Goal: Task Accomplishment & Management: Use online tool/utility

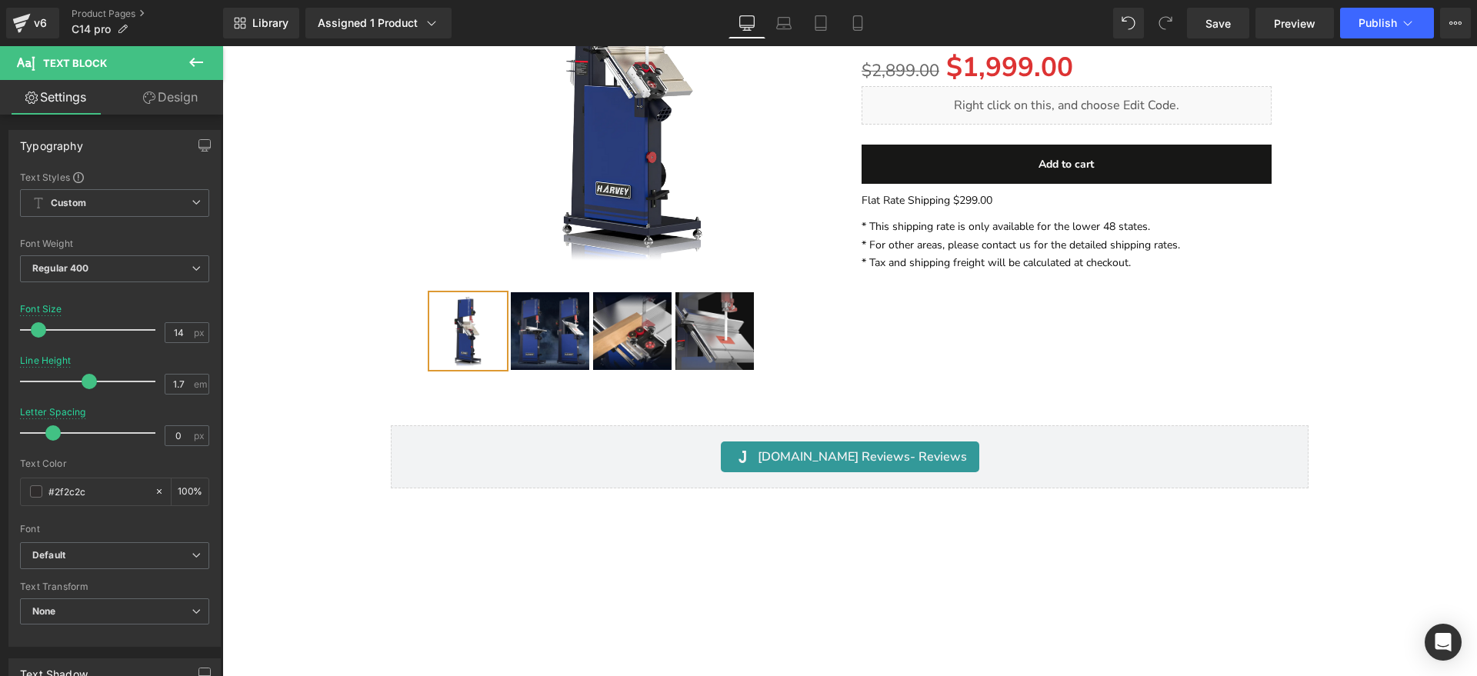
scroll to position [17000, 0]
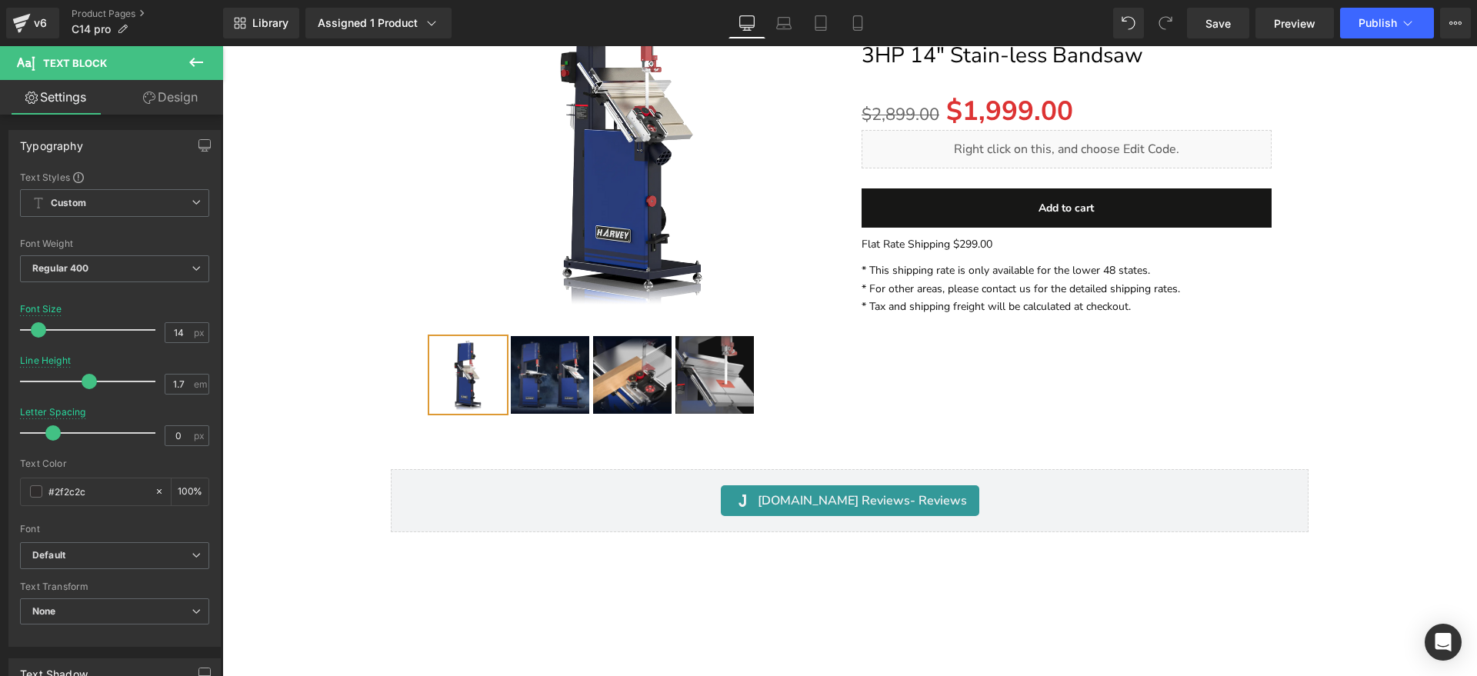
click at [990, 235] on p "Flat Rate Shipping $299.00" at bounding box center [1067, 244] width 411 height 18
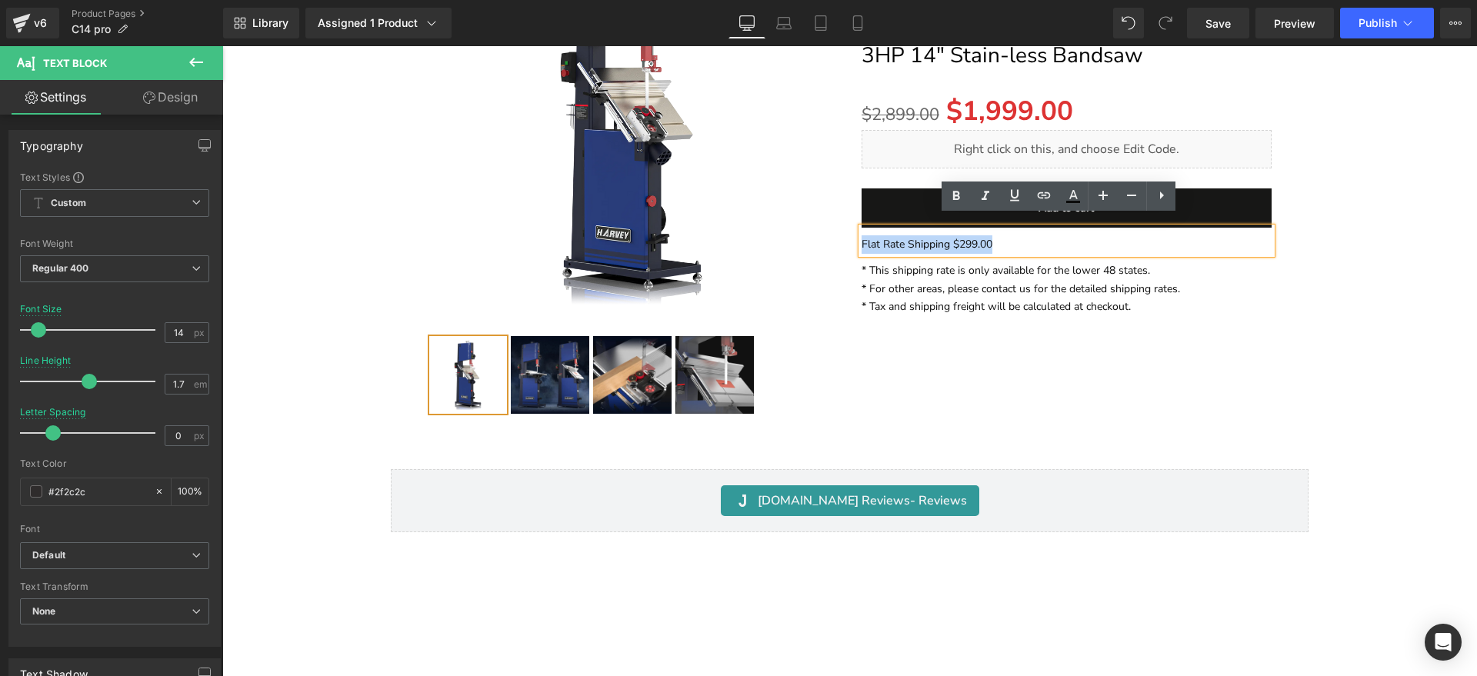
drag, startPoint x: 1063, startPoint y: 237, endPoint x: 815, endPoint y: 225, distance: 248.0
click at [815, 225] on div "ON SALE (P) Image ‹ ›" at bounding box center [850, 156] width 868 height 535
click at [822, 256] on img at bounding box center [633, 117] width 411 height 411
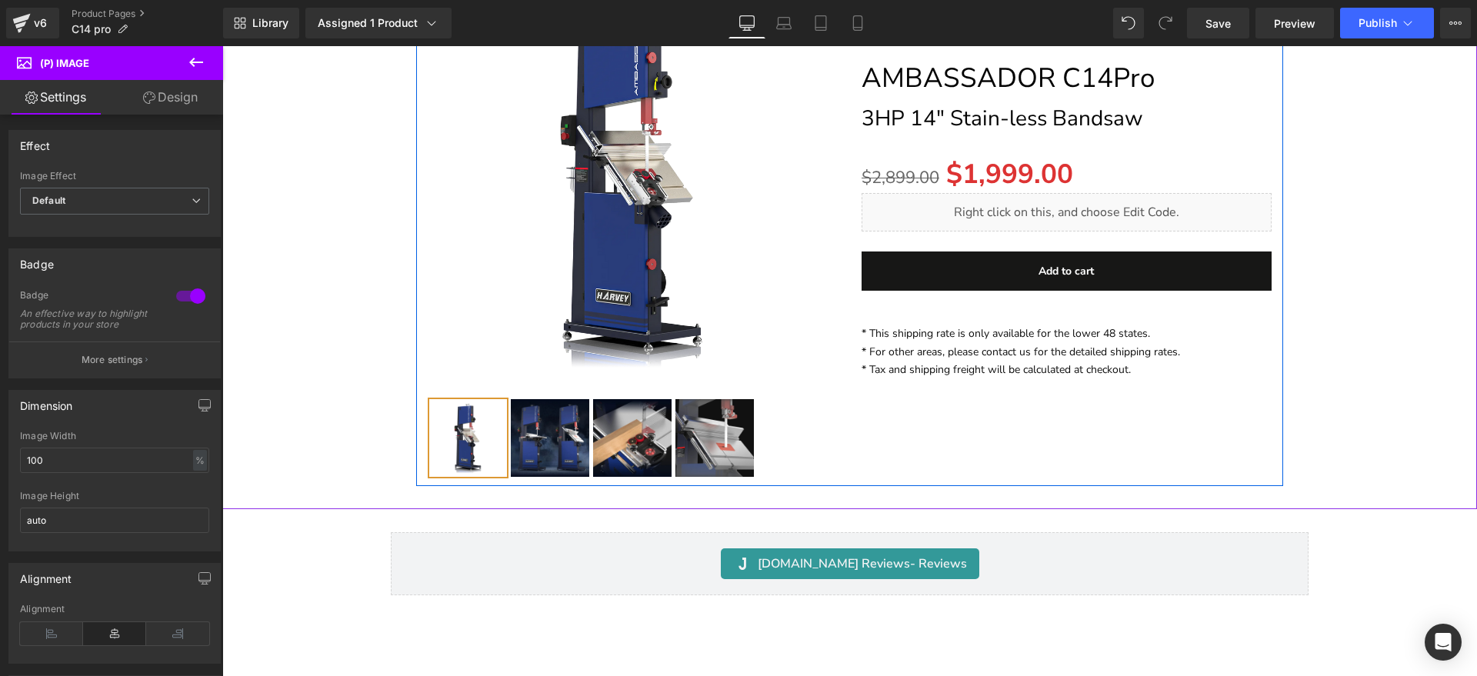
scroll to position [16808, 0]
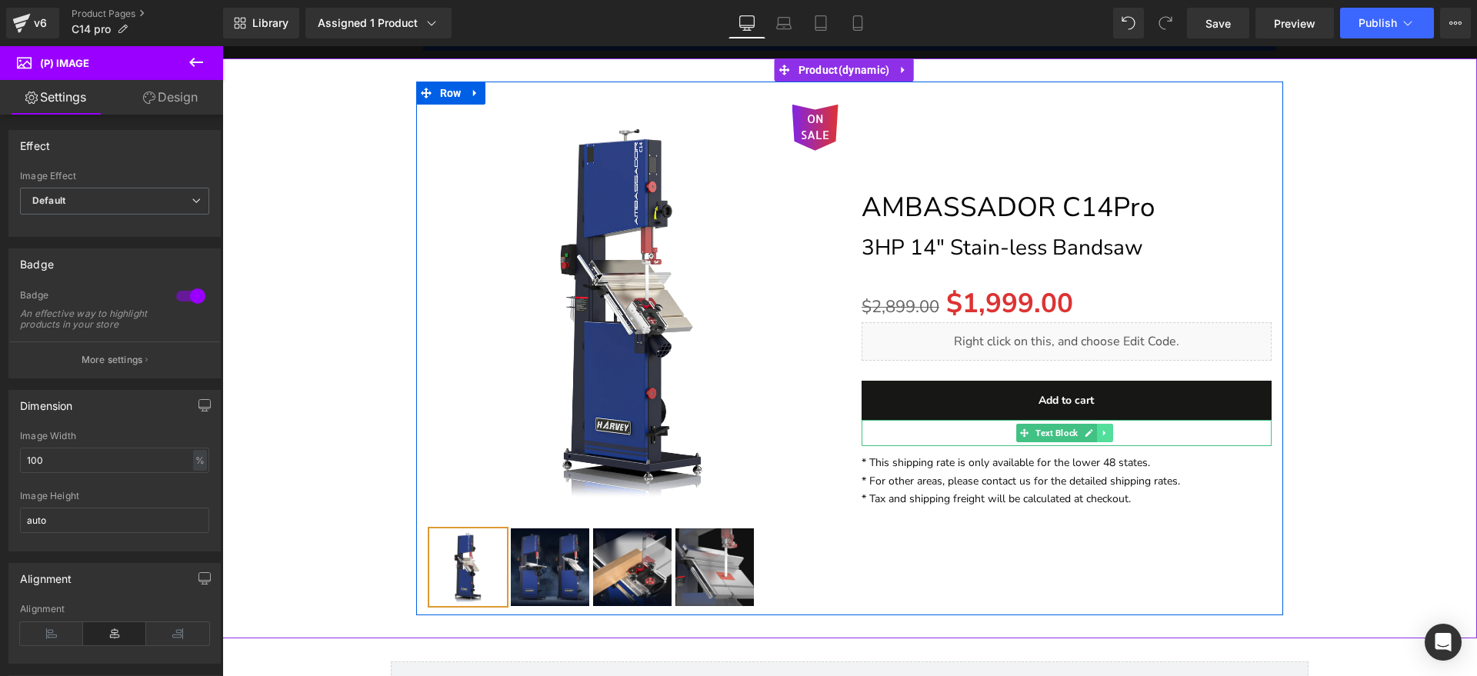
click at [1101, 429] on icon at bounding box center [1105, 433] width 8 height 9
click at [1109, 429] on icon at bounding box center [1113, 433] width 8 height 8
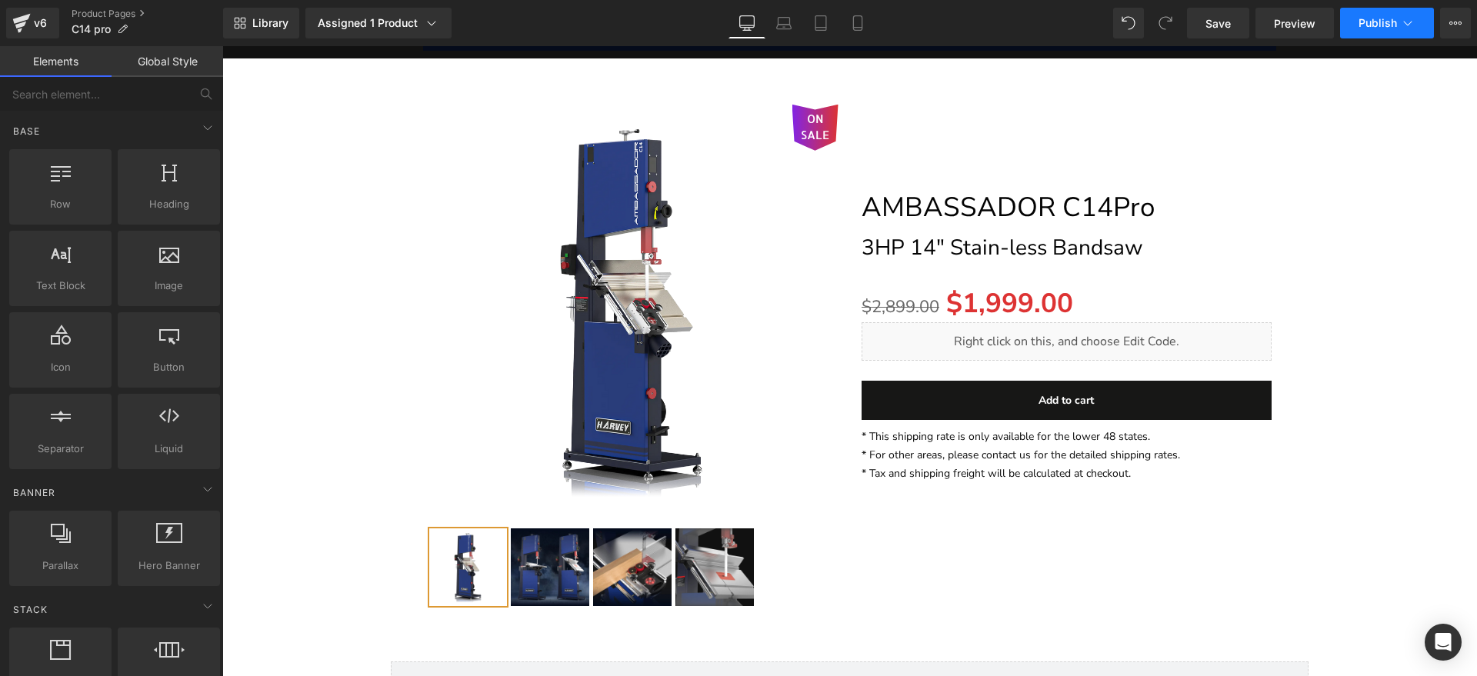
click at [1384, 19] on span "Publish" at bounding box center [1378, 23] width 38 height 12
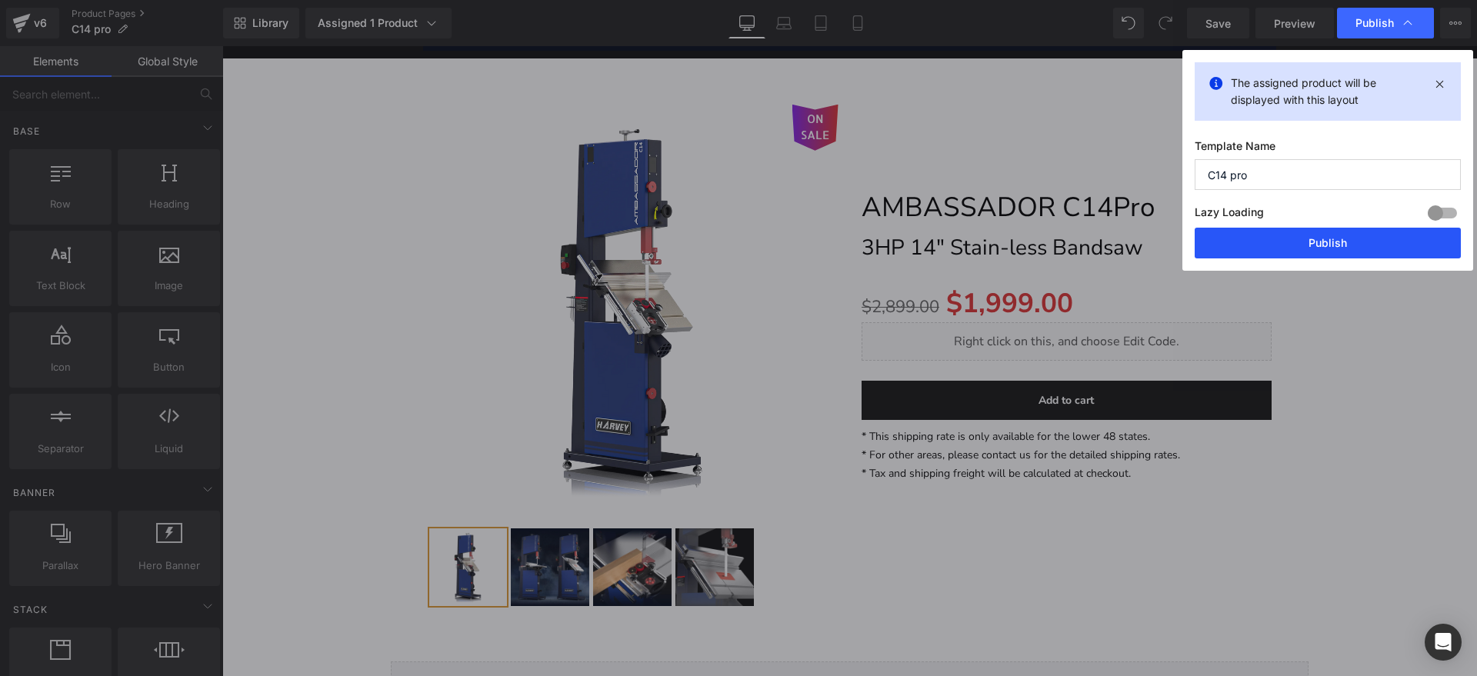
click at [1330, 239] on button "Publish" at bounding box center [1328, 243] width 266 height 31
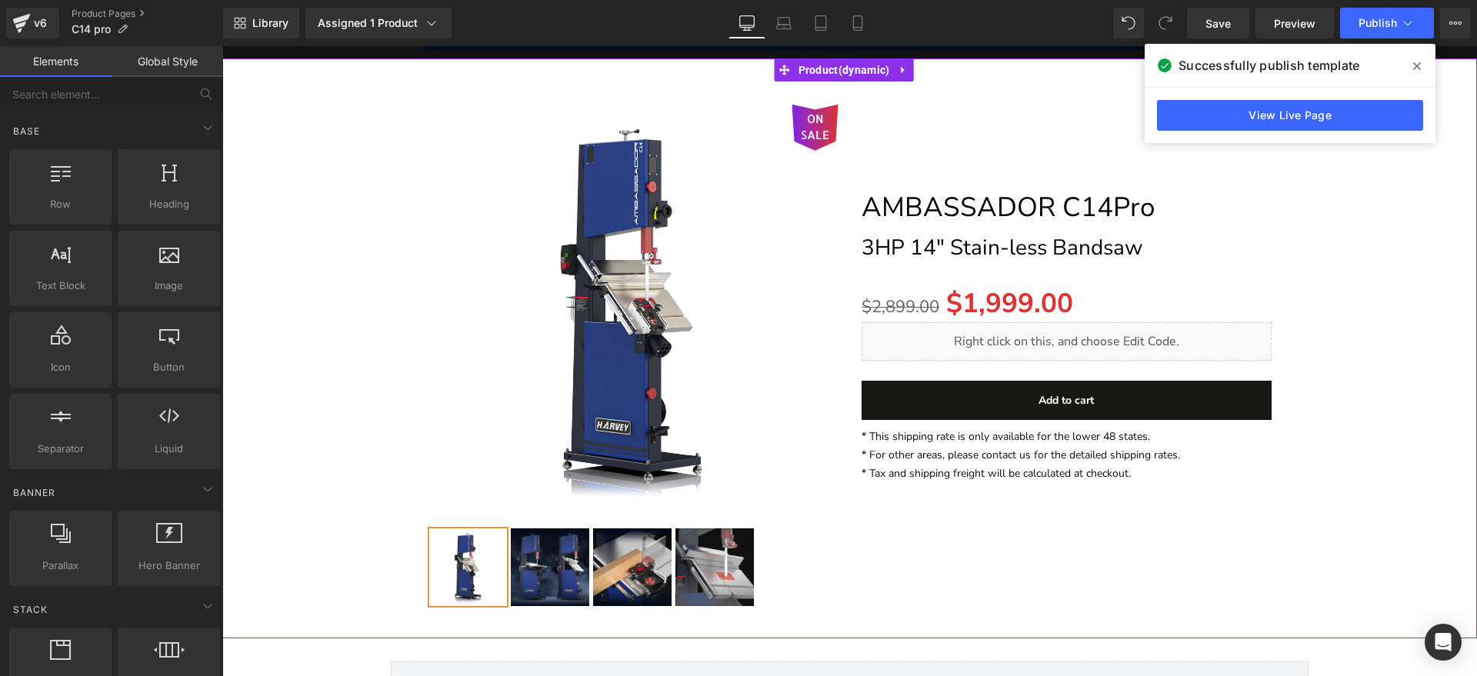
click at [1367, 285] on div "ON SALE (P) Image" at bounding box center [850, 349] width 1240 height 535
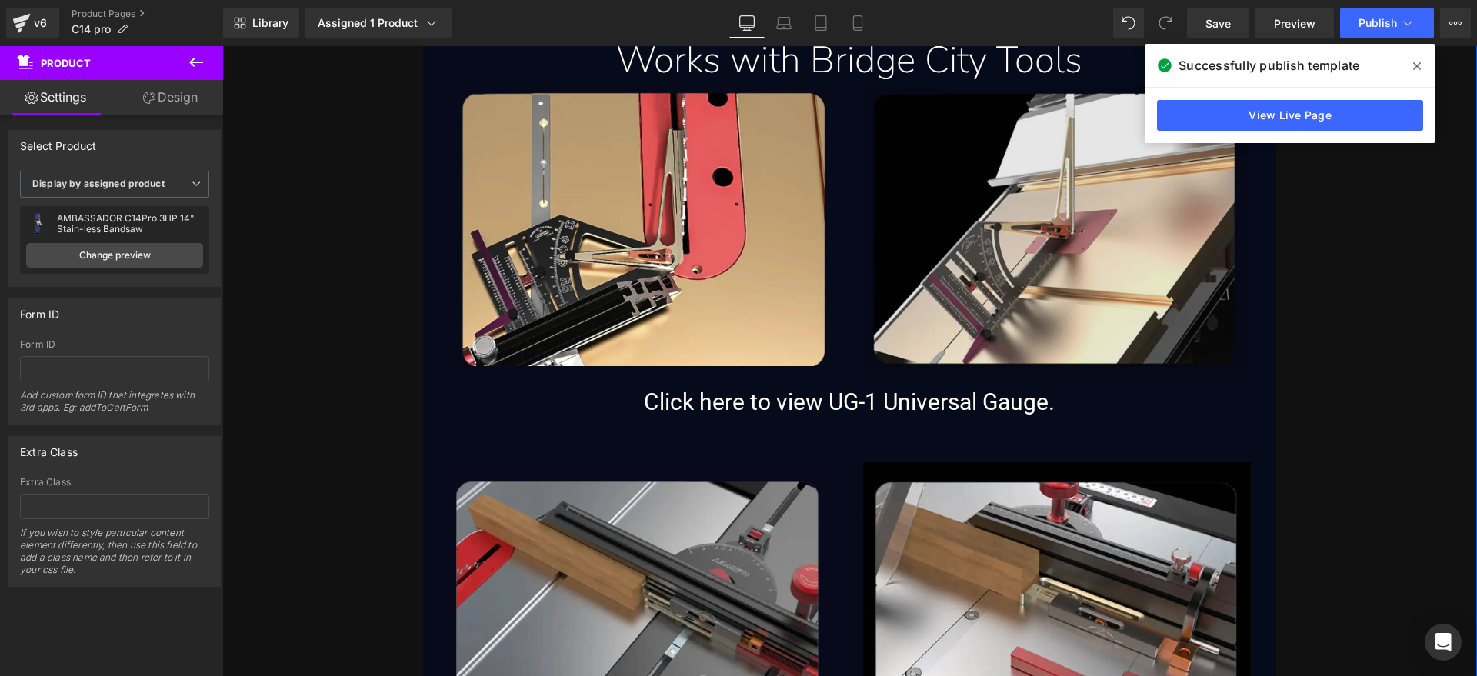
scroll to position [15821, 0]
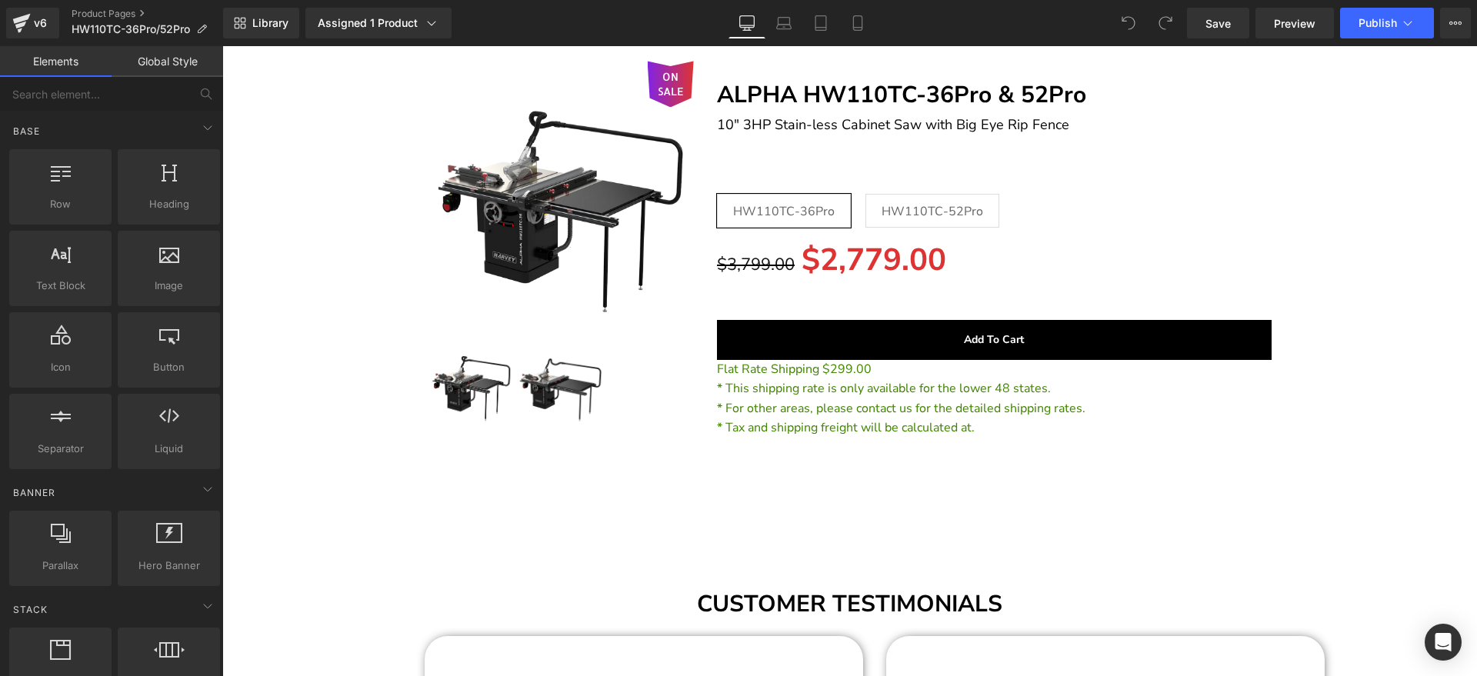
scroll to position [36898, 0]
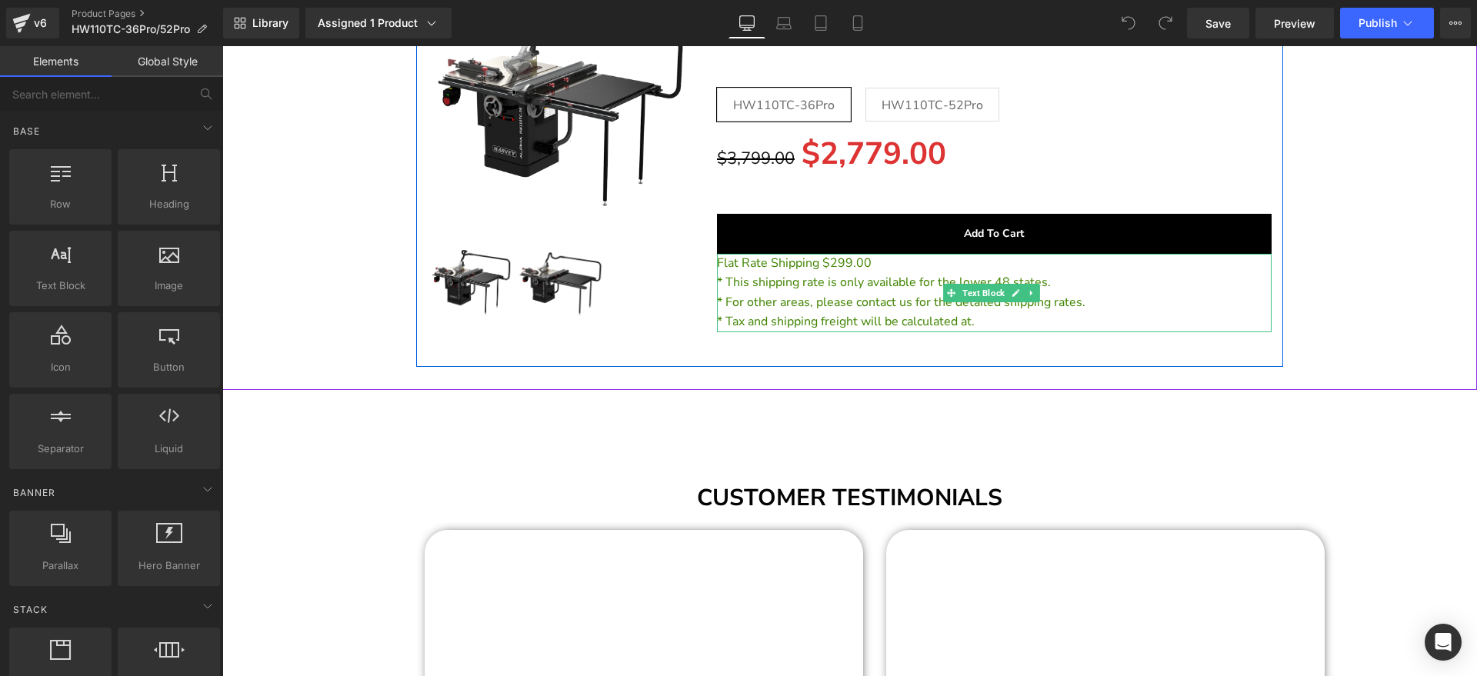
click at [866, 268] on p "Flat Rate Shipping $299.00" at bounding box center [995, 264] width 556 height 20
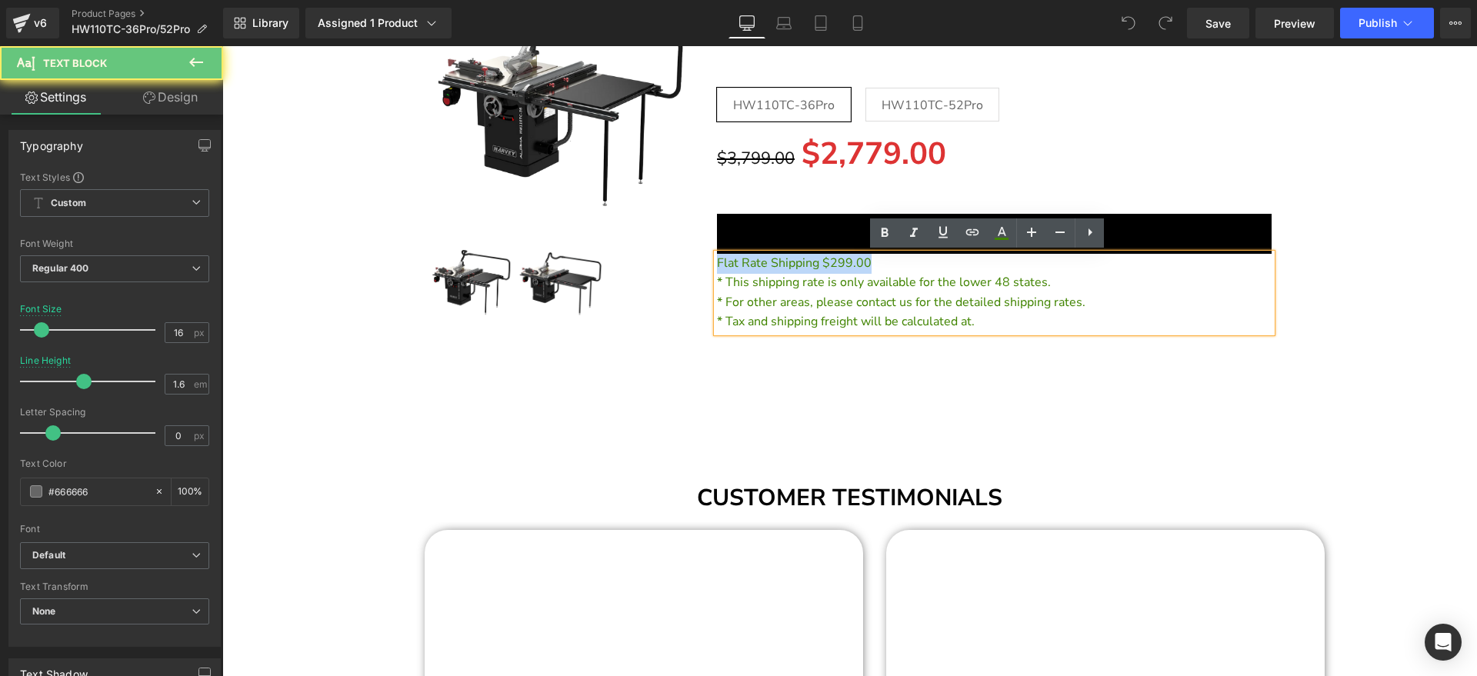
drag, startPoint x: 876, startPoint y: 259, endPoint x: 614, endPoint y: 242, distance: 262.9
click at [615, 242] on div "ON SALE (P) Image ‹ › (P) Image List Separator" at bounding box center [850, 150] width 868 height 436
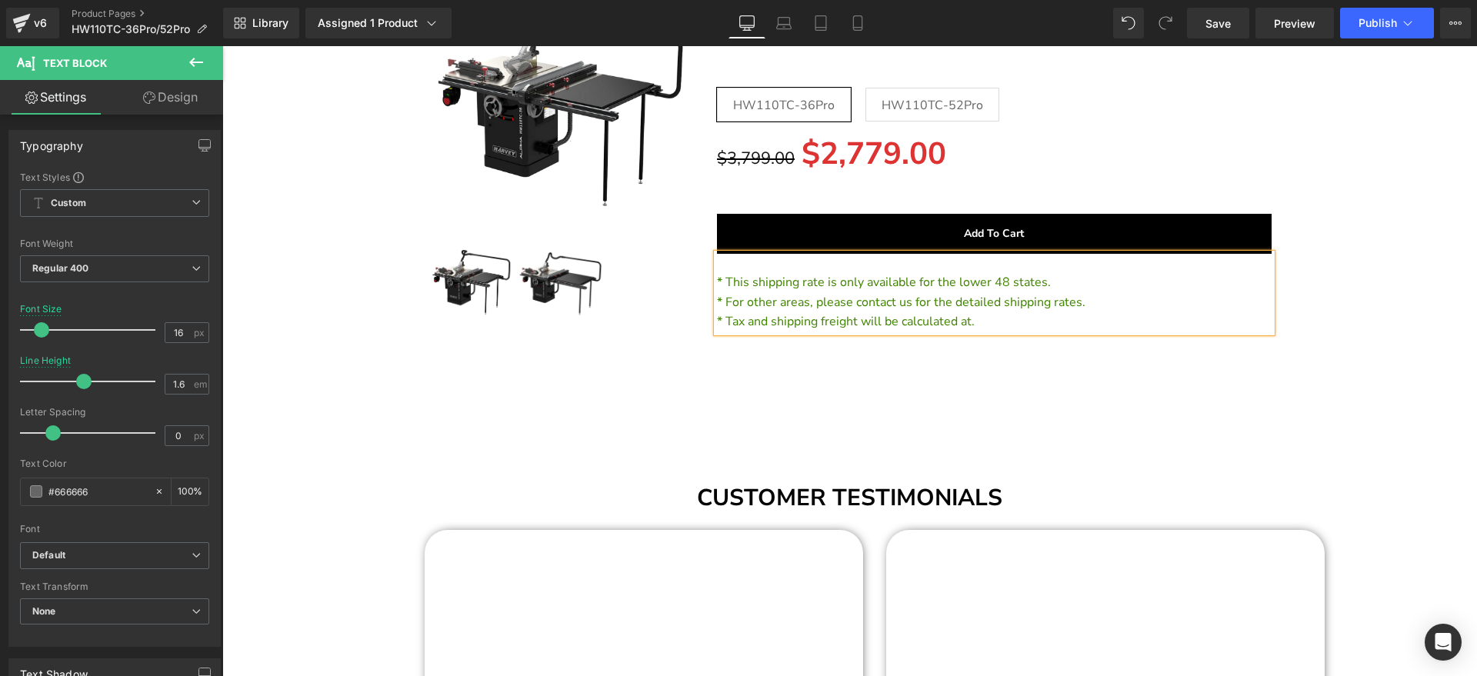
click at [717, 279] on span "* This shipping rate is only available for the lower 48 states." at bounding box center [884, 282] width 334 height 17
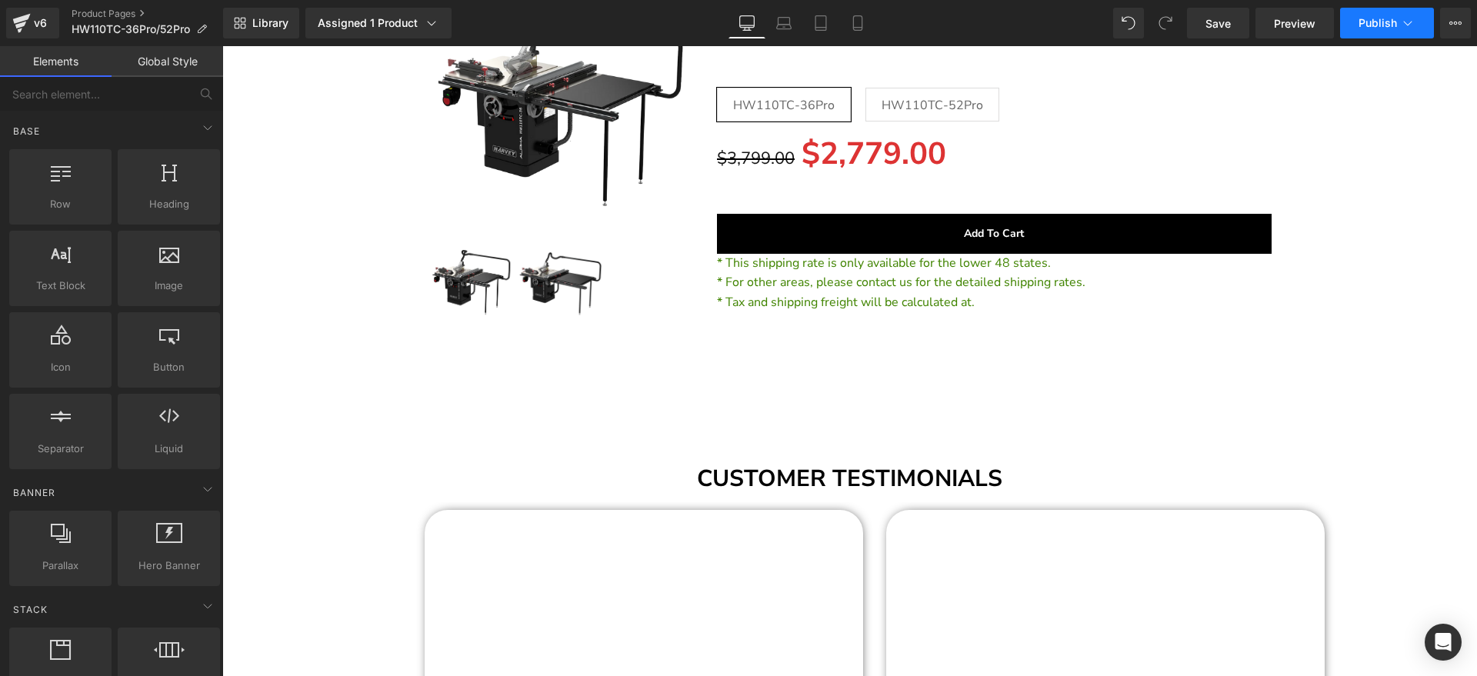
click at [1396, 31] on button "Publish" at bounding box center [1387, 23] width 94 height 31
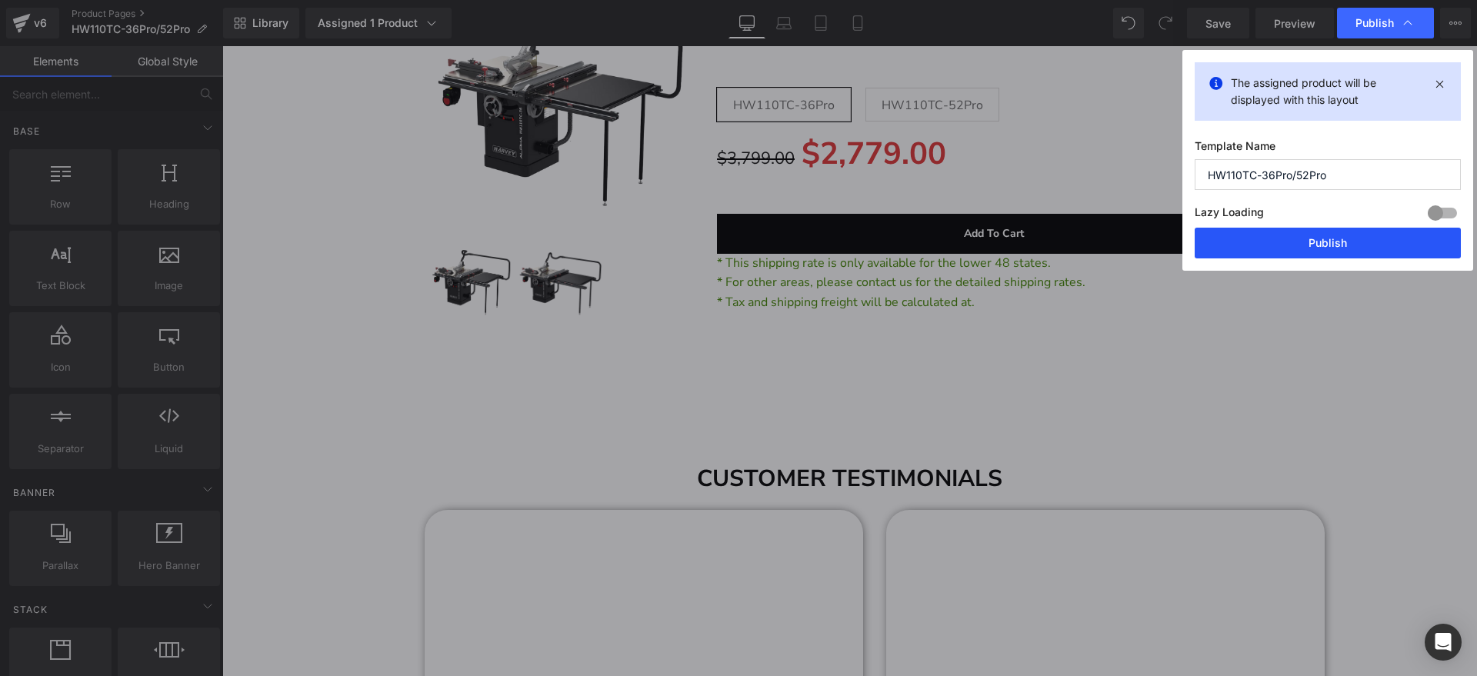
click at [1340, 229] on button "Publish" at bounding box center [1328, 243] width 266 height 31
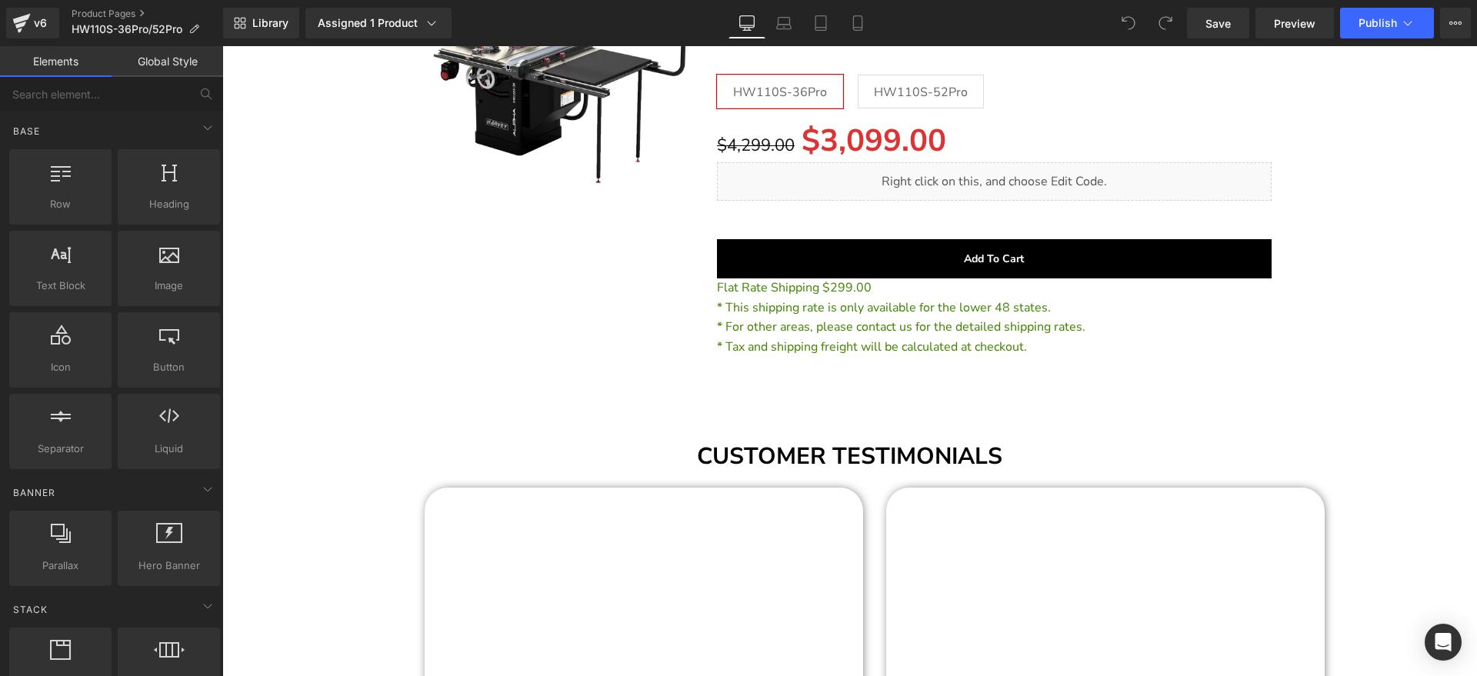
scroll to position [38255, 0]
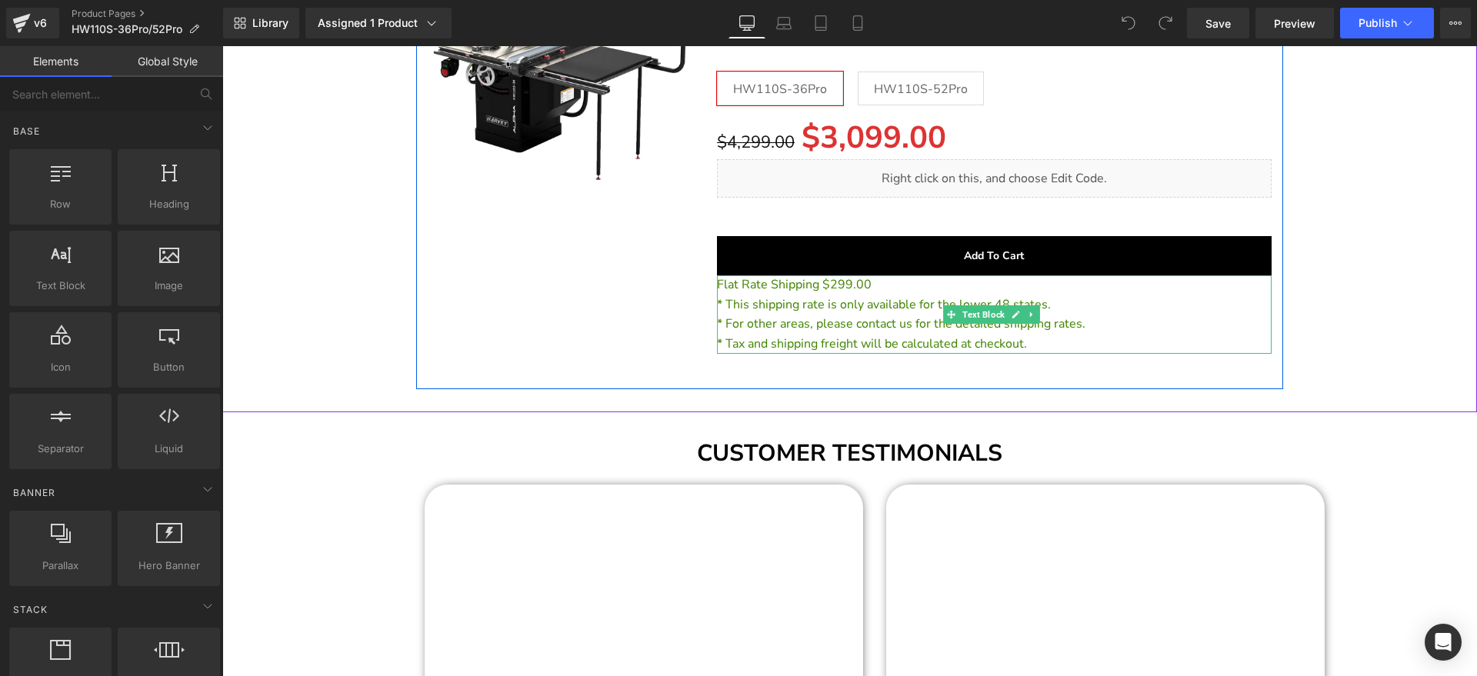
click at [824, 296] on span "* This shipping rate is only available for the lower 48 states." at bounding box center [884, 304] width 334 height 17
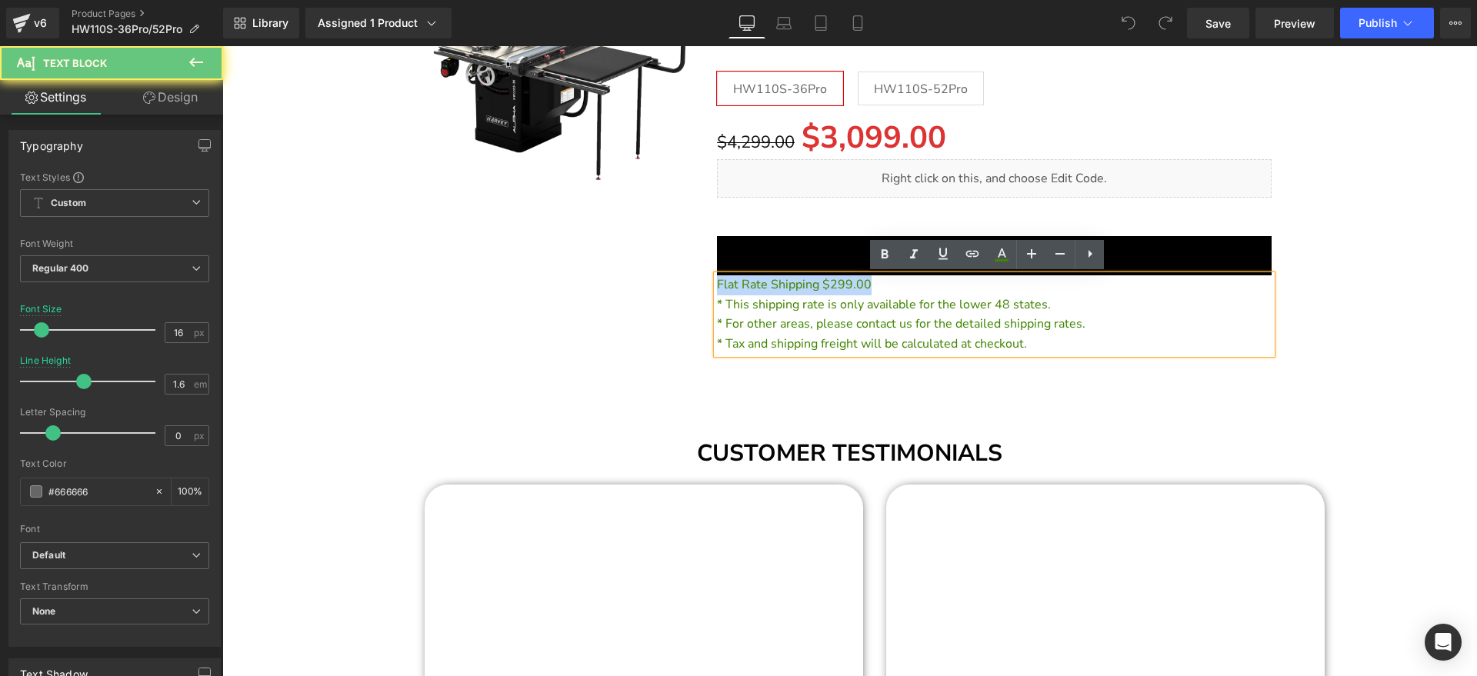
drag, startPoint x: 887, startPoint y: 287, endPoint x: 699, endPoint y: 282, distance: 188.6
click at [699, 282] on div "ON SALE (P) Image Separator ALPHA HW110S-36Pro & 52Pro Text Block 10" 4HP 230V …" at bounding box center [850, 152] width 868 height 474
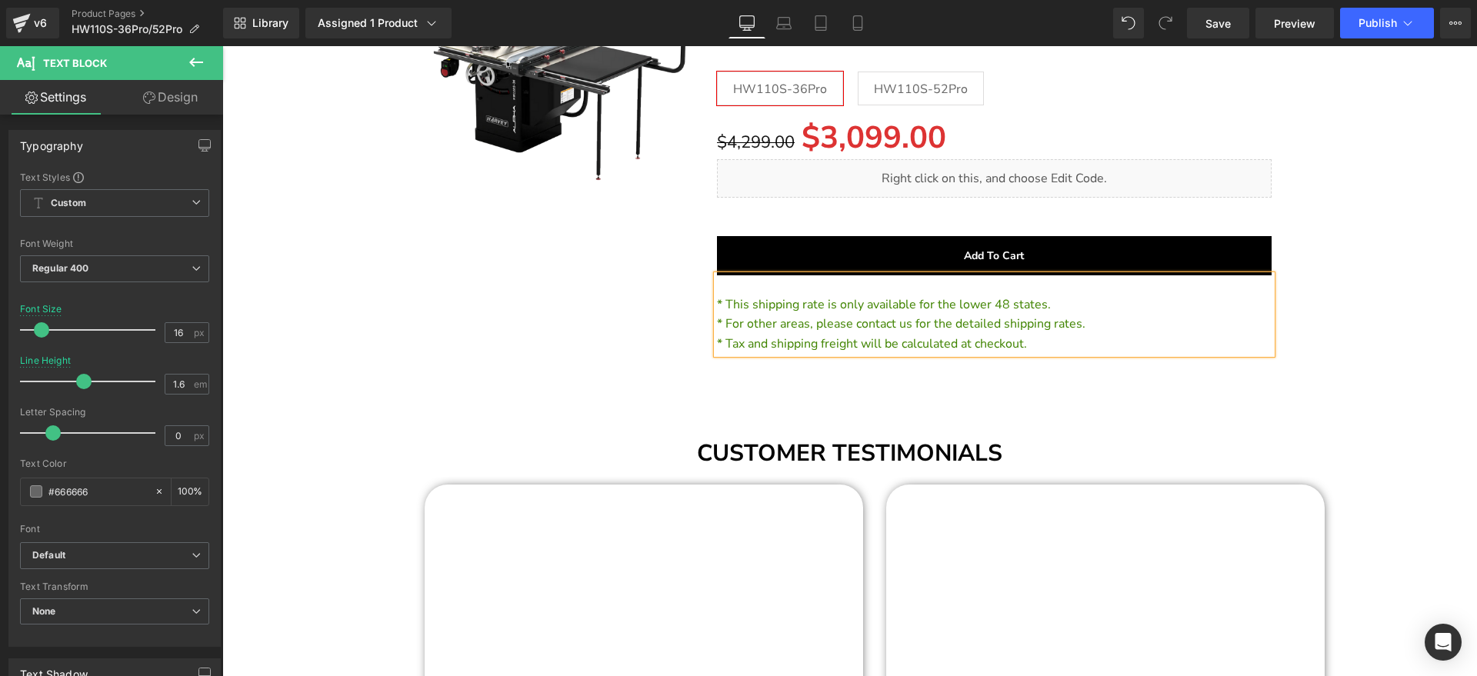
click at [717, 301] on div "* This shipping rate is only available for the lower 48 states. * For other are…" at bounding box center [995, 314] width 556 height 78
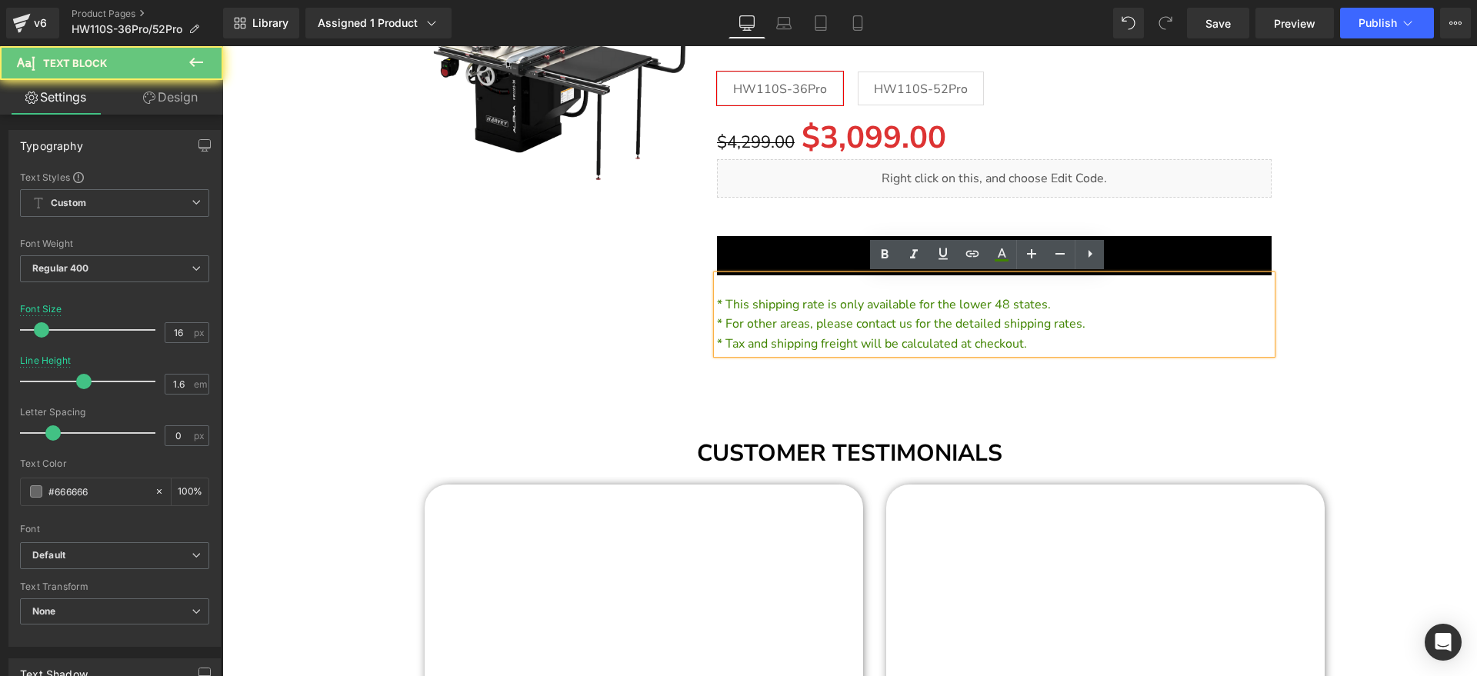
click at [717, 301] on span "* This shipping rate is only available for the lower 48 states." at bounding box center [884, 304] width 334 height 17
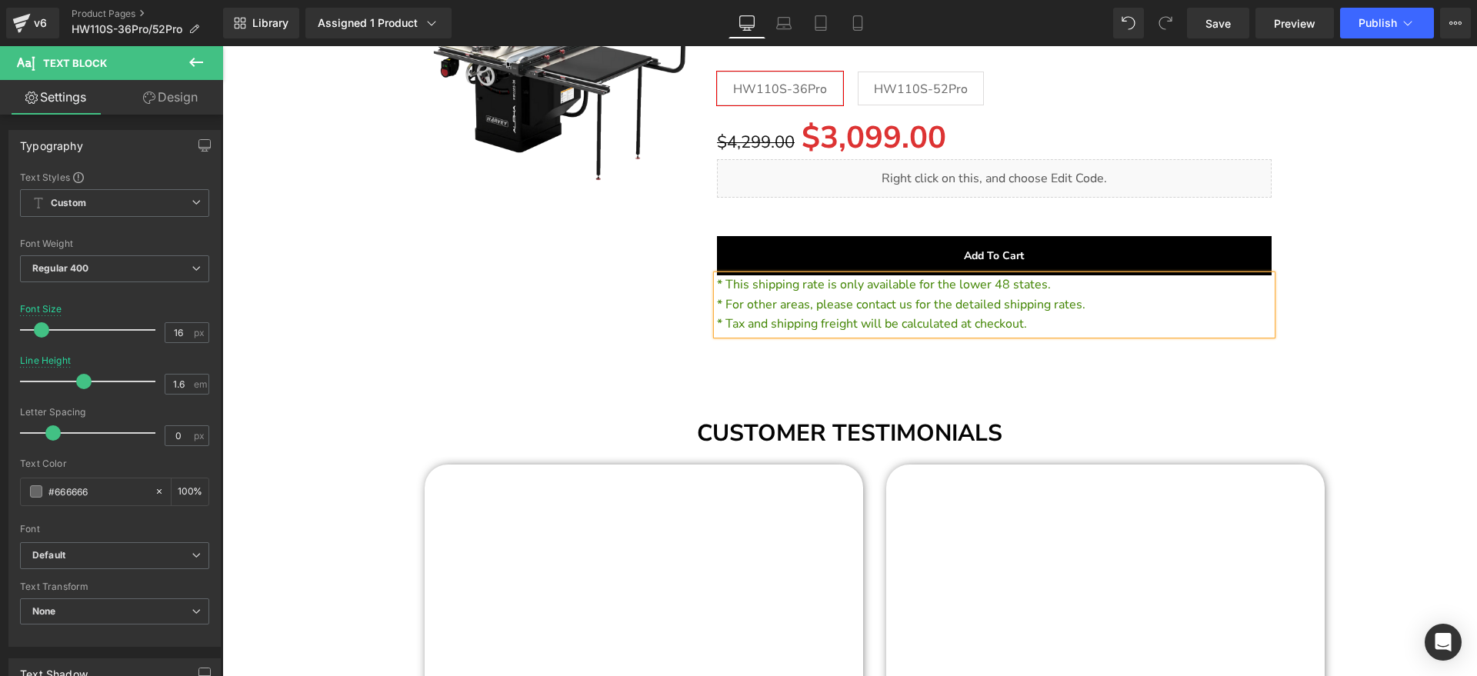
click at [1370, 156] on div at bounding box center [850, 142] width 1240 height 454
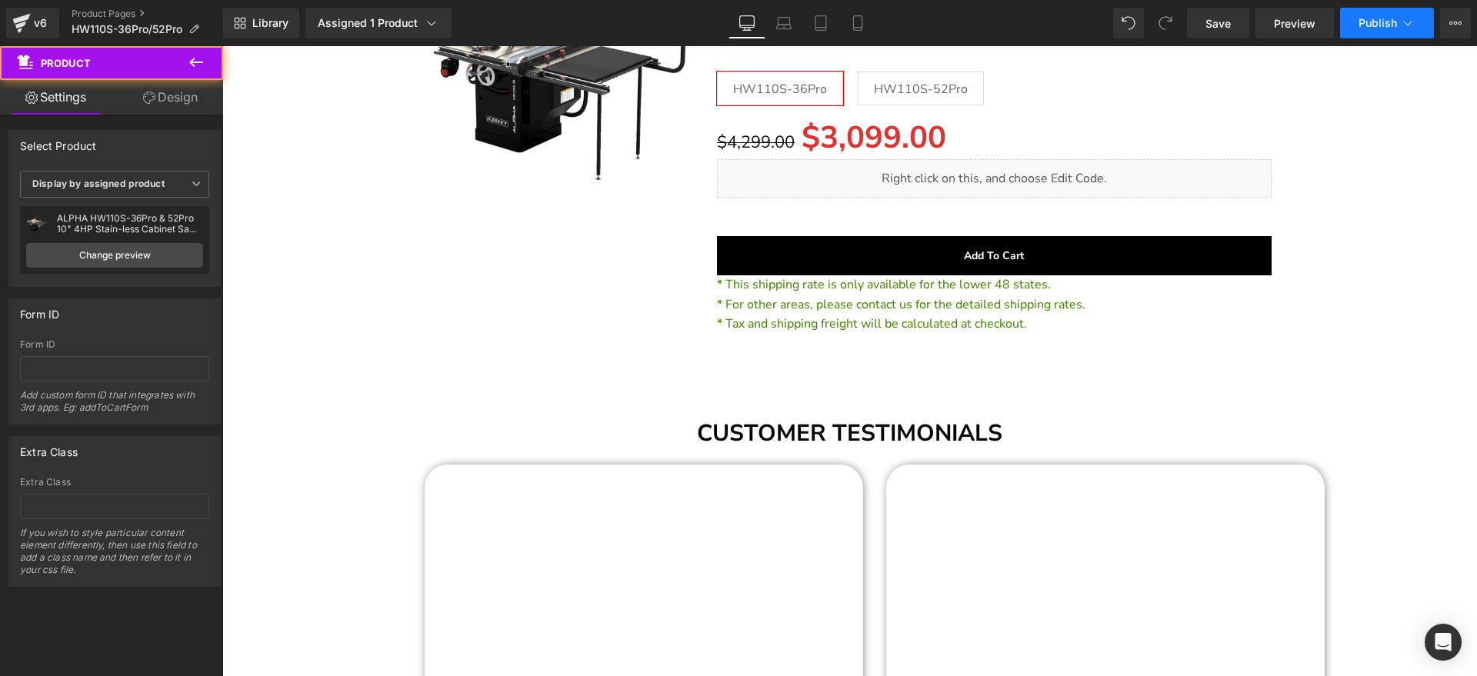
click at [1393, 32] on button "Publish" at bounding box center [1387, 23] width 94 height 31
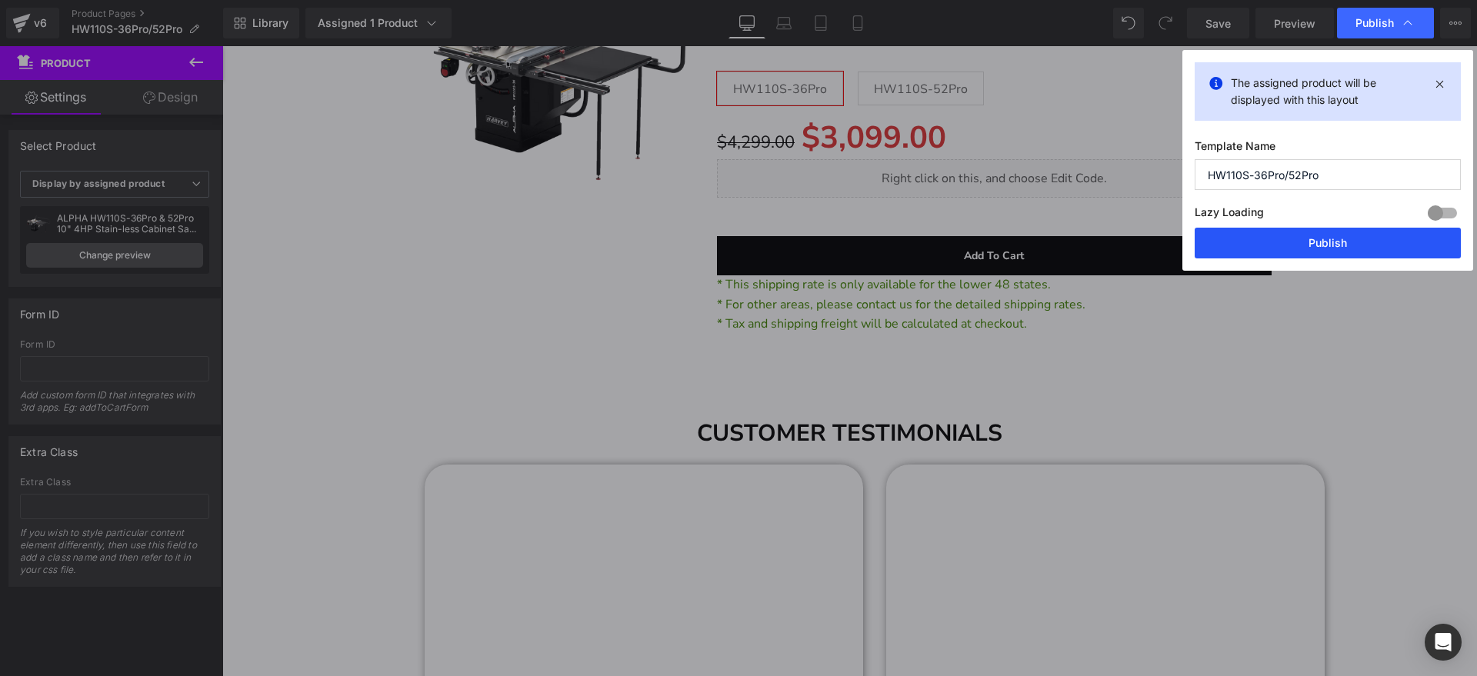
click at [1322, 239] on button "Publish" at bounding box center [1328, 243] width 266 height 31
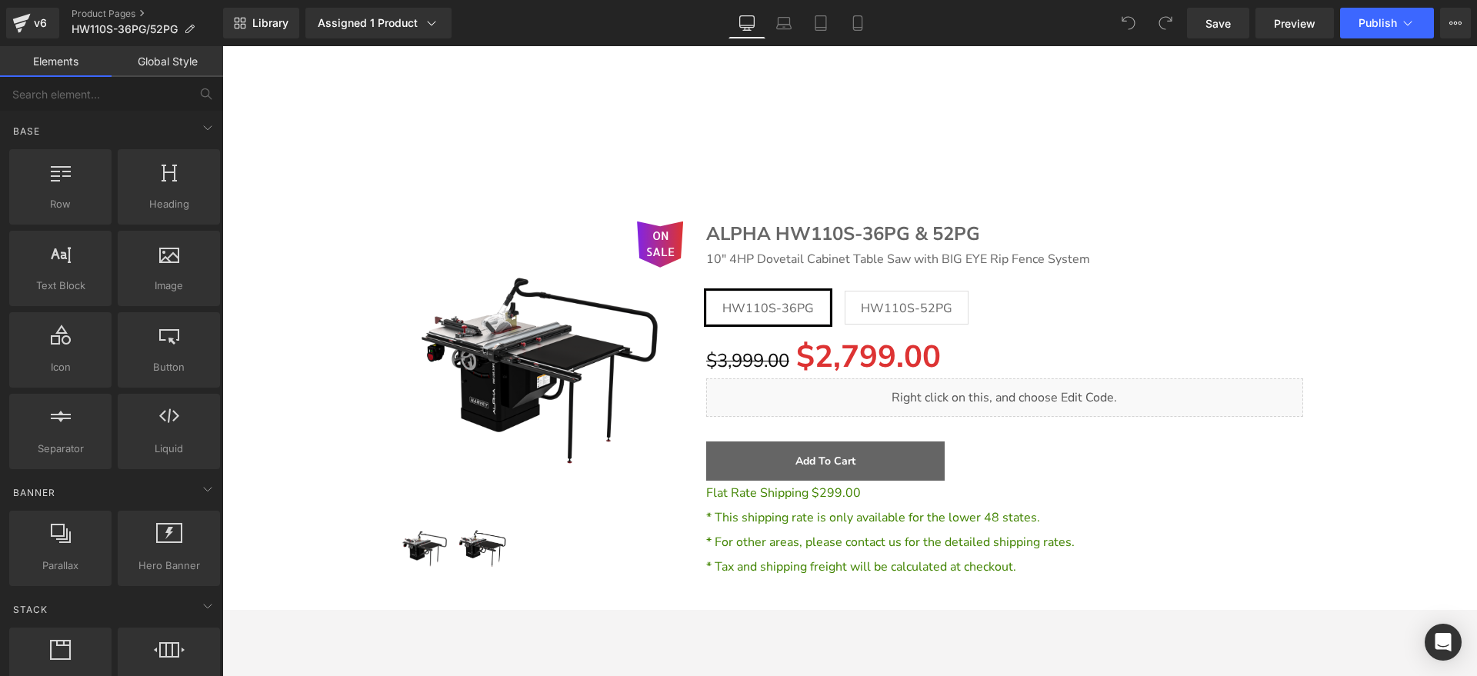
scroll to position [34835, 0]
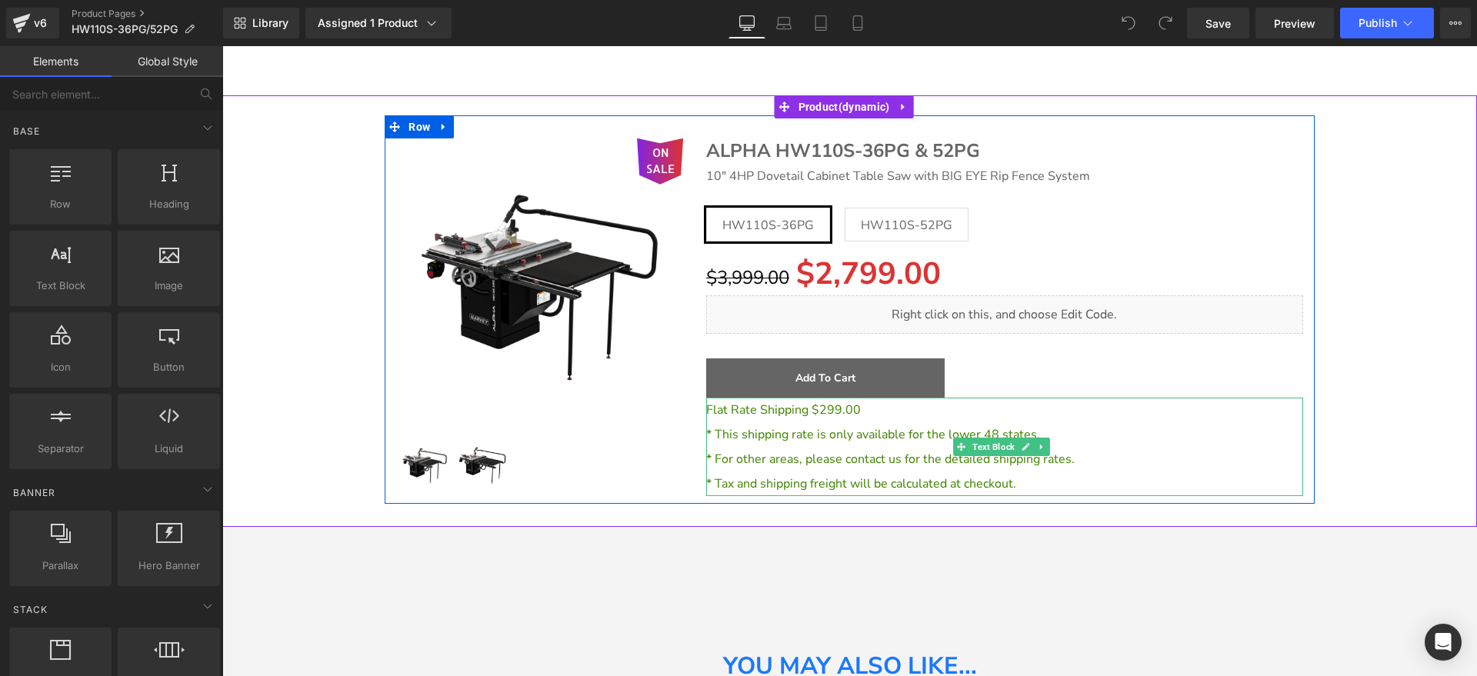
click at [860, 407] on p "Flat Rate Shipping $299.00" at bounding box center [1004, 410] width 597 height 25
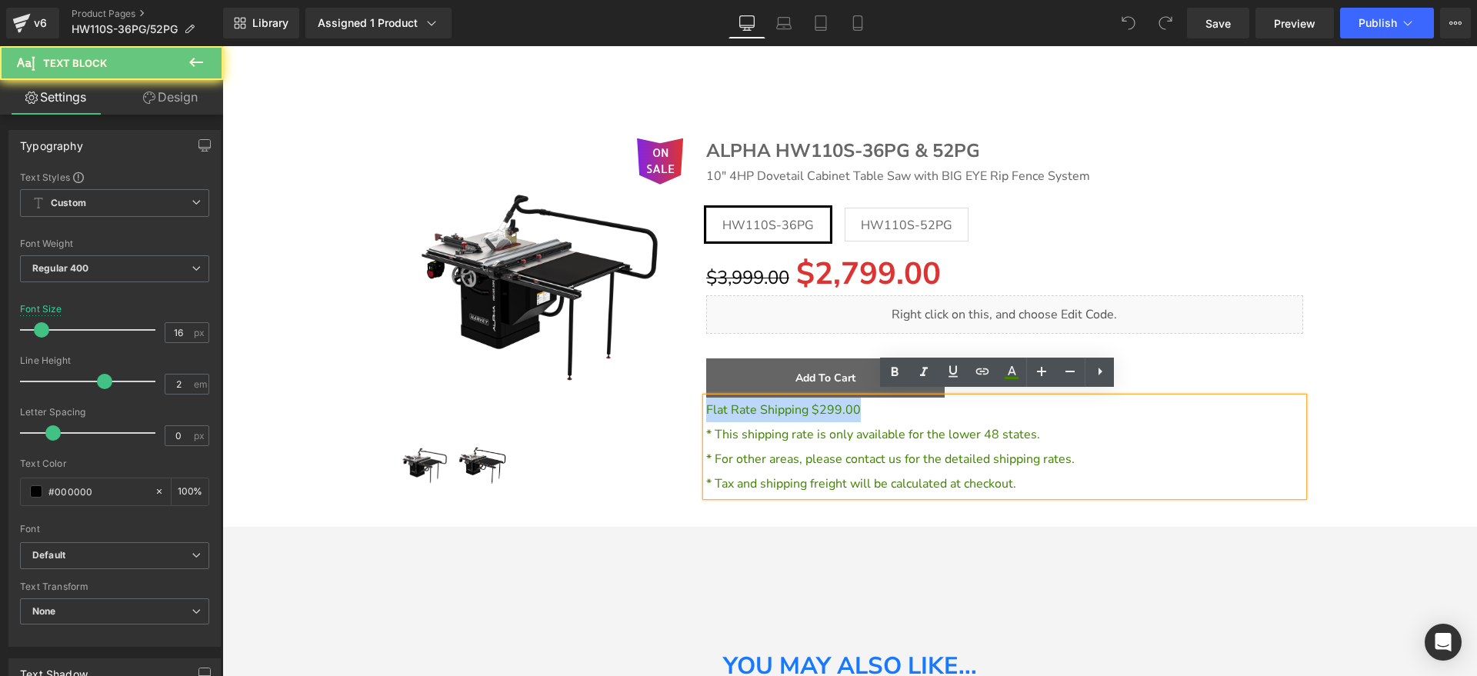
drag, startPoint x: 877, startPoint y: 404, endPoint x: 381, endPoint y: 403, distance: 496.3
click at [376, 403] on div "ON SALE (P) Image ‹ › (P) Image List ALPHA HW110S-36PG & 52PG" at bounding box center [850, 309] width 1240 height 389
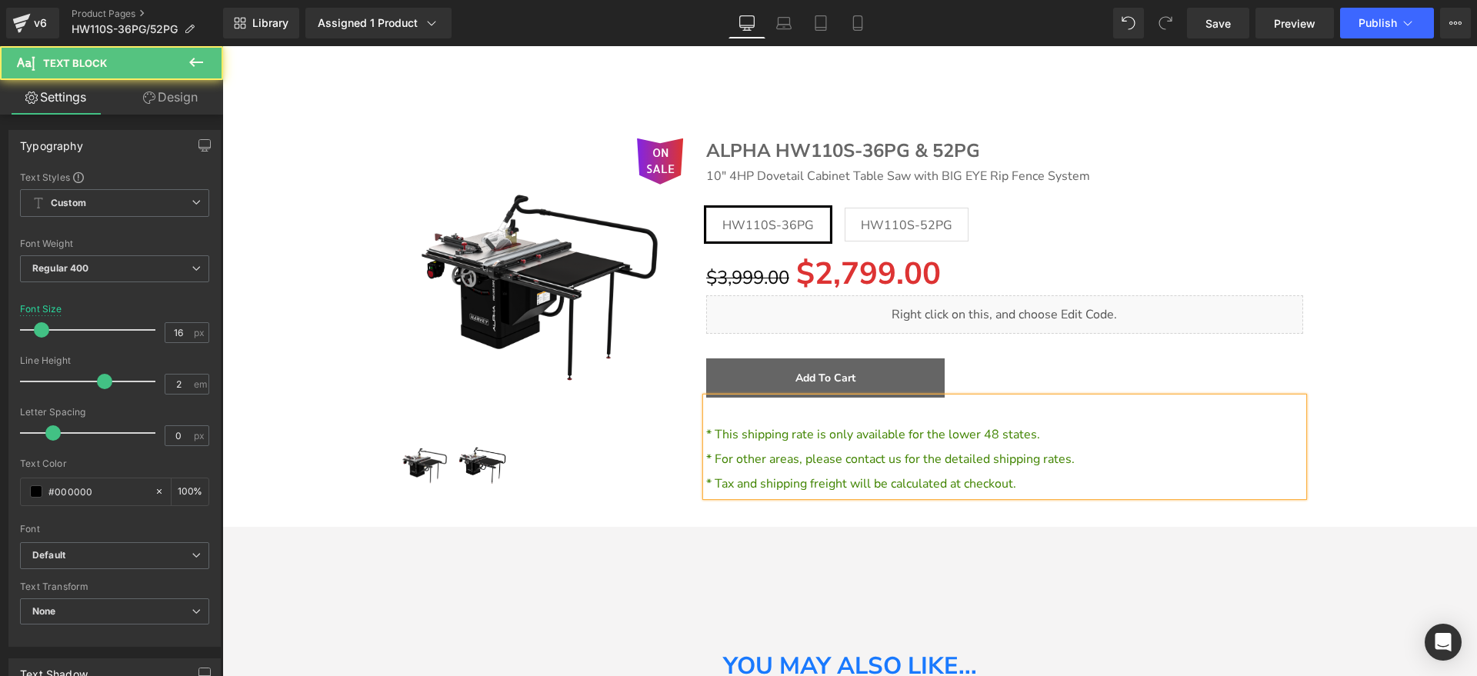
click at [706, 426] on font "* This shipping rate is only available for the lower 48 states." at bounding box center [873, 434] width 334 height 17
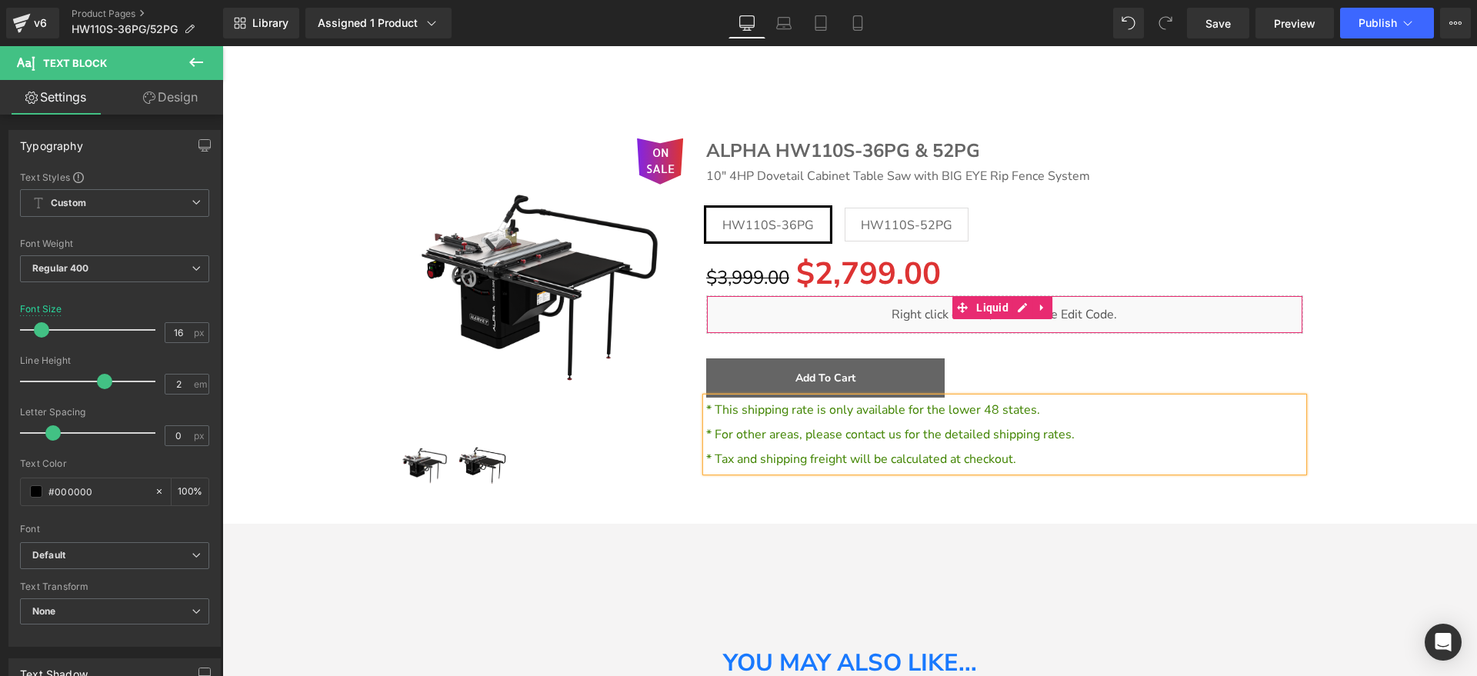
click at [1414, 270] on div "ON SALE (P) Image ‹ › (P) Image List ALPHA HW110S-36PG & 52PG" at bounding box center [850, 308] width 1240 height 386
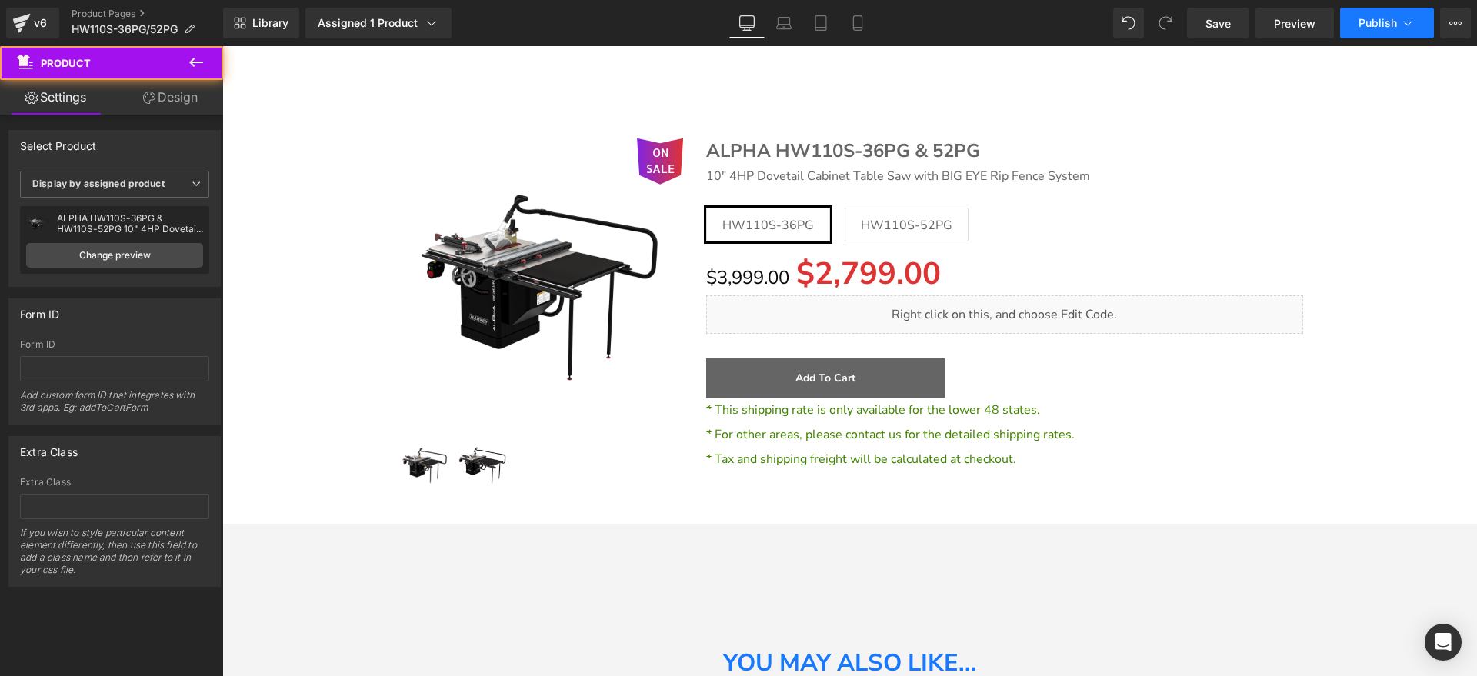
click at [1377, 28] on span "Publish" at bounding box center [1378, 23] width 38 height 12
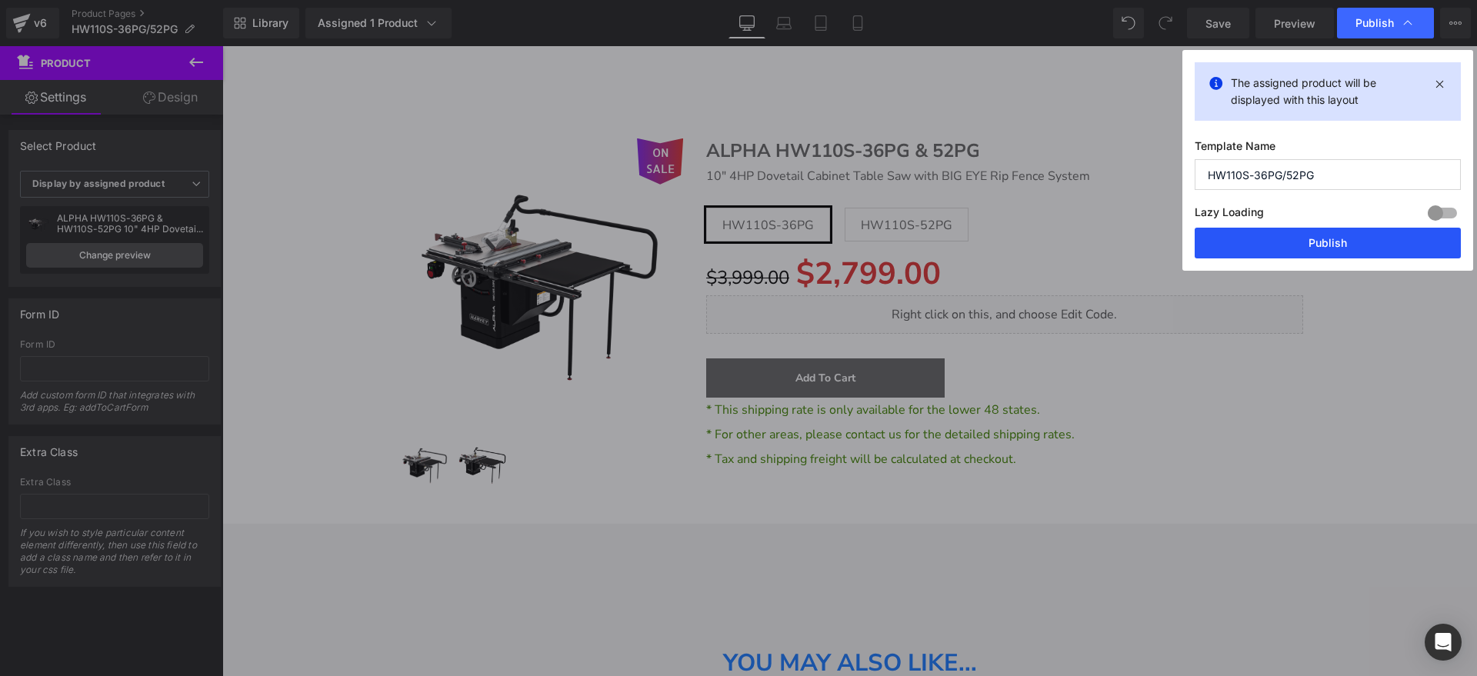
click at [1337, 239] on button "Publish" at bounding box center [1328, 243] width 266 height 31
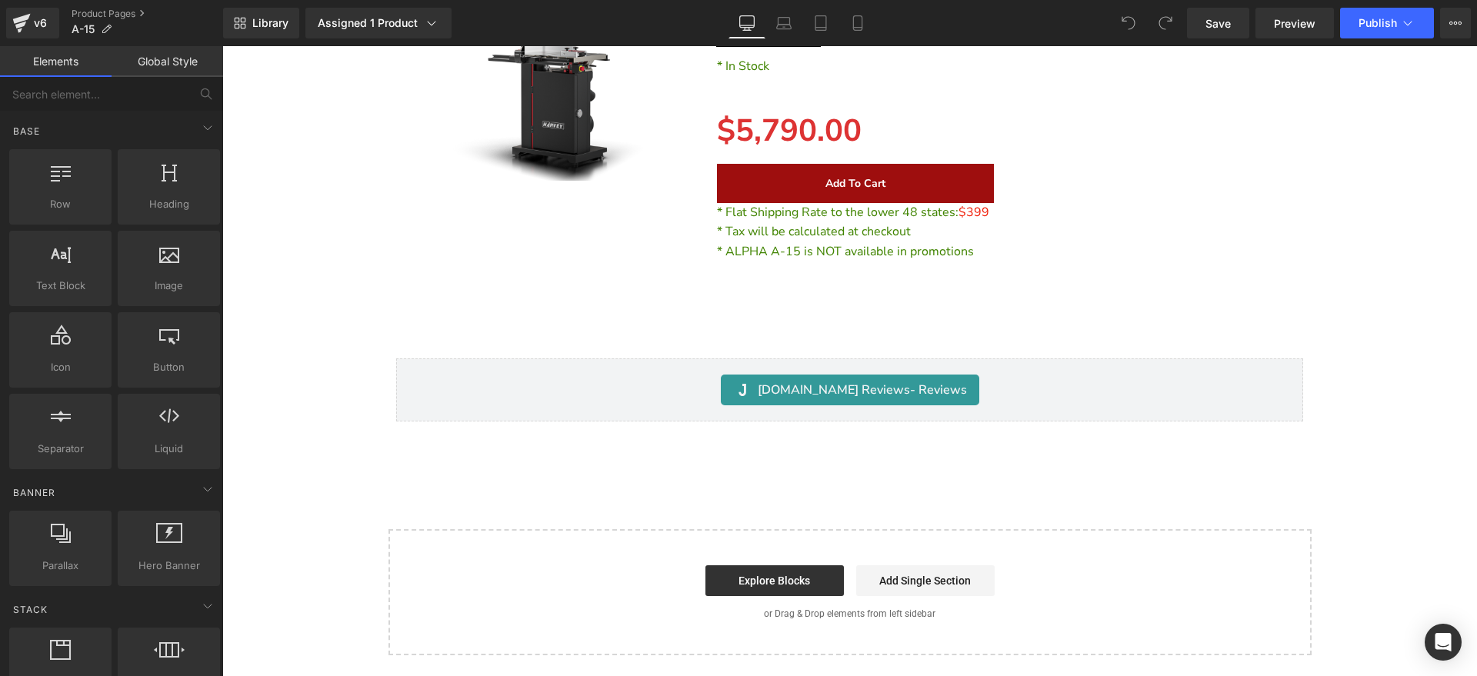
scroll to position [39154, 0]
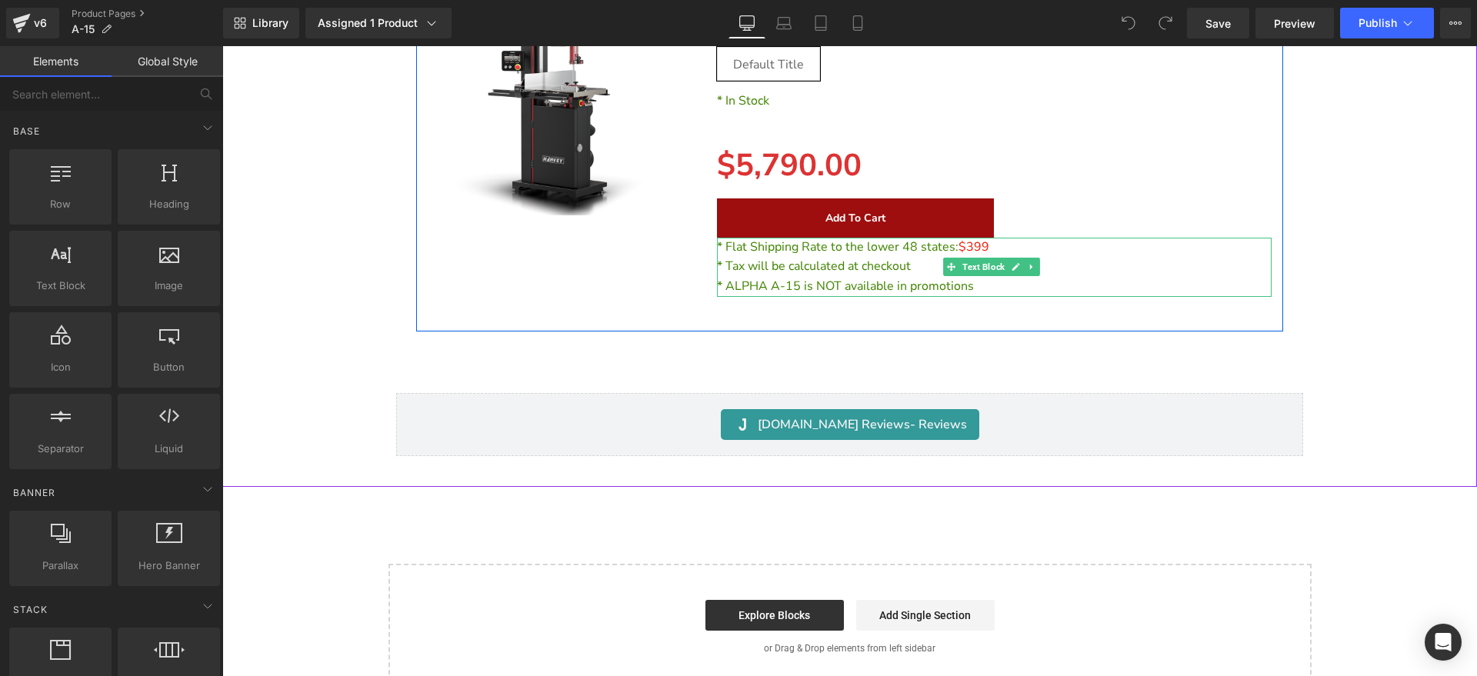
click at [940, 248] on span "* Flat Shipping Rate to the lower 48 states:" at bounding box center [838, 247] width 242 height 17
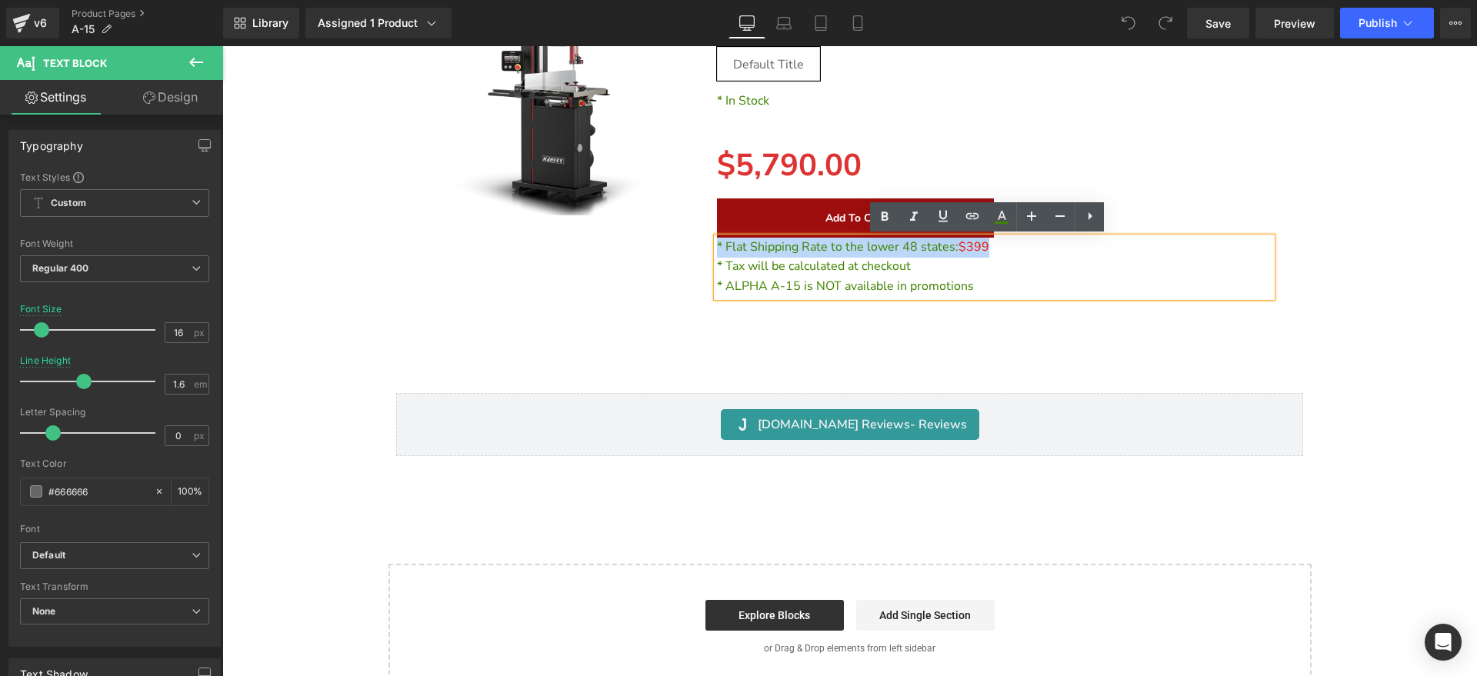
drag, startPoint x: 1039, startPoint y: 242, endPoint x: 569, endPoint y: 250, distance: 470.2
click at [569, 250] on div "Sale Off (P) Image Separator ALPHA A-15 Text Block 3HP 15" Intelligent Bandsaw …" at bounding box center [850, 129] width 868 height 406
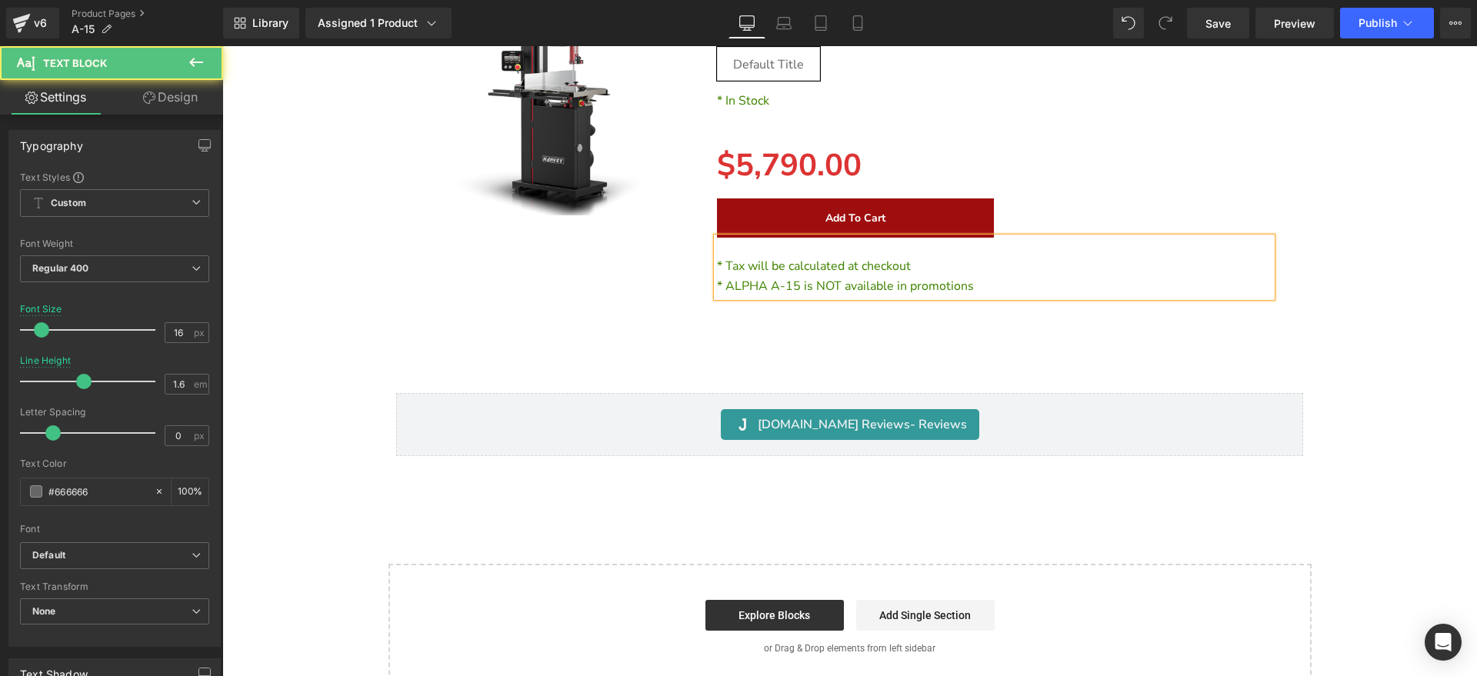
click at [717, 264] on span "* Tax will be calculated at checkout" at bounding box center [814, 266] width 194 height 17
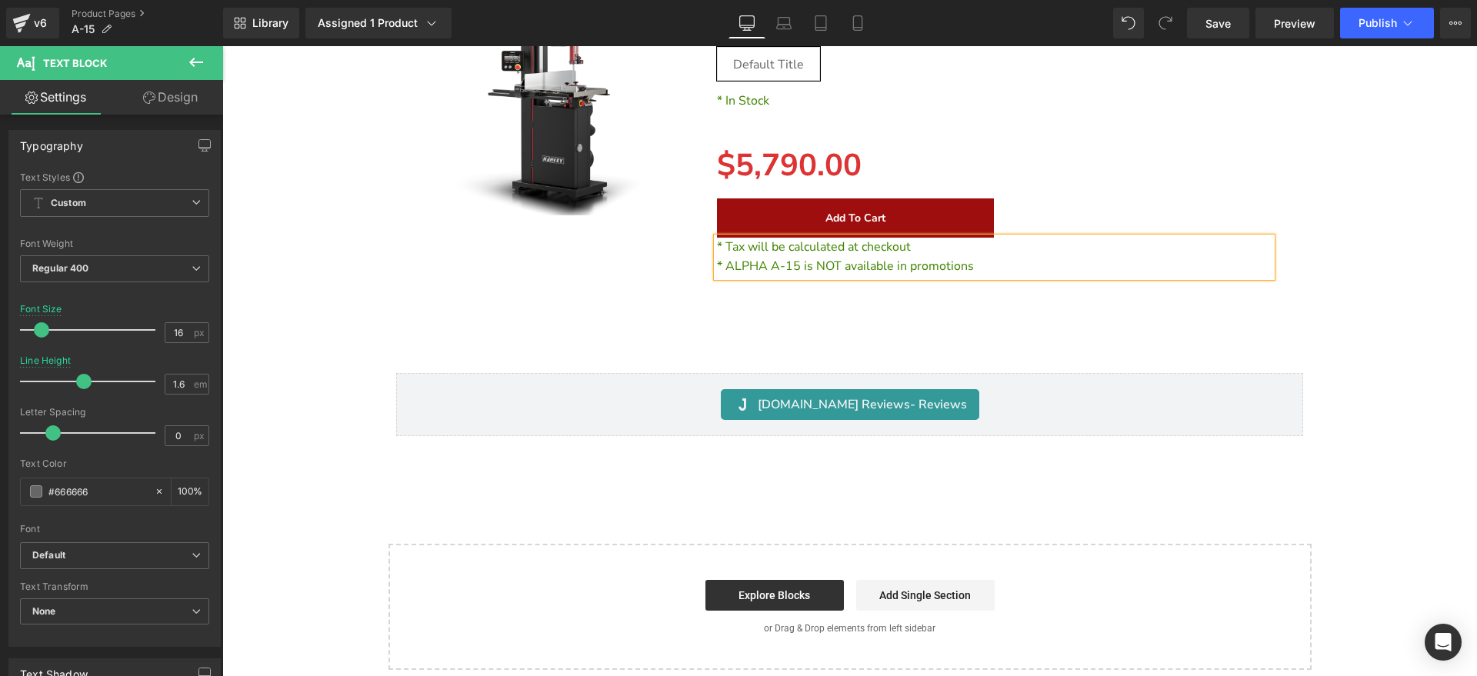
click at [979, 257] on p "* ALPHA A-15 is NOT available in promotions" at bounding box center [995, 267] width 556 height 20
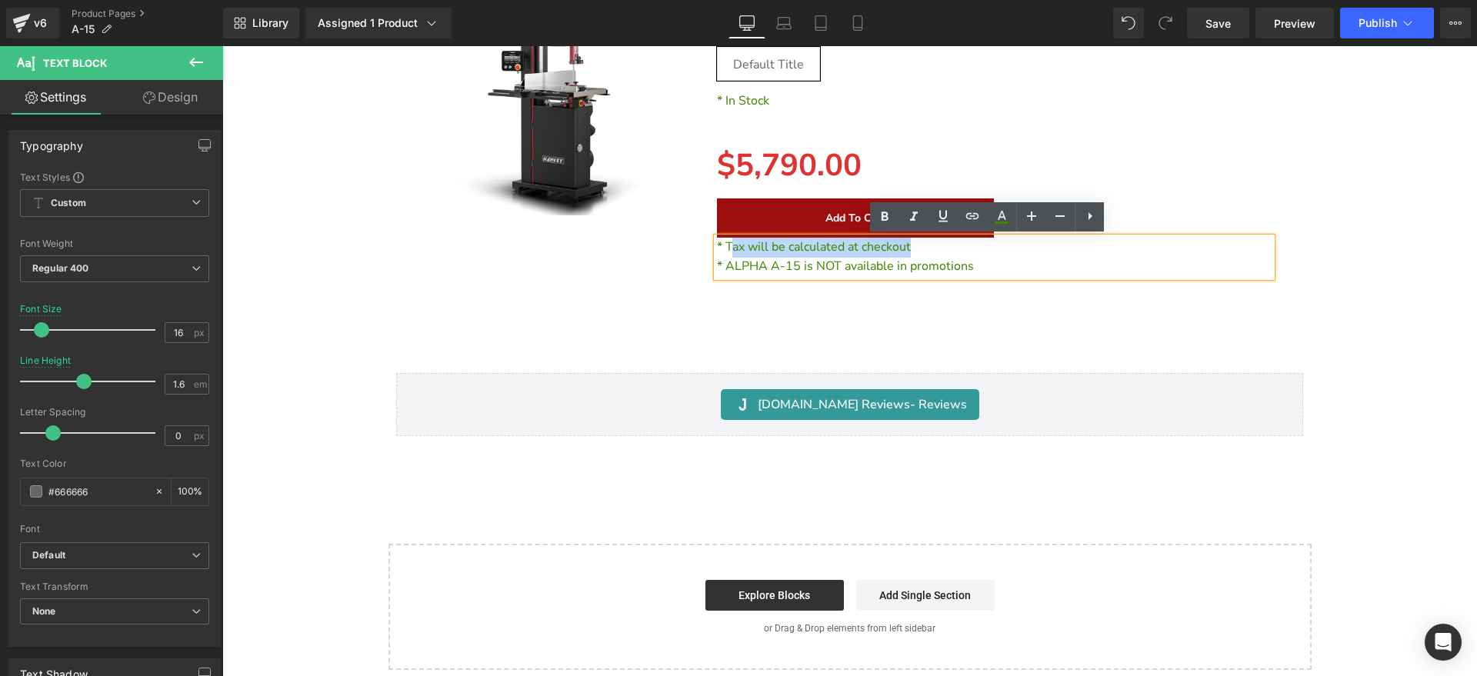
drag, startPoint x: 936, startPoint y: 245, endPoint x: 725, endPoint y: 247, distance: 211.6
click at [725, 247] on p "* Tax will be calculated at checkout" at bounding box center [995, 248] width 556 height 20
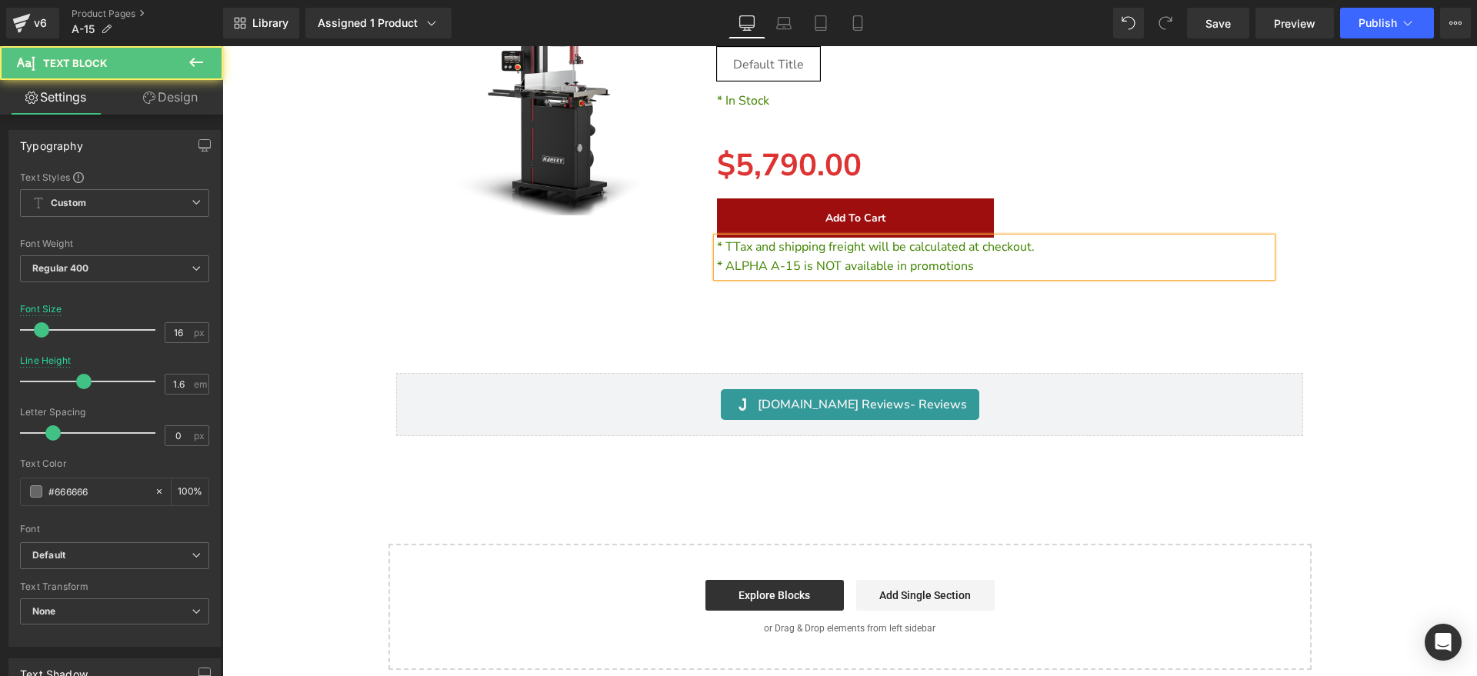
click at [731, 247] on span "* TTax and shipping freight will be calculated at checkout." at bounding box center [876, 247] width 318 height 17
click at [1380, 261] on div "Sale Off (P) Image Separator ALPHA A-15 Text Block 3HP 15" Intelligent Bandsaw …" at bounding box center [850, 185] width 1240 height 519
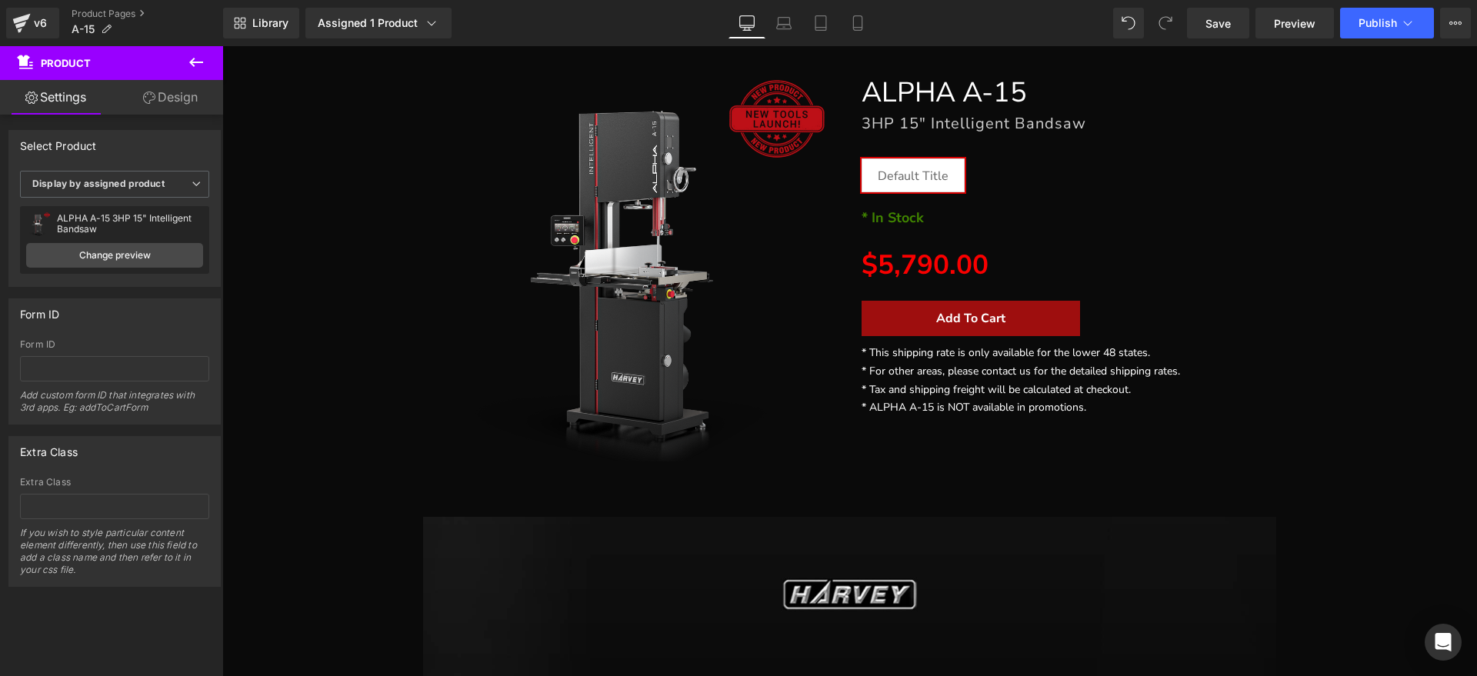
scroll to position [96, 0]
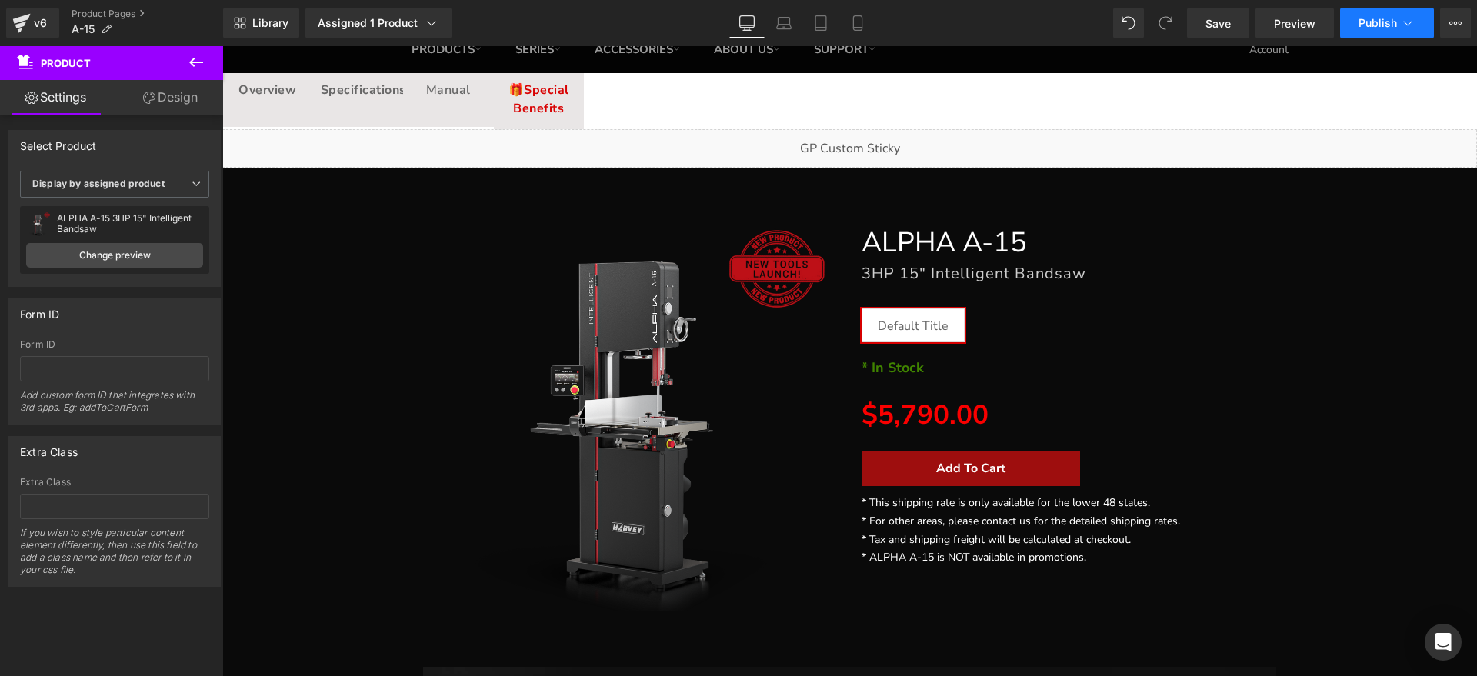
click at [1389, 21] on span "Publish" at bounding box center [1378, 23] width 38 height 12
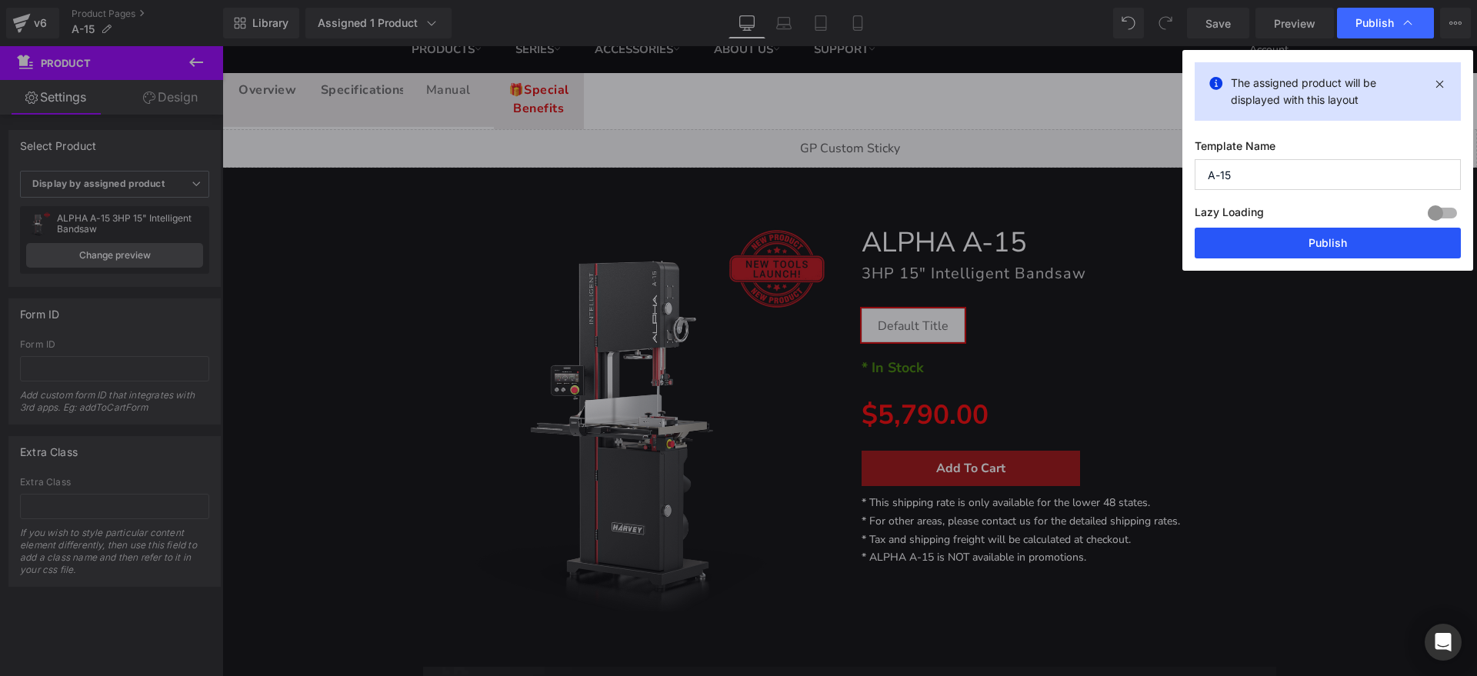
click at [1290, 252] on button "Publish" at bounding box center [1328, 243] width 266 height 31
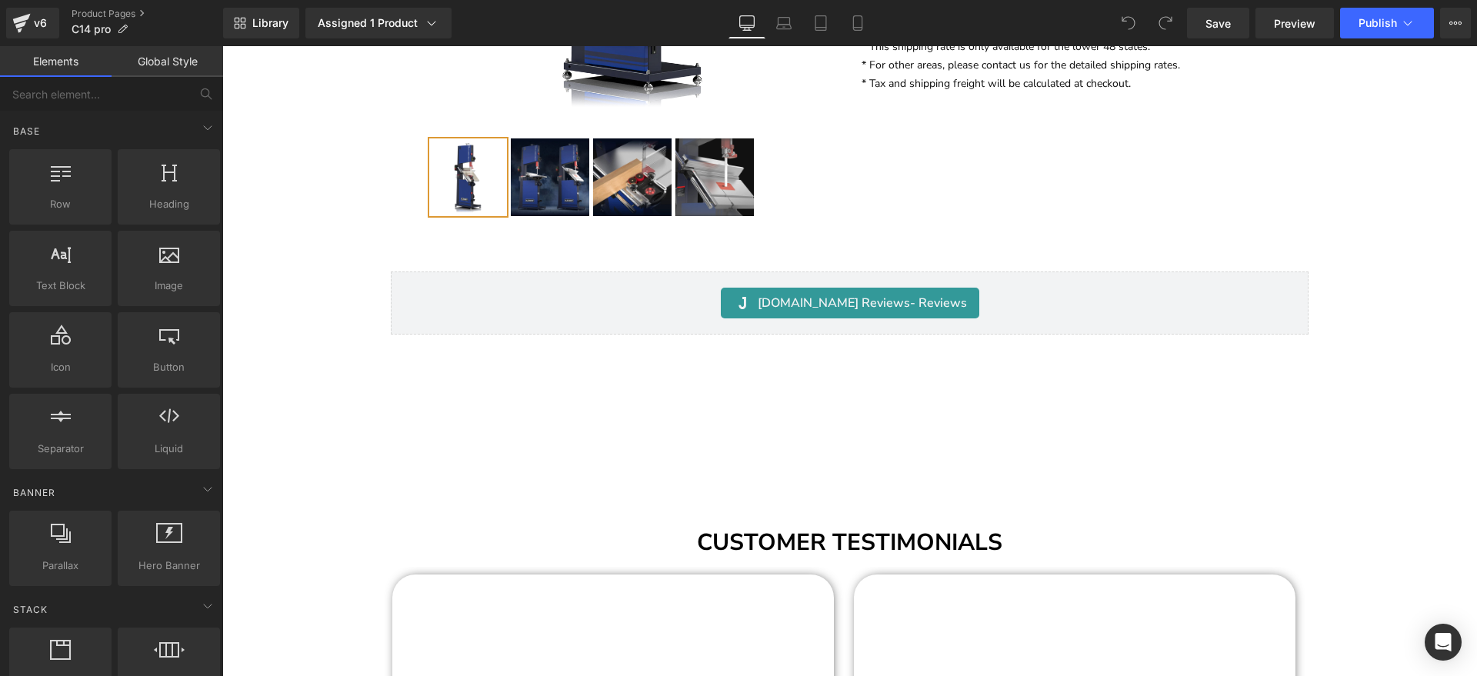
scroll to position [16910, 0]
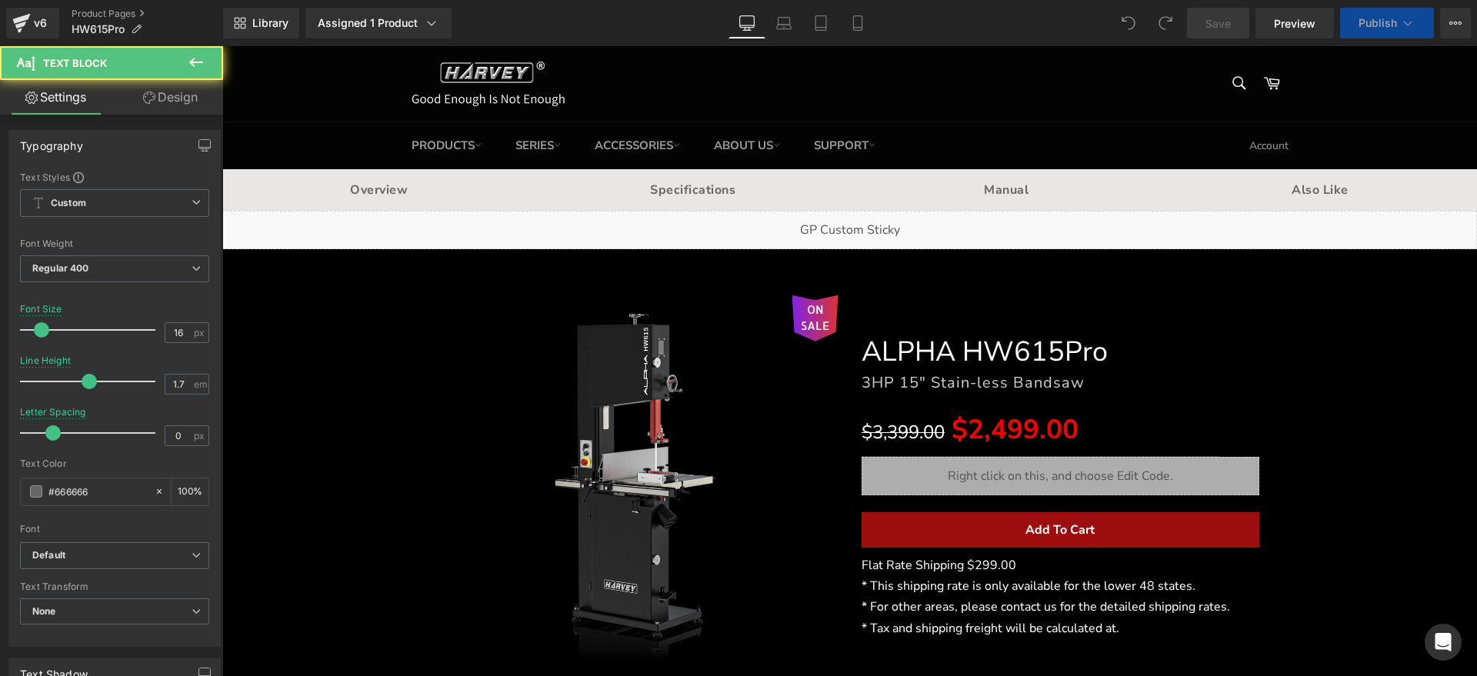
click at [1000, 569] on span "Flat Rate Shipping $299.00" at bounding box center [939, 565] width 155 height 17
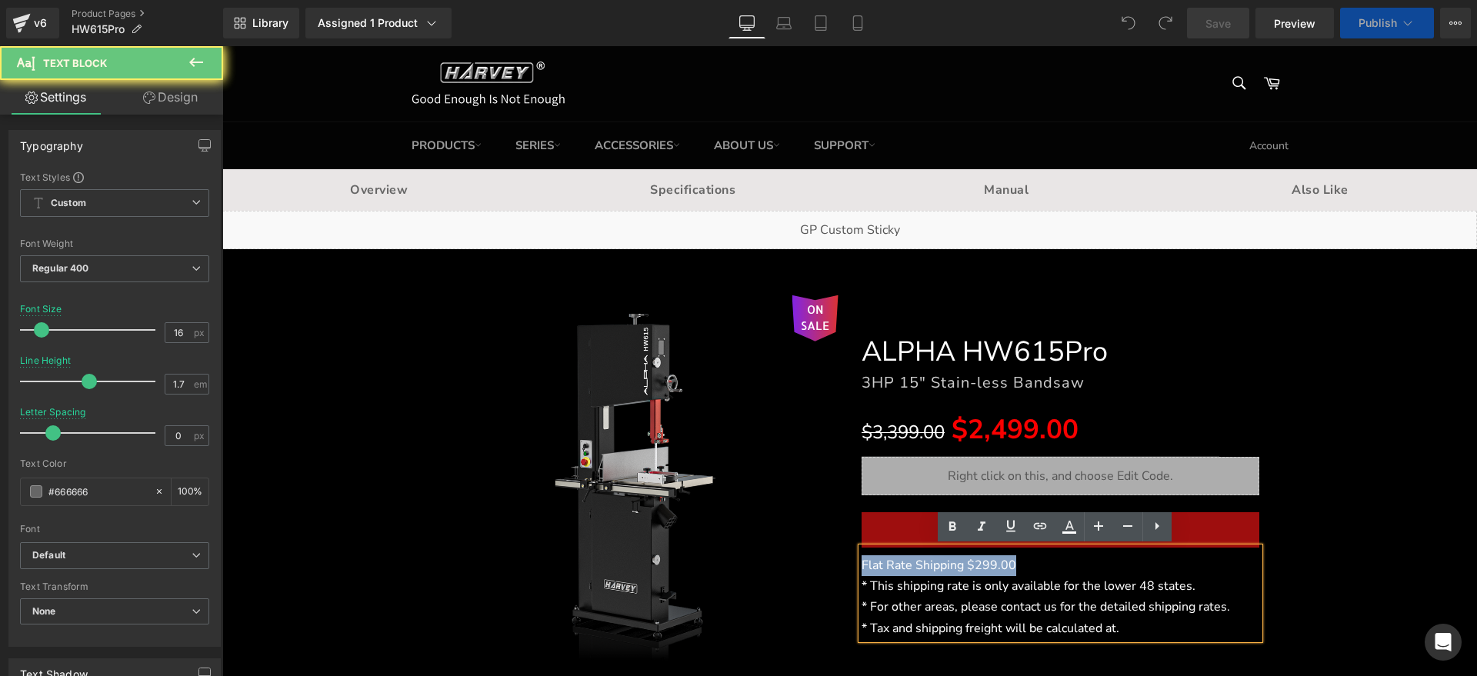
drag, startPoint x: 1020, startPoint y: 565, endPoint x: 808, endPoint y: 566, distance: 212.4
click at [808, 566] on div "ON SALE (P) Image ALPHA HW615Pro Heading 3HP 15" Stain-less Bandsaw Heading $3,…" at bounding box center [850, 486] width 843 height 429
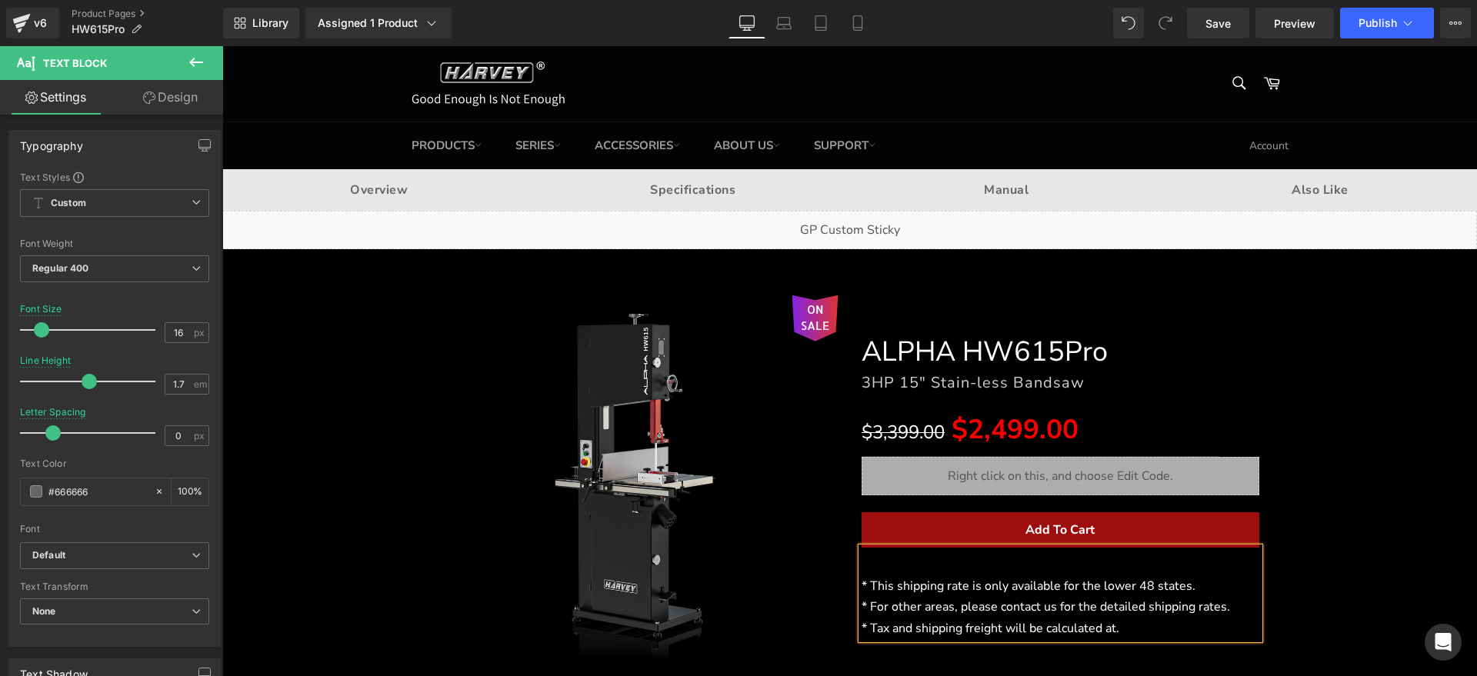
click at [862, 581] on span "* This shipping rate is only available for the lower 48 states." at bounding box center [1029, 586] width 334 height 17
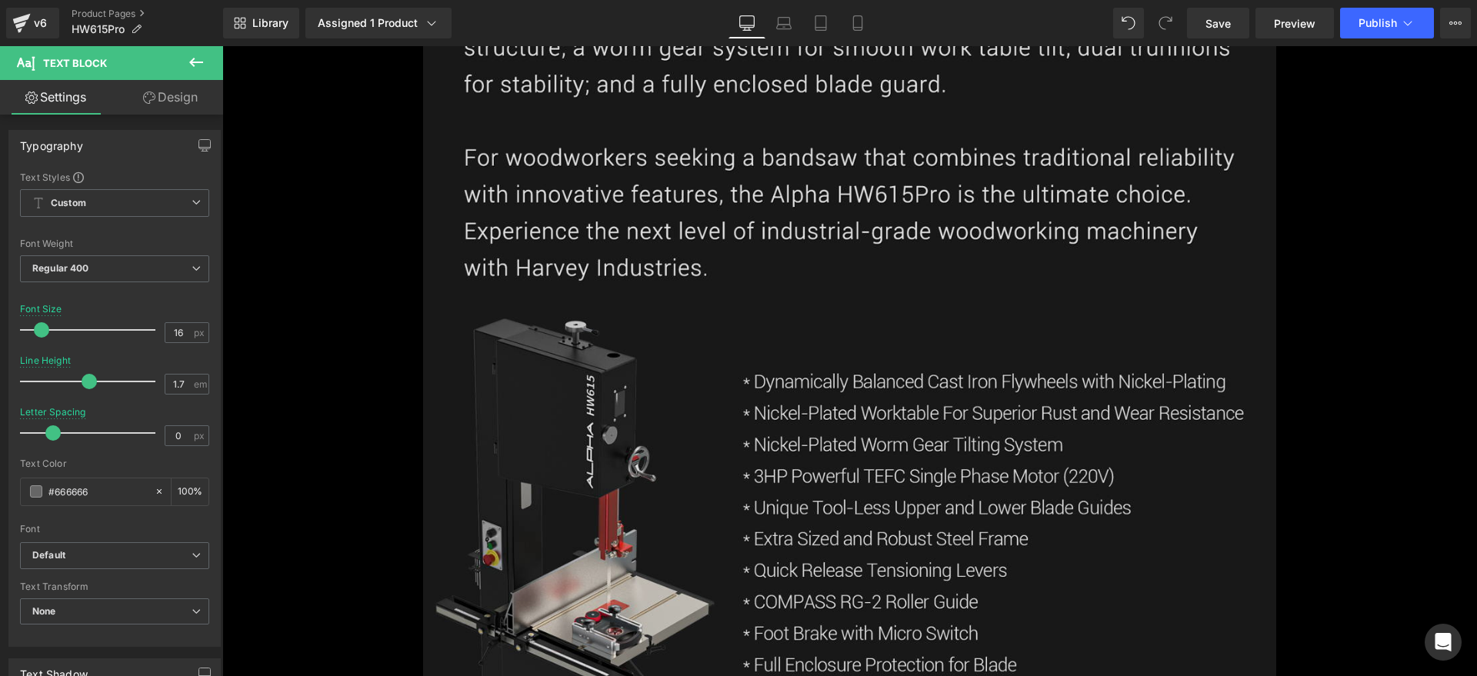
scroll to position [4521, 0]
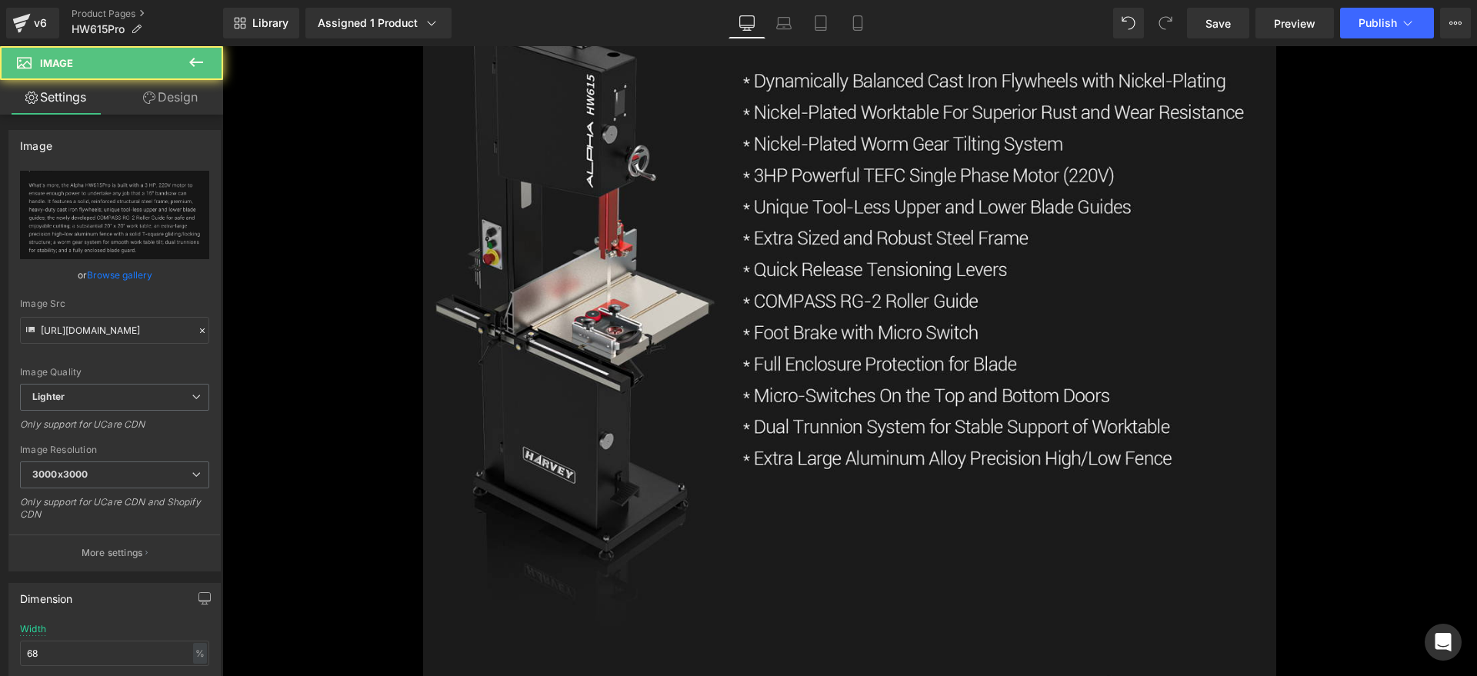
drag, startPoint x: 1464, startPoint y: 172, endPoint x: 1468, endPoint y: 407, distance: 234.7
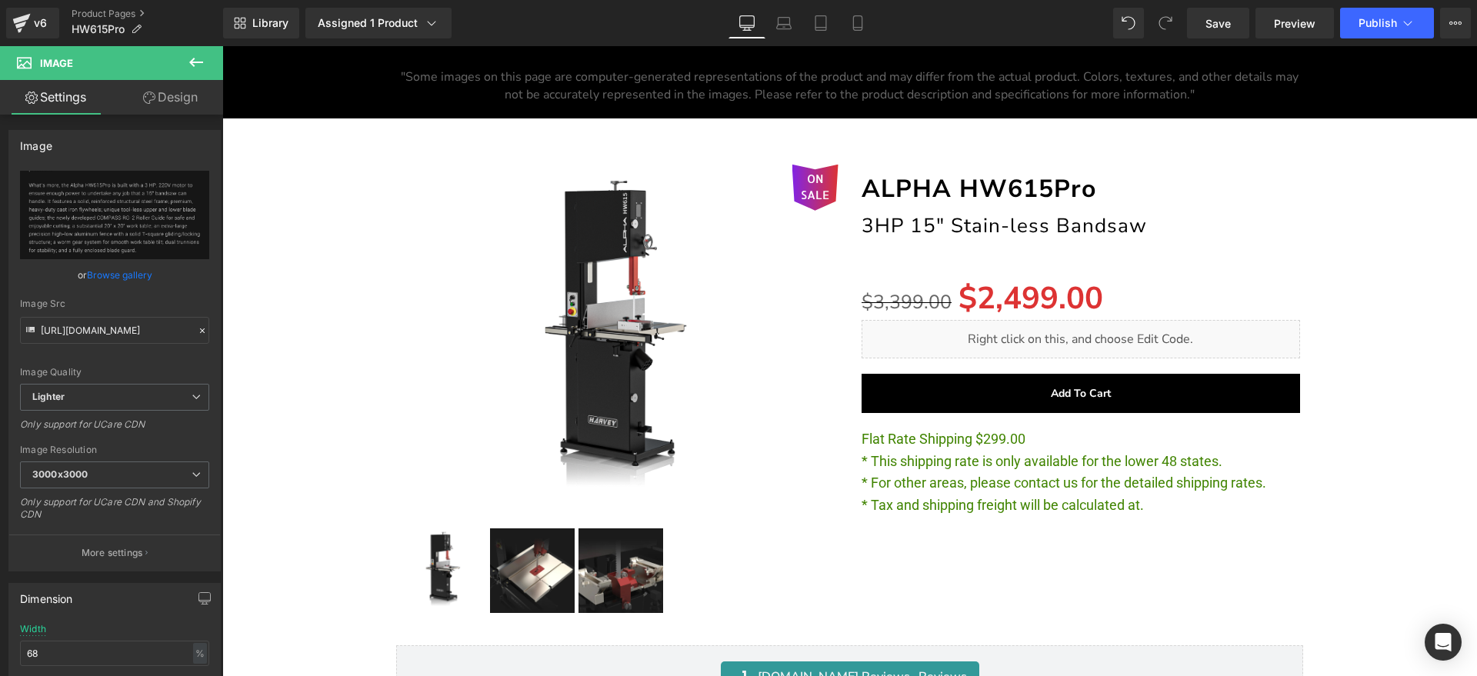
scroll to position [20580, 0]
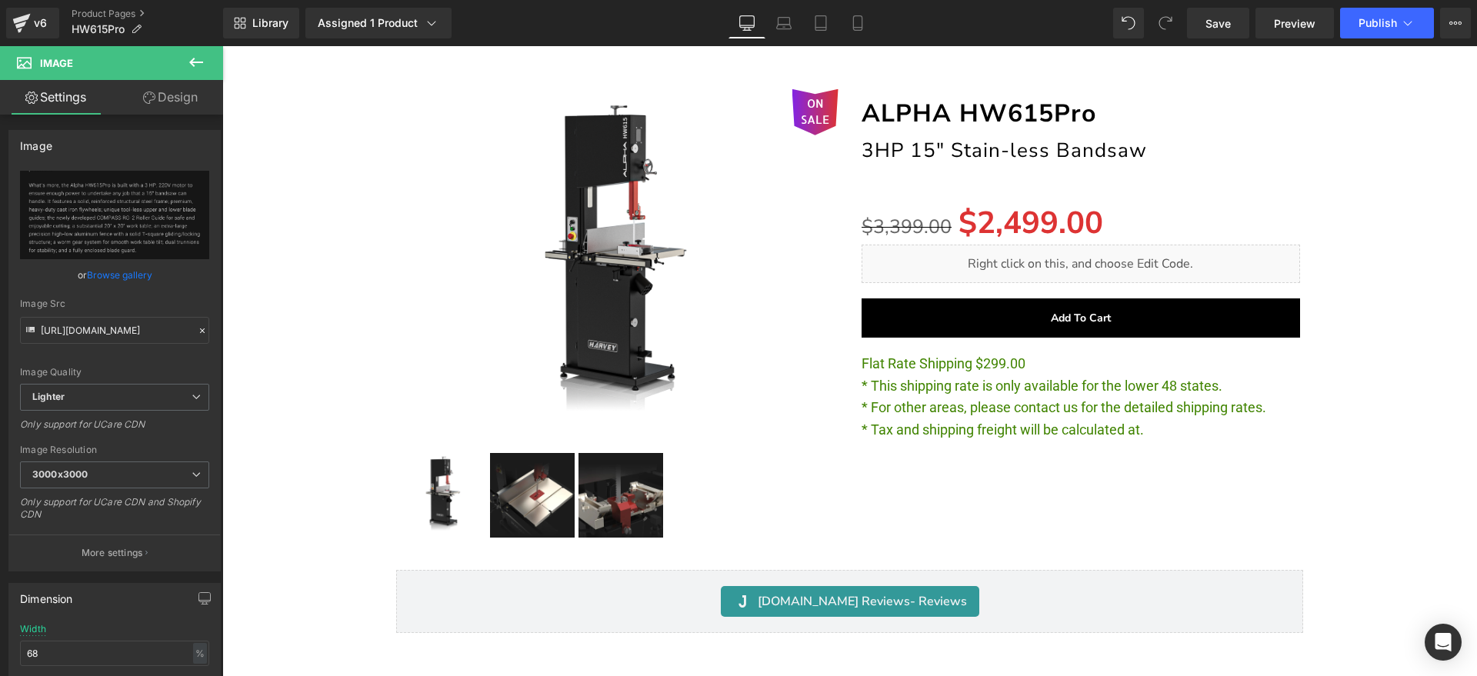
click at [1023, 367] on p "Flat Rate Shipping $299.00" at bounding box center [1081, 364] width 439 height 22
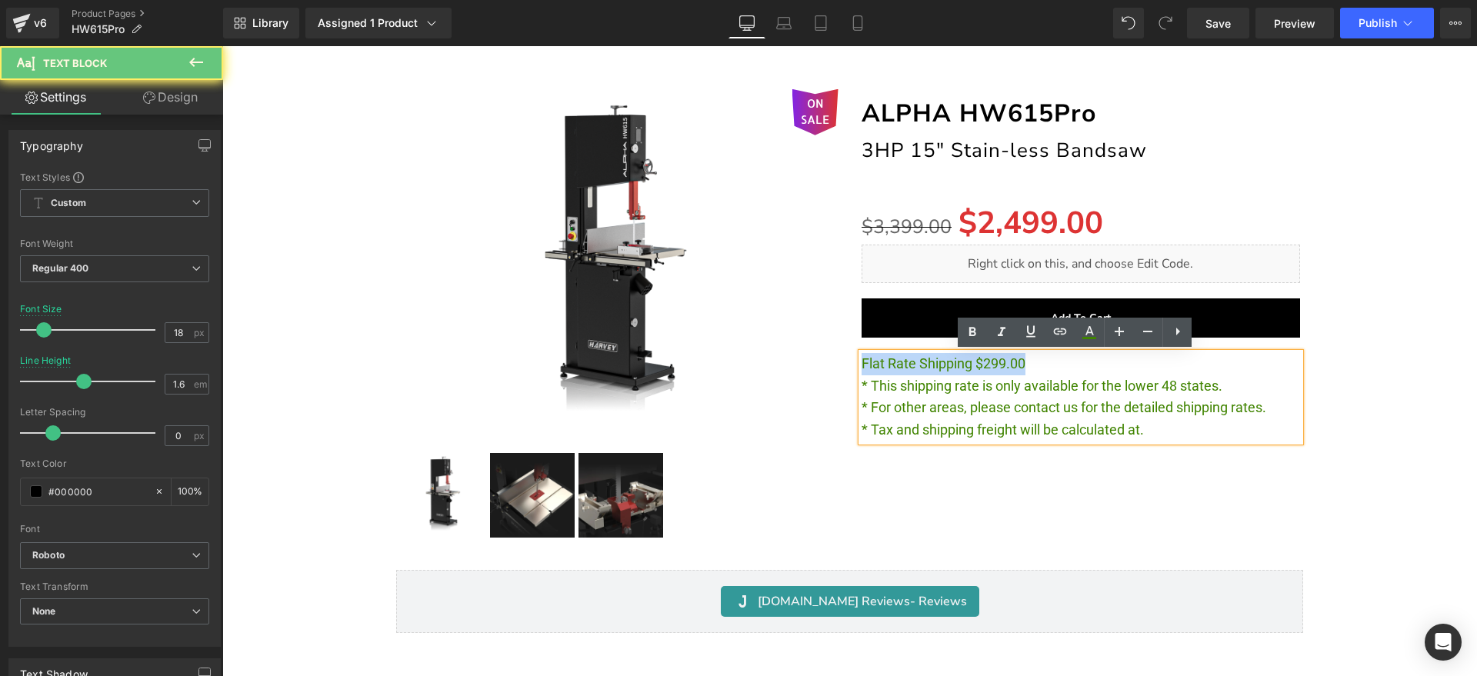
drag, startPoint x: 1042, startPoint y: 360, endPoint x: 717, endPoint y: 357, distance: 324.7
click at [717, 357] on div "ON SALE (P) Image ‹" at bounding box center [850, 306] width 923 height 481
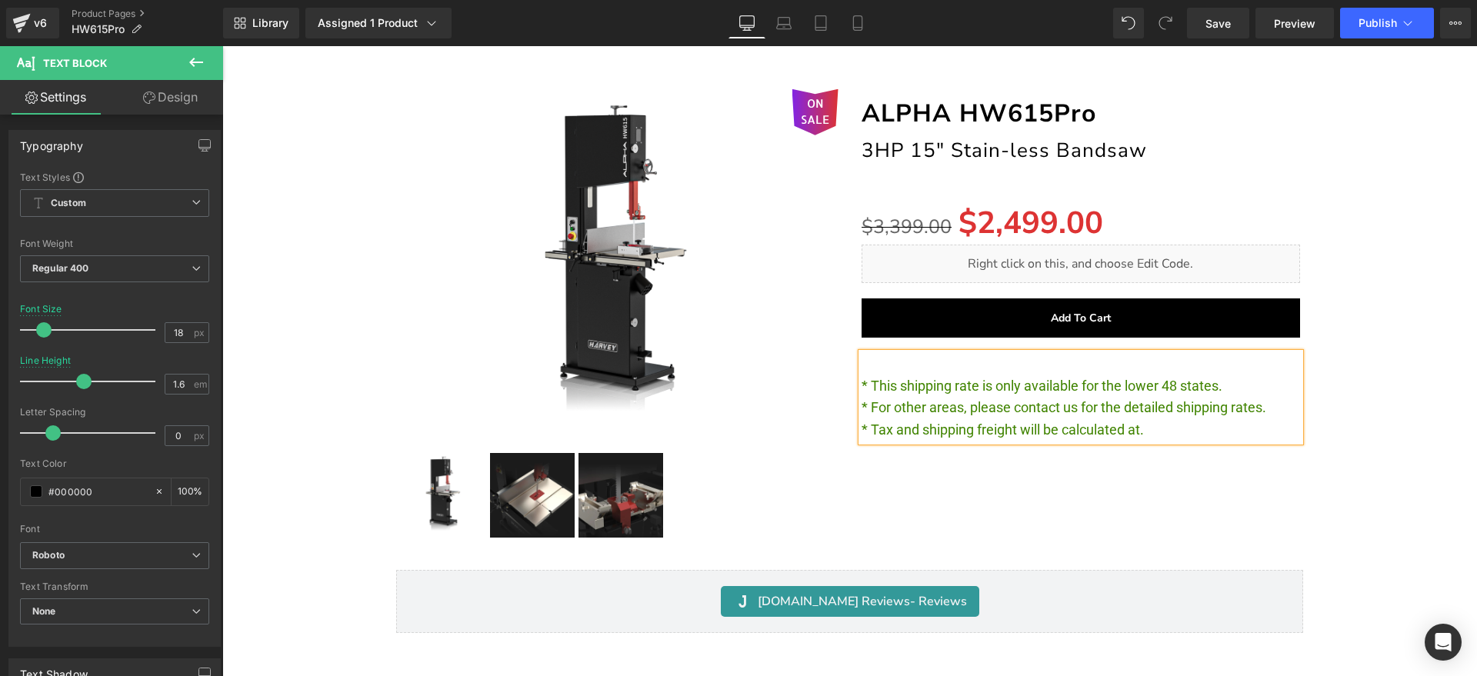
click at [862, 386] on span "* This shipping rate is only available for the lower 48 states." at bounding box center [1042, 386] width 361 height 16
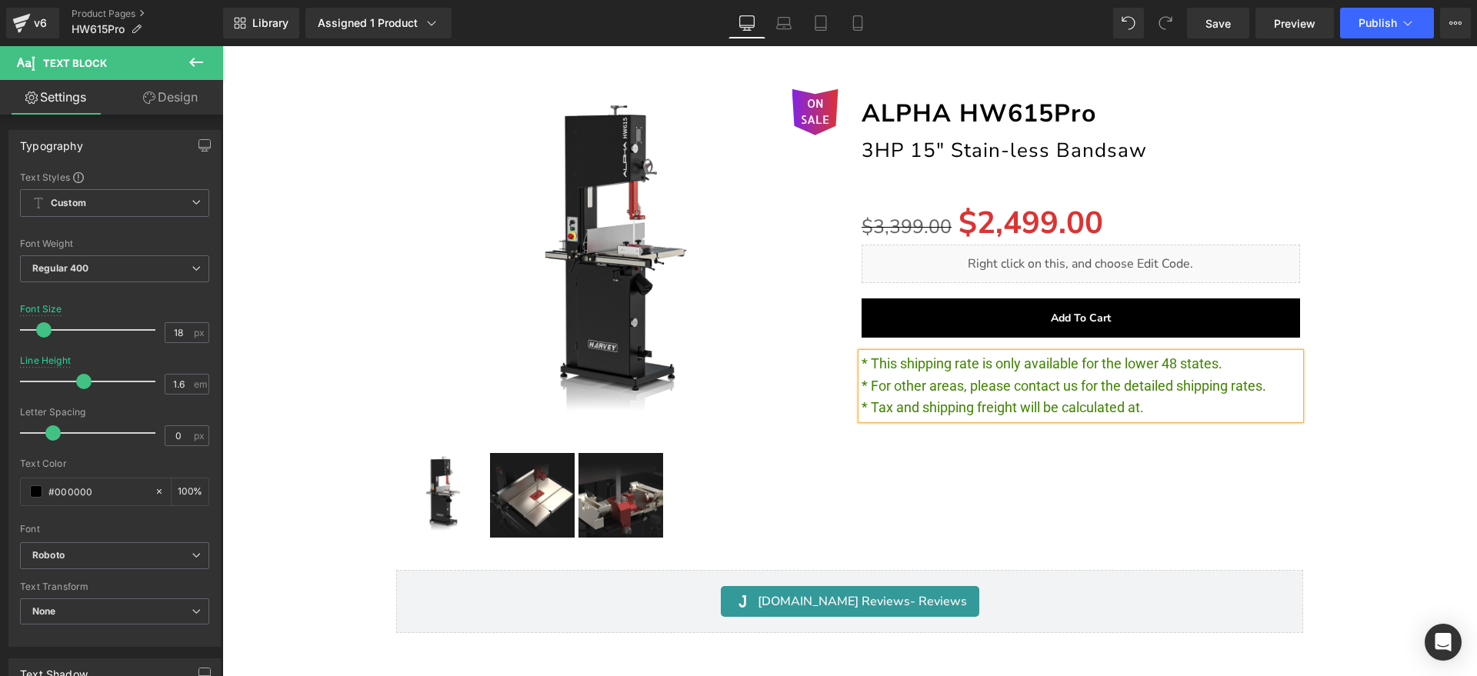
click at [1389, 242] on div "ON SALE (P) Image ‹" at bounding box center [850, 353] width 1240 height 575
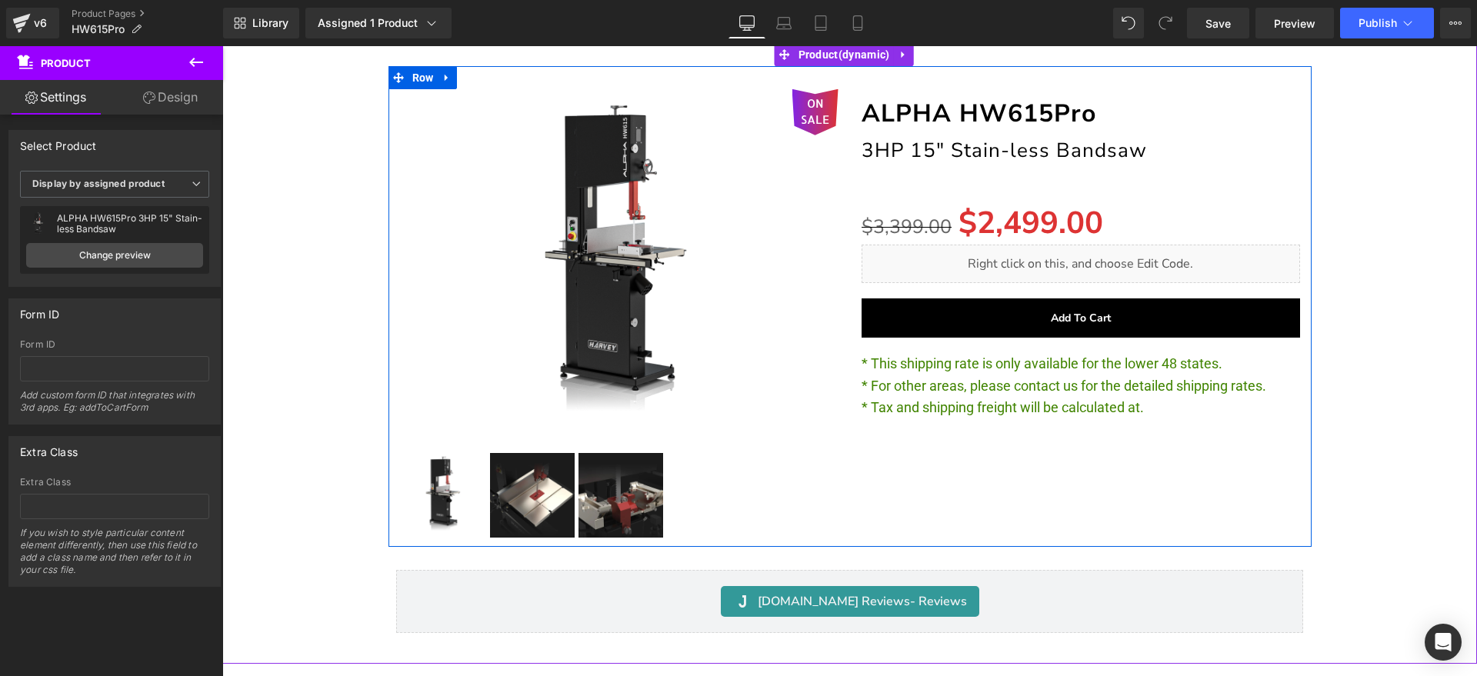
drag, startPoint x: 1127, startPoint y: 409, endPoint x: 1163, endPoint y: 407, distance: 37.0
click at [1127, 409] on span "* Tax and shipping freight will be calculated at." at bounding box center [1003, 407] width 282 height 16
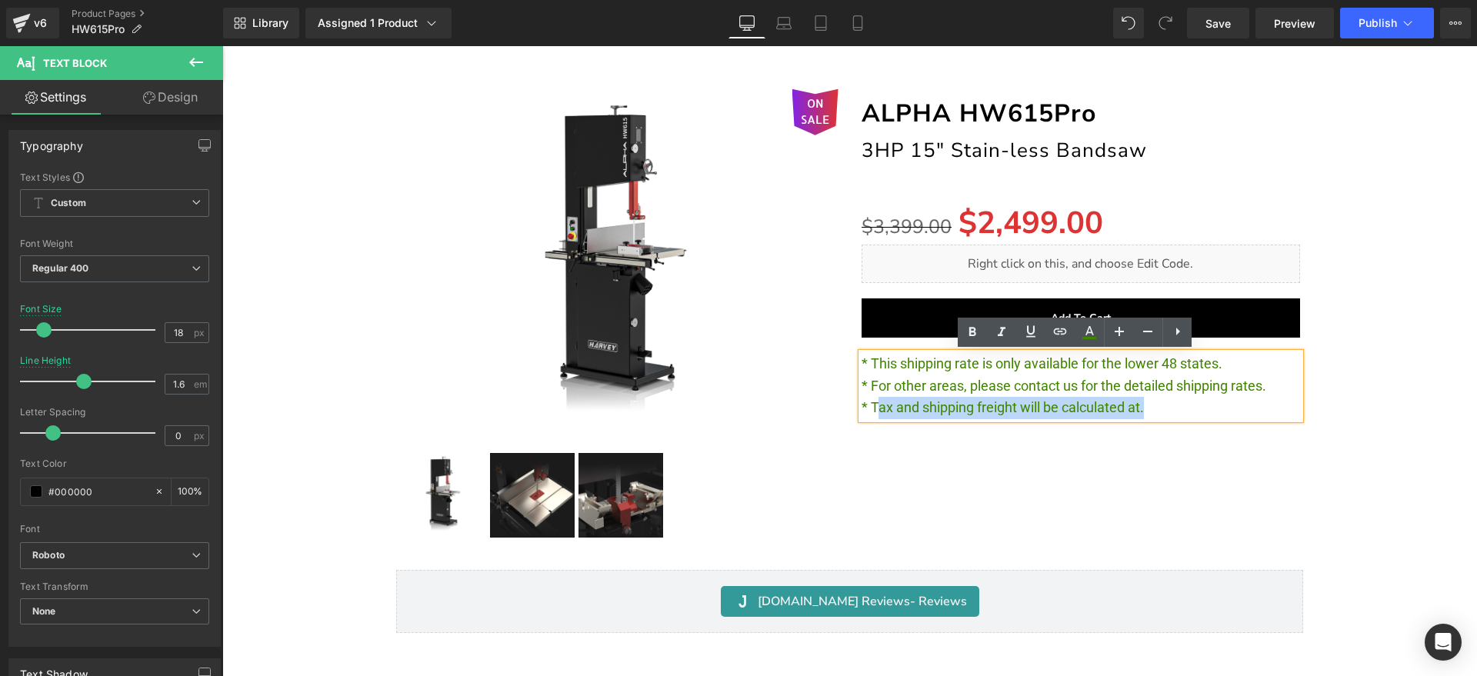
drag, startPoint x: 1163, startPoint y: 407, endPoint x: 869, endPoint y: 407, distance: 294.7
click at [869, 407] on p "* Tax and shipping freight will be calculated at." at bounding box center [1081, 408] width 439 height 22
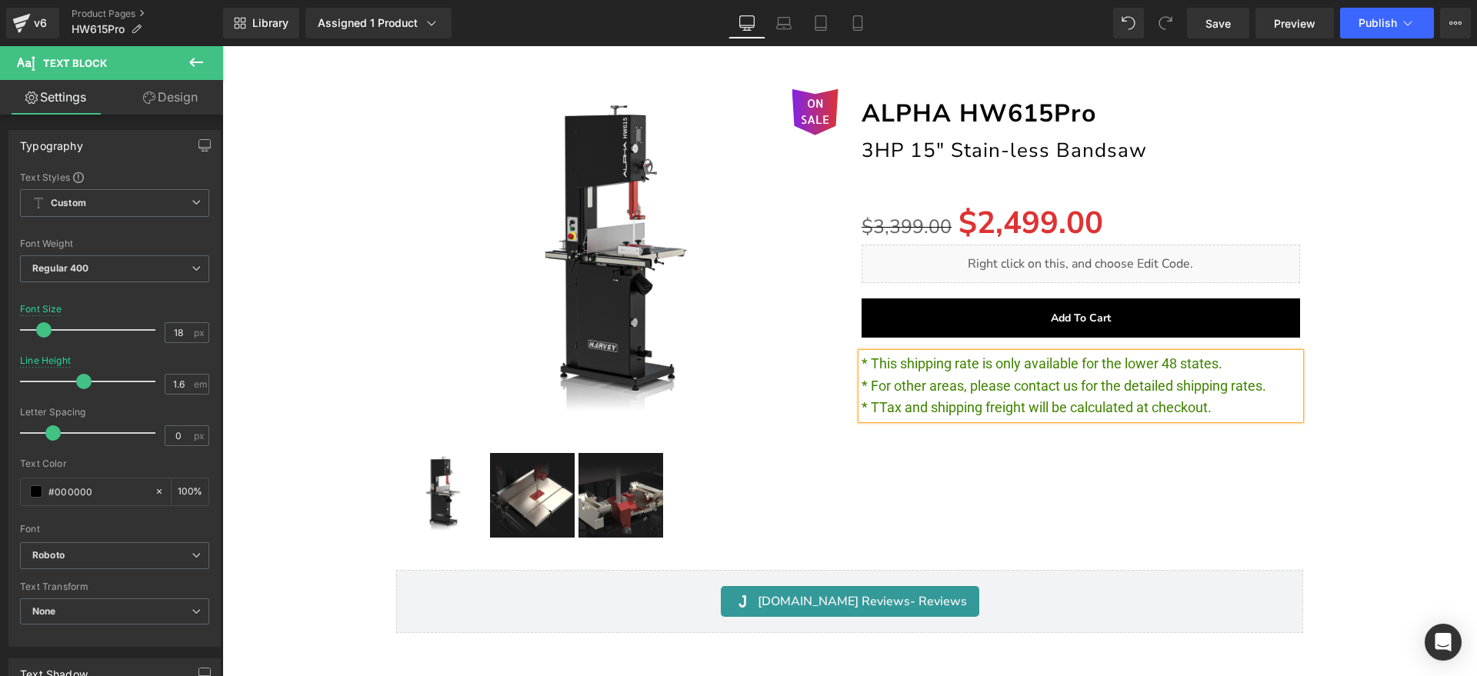
click at [876, 409] on span "* TTax and shipping freight will be calculated at checkout." at bounding box center [1037, 407] width 350 height 16
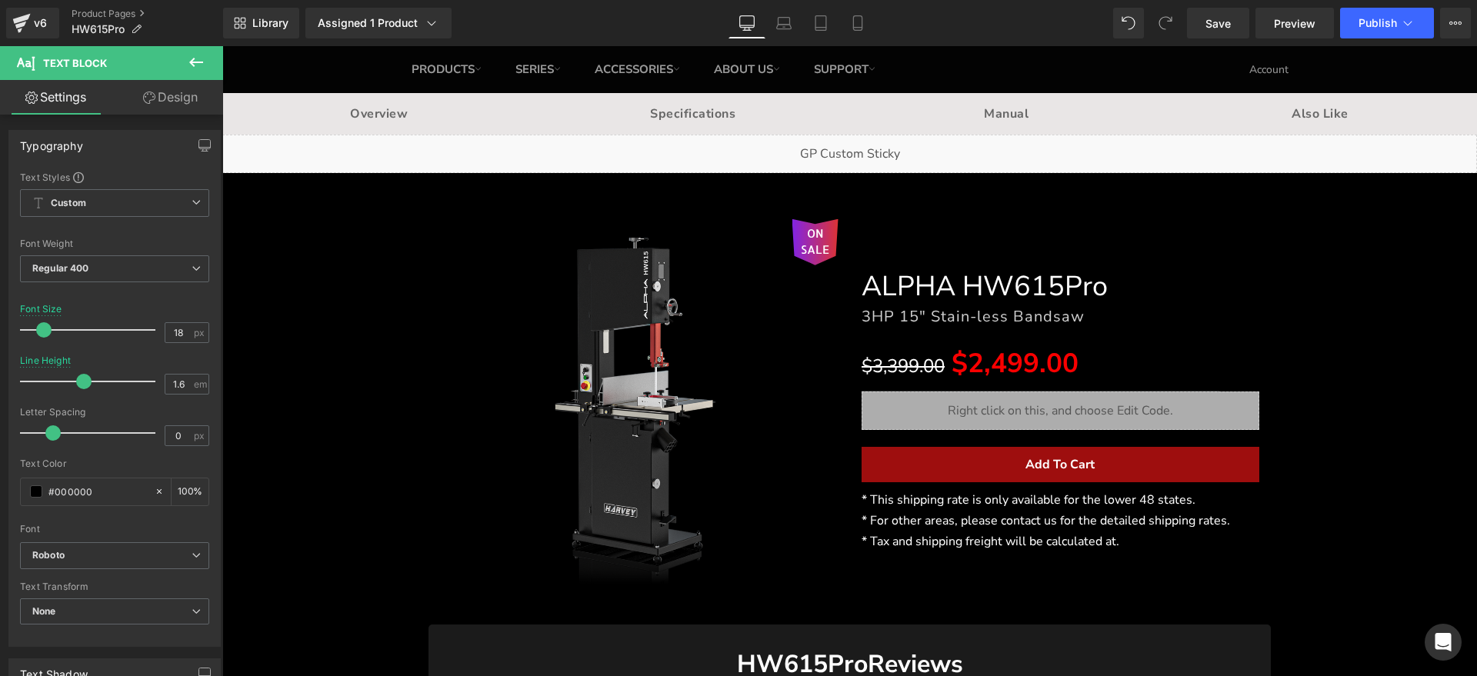
scroll to position [192, 0]
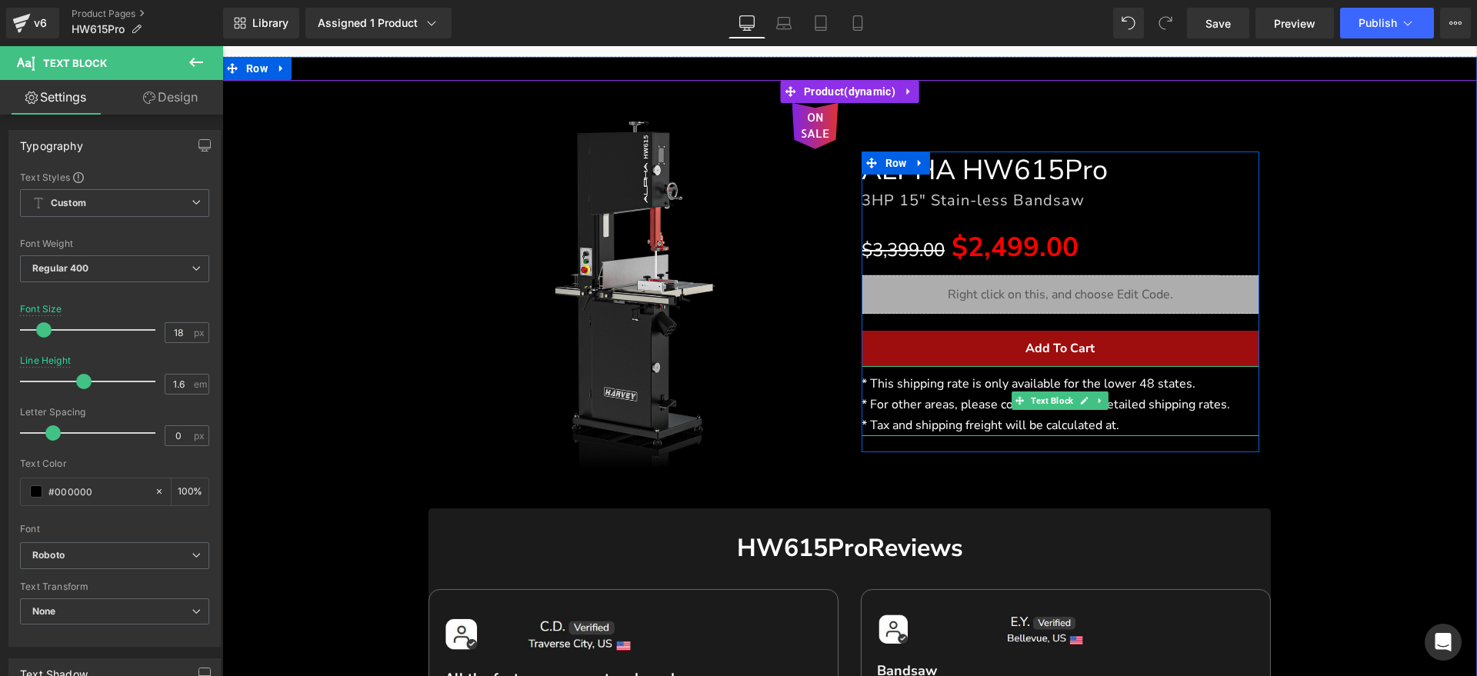
click at [1086, 425] on span "* Tax and shipping freight will be calculated at." at bounding box center [991, 425] width 258 height 17
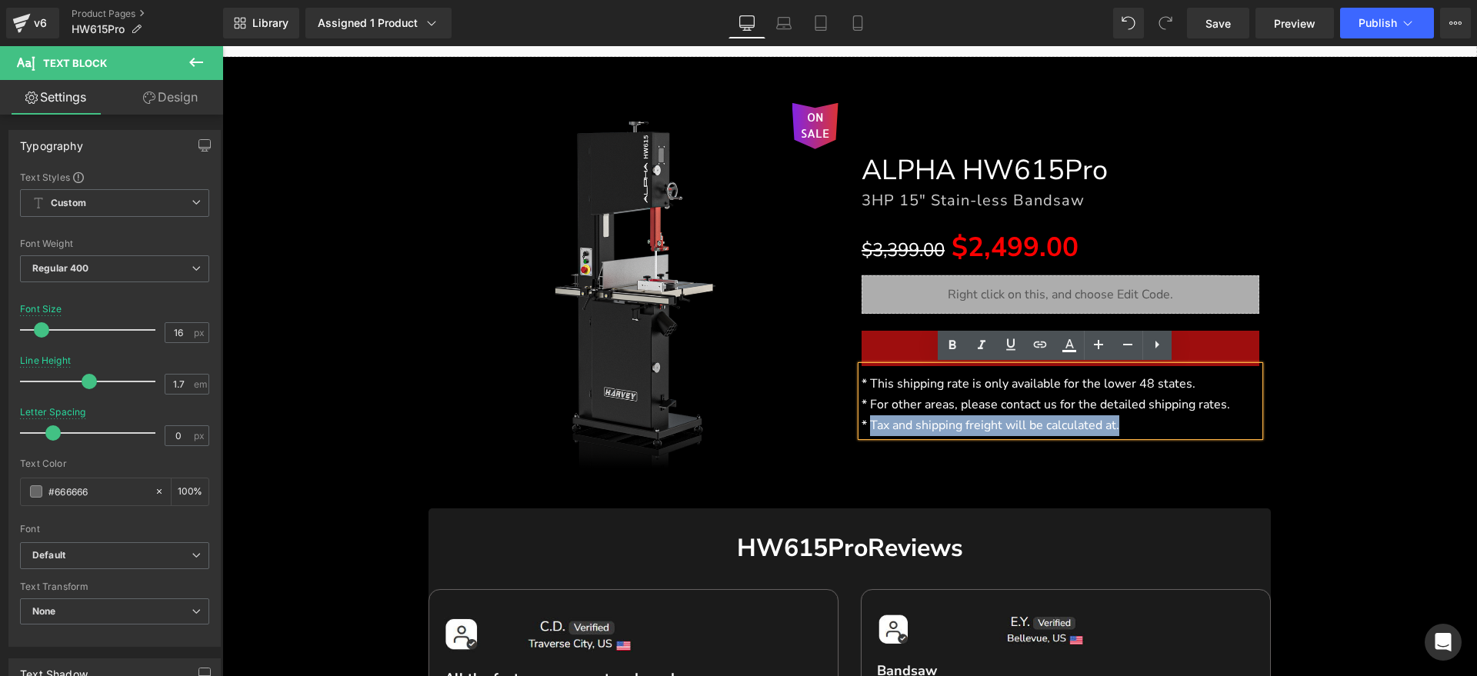
drag, startPoint x: 1145, startPoint y: 425, endPoint x: 864, endPoint y: 428, distance: 280.9
click at [864, 428] on p "* Tax and shipping freight will be calculated at." at bounding box center [1061, 426] width 399 height 21
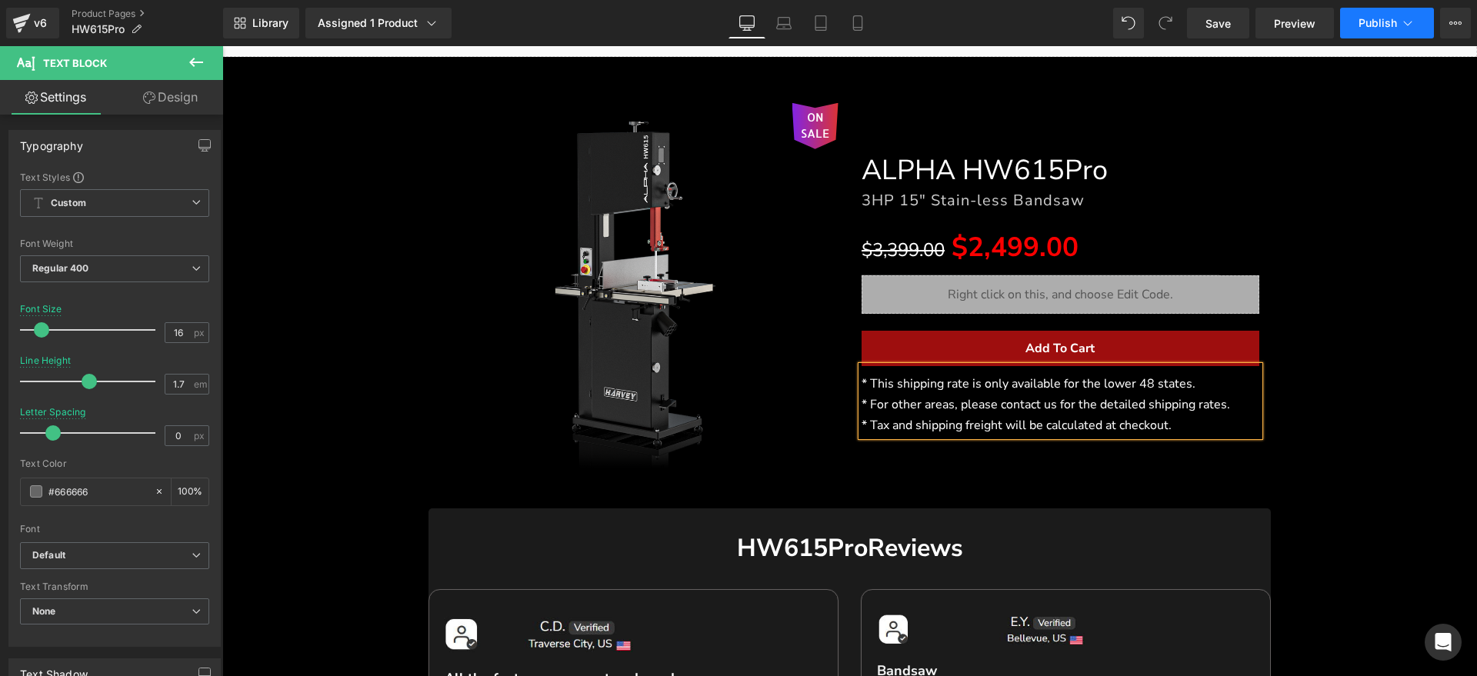
click at [1390, 29] on button "Publish" at bounding box center [1387, 23] width 94 height 31
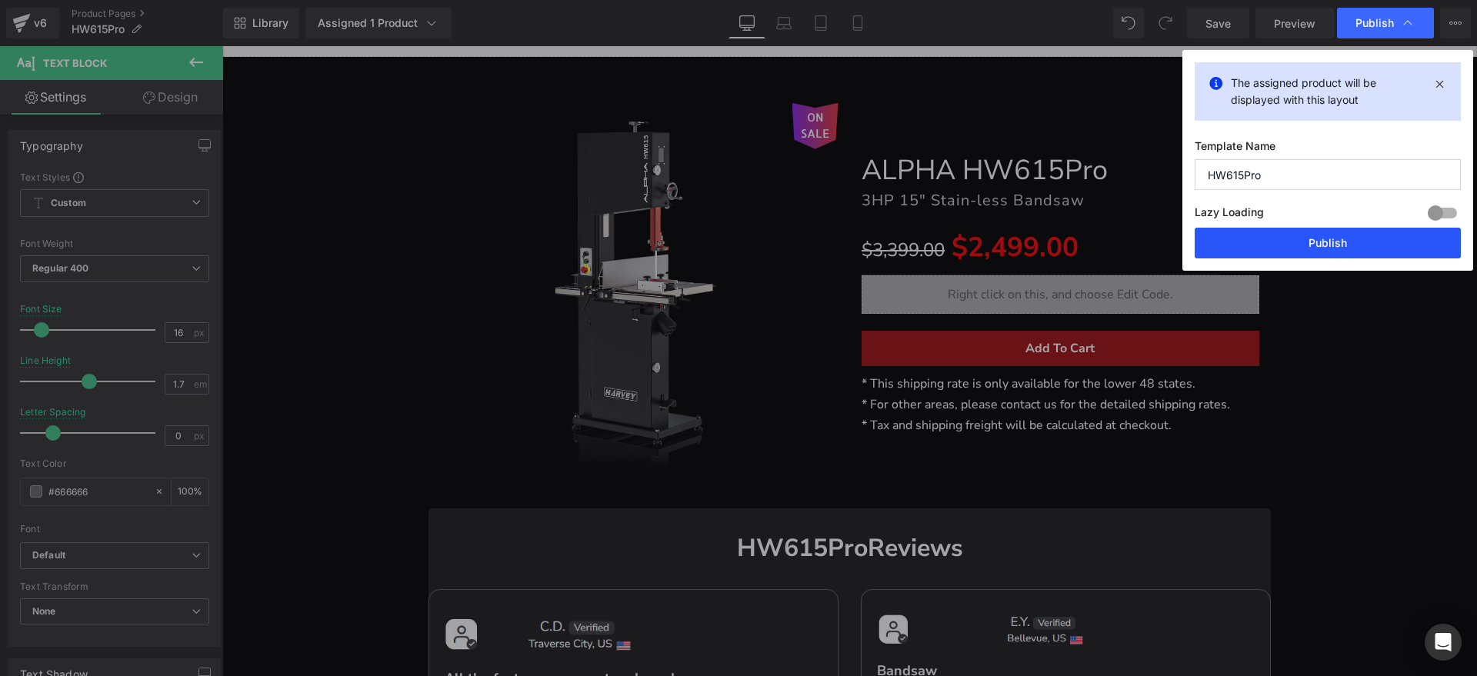
click at [1315, 246] on button "Publish" at bounding box center [1328, 243] width 266 height 31
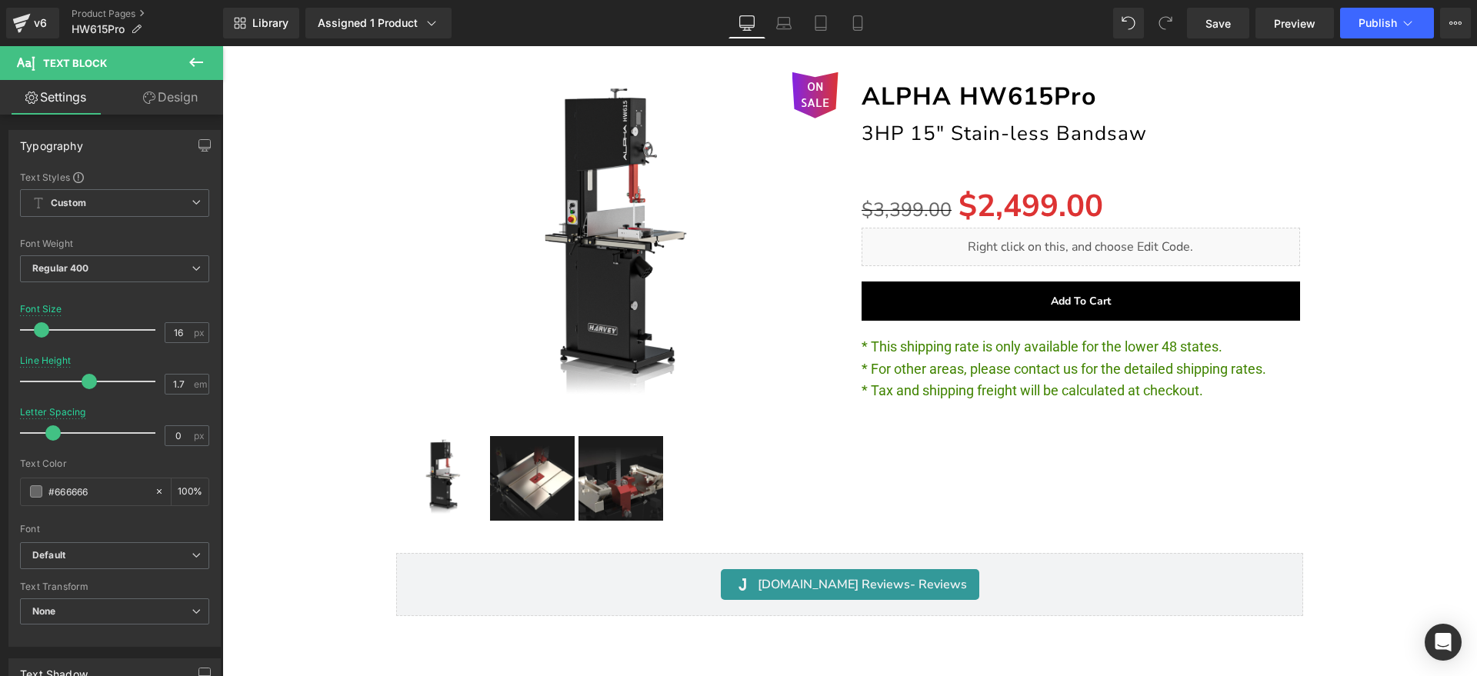
scroll to position [20527, 0]
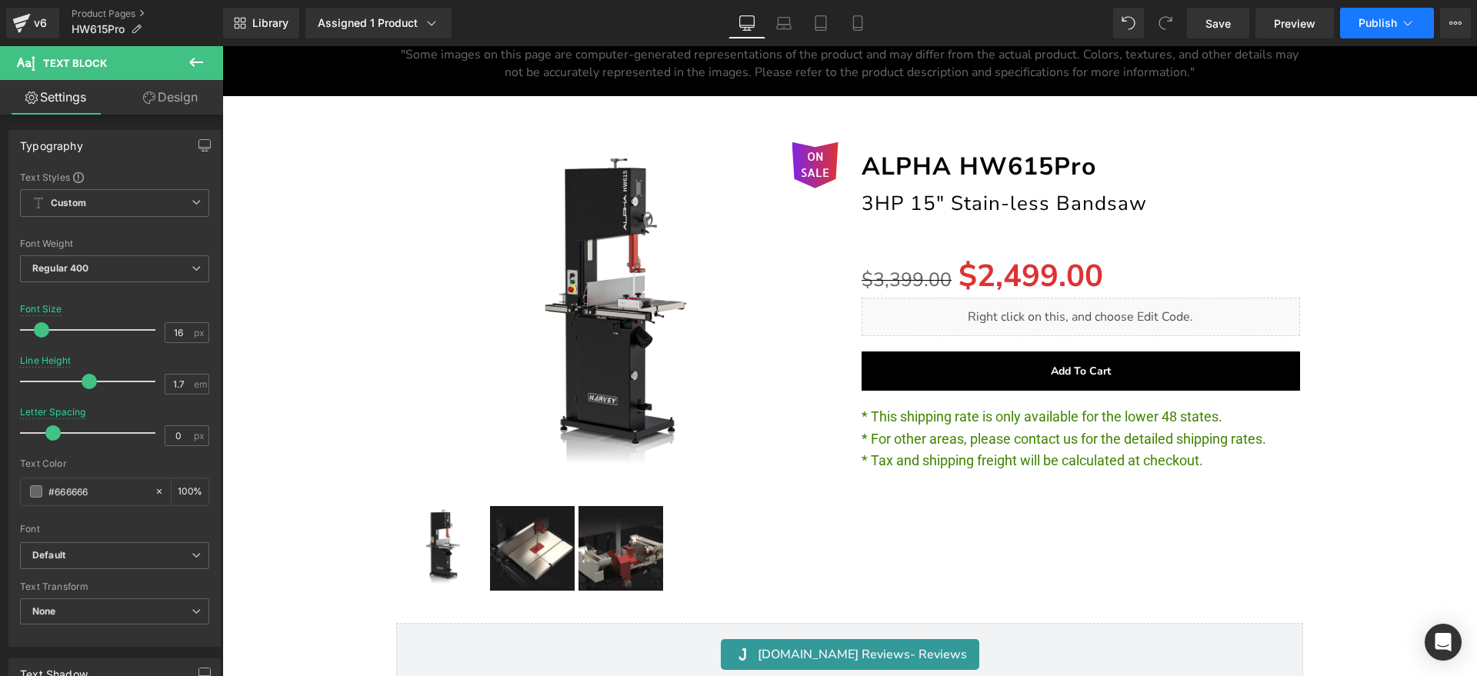
click at [1378, 25] on span "Publish" at bounding box center [1378, 23] width 38 height 12
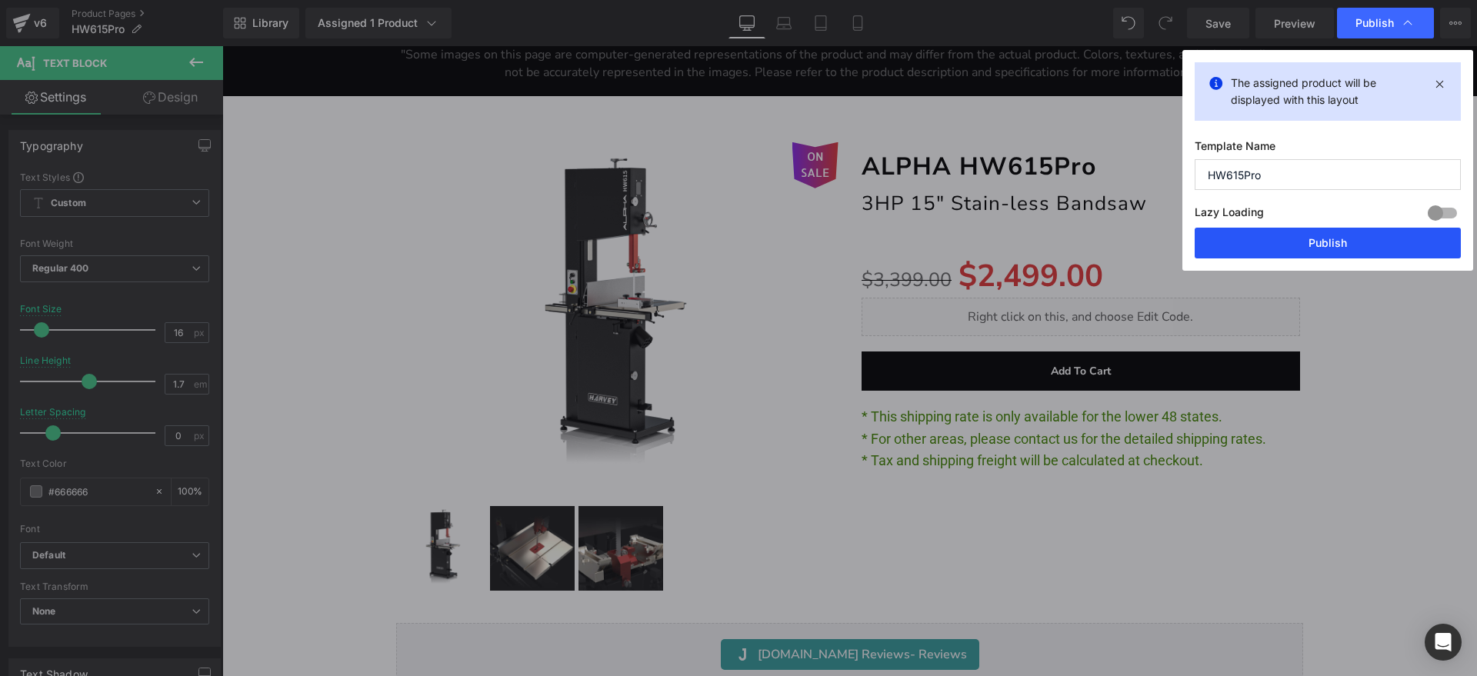
drag, startPoint x: 1320, startPoint y: 245, endPoint x: 1097, endPoint y: 195, distance: 227.8
click at [1320, 245] on button "Publish" at bounding box center [1328, 243] width 266 height 31
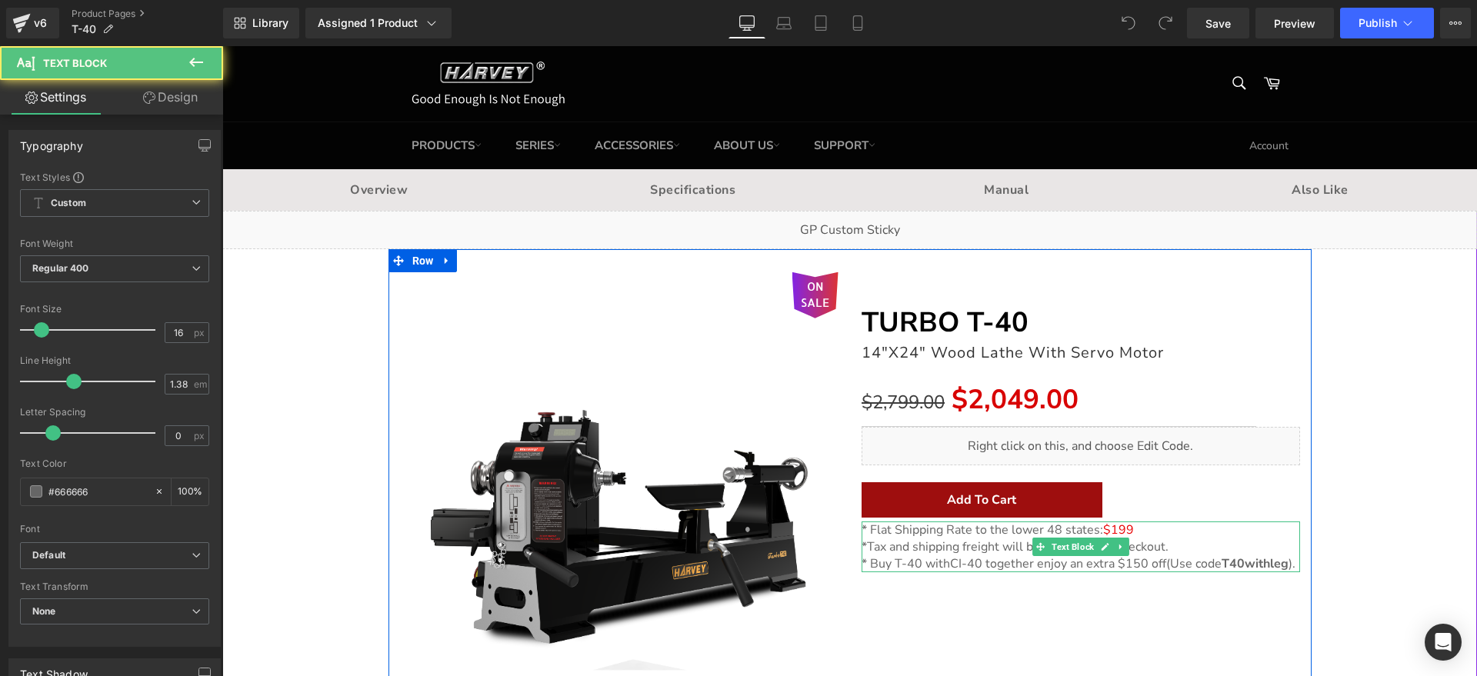
drag, startPoint x: 1139, startPoint y: 524, endPoint x: 851, endPoint y: 524, distance: 287.8
click at [851, 524] on div "Separator TURBO T-40 Heading 14"X24" Wood Lathe With Servo Motor Heading $2,799…" at bounding box center [1081, 422] width 462 height 301
drag, startPoint x: 1165, startPoint y: 532, endPoint x: 1152, endPoint y: 532, distance: 13.1
click at [1164, 532] on p "* Flat Shipping Rate to the lower 48 states: $199" at bounding box center [1081, 530] width 439 height 17
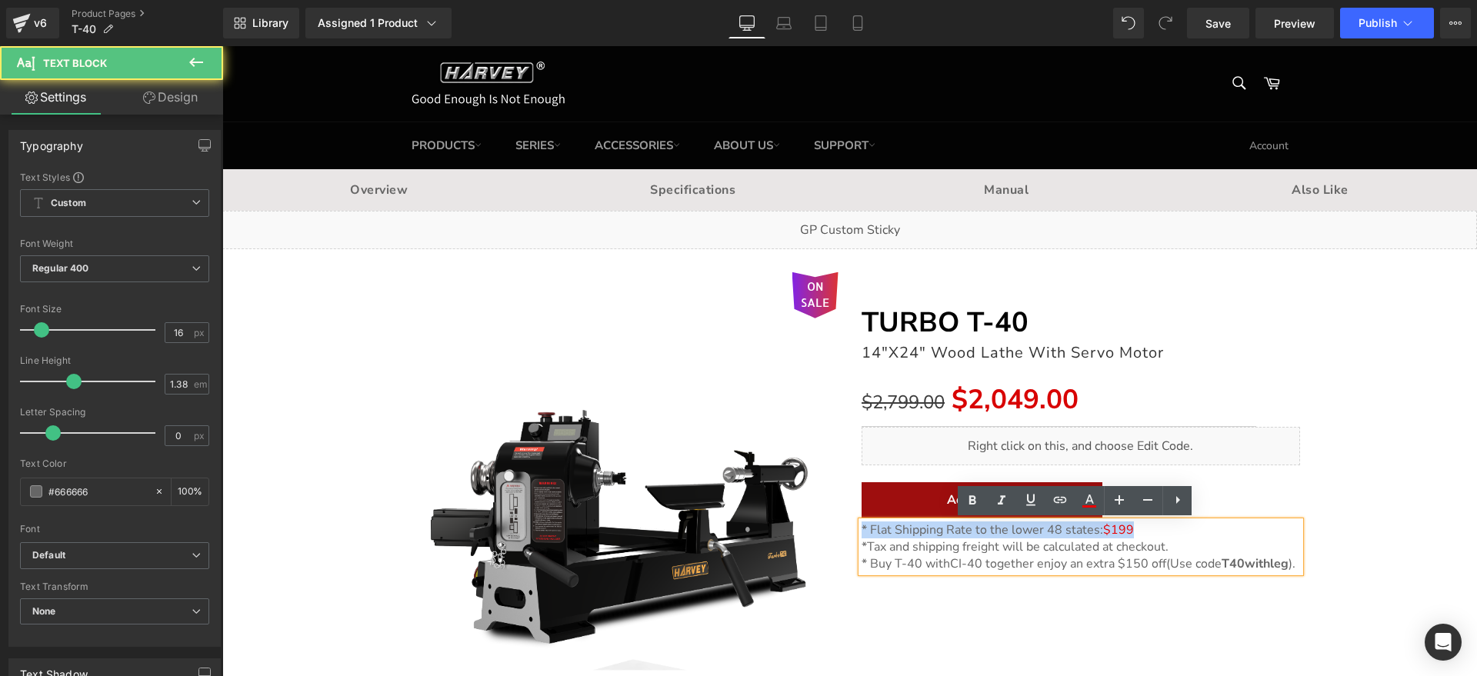
drag, startPoint x: 1143, startPoint y: 530, endPoint x: 779, endPoint y: 530, distance: 364.7
click at [779, 530] on div "ON SALE (P) Image Separator TURBO T-40 Heading 14"X24" Wood Lathe With Servo Mo…" at bounding box center [850, 483] width 923 height 469
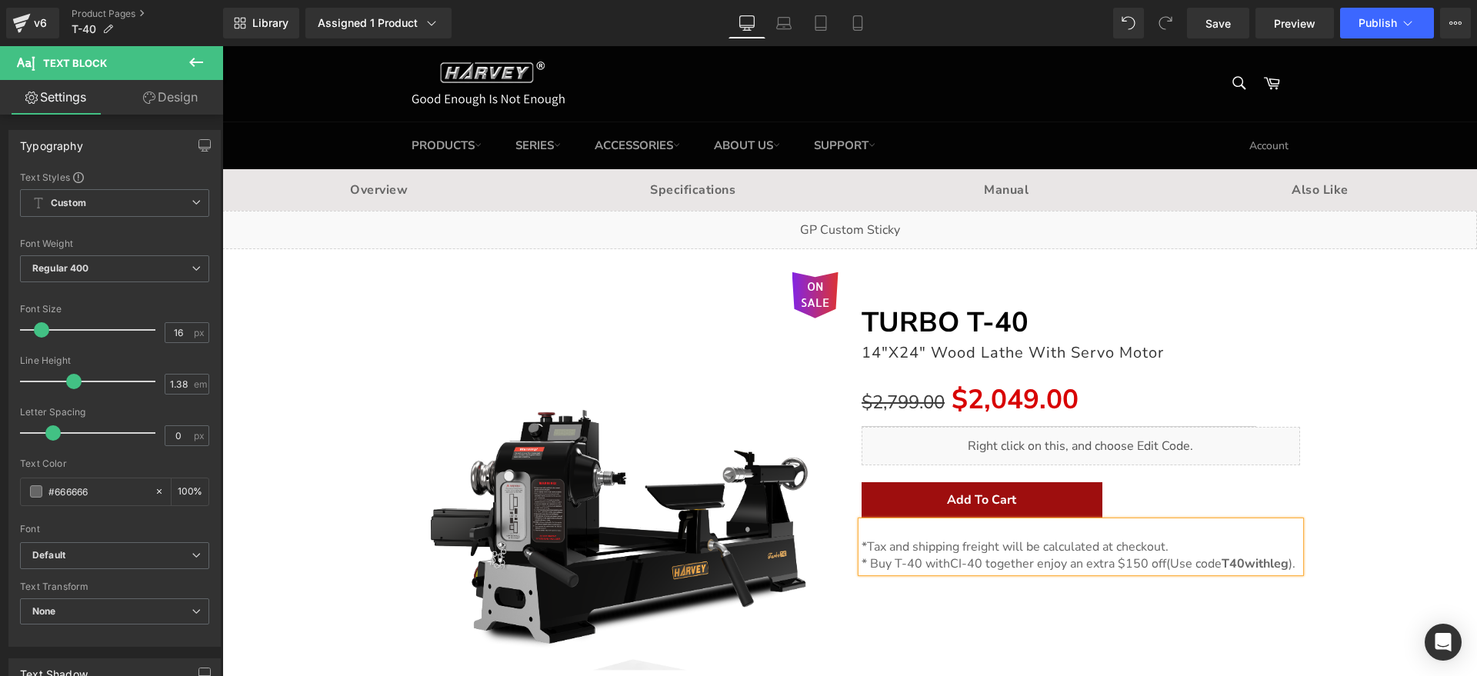
click at [862, 540] on span "*" at bounding box center [864, 547] width 5 height 17
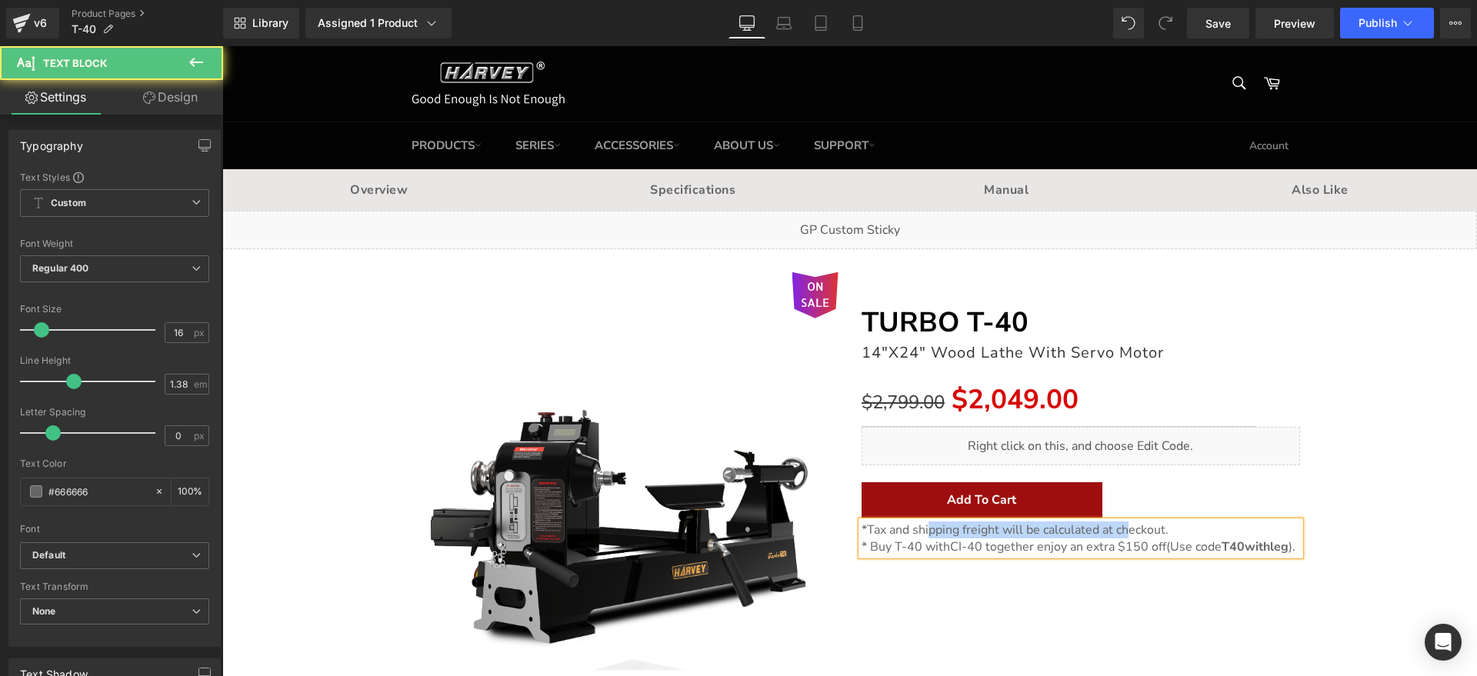
drag, startPoint x: 920, startPoint y: 534, endPoint x: 1188, endPoint y: 534, distance: 268.6
click at [1159, 534] on span "Tax and shipping freight will be calculated at checkout." at bounding box center [1018, 530] width 302 height 17
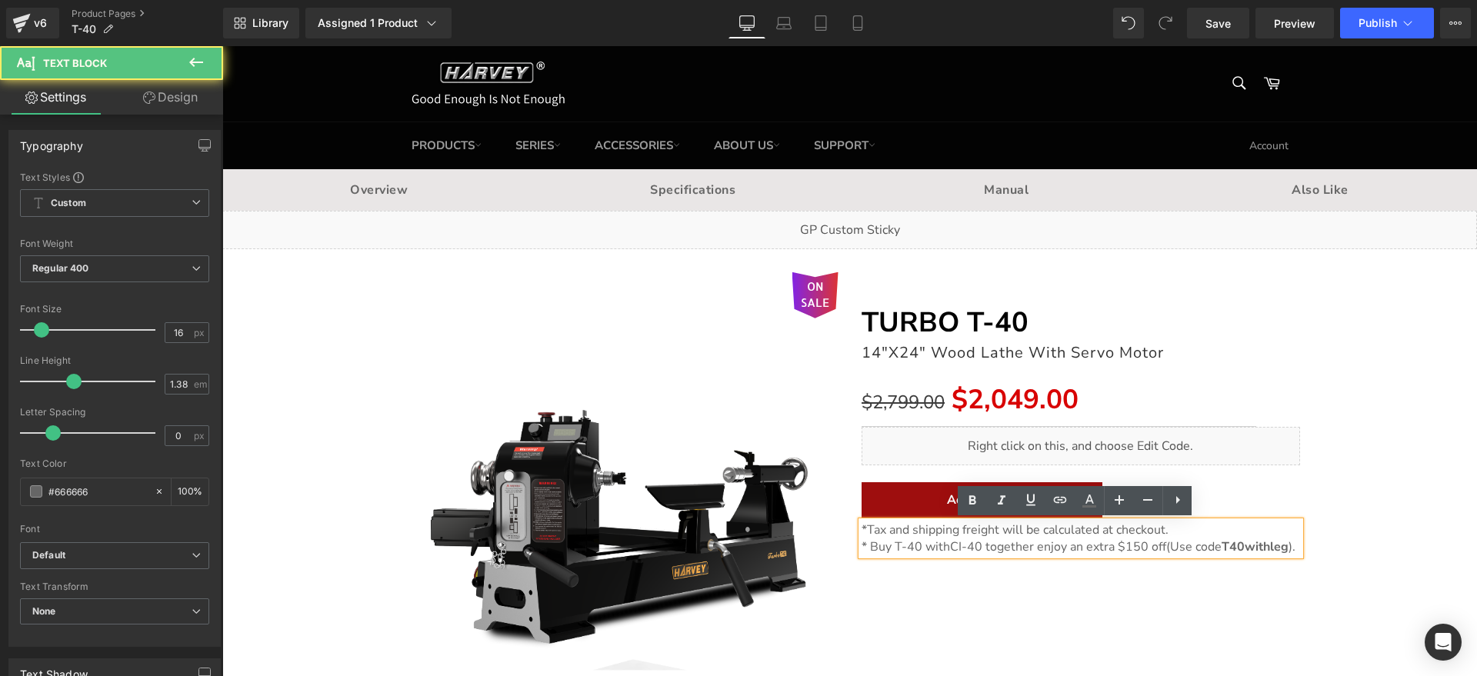
click at [1188, 534] on p "* Tax and shipping freight will be calculated at checkout." at bounding box center [1081, 530] width 439 height 17
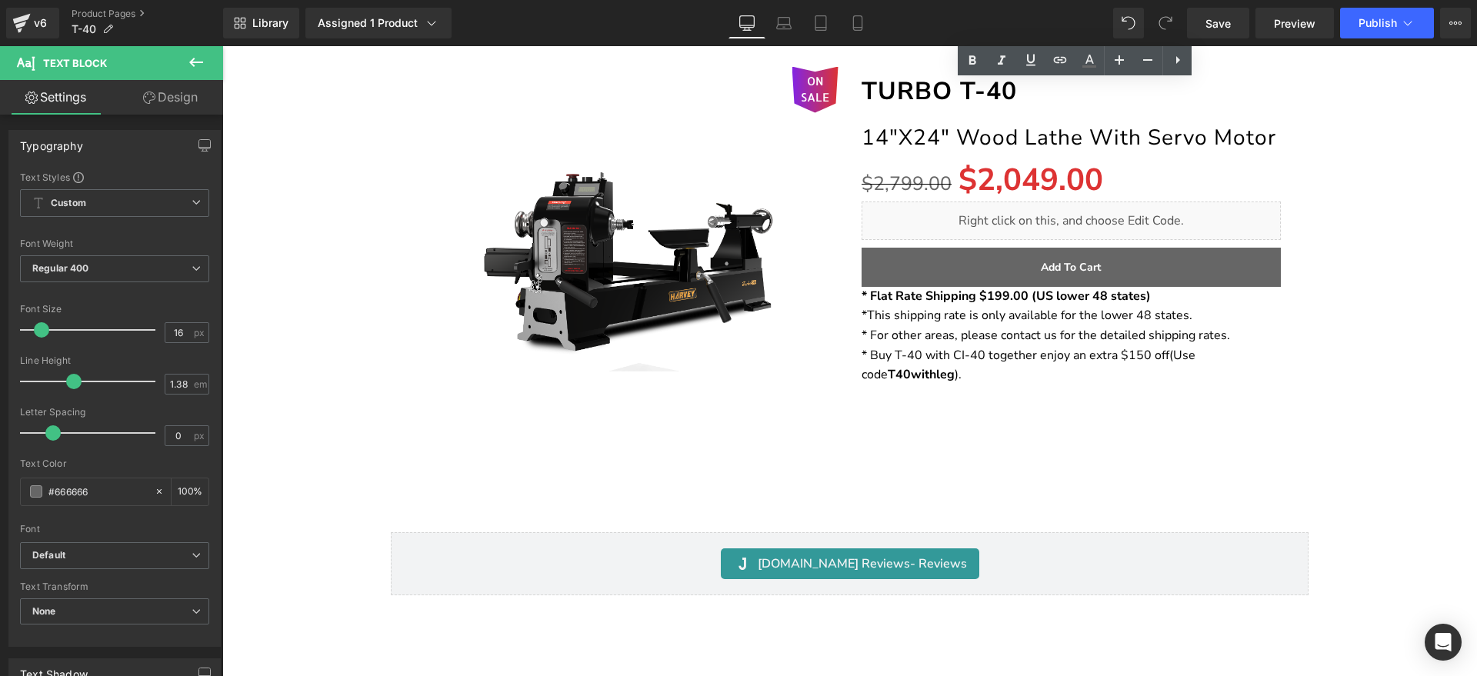
scroll to position [10407, 0]
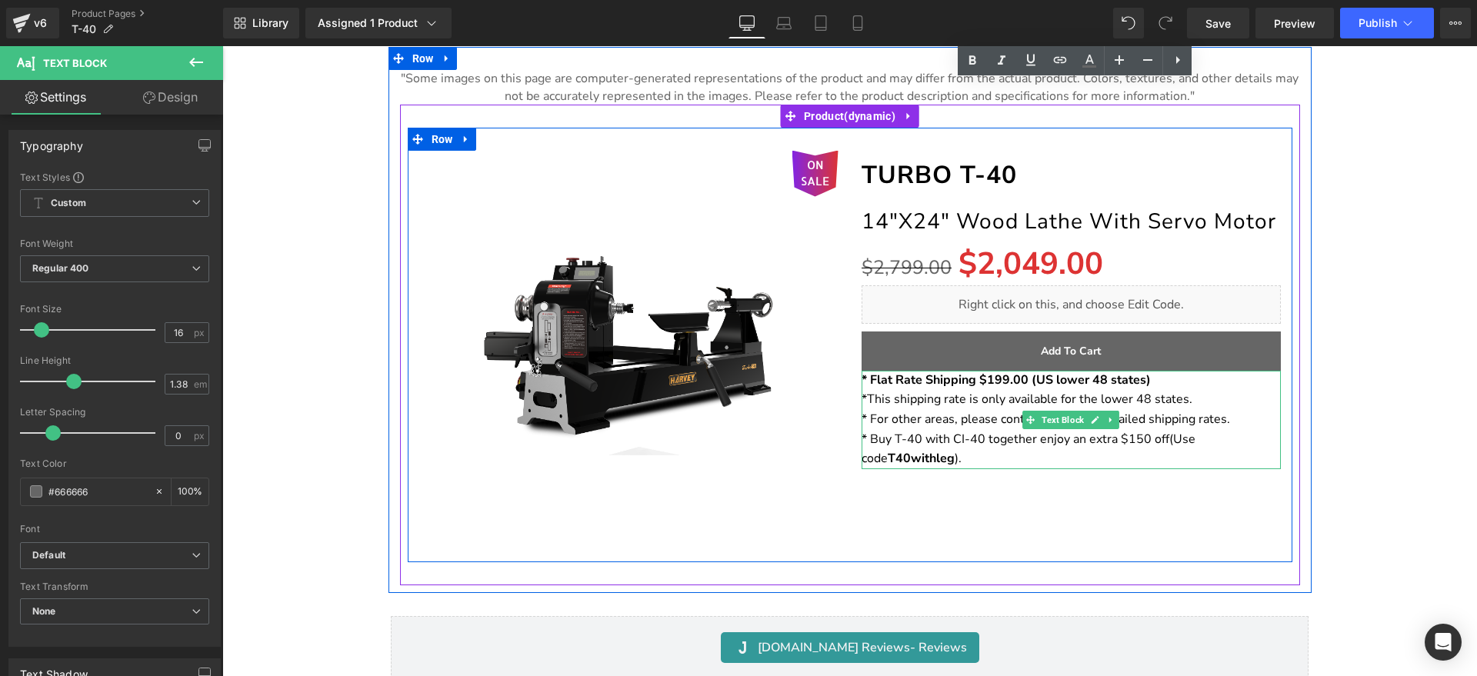
click at [1064, 383] on strong "* Flat Rate Shipping $199.00 (US lower 48 states)" at bounding box center [1006, 380] width 289 height 17
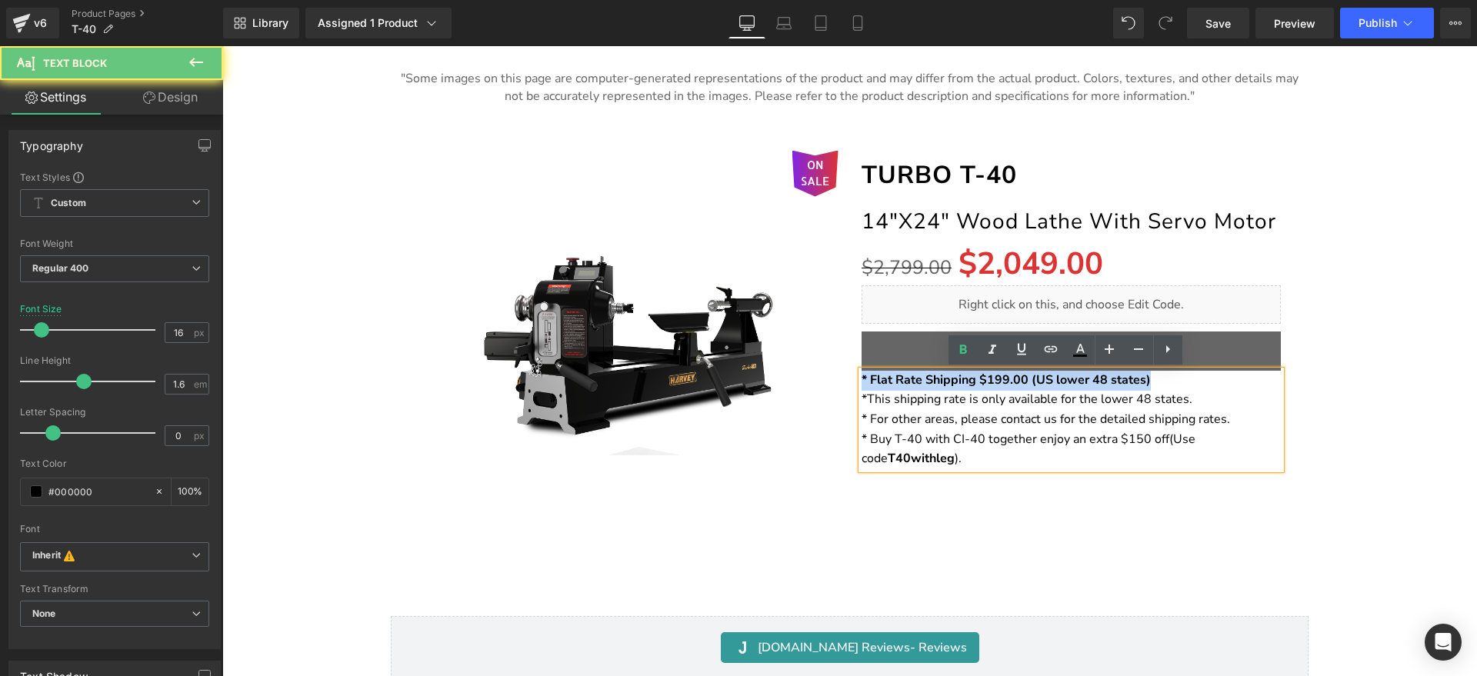
drag, startPoint x: 1151, startPoint y: 379, endPoint x: 766, endPoint y: 333, distance: 388.3
click at [766, 333] on div "ON SALE (P) Image TURBO T-40 Heading 14"X24" Wood Lathe With Servo Motor Headin…" at bounding box center [850, 345] width 885 height 435
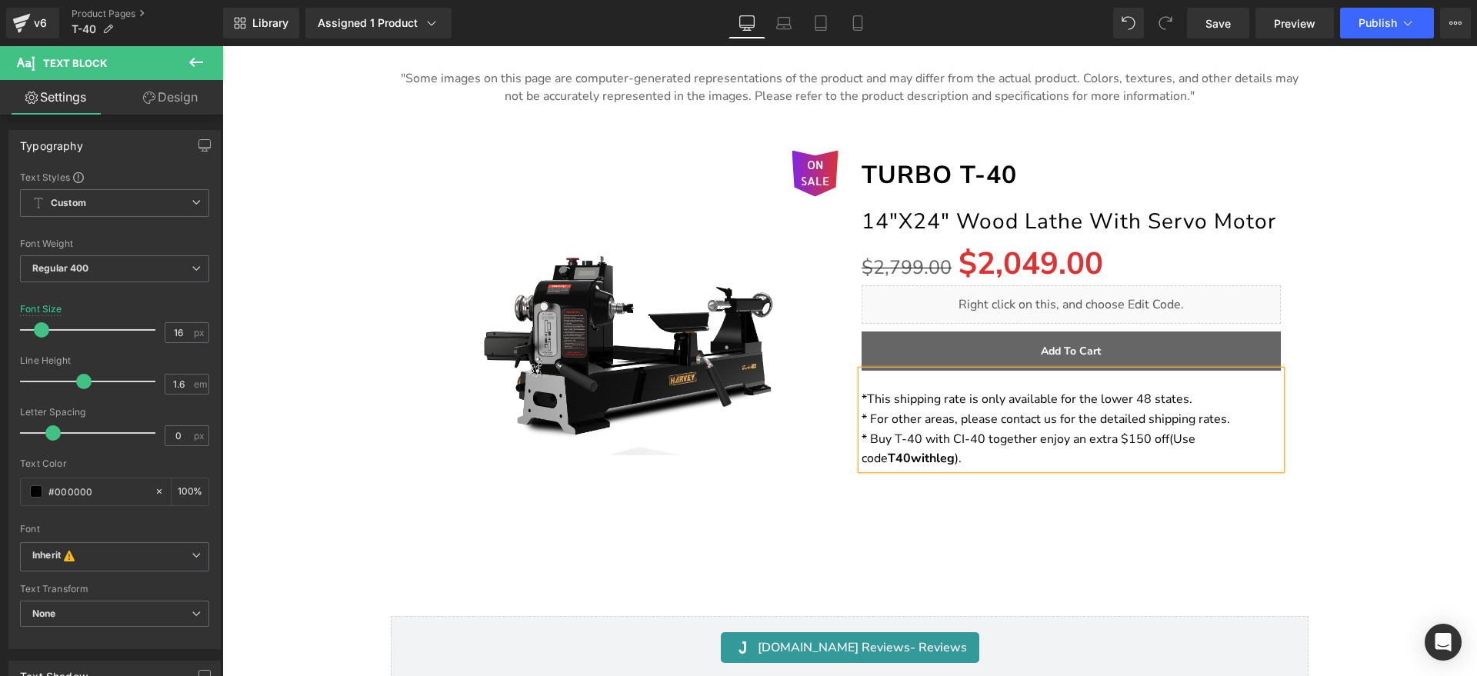
click at [862, 398] on span "*" at bounding box center [864, 399] width 5 height 17
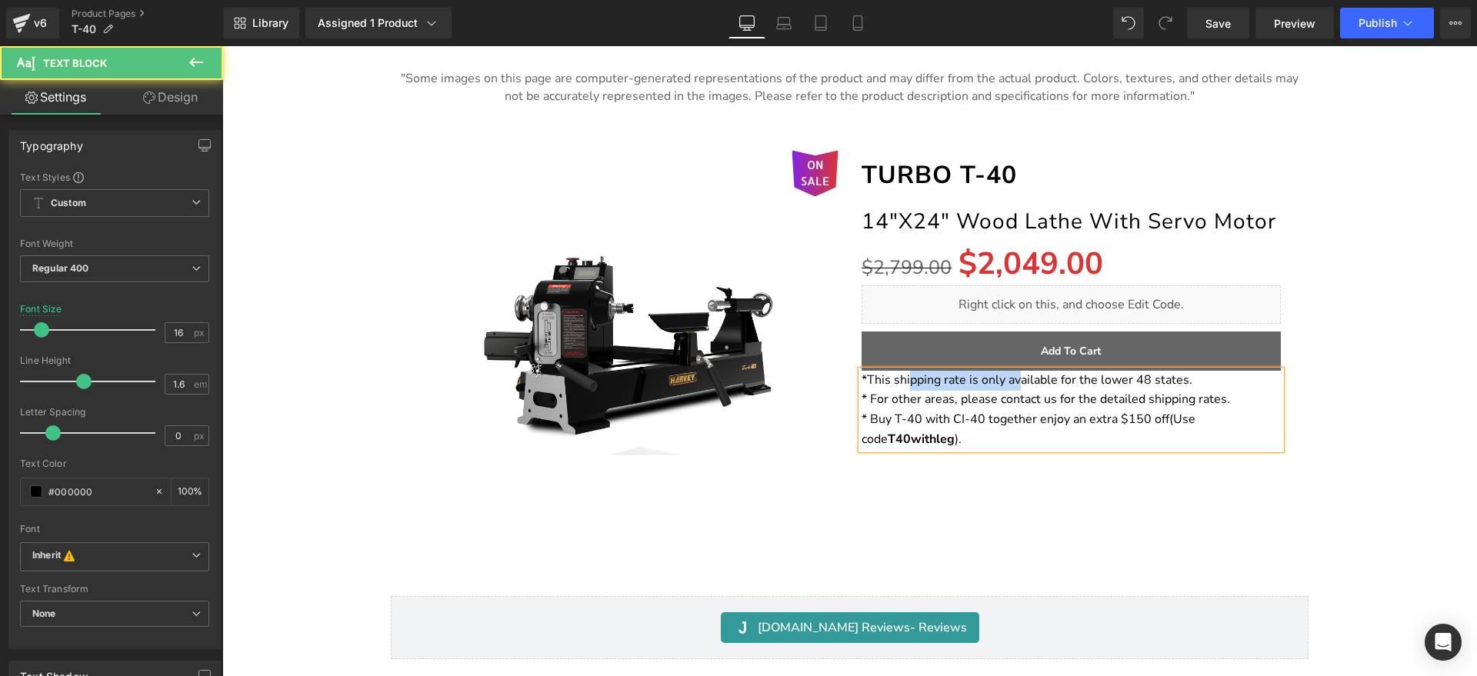
drag, startPoint x: 902, startPoint y: 377, endPoint x: 1029, endPoint y: 380, distance: 127.0
click at [1016, 380] on span "This shipping rate is only available for the lower 48 states." at bounding box center [1029, 380] width 325 height 17
click at [1040, 380] on span "This shipping rate is only available for the lower 48 states." at bounding box center [1029, 380] width 325 height 17
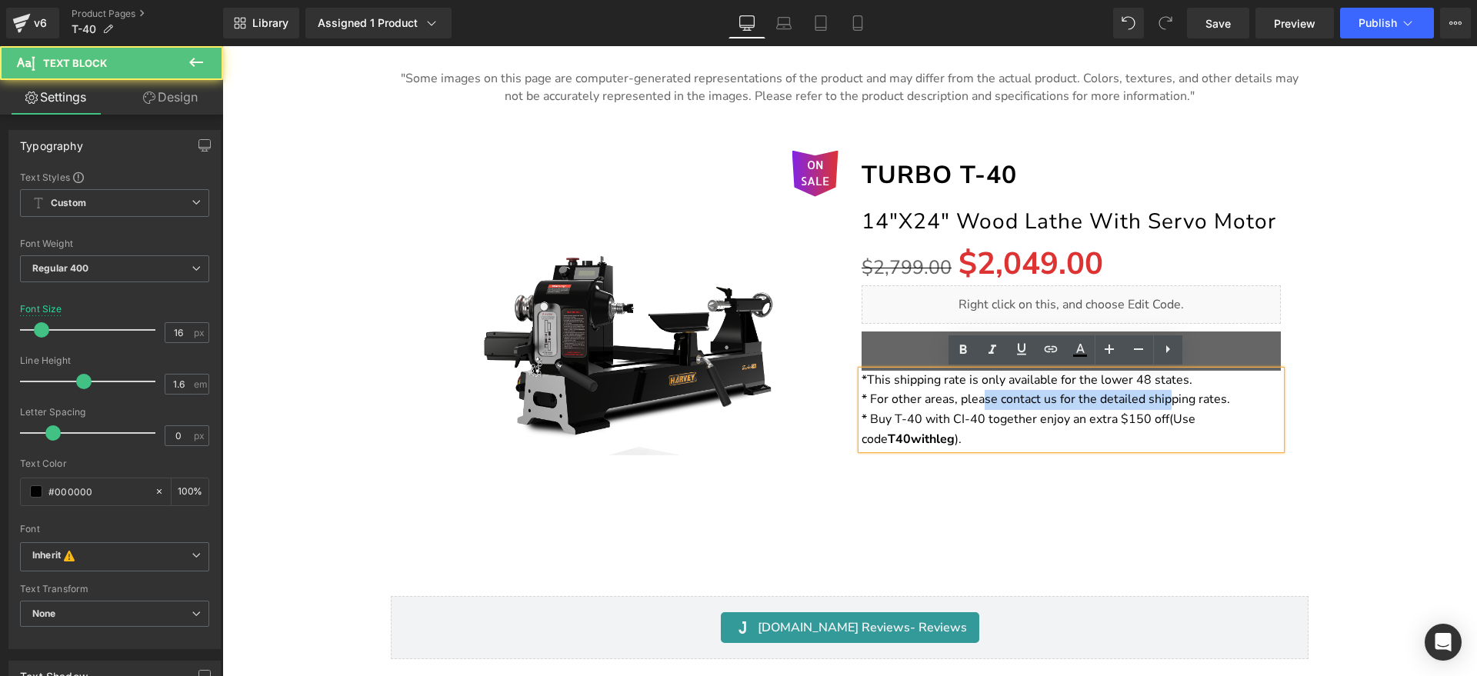
drag, startPoint x: 978, startPoint y: 399, endPoint x: 1196, endPoint y: 401, distance: 217.8
click at [1188, 401] on p "* For other areas, please contact us for the detailed shipping rates." at bounding box center [1071, 400] width 419 height 20
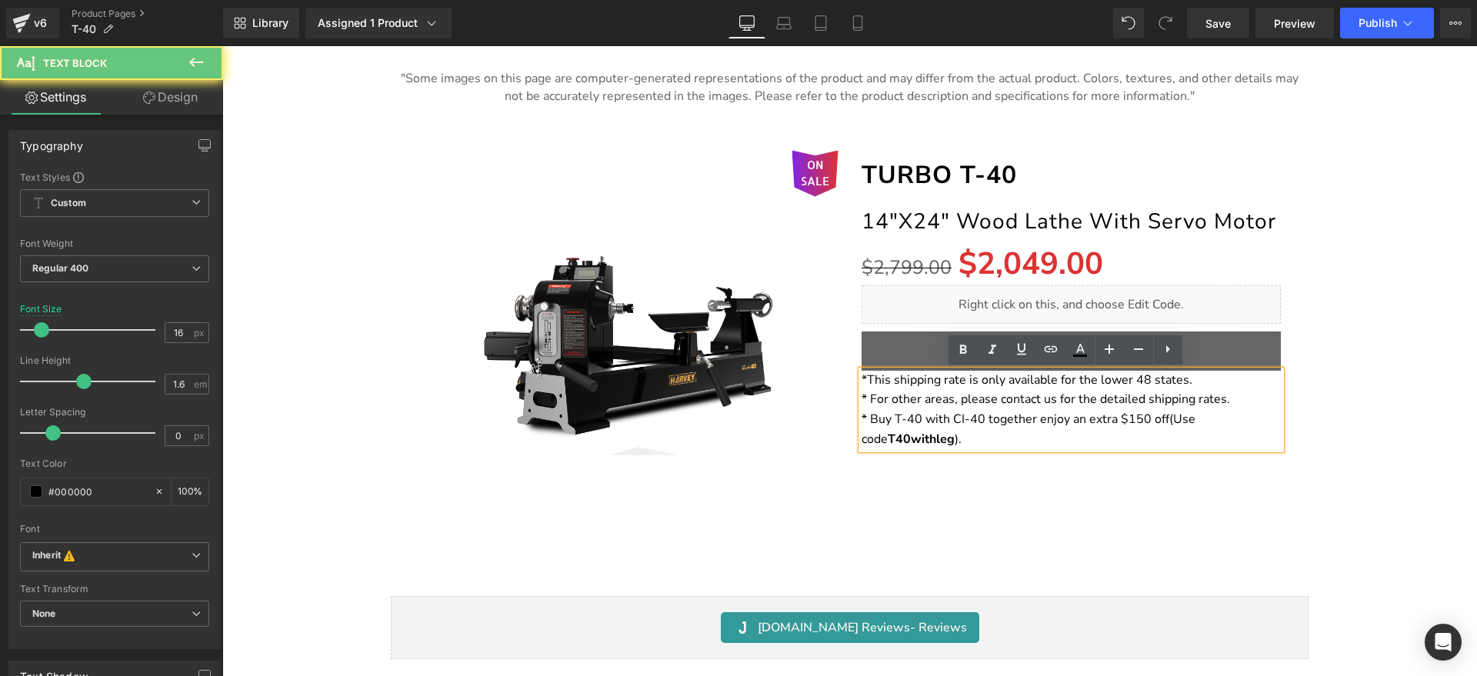
click at [1201, 401] on p "* For other areas, please contact us for the detailed shipping rates." at bounding box center [1071, 400] width 419 height 20
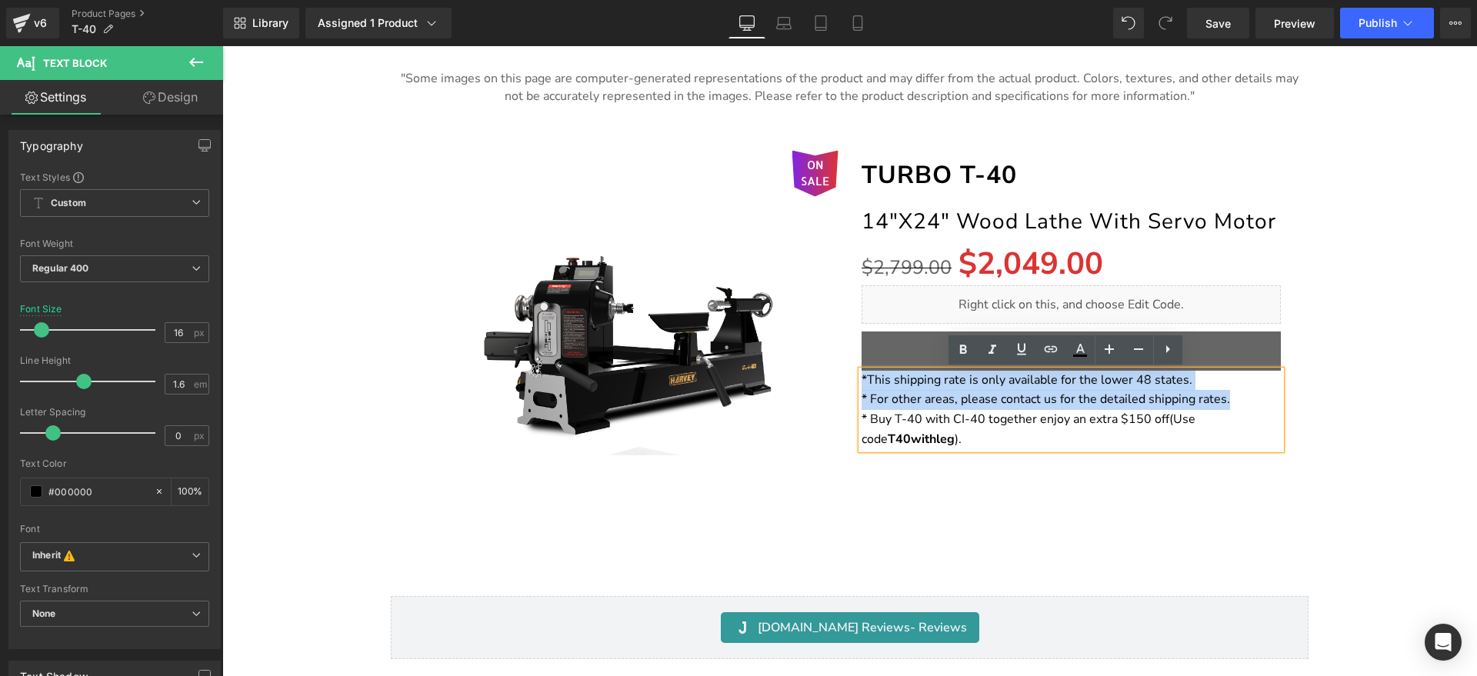
drag, startPoint x: 1229, startPoint y: 401, endPoint x: 846, endPoint y: 386, distance: 383.5
click at [850, 386] on div "TURBO T-40 Heading 14"X24" Wood Lathe With Servo Motor Heading $2,799.00 $2,049…" at bounding box center [1071, 343] width 442 height 385
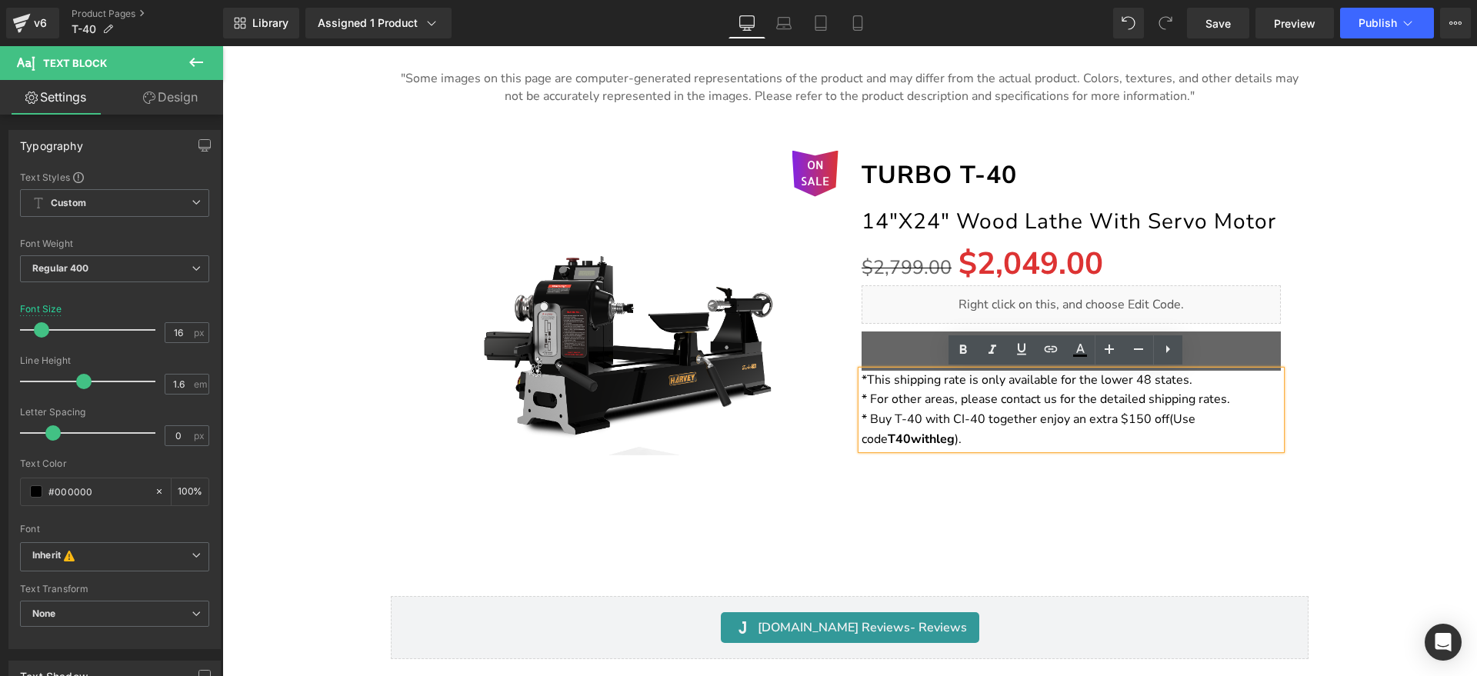
click at [986, 438] on p "* Buy T-40 with CI-40 together enjoy an extra $150 off(Use code T40withleg )." at bounding box center [1071, 429] width 419 height 39
click at [989, 435] on p "* Buy T-40 with CI-40 together enjoy an extra $150 off(Use code T40withleg )." at bounding box center [1071, 429] width 419 height 39
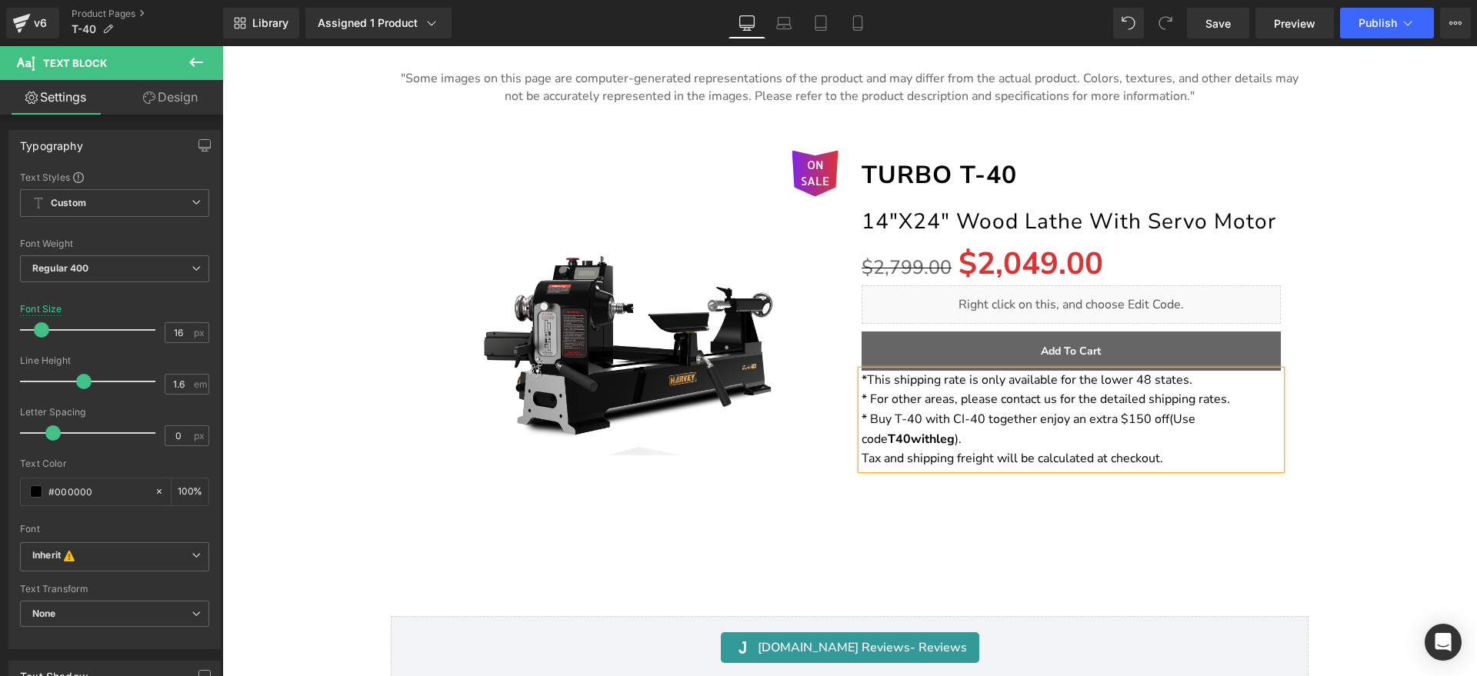
click at [862, 455] on p "Tax and shipping freight will be calculated at checkout." at bounding box center [1071, 459] width 419 height 20
click at [1200, 462] on p "* Tax and shipping freight will be calculated at checkout." at bounding box center [1071, 459] width 419 height 20
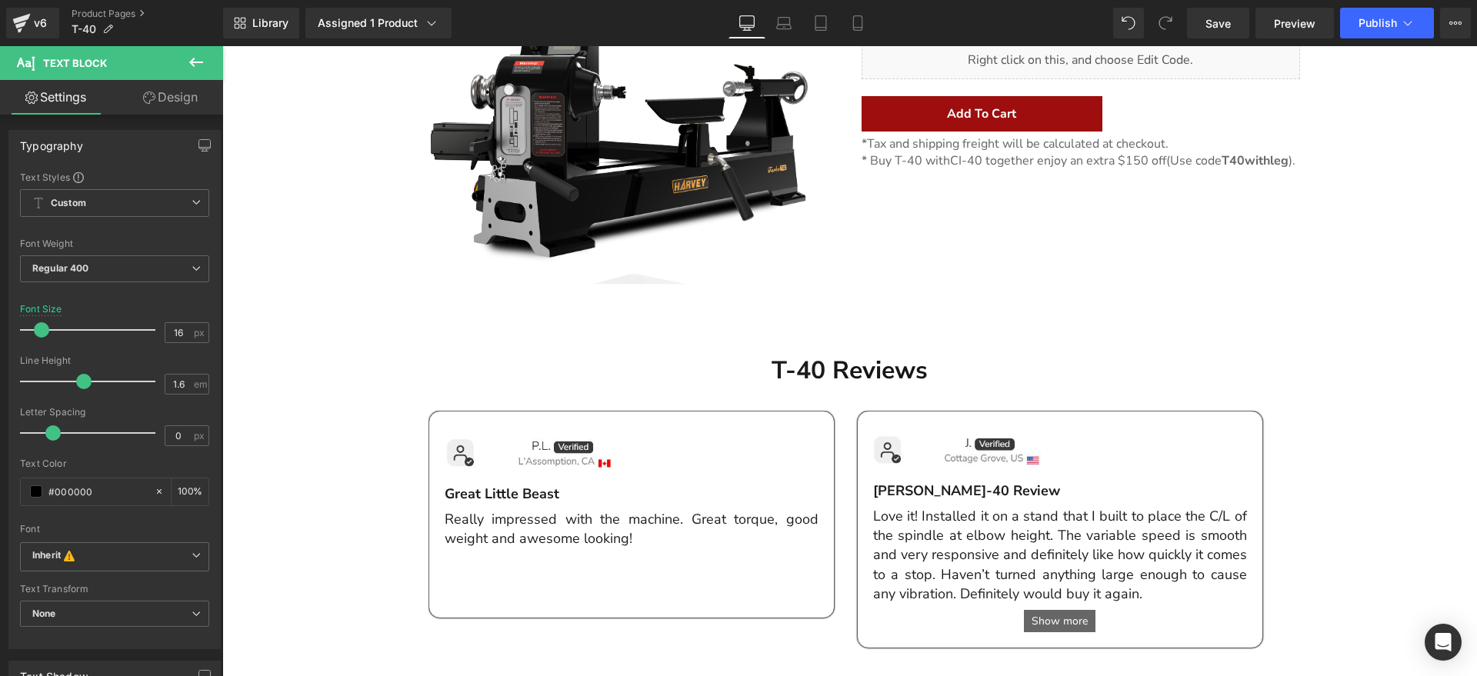
scroll to position [0, 0]
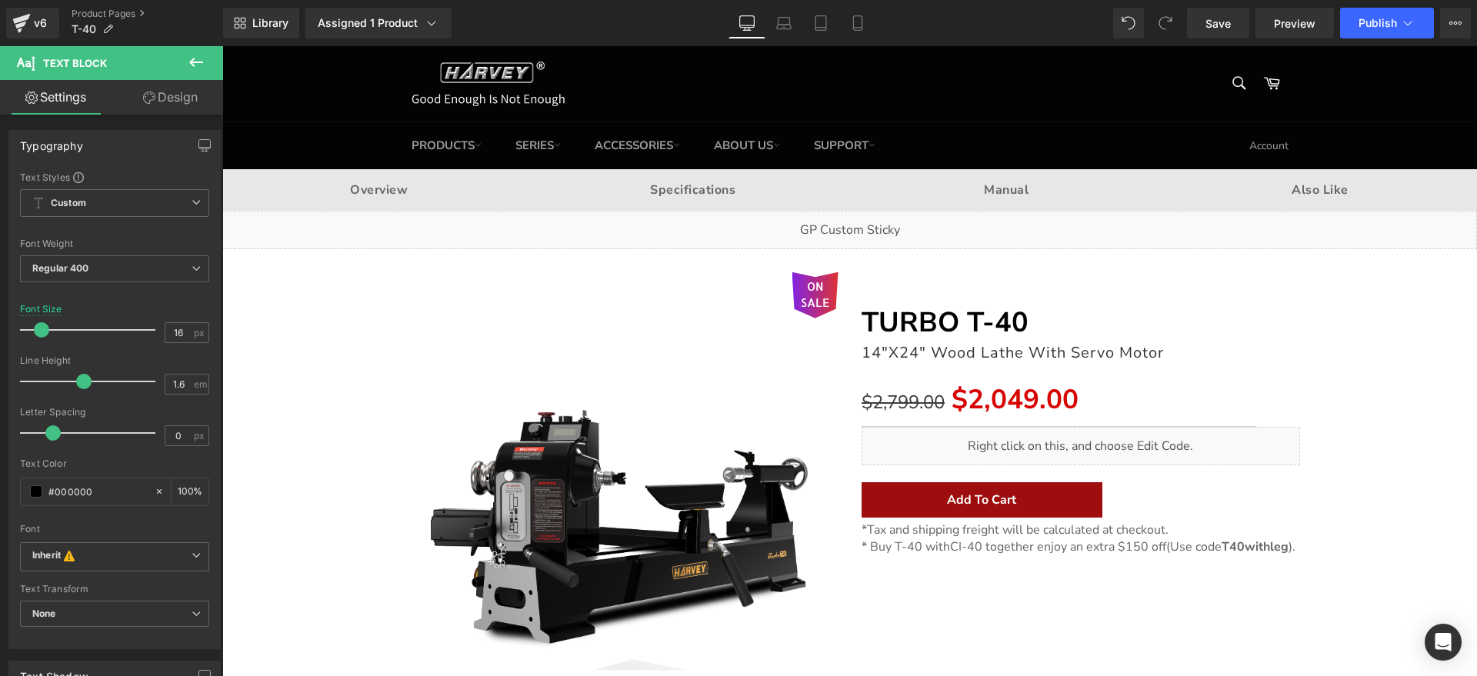
drag, startPoint x: 1471, startPoint y: 535, endPoint x: 1698, endPoint y: 87, distance: 502.1
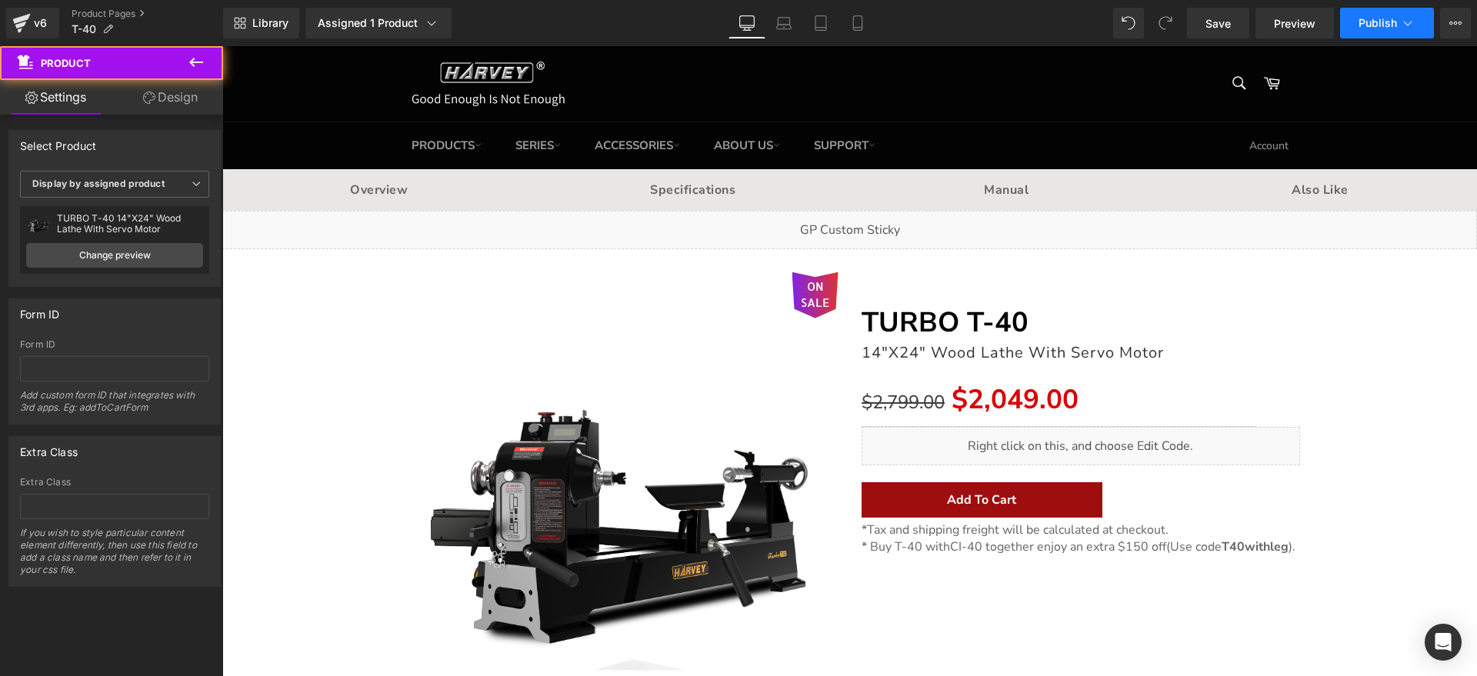
click at [1410, 9] on button "Publish" at bounding box center [1387, 23] width 94 height 31
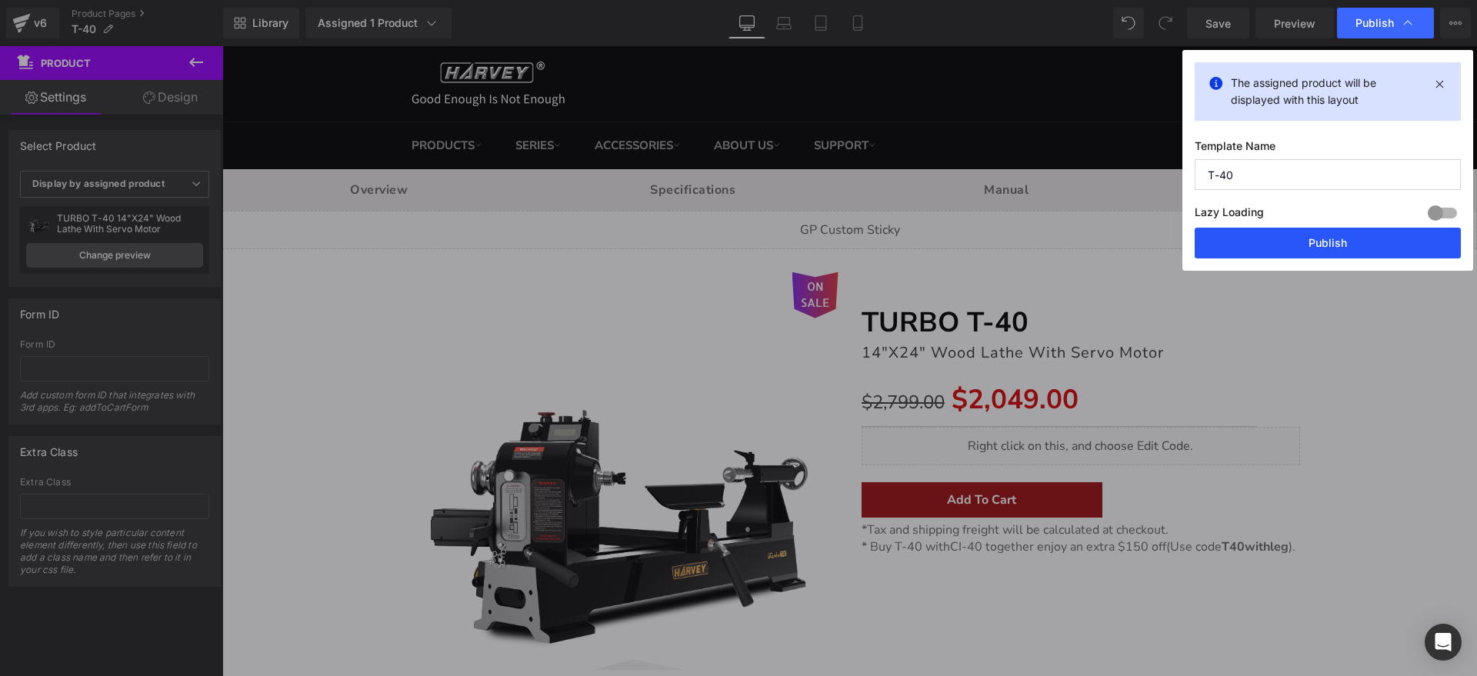
click at [1320, 242] on button "Publish" at bounding box center [1328, 243] width 266 height 31
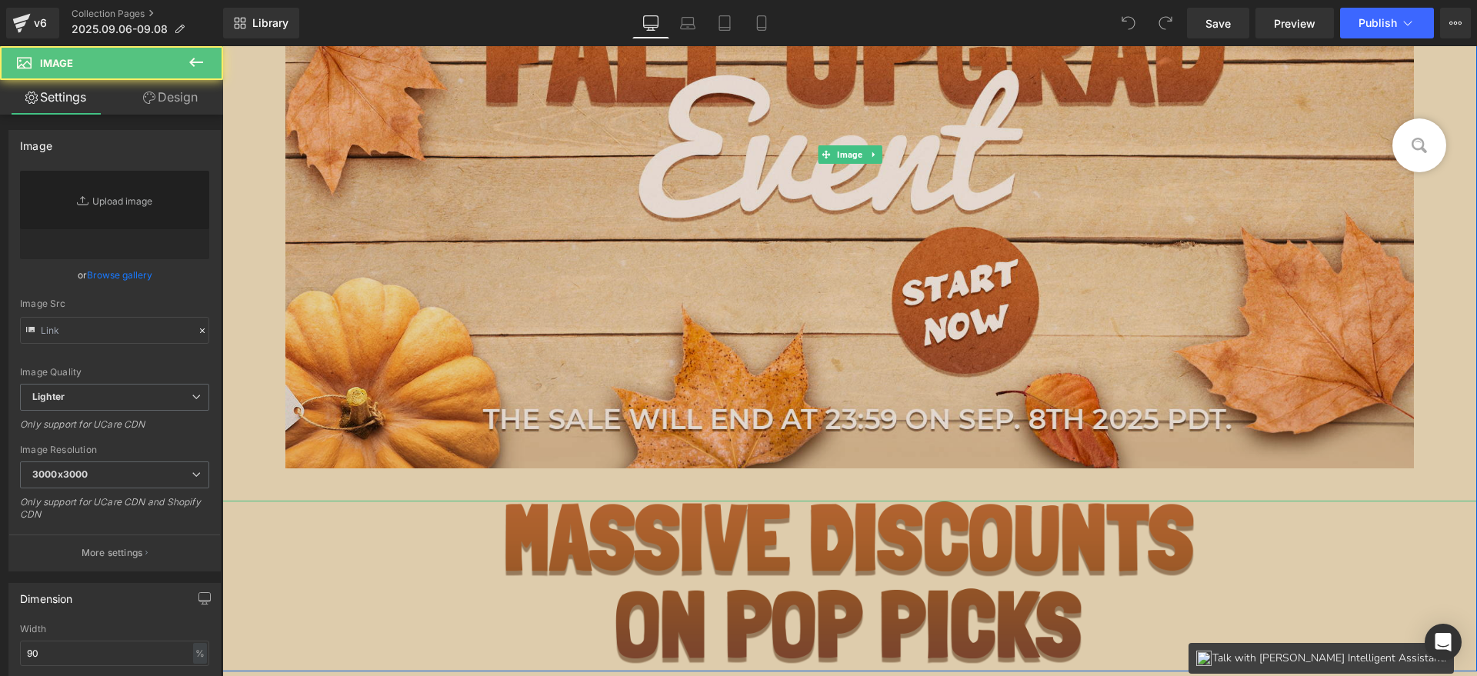
click at [598, 352] on img at bounding box center [850, 155] width 1130 height 694
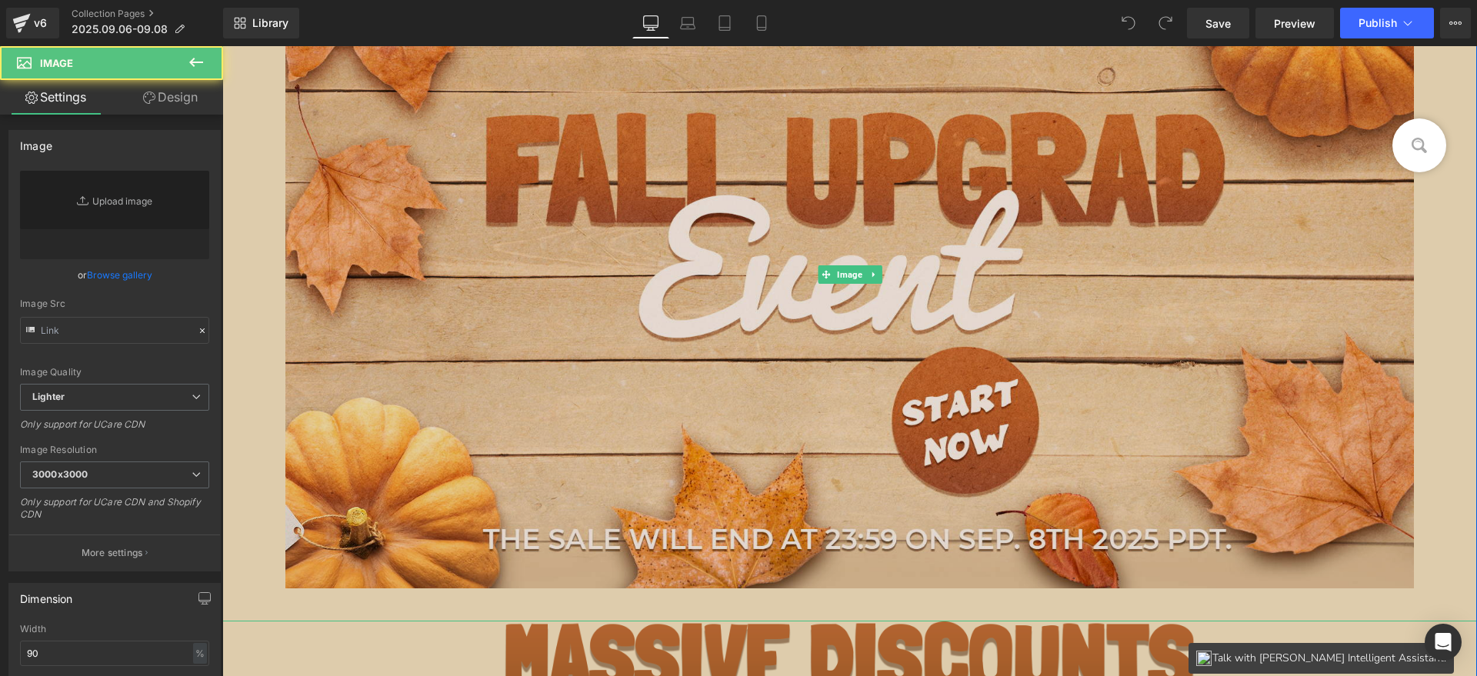
type input "[URL][DOMAIN_NAME]"
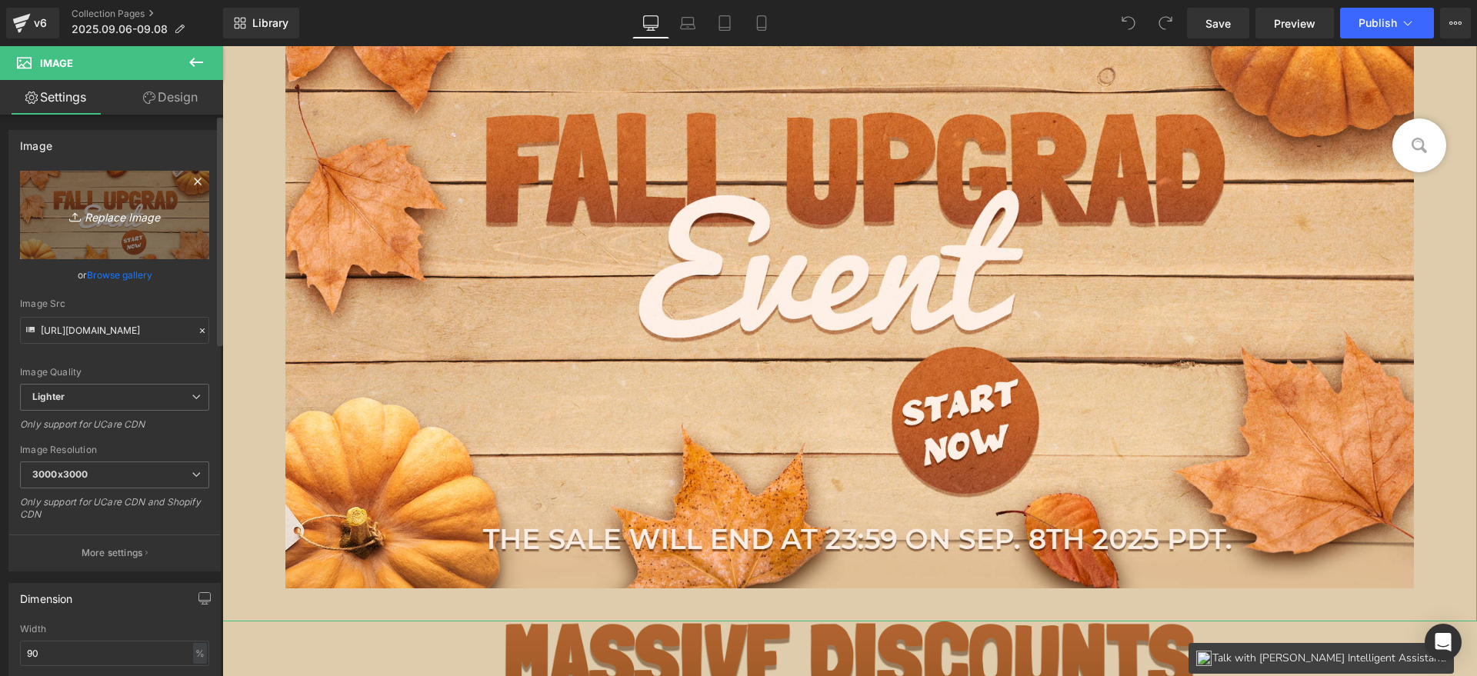
click at [109, 224] on icon "Replace Image" at bounding box center [114, 214] width 123 height 19
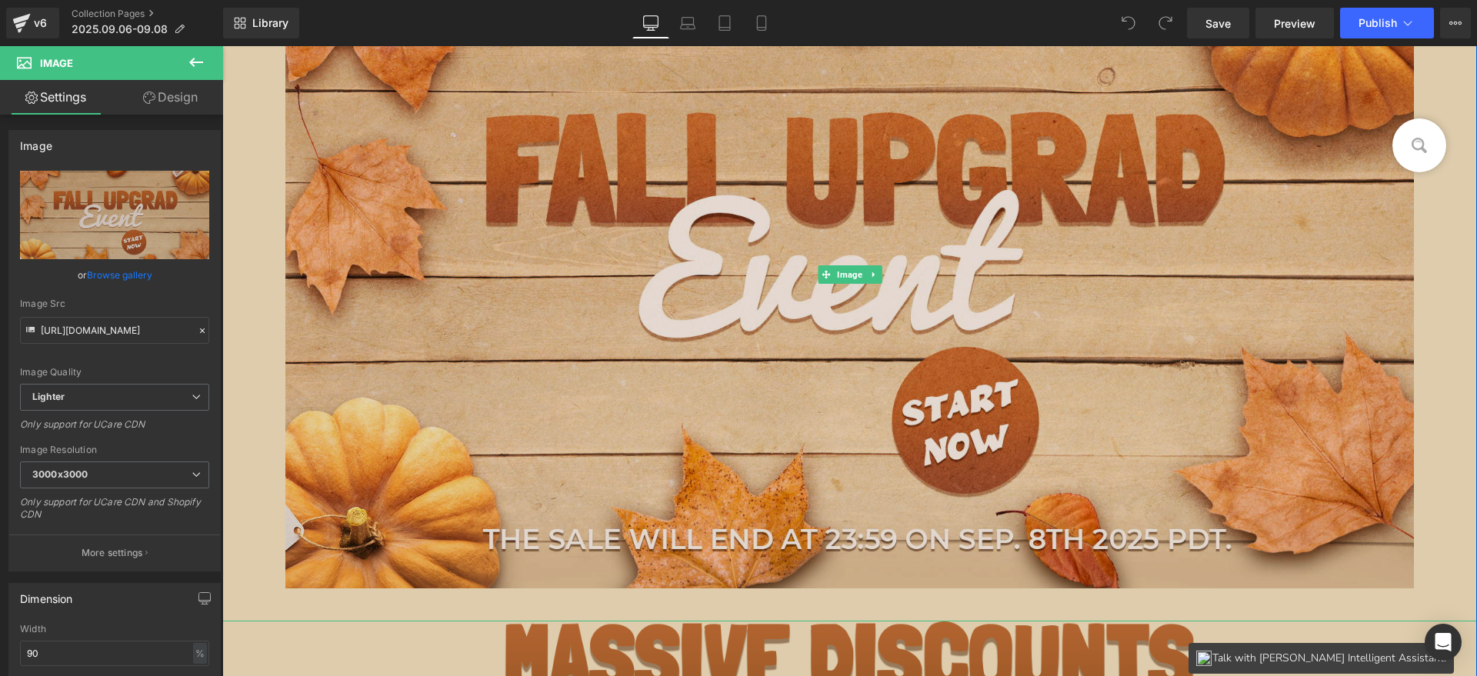
click at [646, 367] on img at bounding box center [850, 275] width 1130 height 694
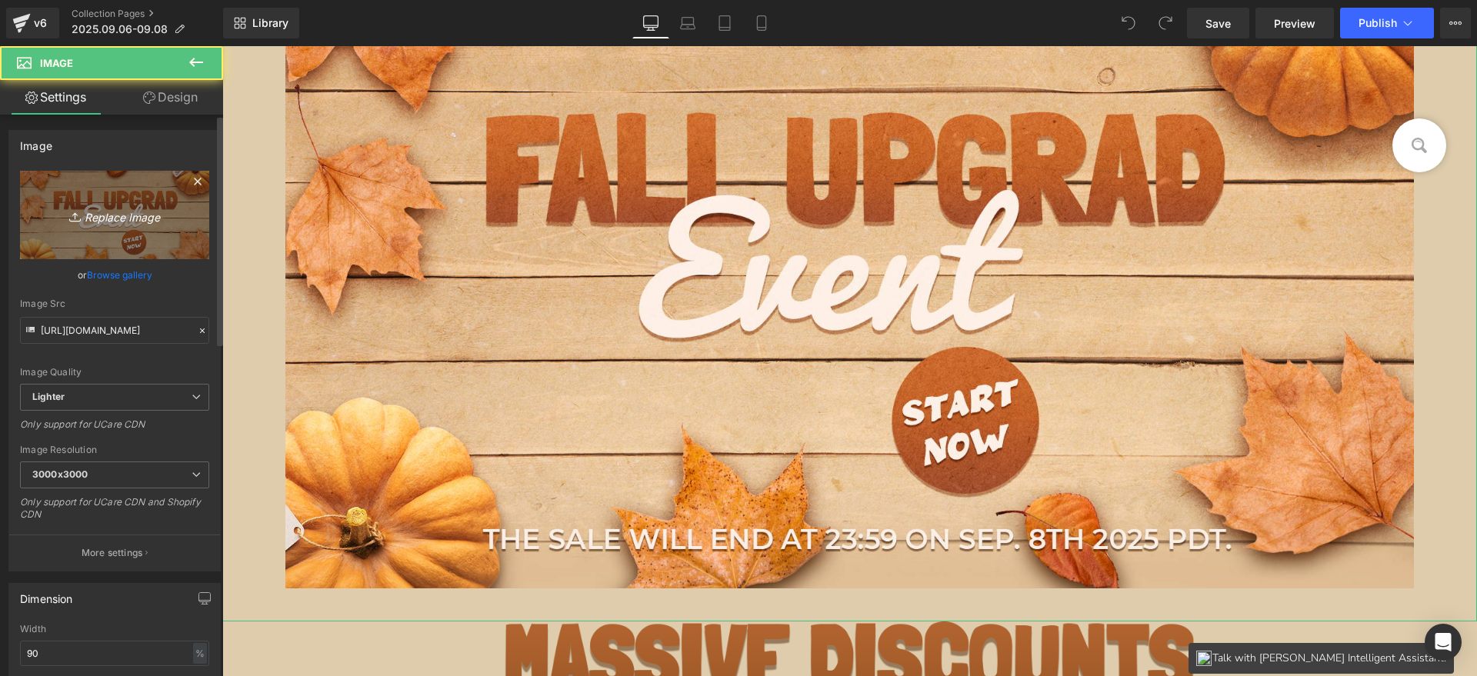
click at [97, 211] on icon "Replace Image" at bounding box center [114, 214] width 123 height 19
type input "C:\fakepath\START_01 (1).jpg"
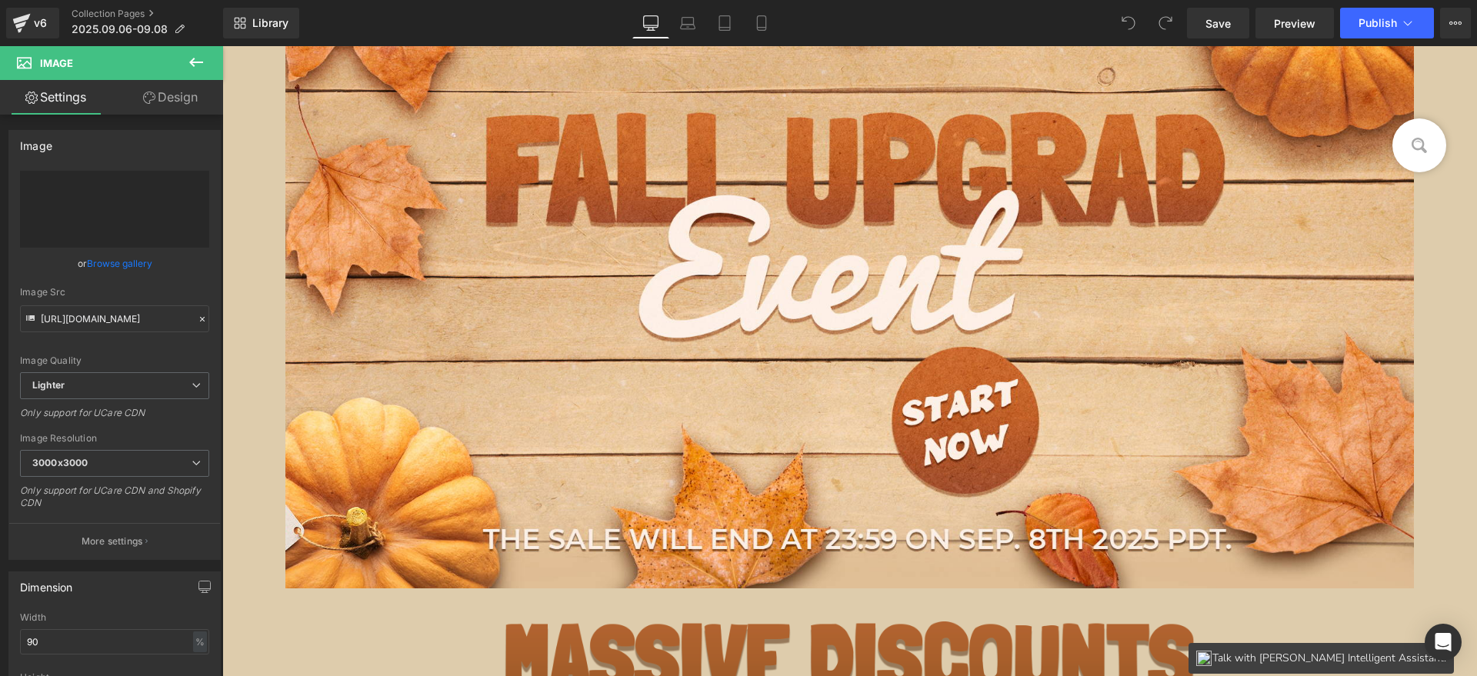
type input "[URL][DOMAIN_NAME]"
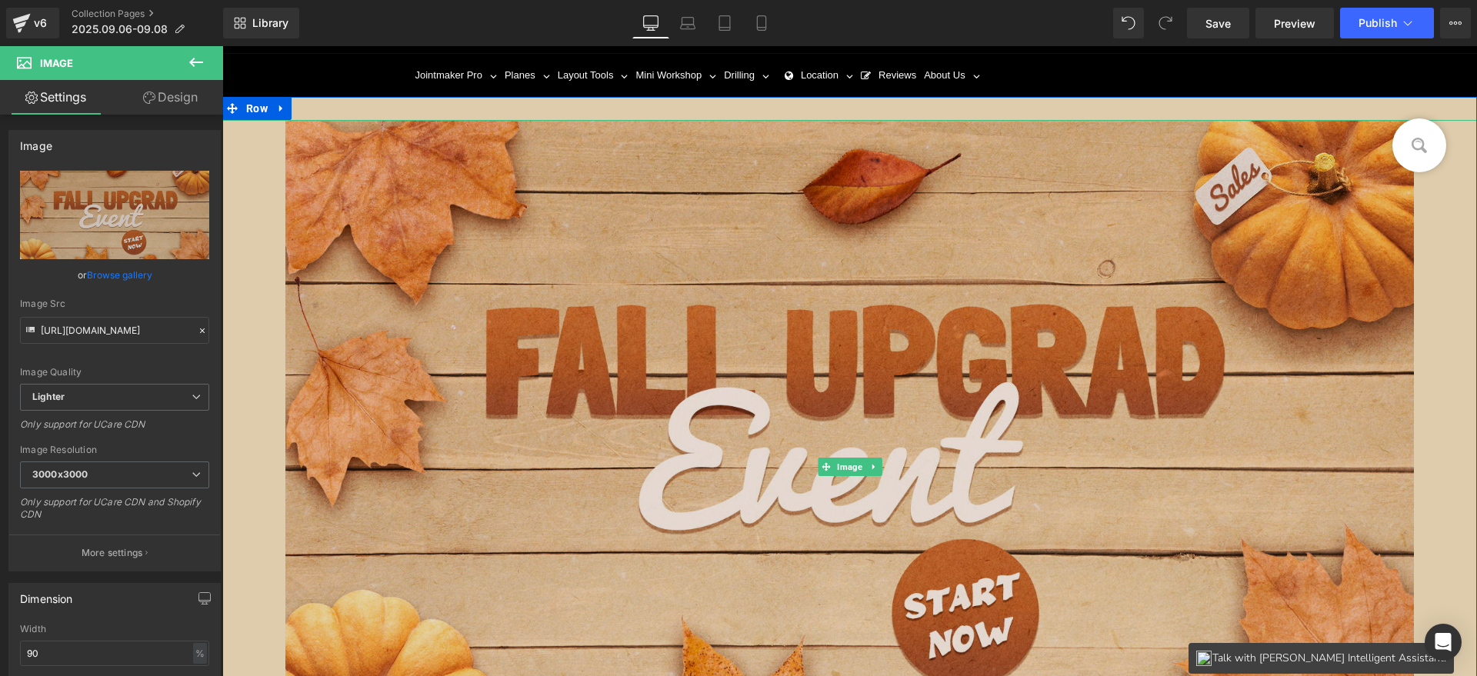
scroll to position [0, 0]
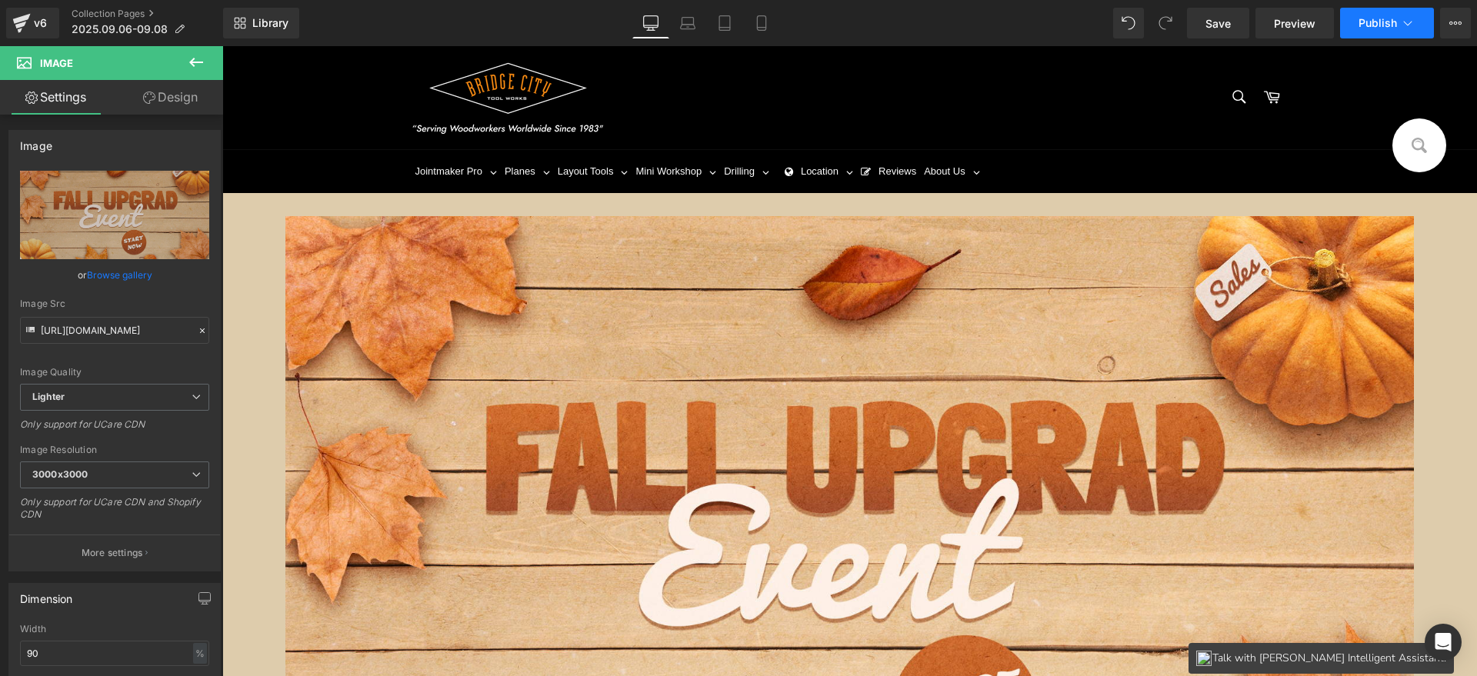
click at [1367, 29] on button "Publish" at bounding box center [1387, 23] width 94 height 31
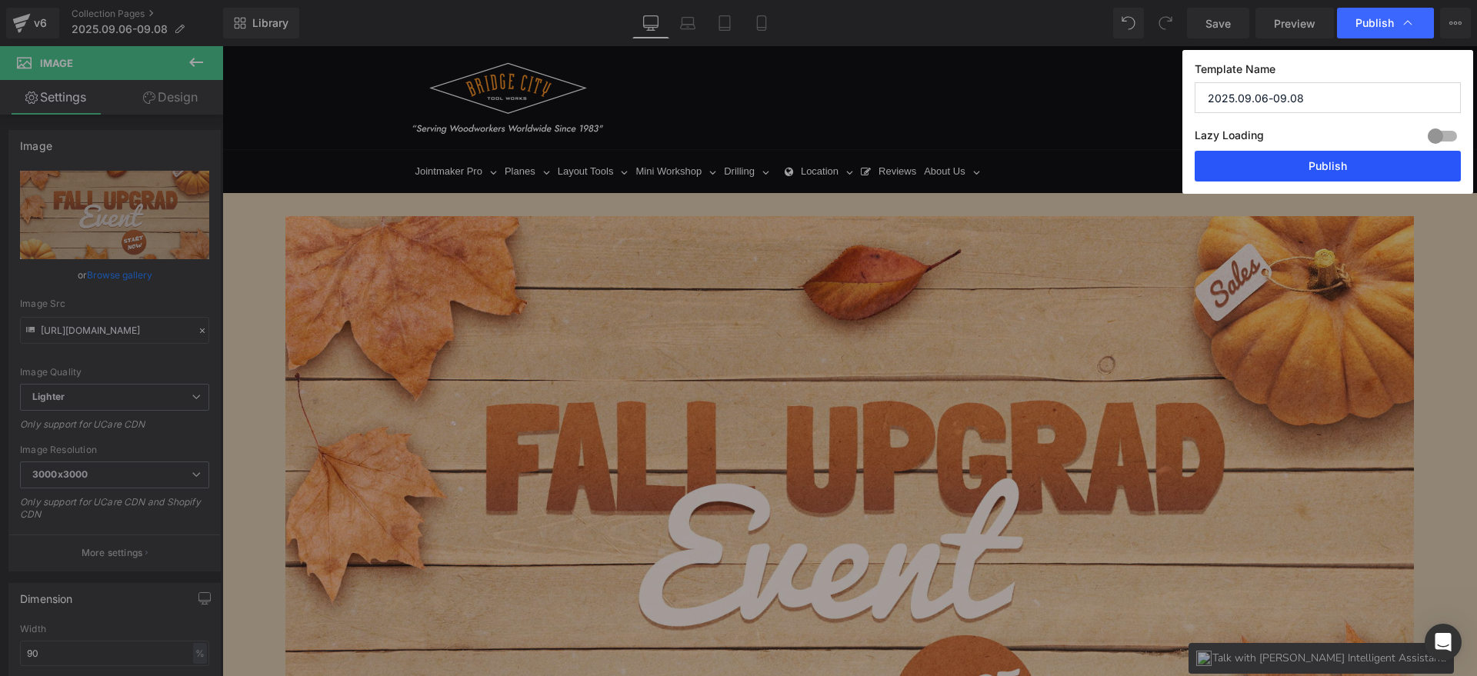
drag, startPoint x: 1323, startPoint y: 163, endPoint x: 885, endPoint y: 225, distance: 442.3
click at [1323, 163] on button "Publish" at bounding box center [1328, 166] width 266 height 31
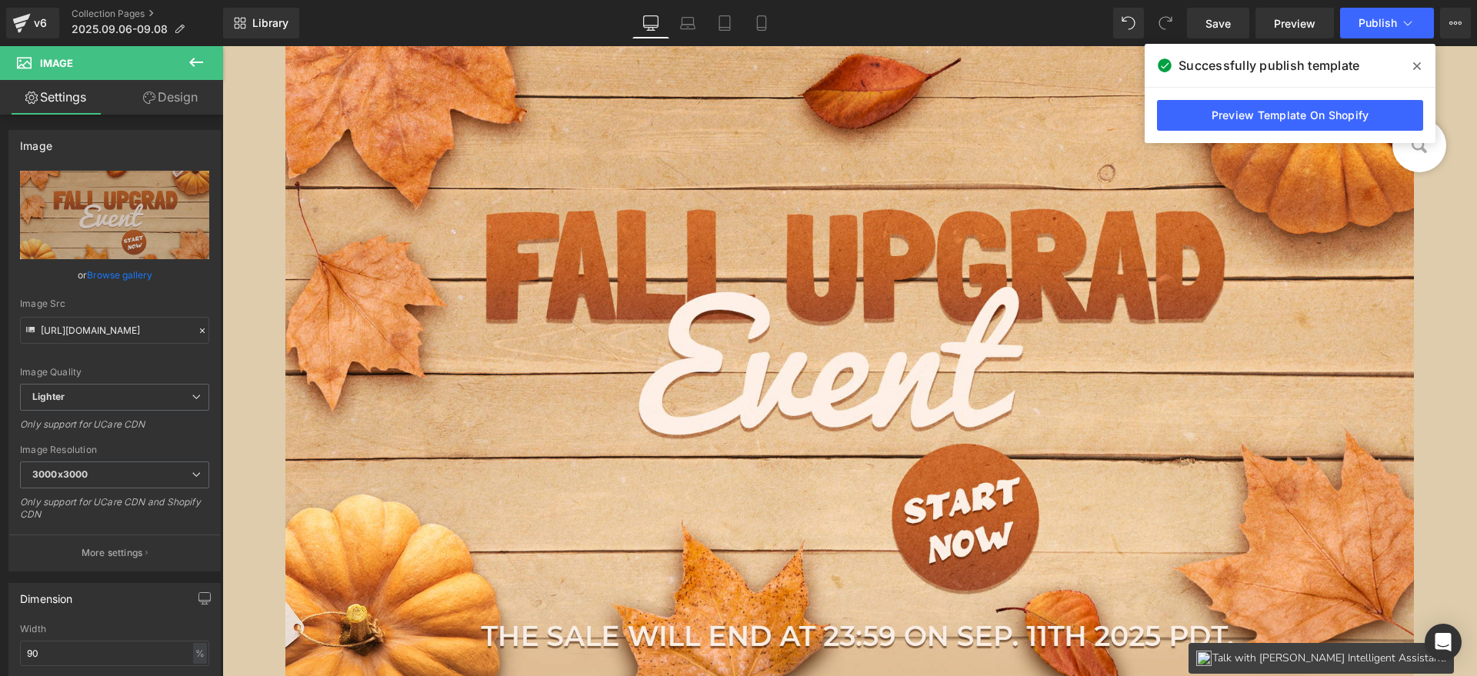
scroll to position [192, 0]
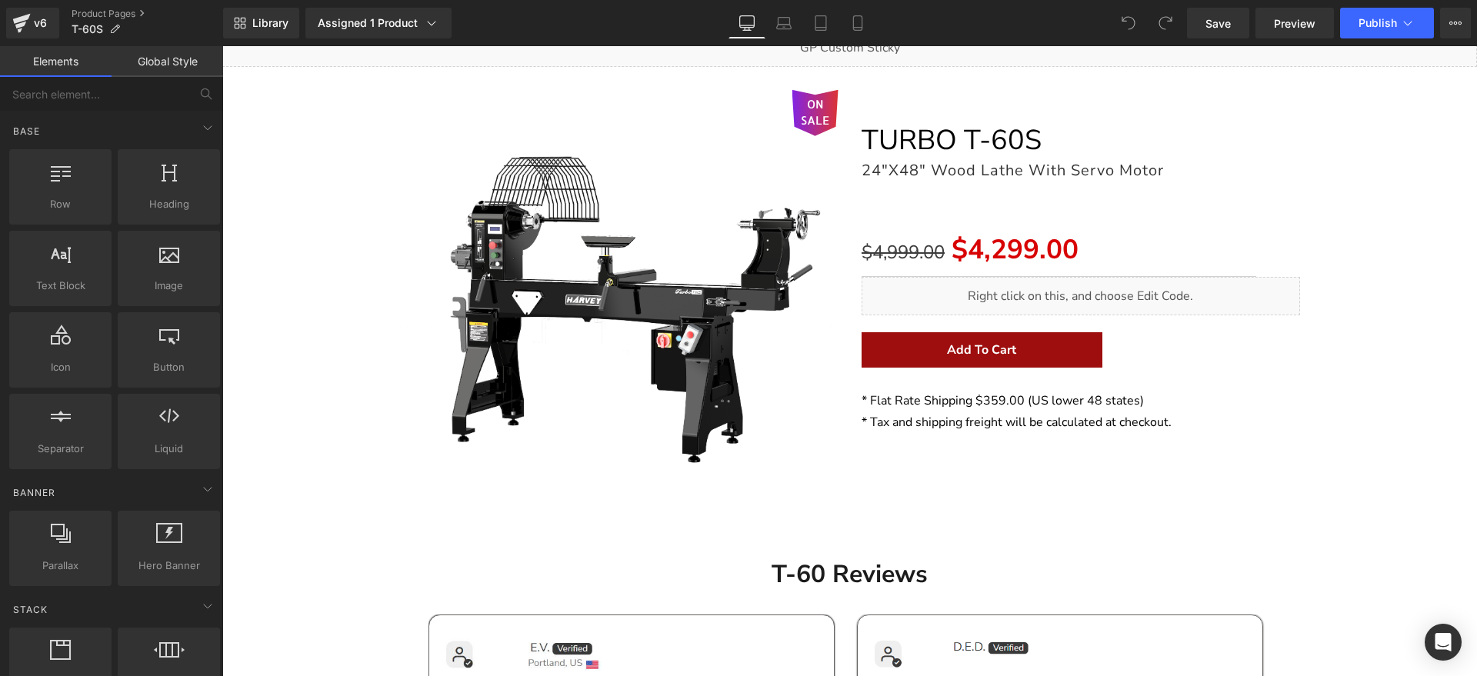
scroll to position [192, 0]
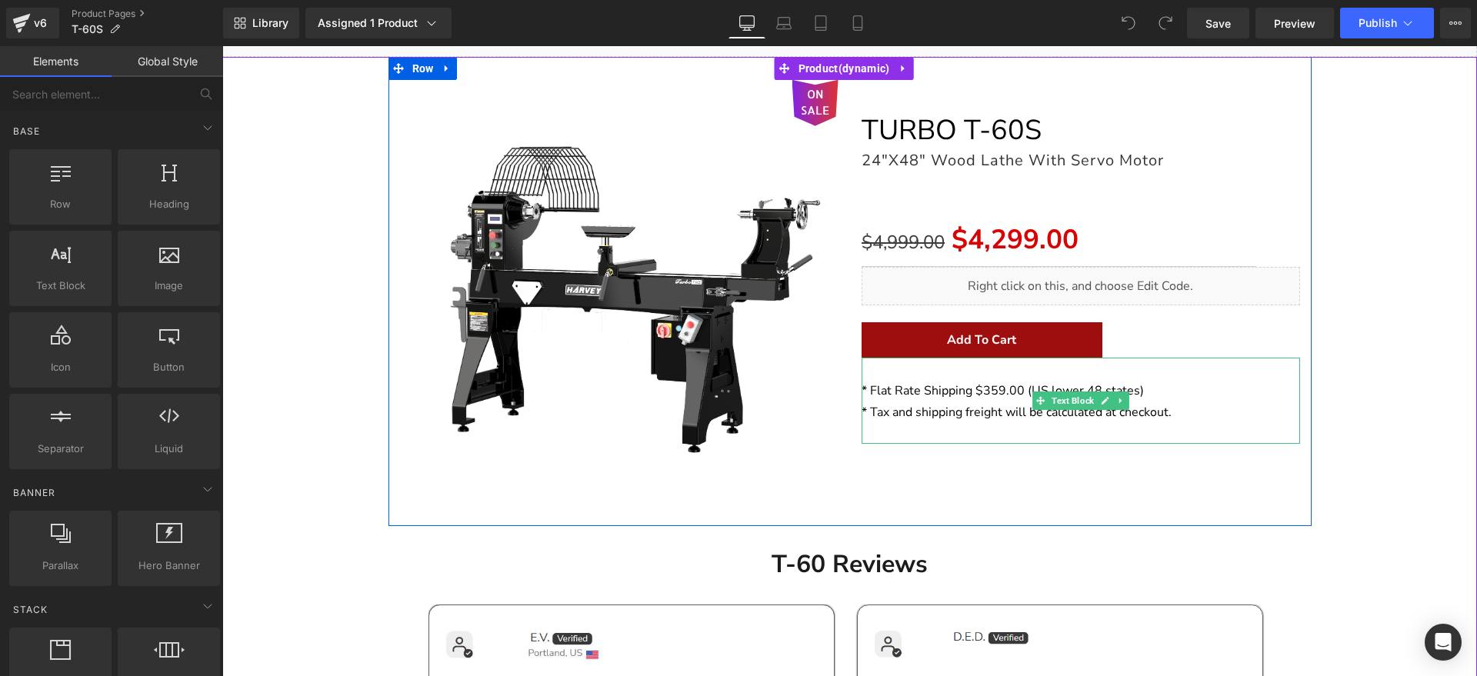
click at [1006, 392] on span "* Flat Rate Shipping $359.00 (US lower 48 states)" at bounding box center [1003, 390] width 282 height 17
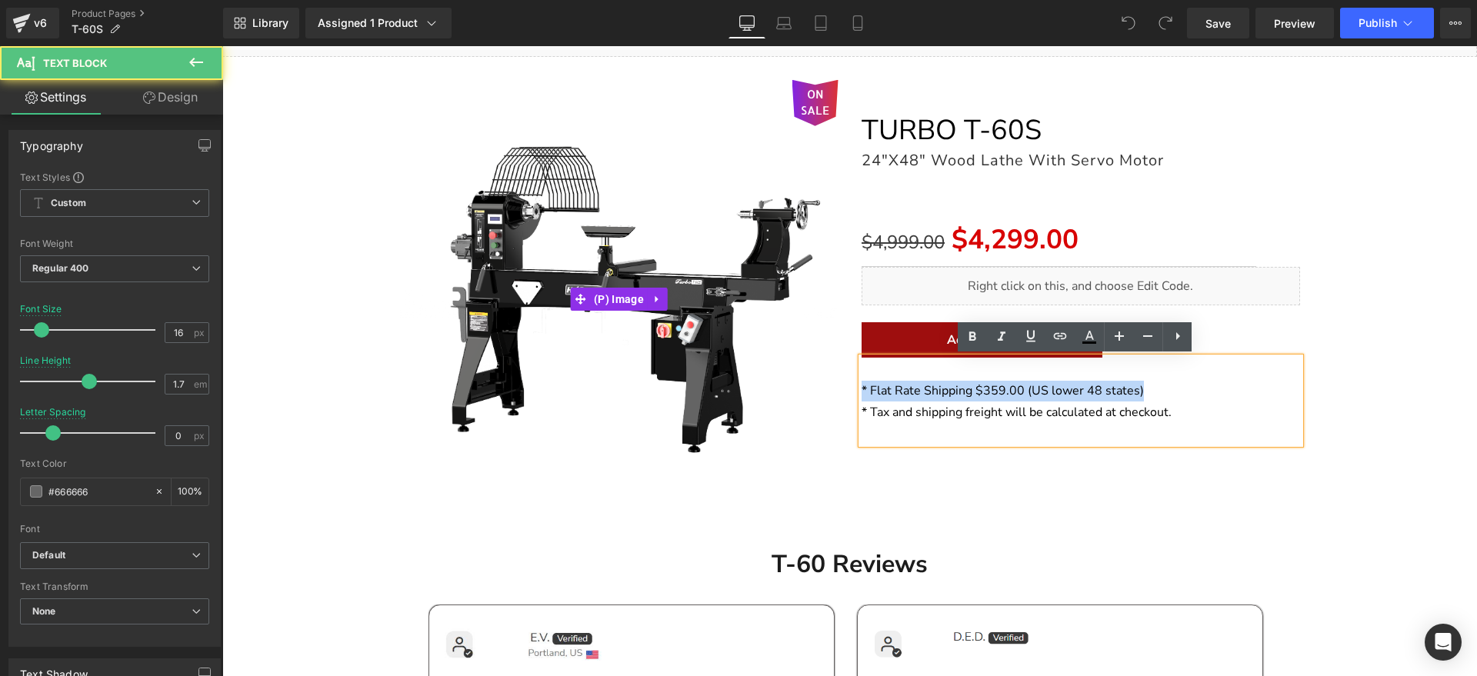
drag, startPoint x: 1160, startPoint y: 386, endPoint x: 793, endPoint y: 388, distance: 366.3
click at [793, 388] on div "ON SALE (P) Image Separator TURBO T-60S Heading 24"X48" Wood Lathe With Servo M…" at bounding box center [850, 291] width 923 height 469
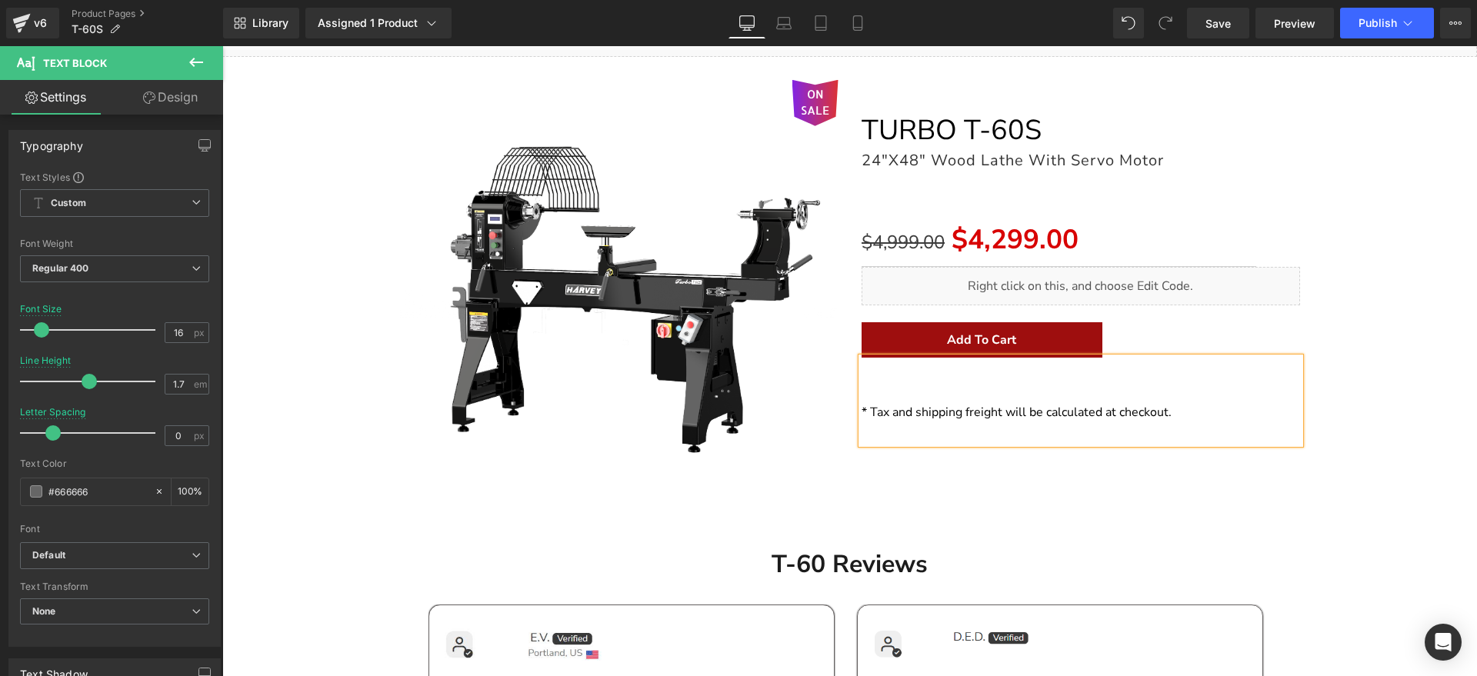
click at [862, 411] on div "* Tax and shipping freight will be calculated at checkout." at bounding box center [1081, 401] width 439 height 86
click at [862, 410] on span "* Tax and shipping freight will be calculated at checkout." at bounding box center [1017, 412] width 310 height 17
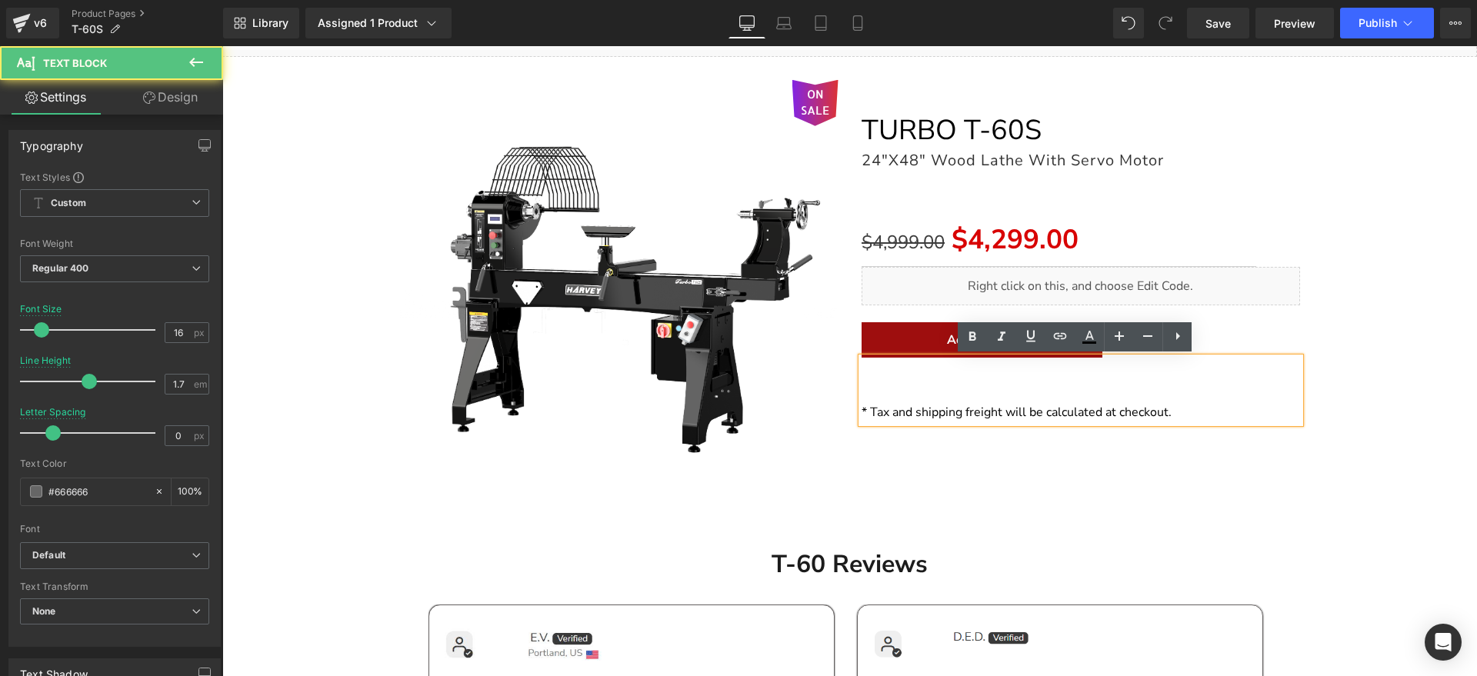
click at [862, 410] on span "* Tax and shipping freight will be calculated at checkout." at bounding box center [1017, 412] width 310 height 17
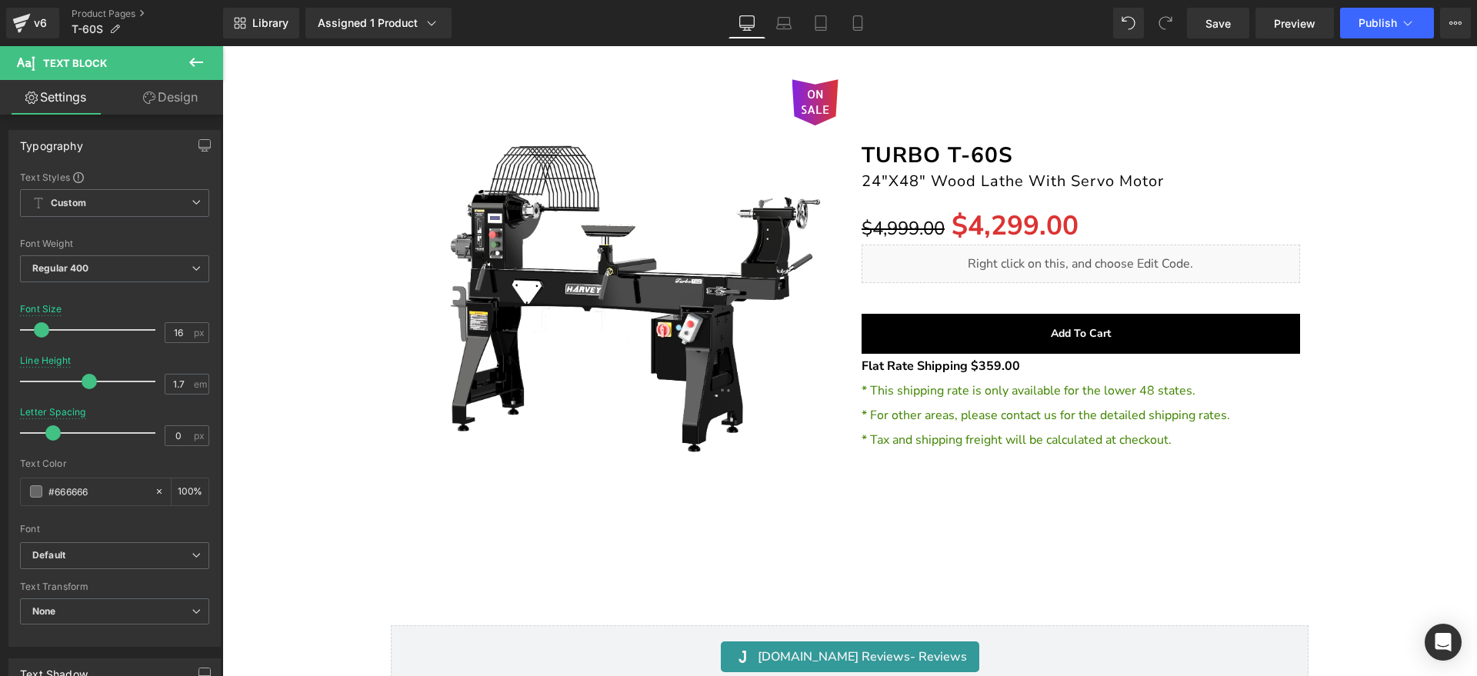
scroll to position [11521, 0]
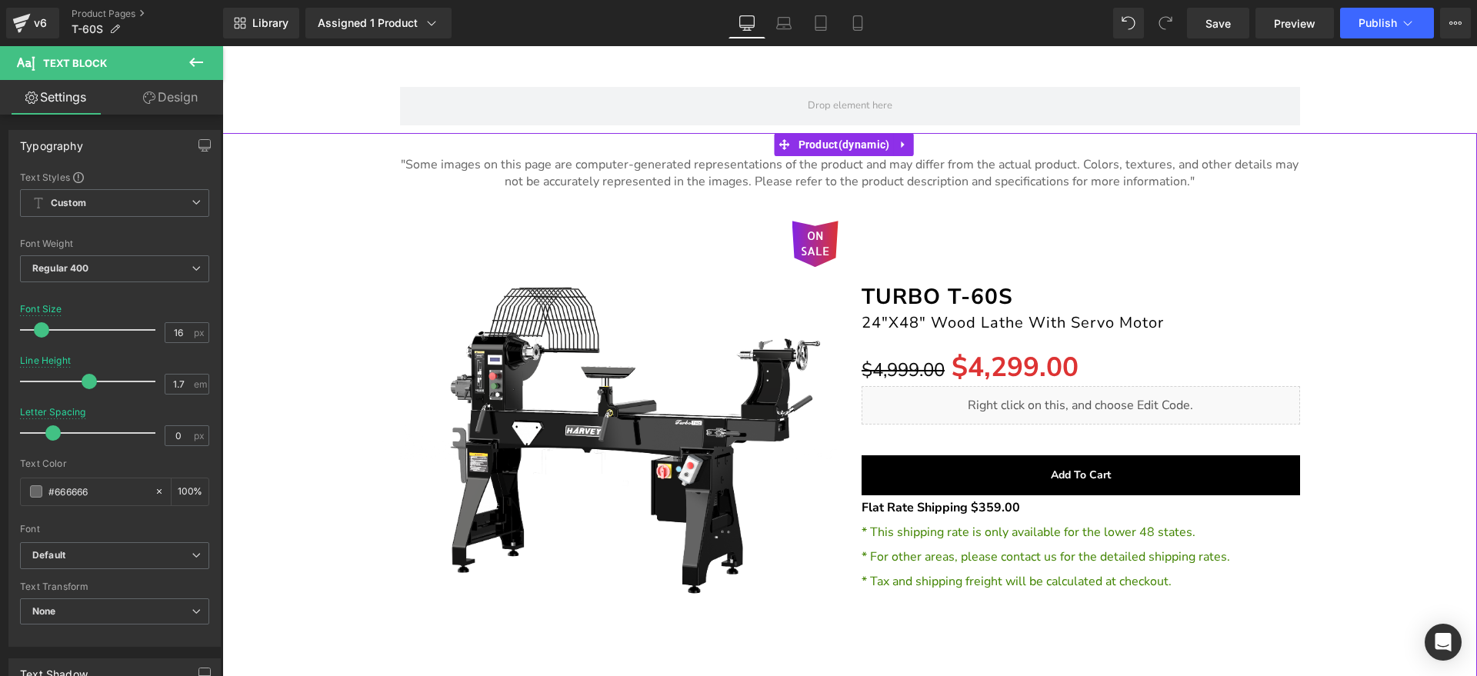
click at [986, 524] on span "* This shipping rate is only available for the lower 48 states." at bounding box center [1029, 532] width 334 height 17
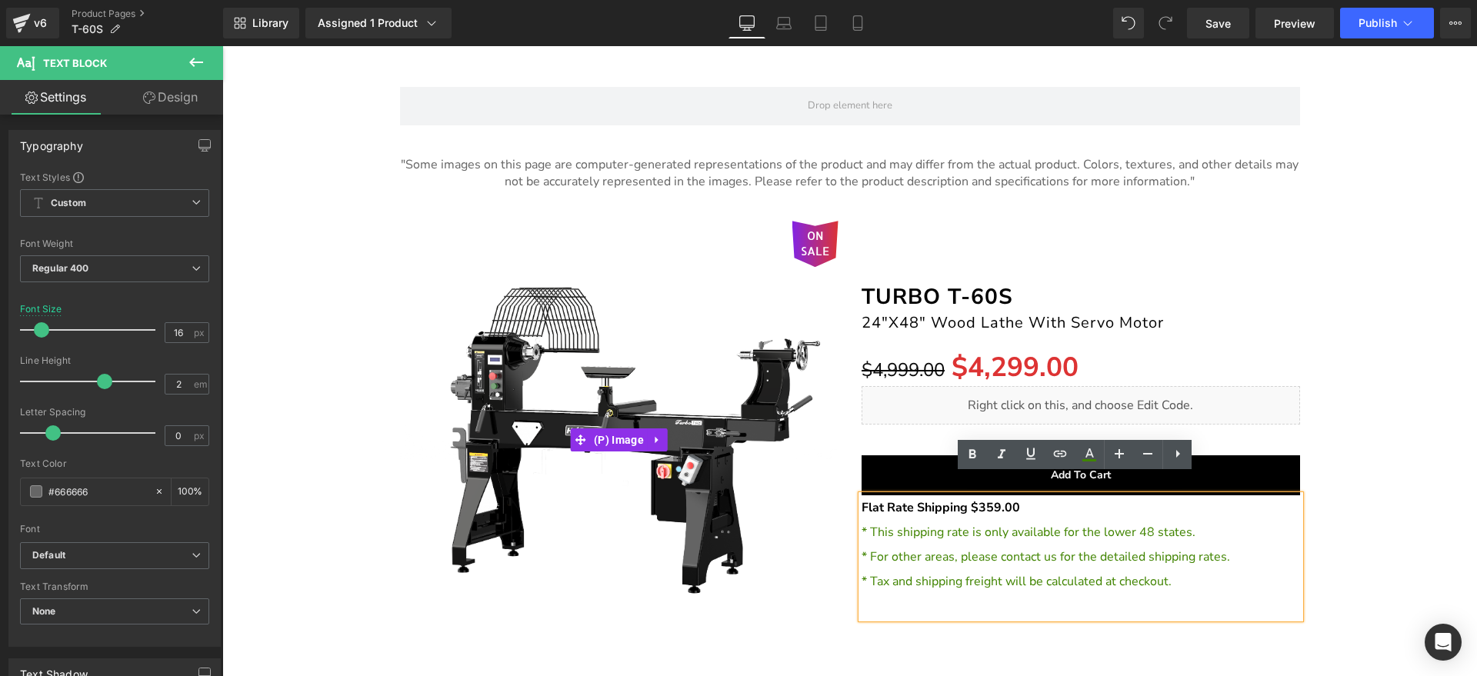
drag, startPoint x: 1027, startPoint y: 485, endPoint x: 812, endPoint y: 478, distance: 215.6
click at [812, 478] on div "ON SALE (P) Image Separator TURBO T-60S Heading 24"X48" Wood Lathe With Servo M…" at bounding box center [850, 432] width 923 height 469
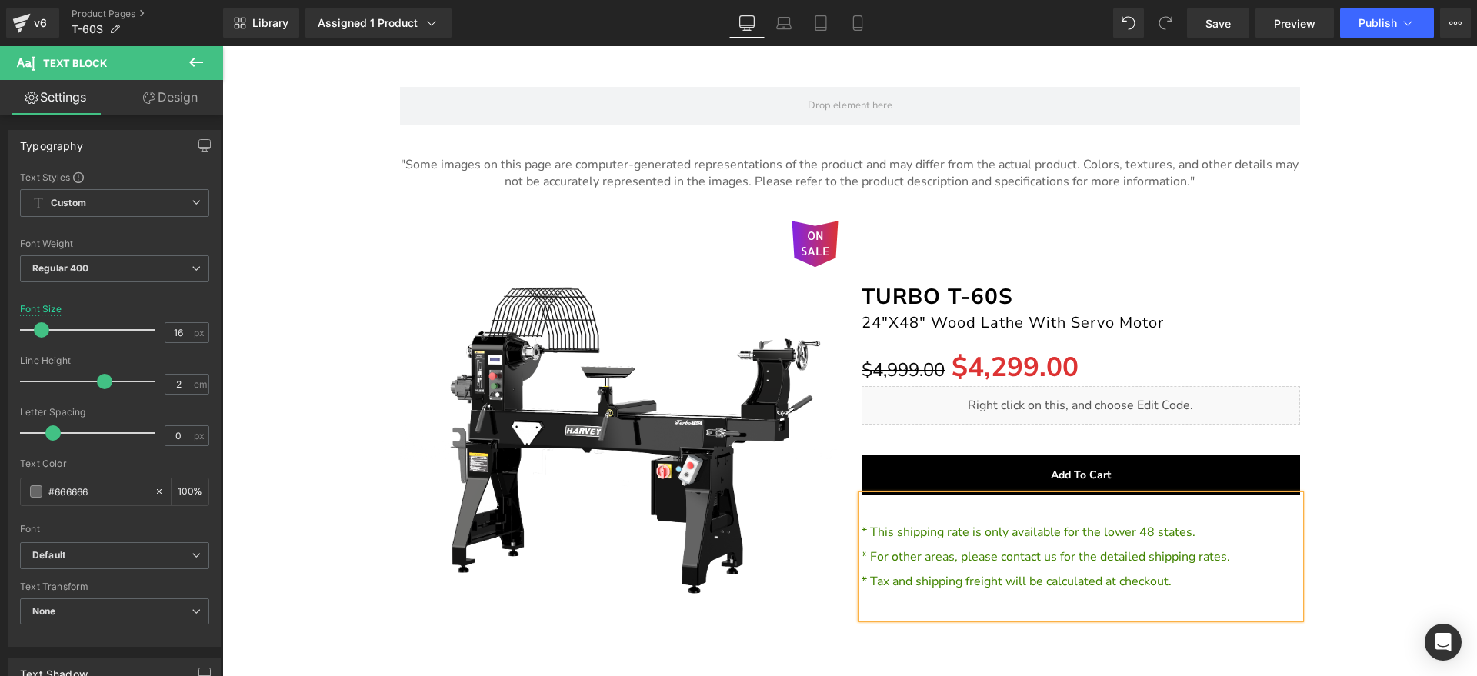
click at [862, 524] on span "* This shipping rate is only available for the lower 48 states." at bounding box center [1029, 532] width 334 height 17
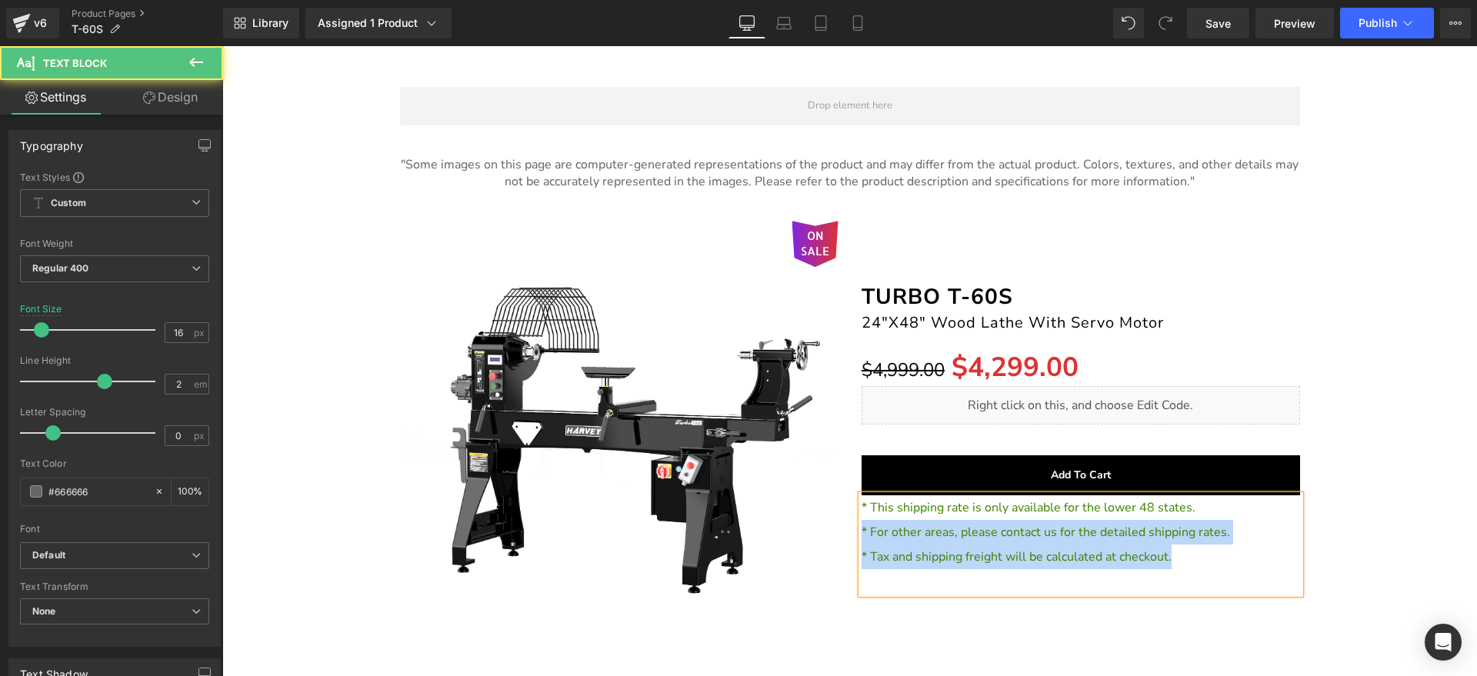
drag, startPoint x: 1208, startPoint y: 536, endPoint x: 830, endPoint y: 523, distance: 378.0
click at [830, 523] on div "ON SALE (P) Image Separator TURBO T-60S Heading 24"X48" Wood Lathe With Servo M…" at bounding box center [850, 432] width 923 height 469
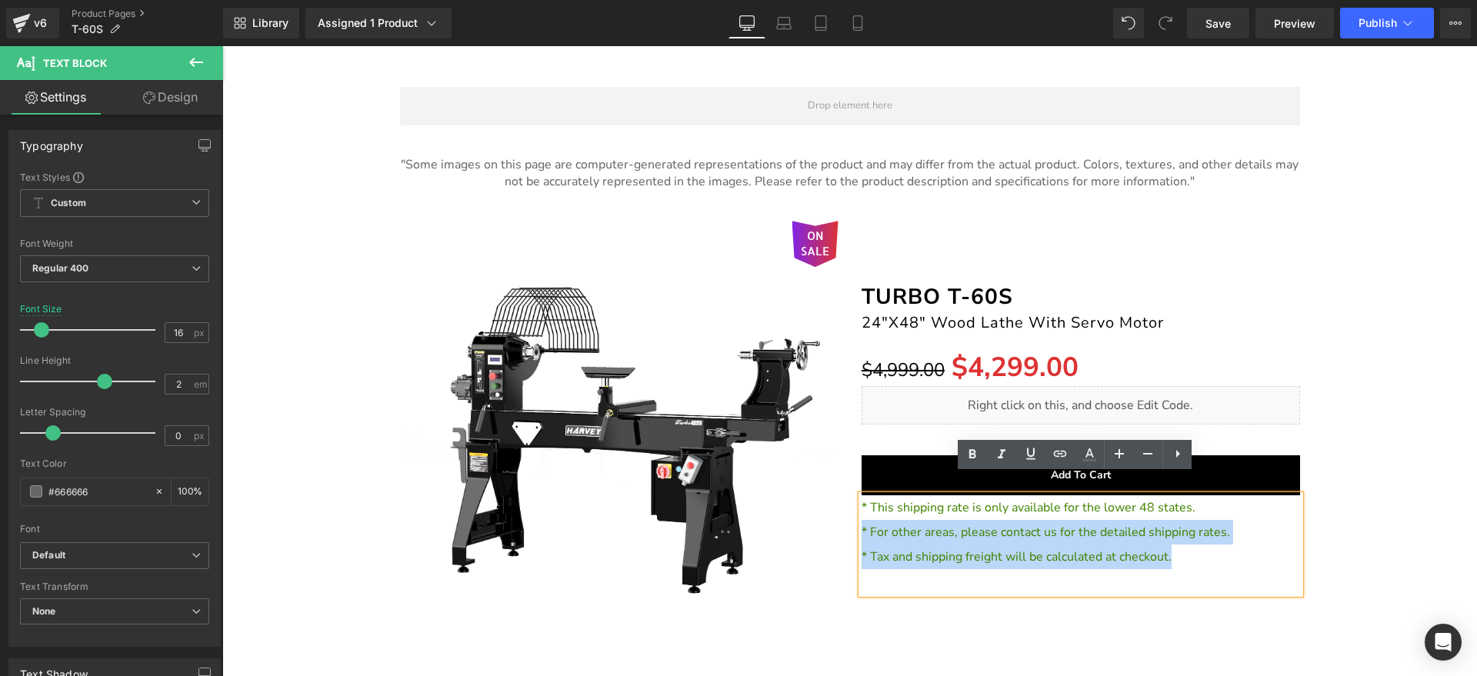
click at [1382, 450] on div "Text Block Row ON SALE (P) Image" at bounding box center [850, 400] width 1240 height 534
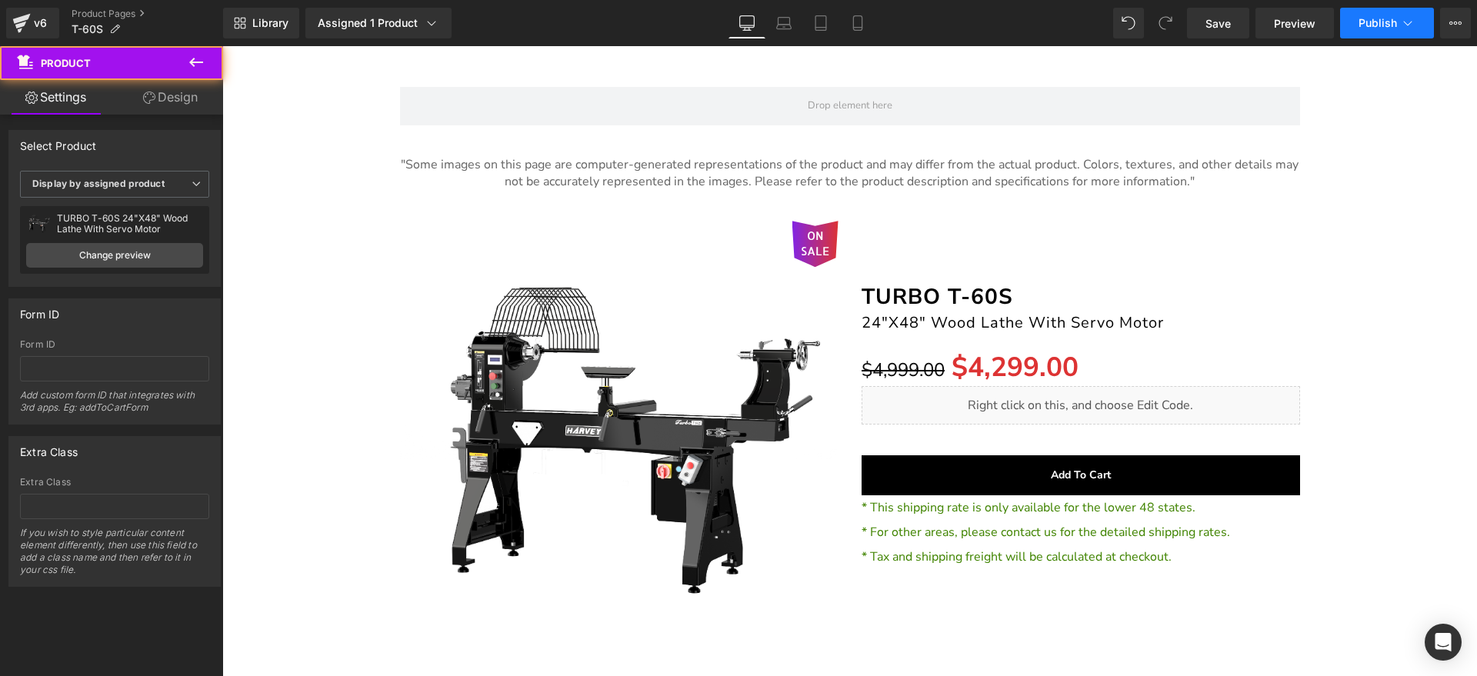
click at [1394, 30] on button "Publish" at bounding box center [1387, 23] width 94 height 31
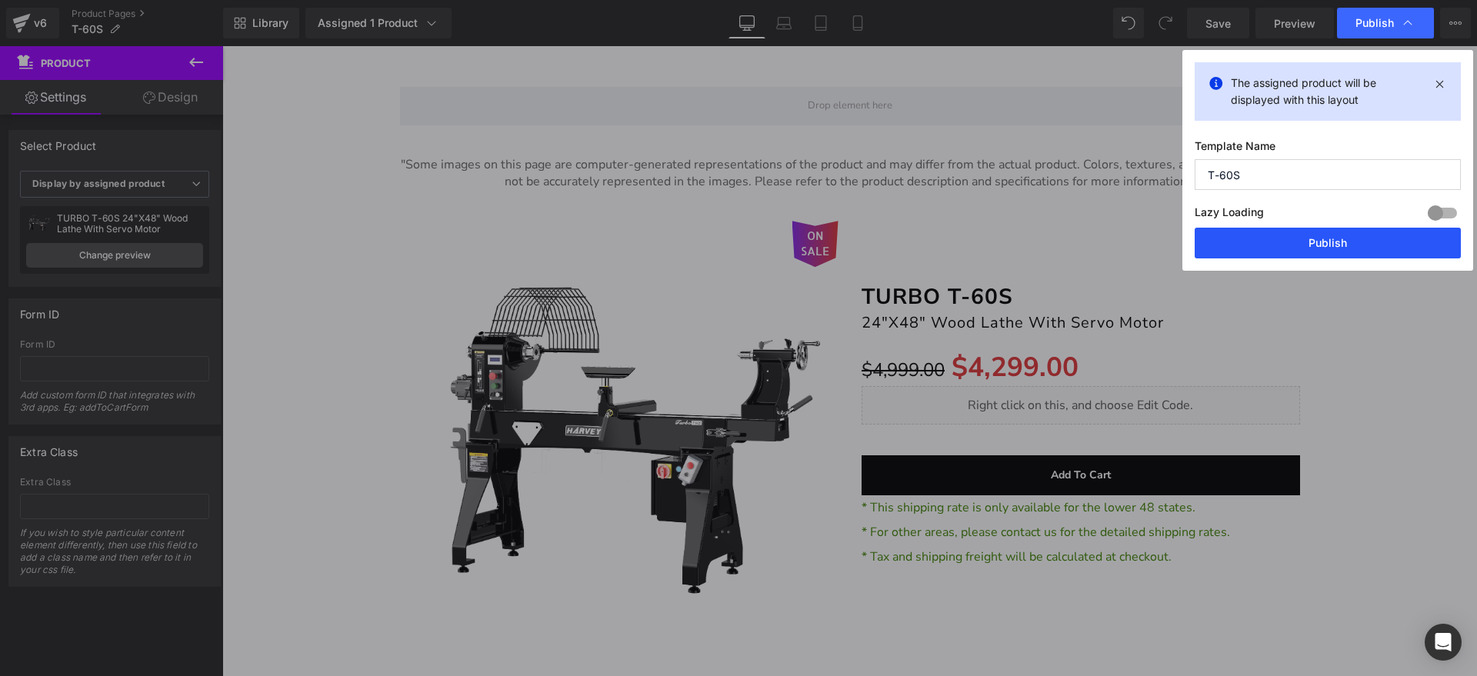
click at [1284, 233] on button "Publish" at bounding box center [1328, 243] width 266 height 31
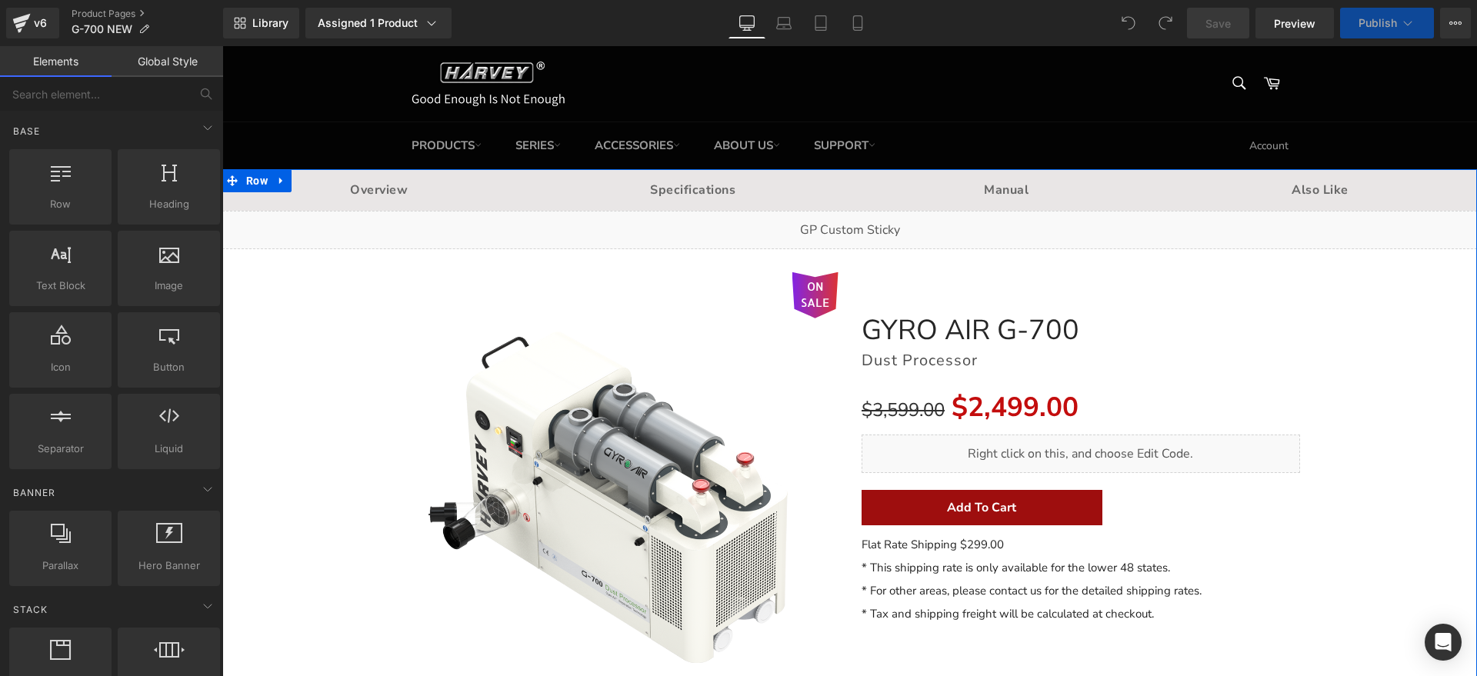
click at [1026, 542] on p "Flat Rate Shipping $299.00" at bounding box center [1081, 544] width 439 height 23
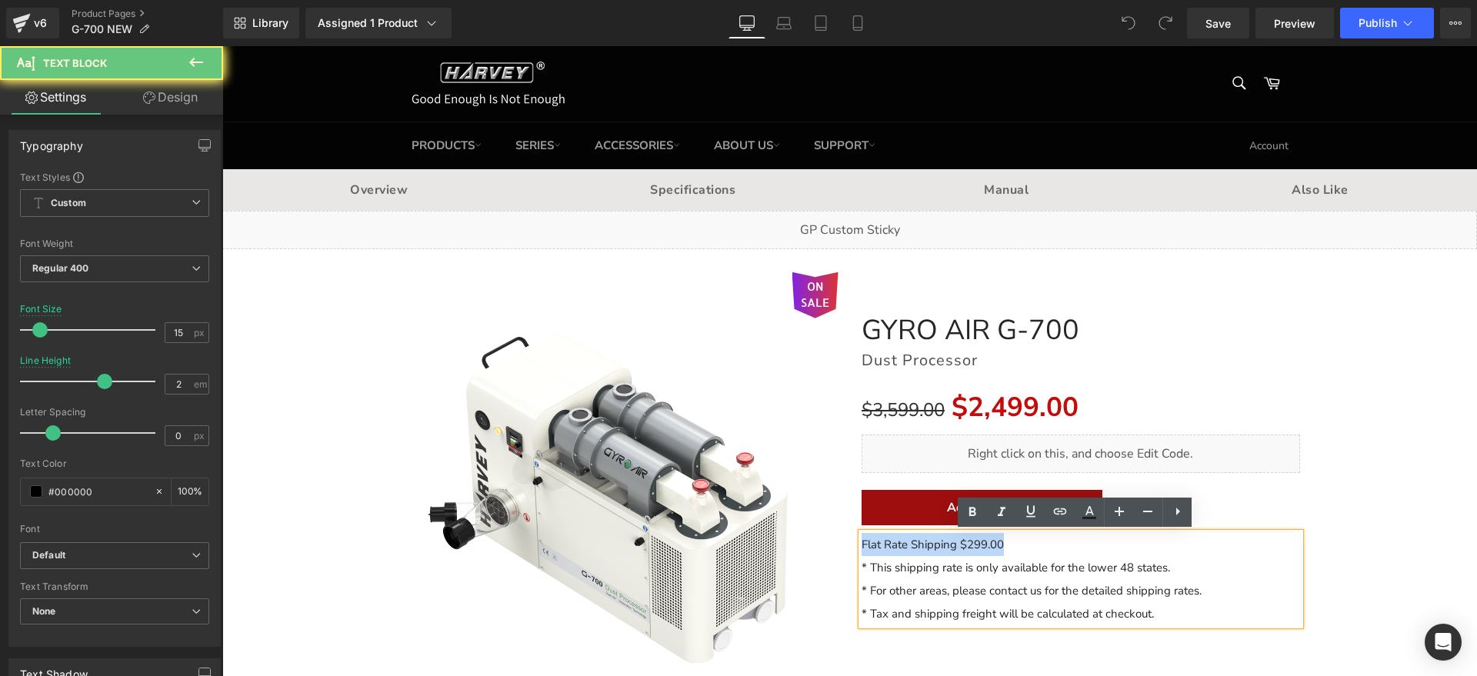
drag, startPoint x: 1027, startPoint y: 545, endPoint x: 698, endPoint y: 545, distance: 329.3
click at [698, 545] on div "ON SALE (P) Image Separator GYRO AIR G-700 Heading Dust Processor Heading $3,59…" at bounding box center [850, 483] width 923 height 469
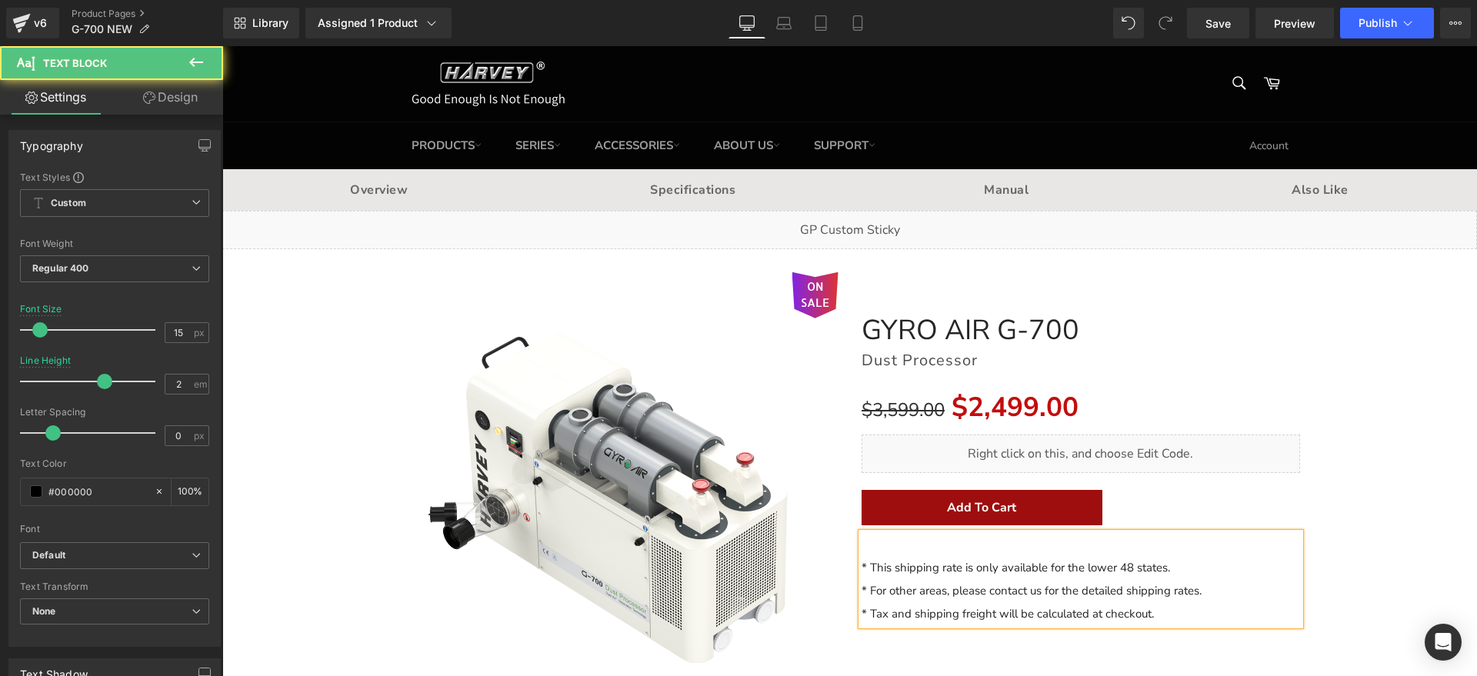
click at [862, 567] on div "* This shipping rate is only available for the lower 48 states. * For other are…" at bounding box center [1081, 579] width 439 height 92
click at [862, 566] on font "* This shipping rate is only available for the lower 48 states." at bounding box center [1016, 567] width 309 height 15
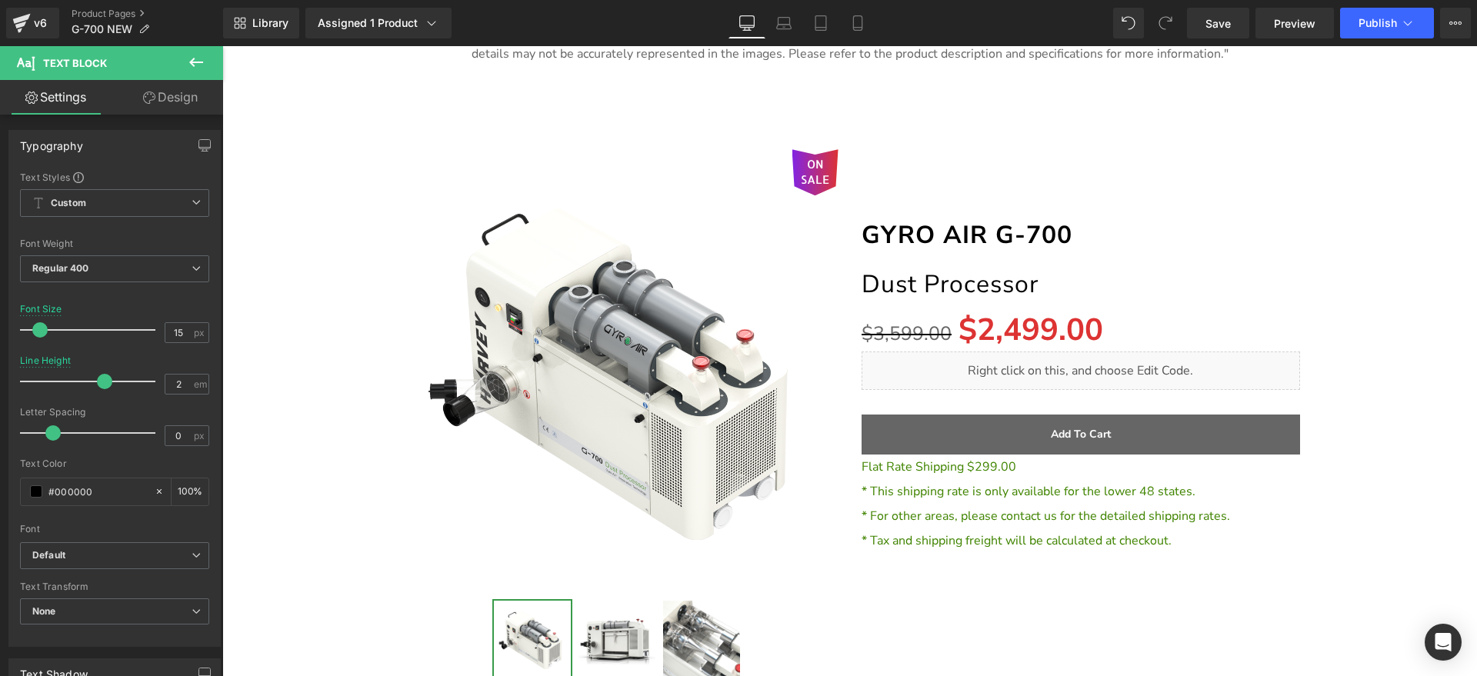
scroll to position [16255, 0]
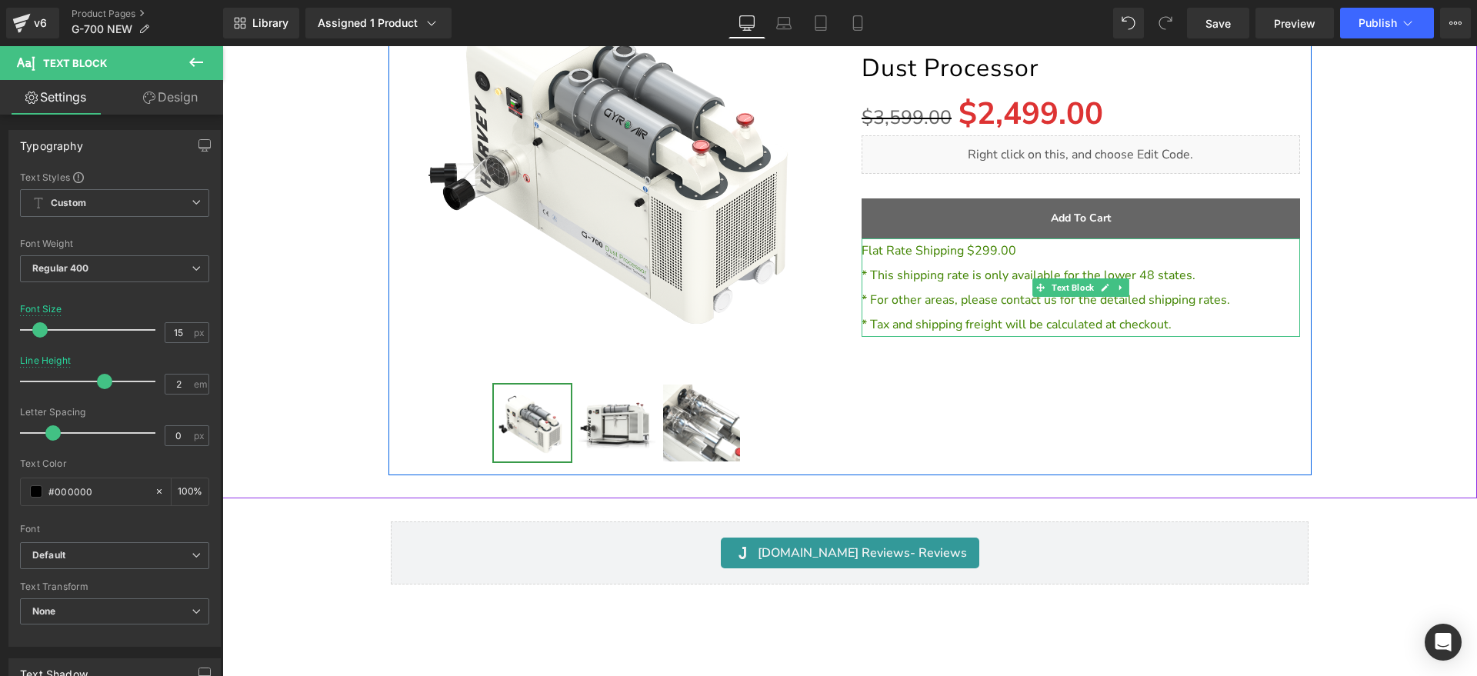
click at [1016, 239] on p "Flat Rate Shipping $299.00" at bounding box center [1081, 251] width 439 height 25
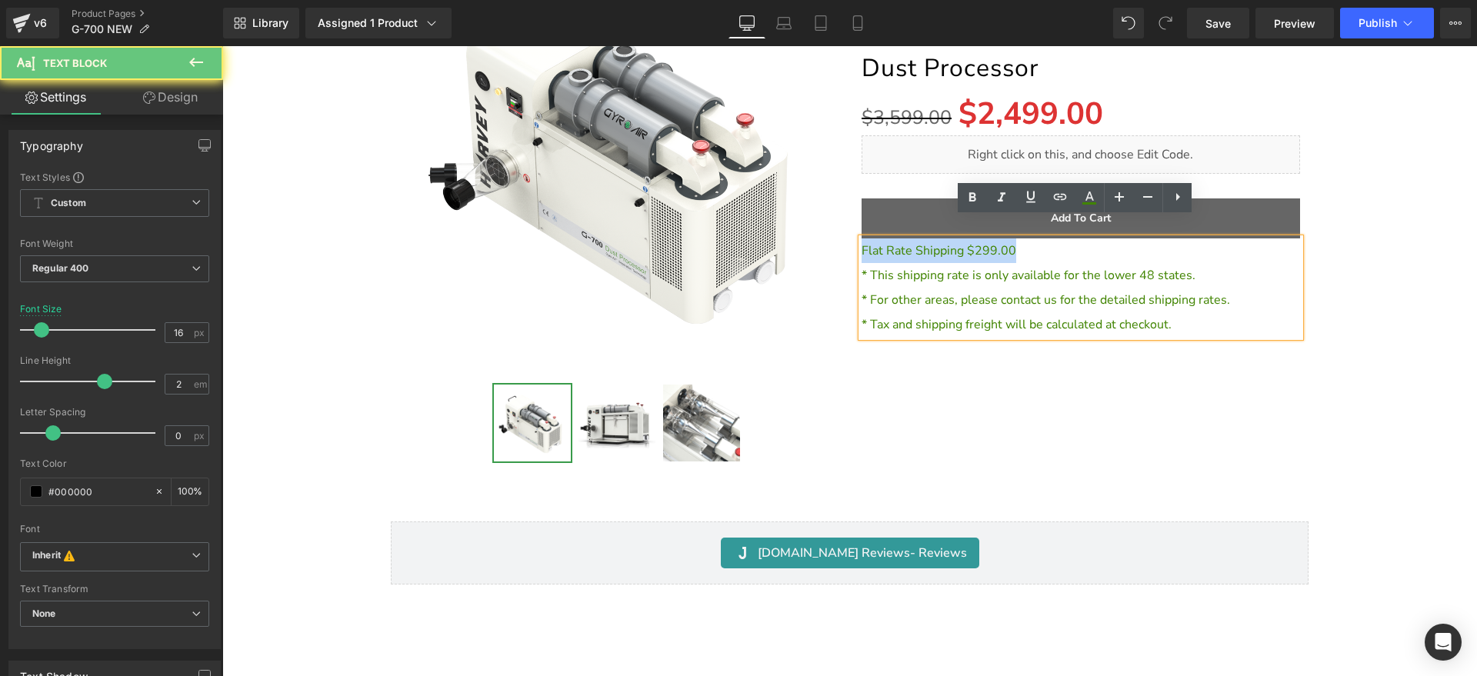
drag, startPoint x: 1034, startPoint y: 229, endPoint x: 794, endPoint y: 226, distance: 240.1
click at [794, 226] on div "ON SALE (P) Image" at bounding box center [850, 193] width 923 height 566
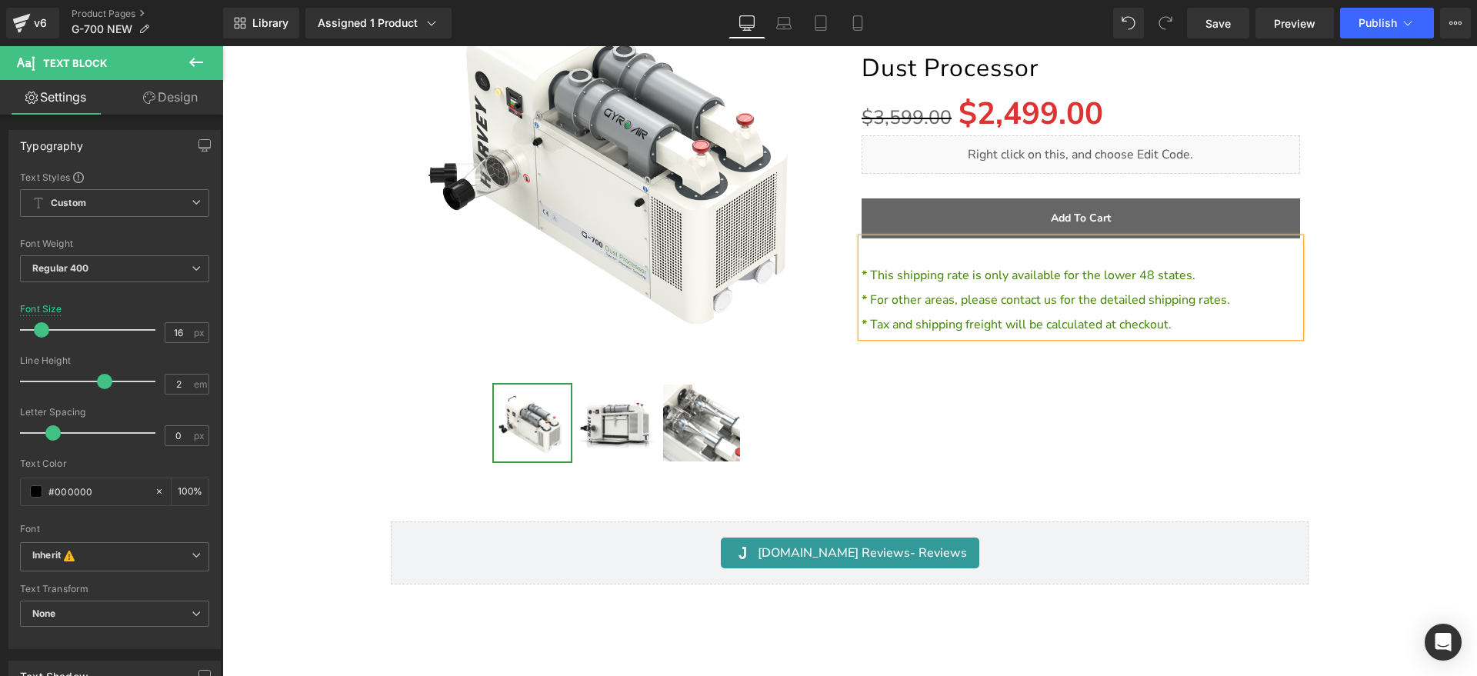
click at [862, 267] on font "* This shipping rate is only available for the lower 48 states." at bounding box center [1029, 275] width 334 height 17
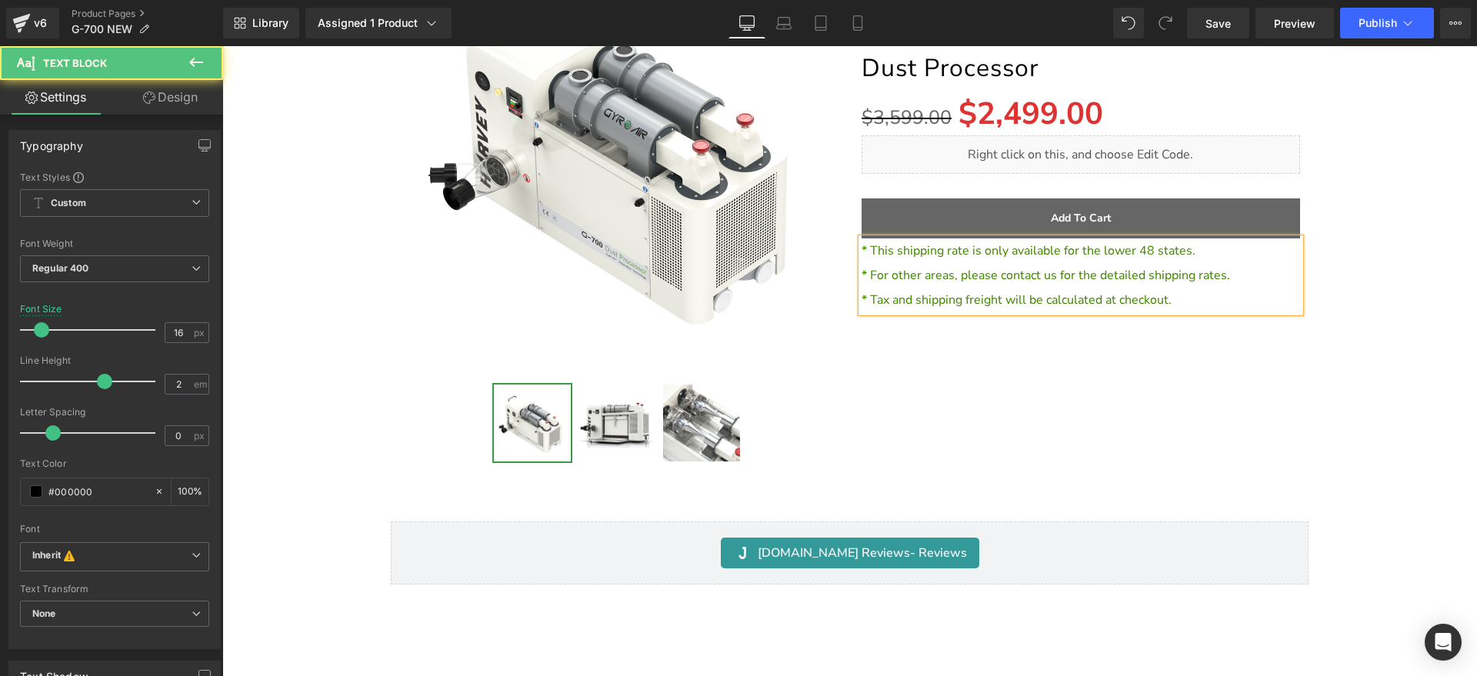
click at [1411, 112] on div "ON SALE (P) Image" at bounding box center [850, 193] width 1240 height 566
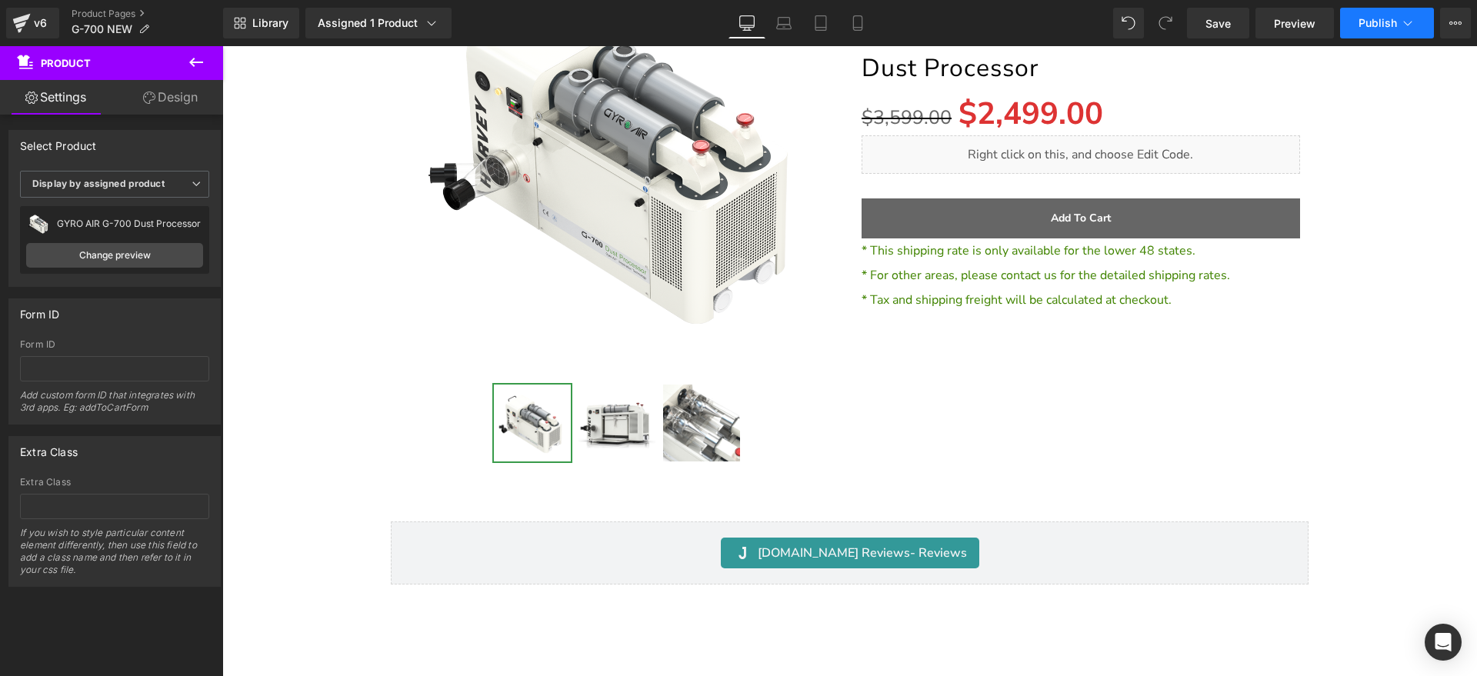
click at [1394, 26] on span "Publish" at bounding box center [1378, 23] width 38 height 12
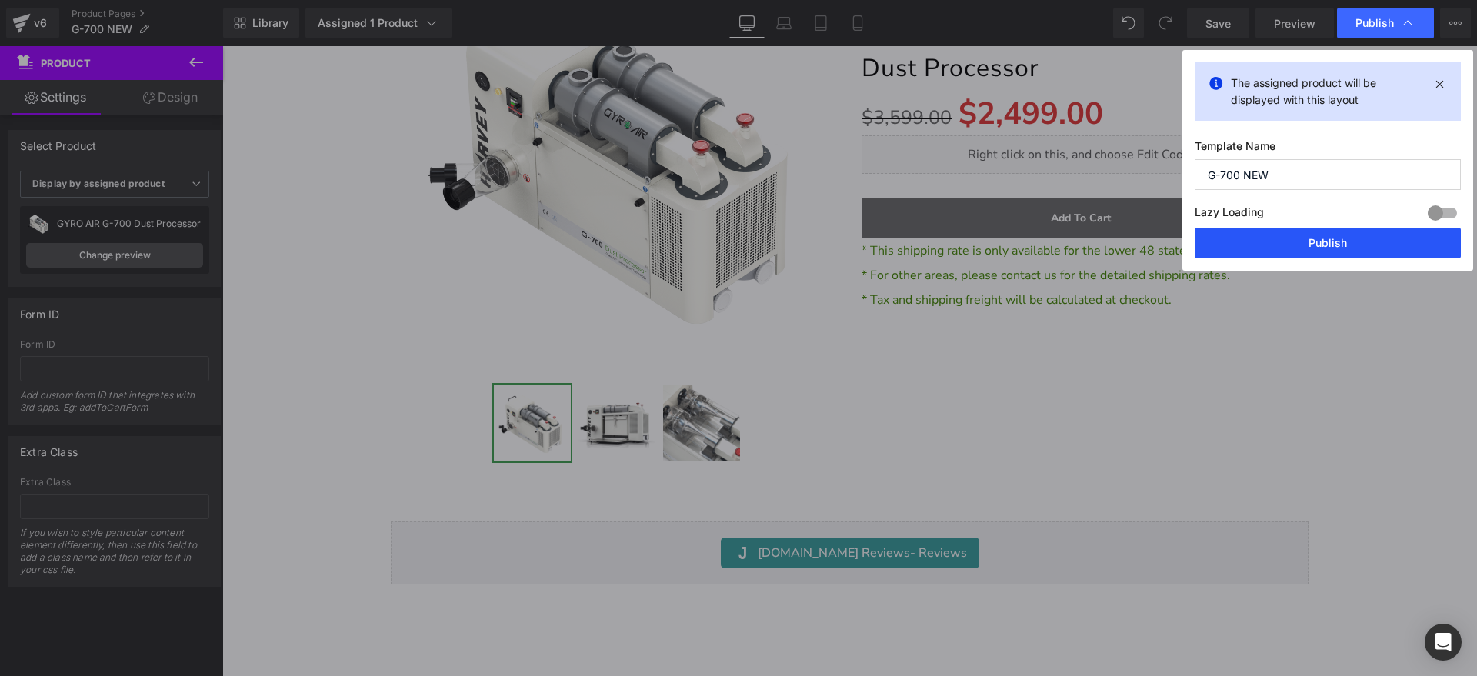
click at [1329, 242] on button "Publish" at bounding box center [1328, 243] width 266 height 31
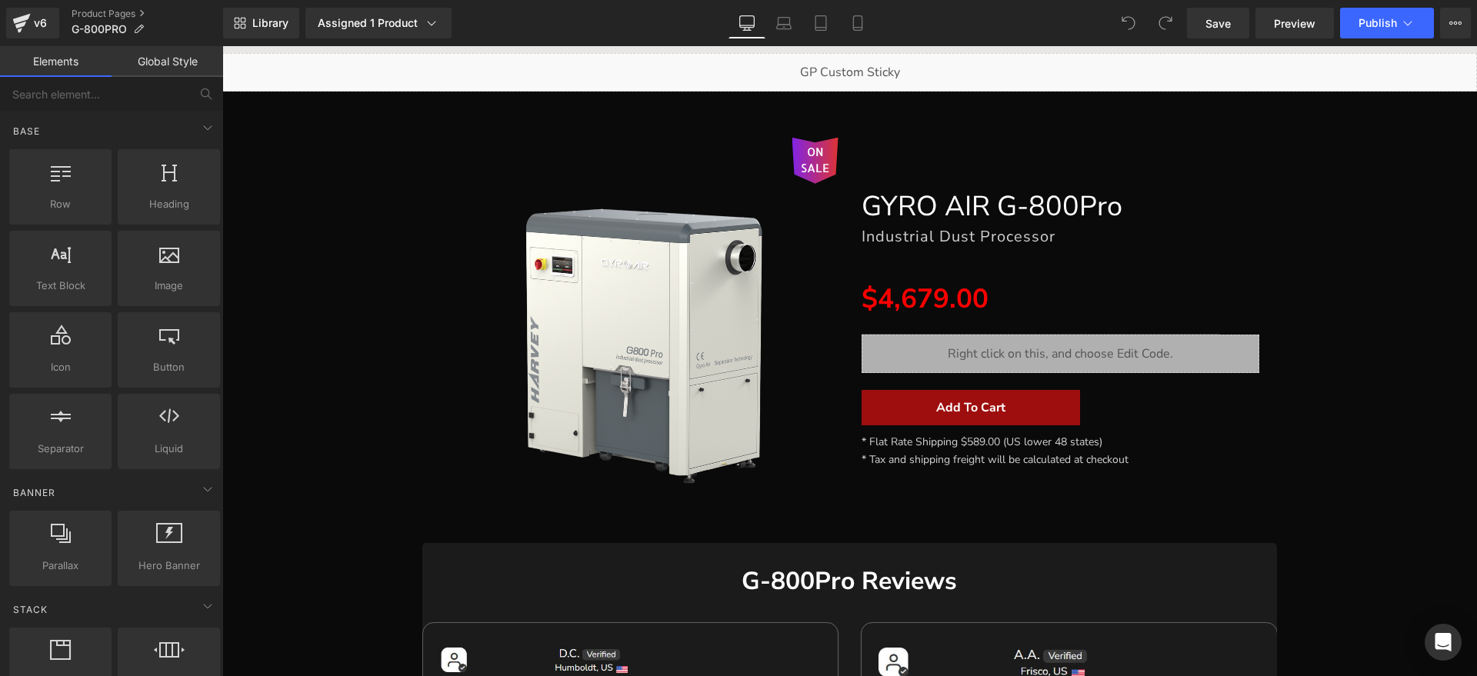
scroll to position [192, 0]
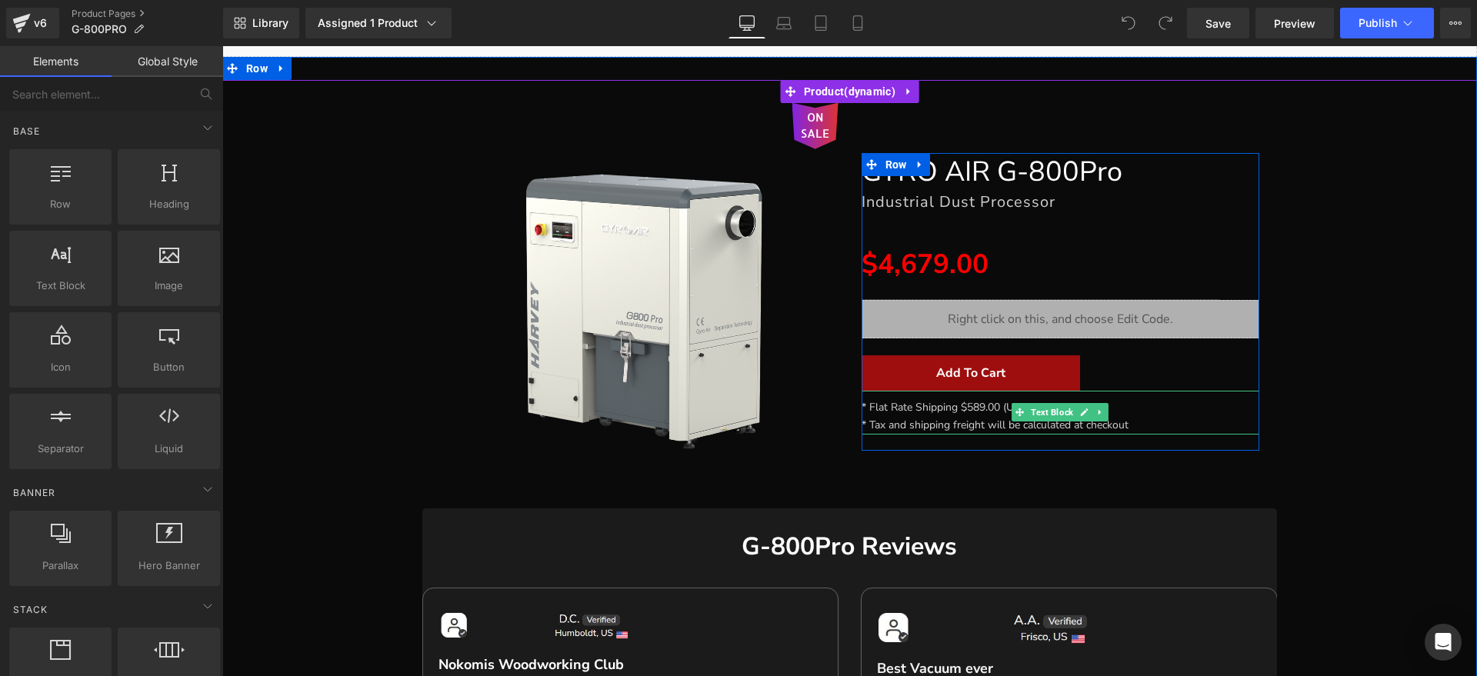
click at [958, 408] on span "* Flat Rate Shipping $589.00 (US lower 48 states)" at bounding box center [982, 407] width 241 height 15
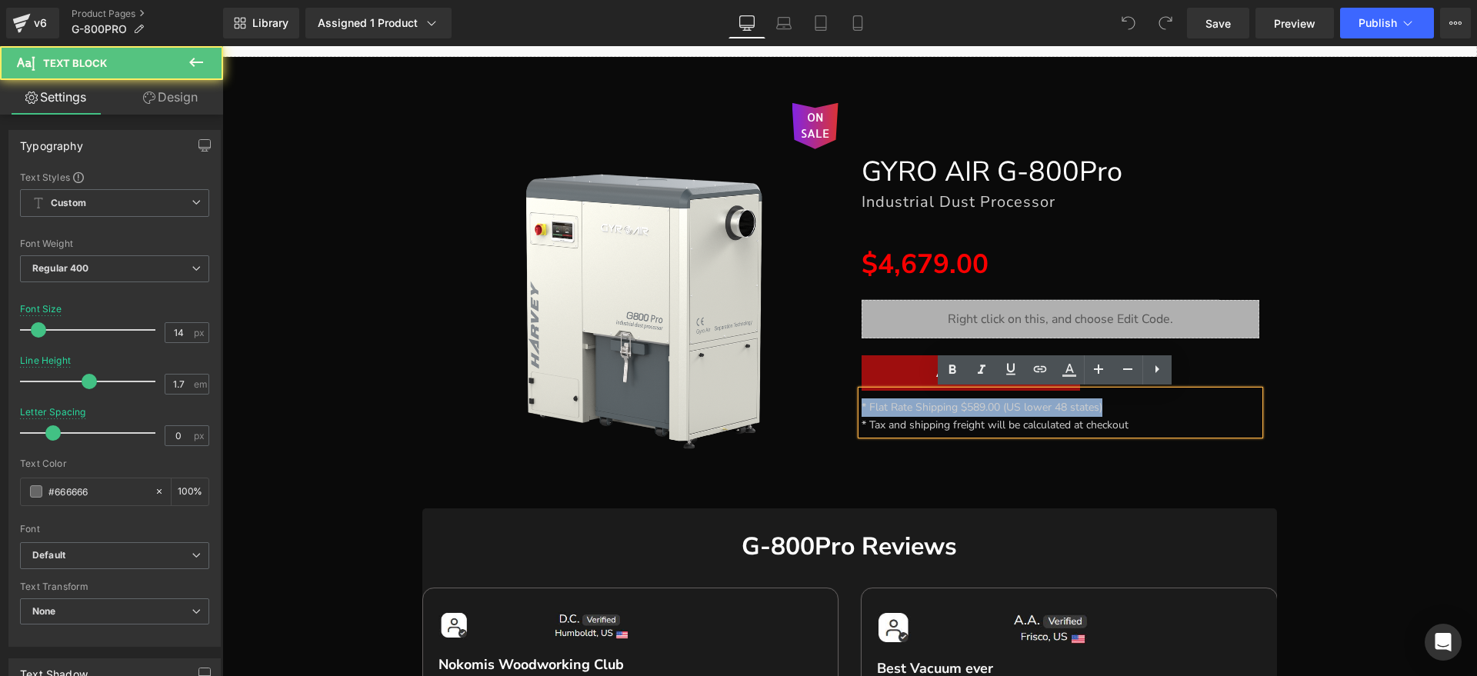
drag, startPoint x: 1114, startPoint y: 407, endPoint x: 834, endPoint y: 412, distance: 280.1
click at [834, 412] on div "ON SALE (P) Image GYRO AIR G-800Pro Heading Industrial Dust Processor Heading T…" at bounding box center [850, 294] width 843 height 429
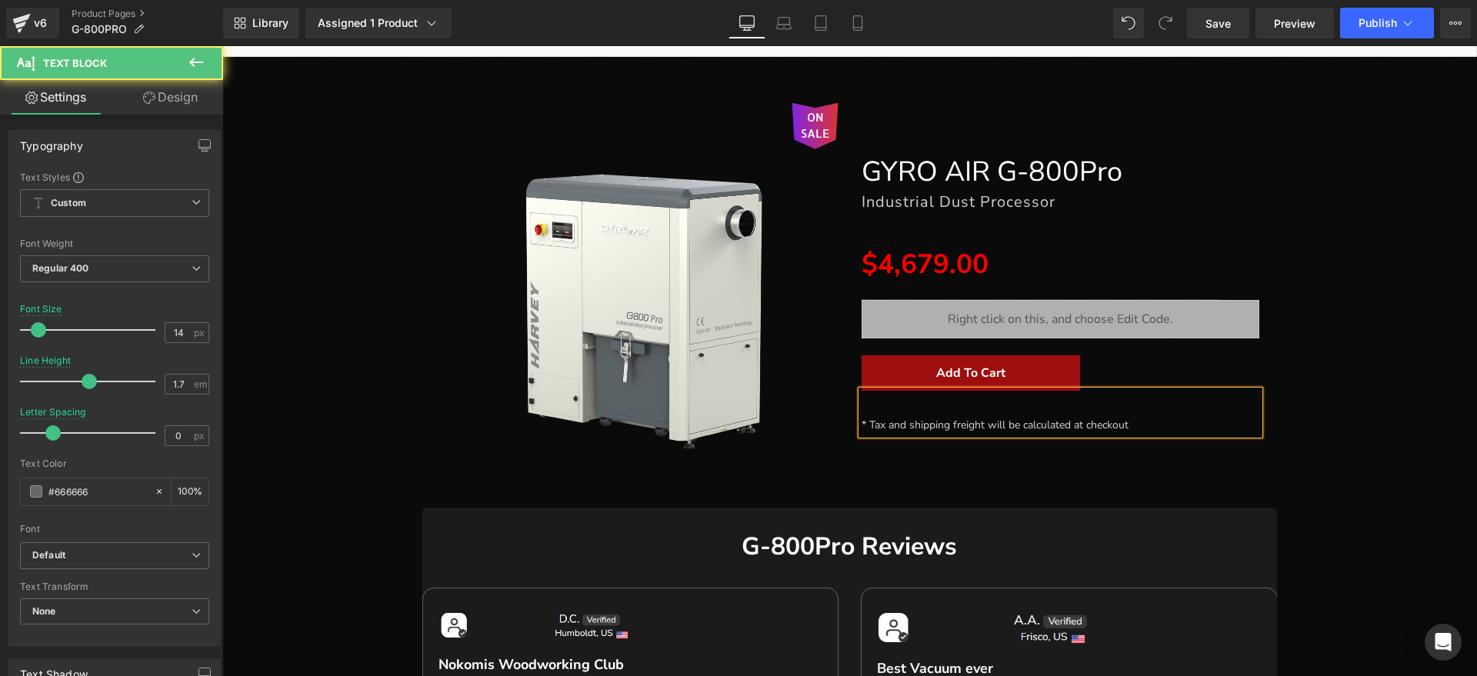
click at [862, 424] on div "* Tax and shipping freight will be calculated at checkout" at bounding box center [1061, 413] width 399 height 45
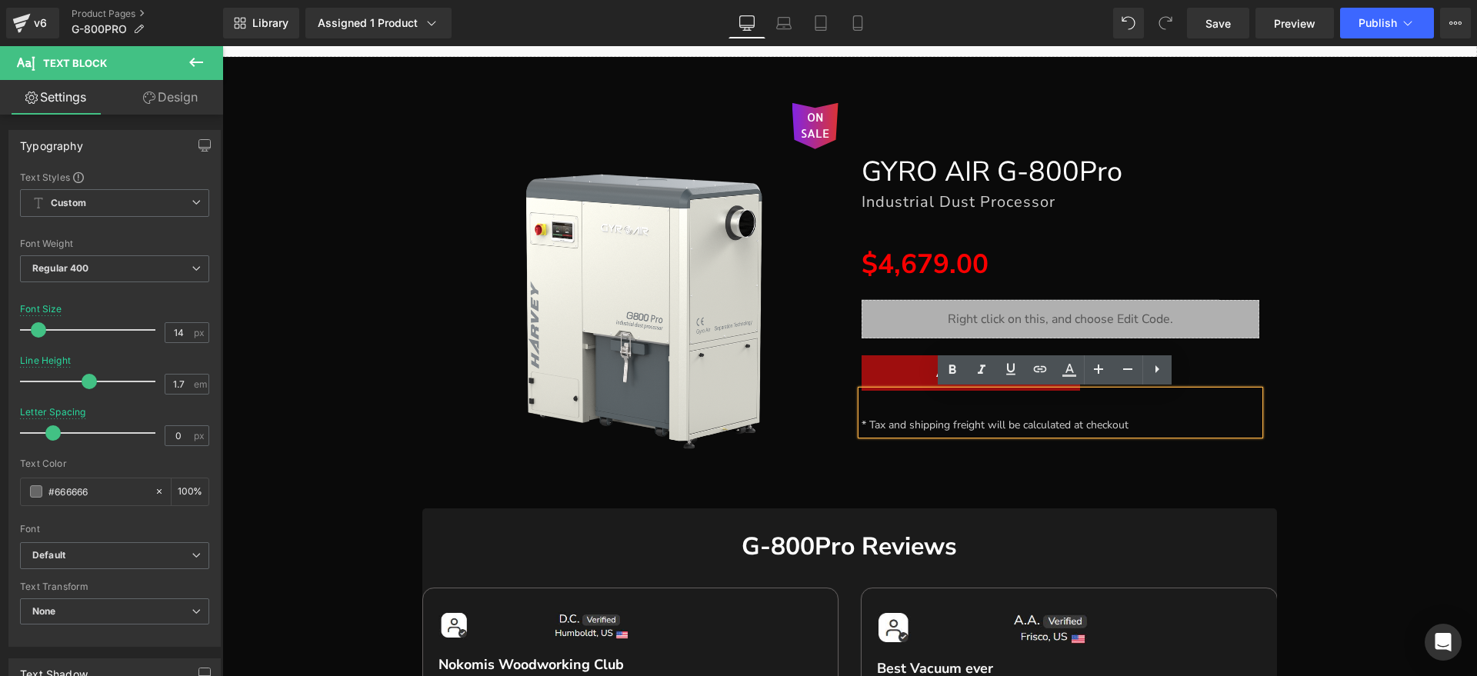
click at [862, 422] on span "* Tax and shipping freight will be calculated at checkout" at bounding box center [995, 425] width 267 height 15
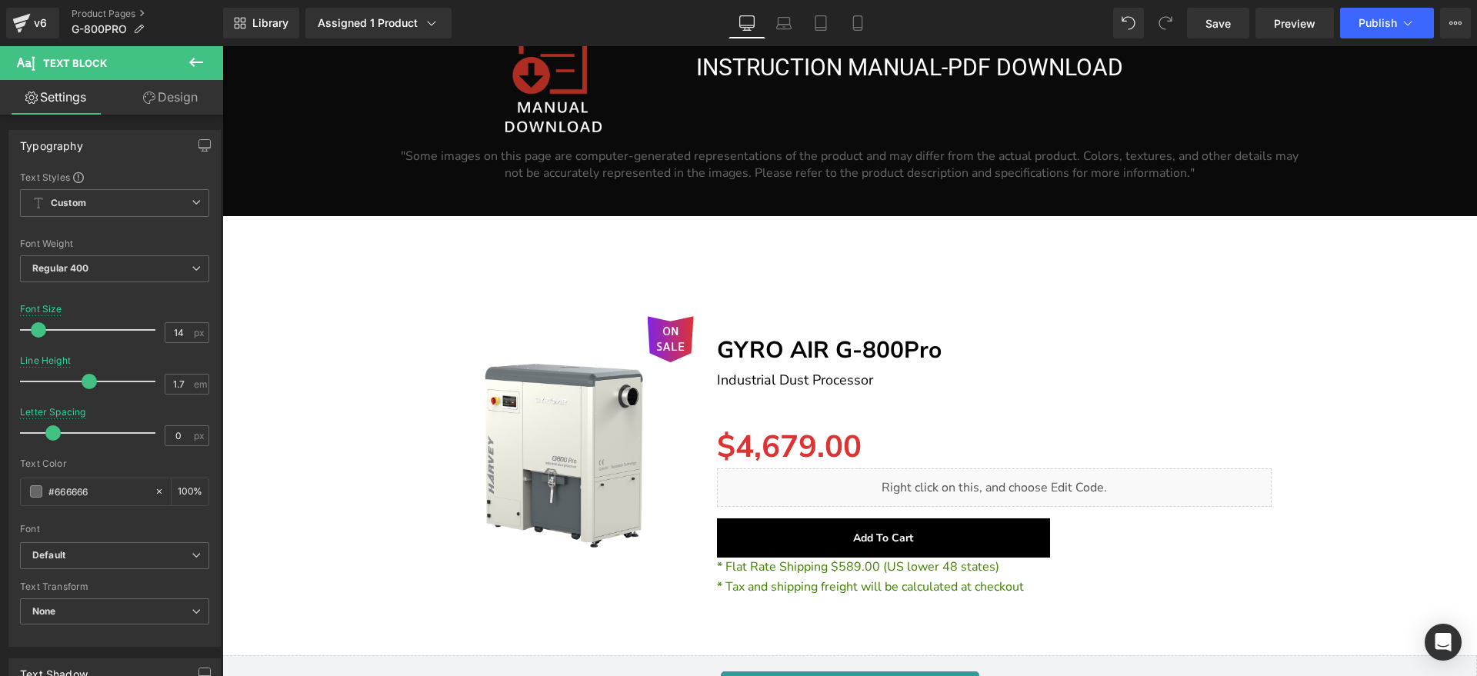
scroll to position [19246, 0]
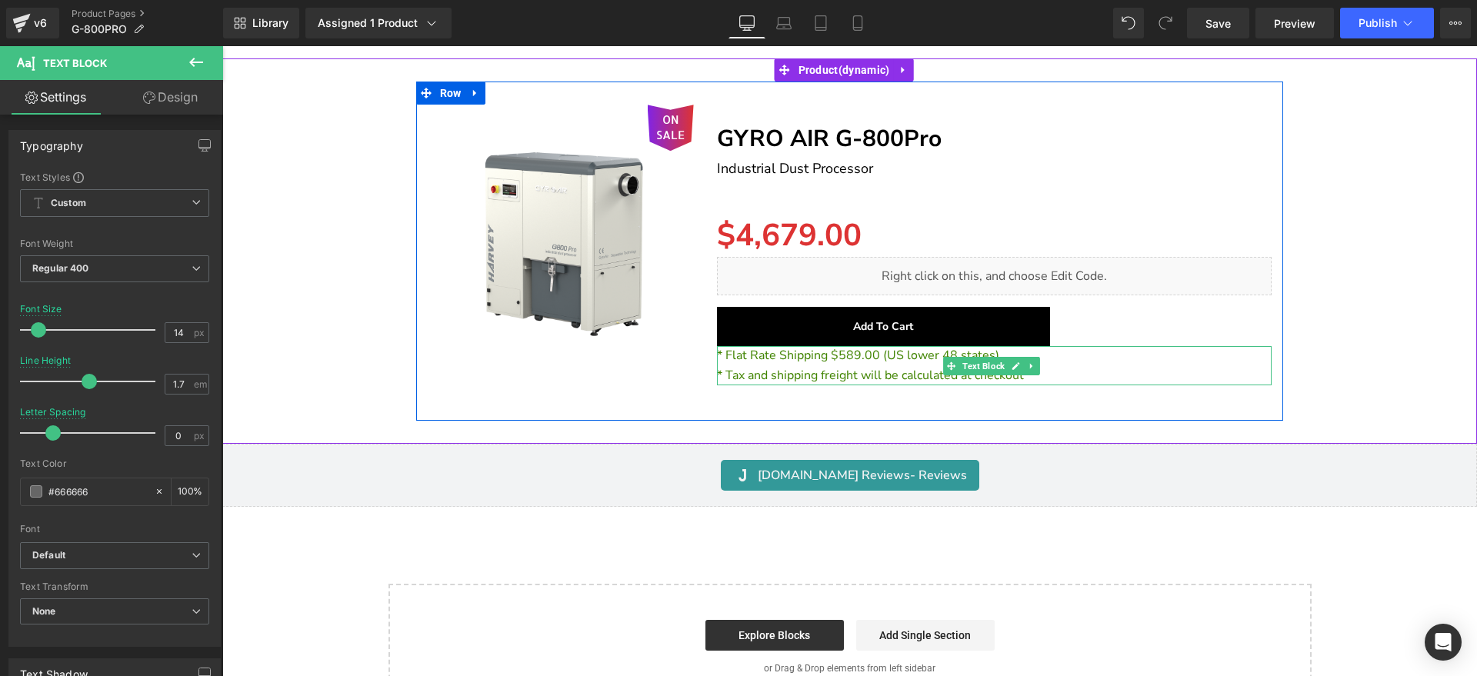
click at [880, 347] on span "* Flat Rate Shipping $589.00 (US lower 48 states)" at bounding box center [858, 355] width 282 height 17
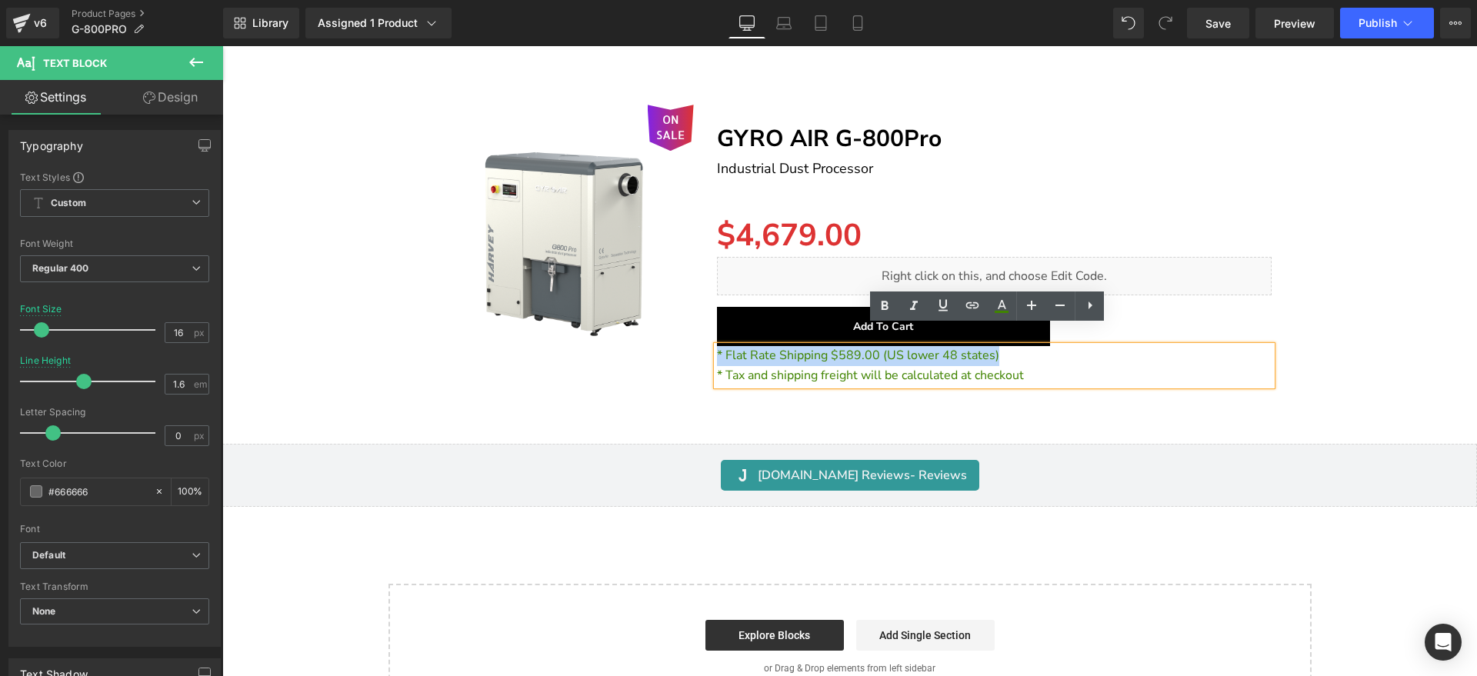
drag, startPoint x: 1005, startPoint y: 336, endPoint x: 706, endPoint y: 336, distance: 298.6
click at [706, 336] on div "Separator GYRO AIR G-800Pro Text Block Industrial Dust Processor Text Block Sep…" at bounding box center [995, 259] width 579 height 308
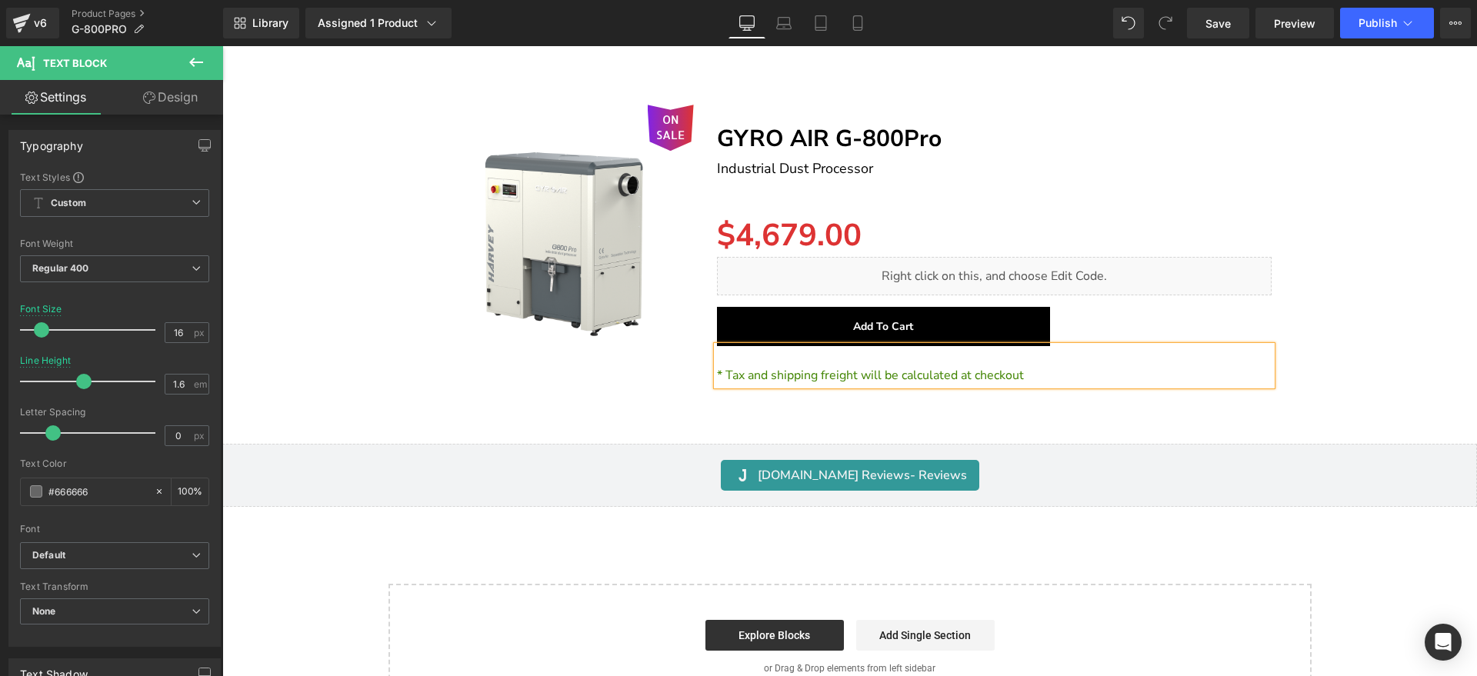
click at [717, 367] on span "* Tax and shipping freight will be calculated at checkout" at bounding box center [870, 375] width 307 height 17
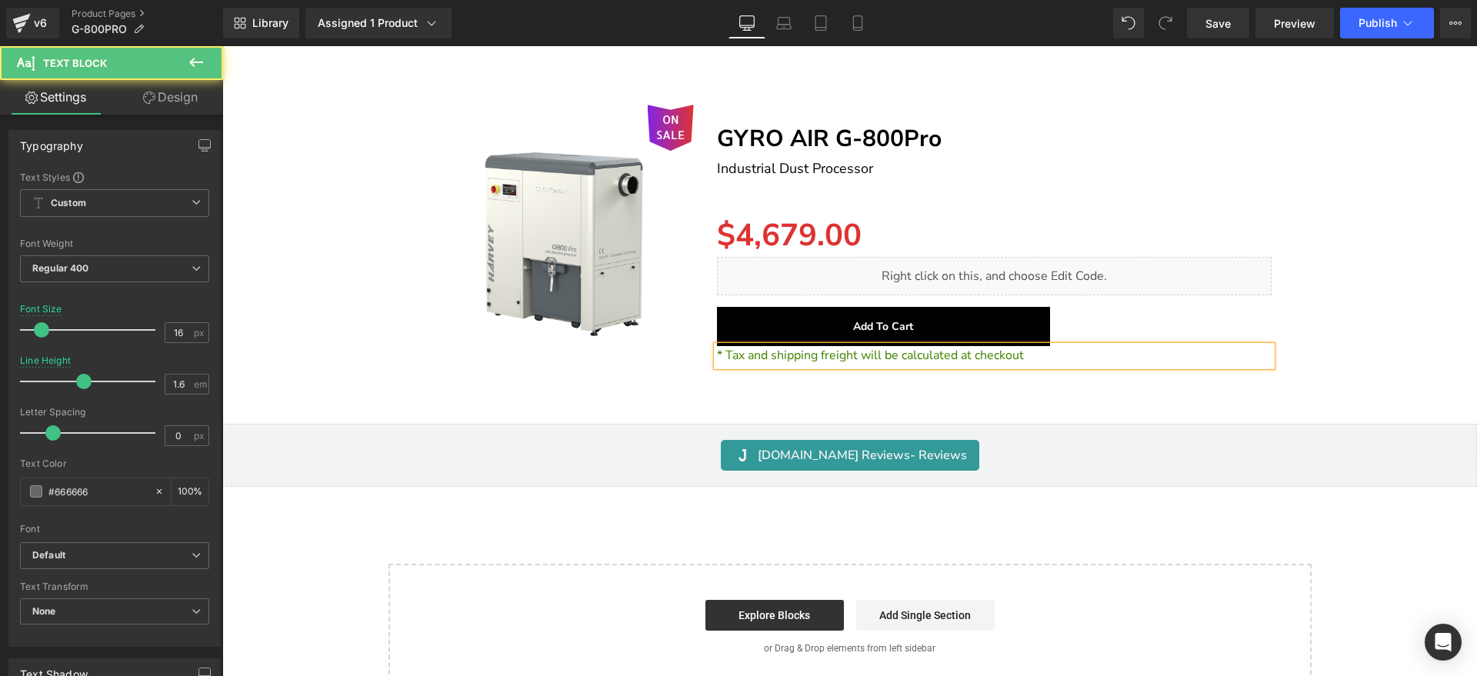
click at [1375, 243] on div "ON SALE (P) Image Separator GYRO AIR G-800Pro Text Block Industrial Dust Proces…" at bounding box center [850, 241] width 1240 height 319
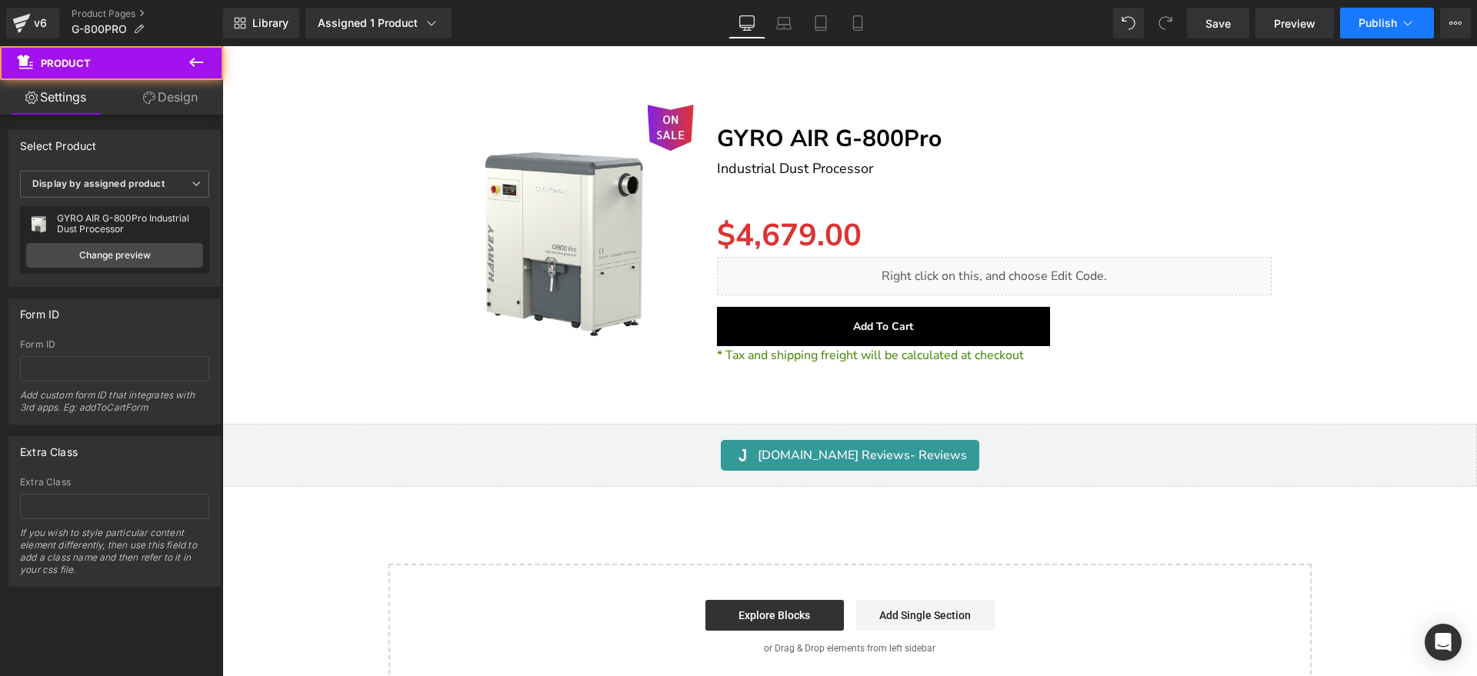
click at [1397, 28] on span "Publish" at bounding box center [1378, 23] width 38 height 12
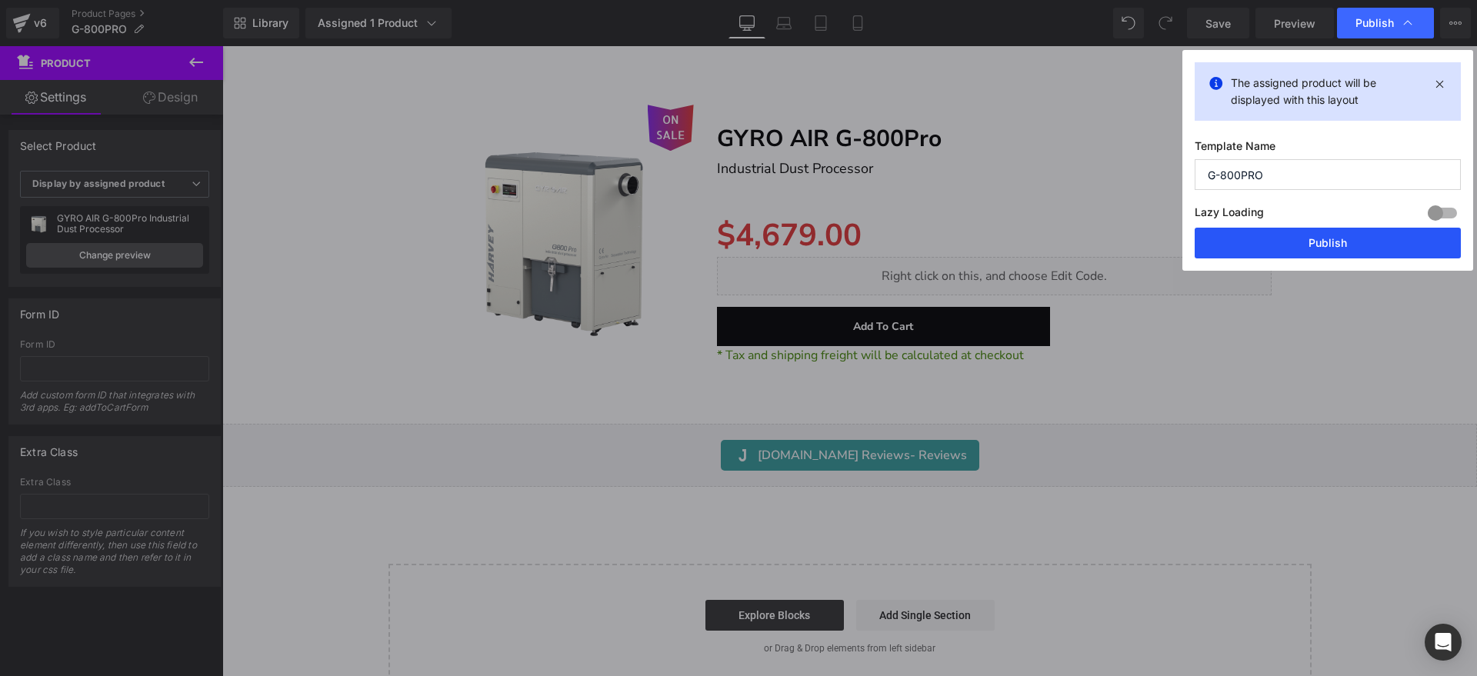
drag, startPoint x: 1143, startPoint y: 184, endPoint x: 1367, endPoint y: 232, distance: 228.9
click at [1367, 232] on button "Publish" at bounding box center [1328, 243] width 266 height 31
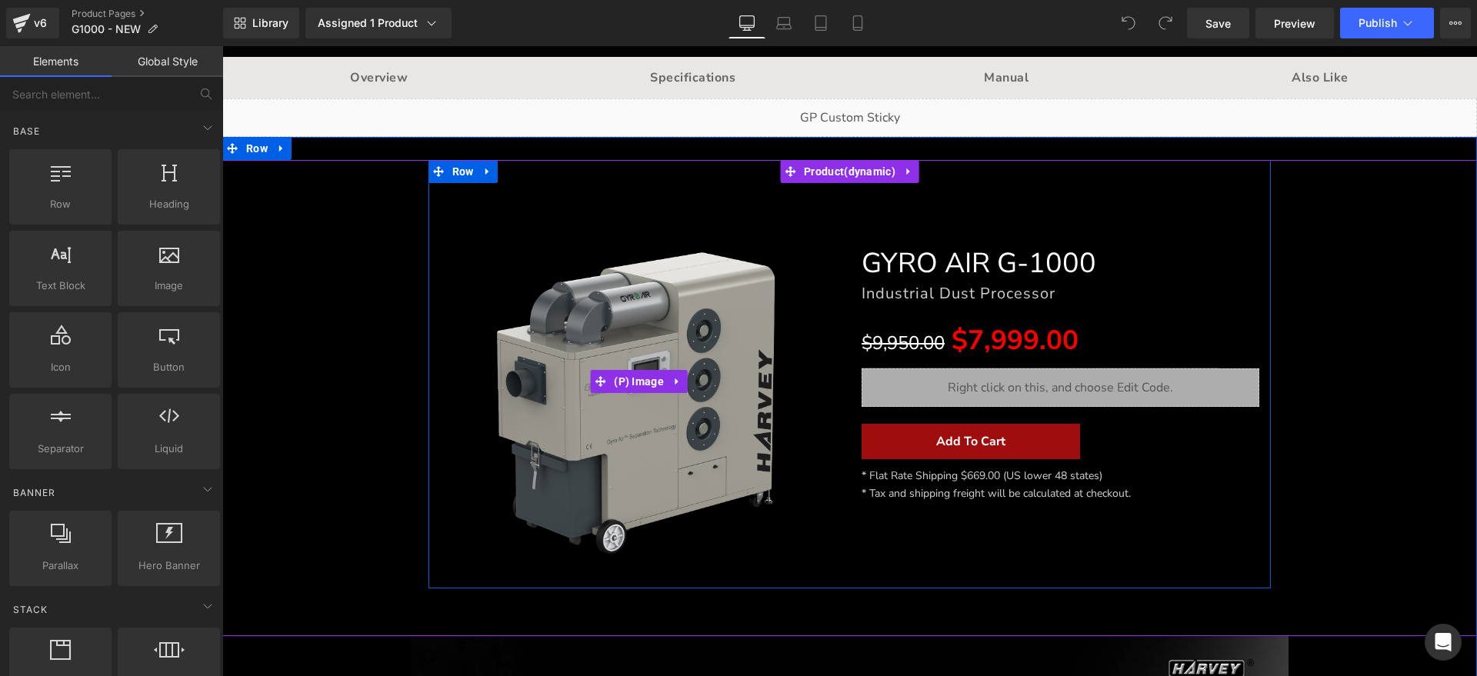
scroll to position [192, 0]
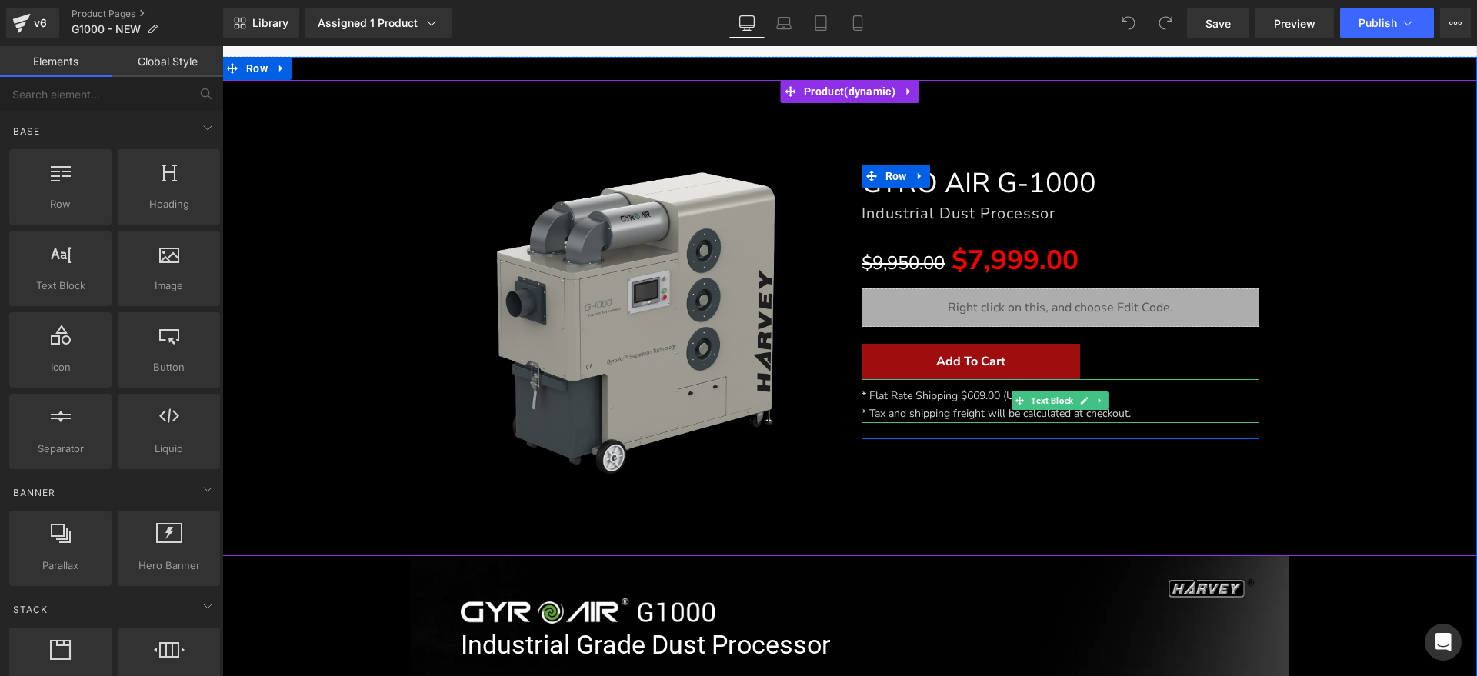
drag, startPoint x: 977, startPoint y: 396, endPoint x: 1010, endPoint y: 396, distance: 32.3
click at [977, 396] on span "* Flat Rate Shipping $669.00 (US lower 48 states)" at bounding box center [982, 396] width 241 height 15
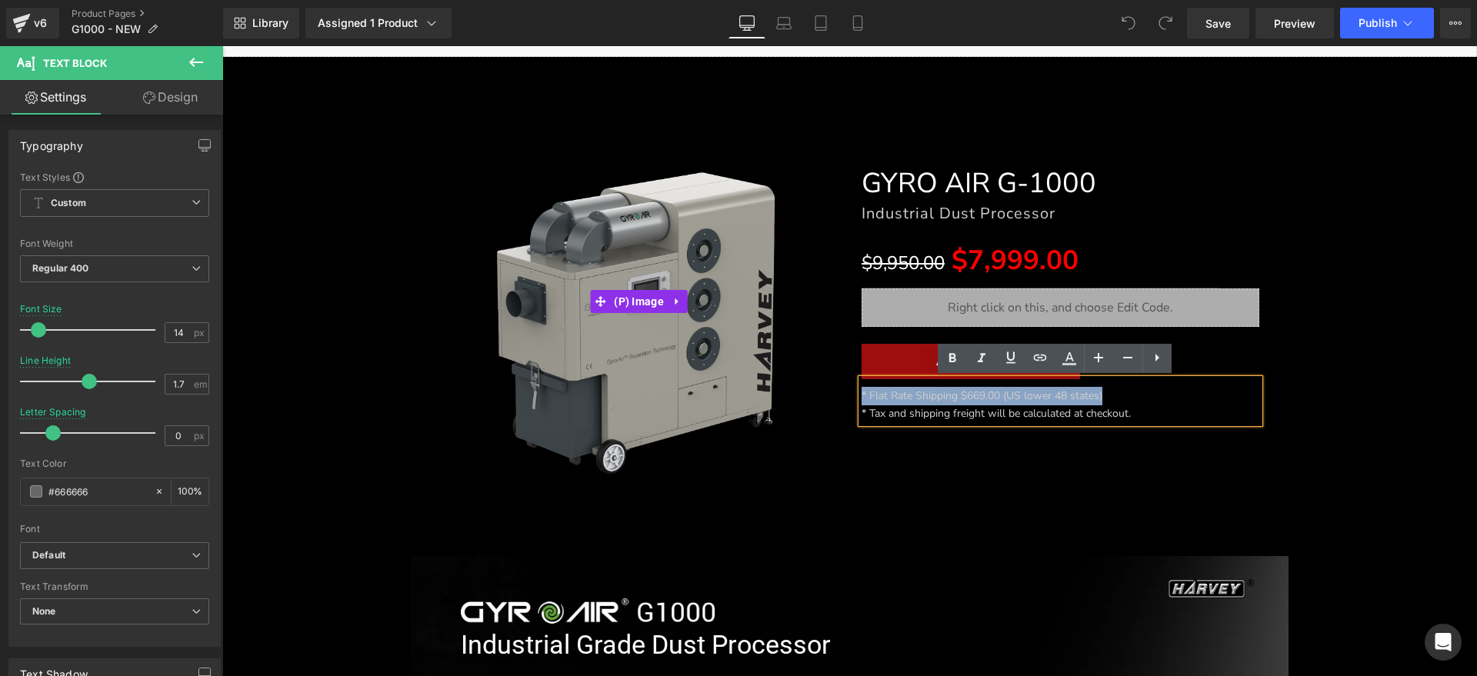
drag, startPoint x: 1123, startPoint y: 395, endPoint x: 779, endPoint y: 373, distance: 345.4
click at [779, 373] on div "Sale Off (P) Image GYRO AIR G-1000 Heading Industrial Dust Processor Heading $9…" at bounding box center [850, 294] width 843 height 429
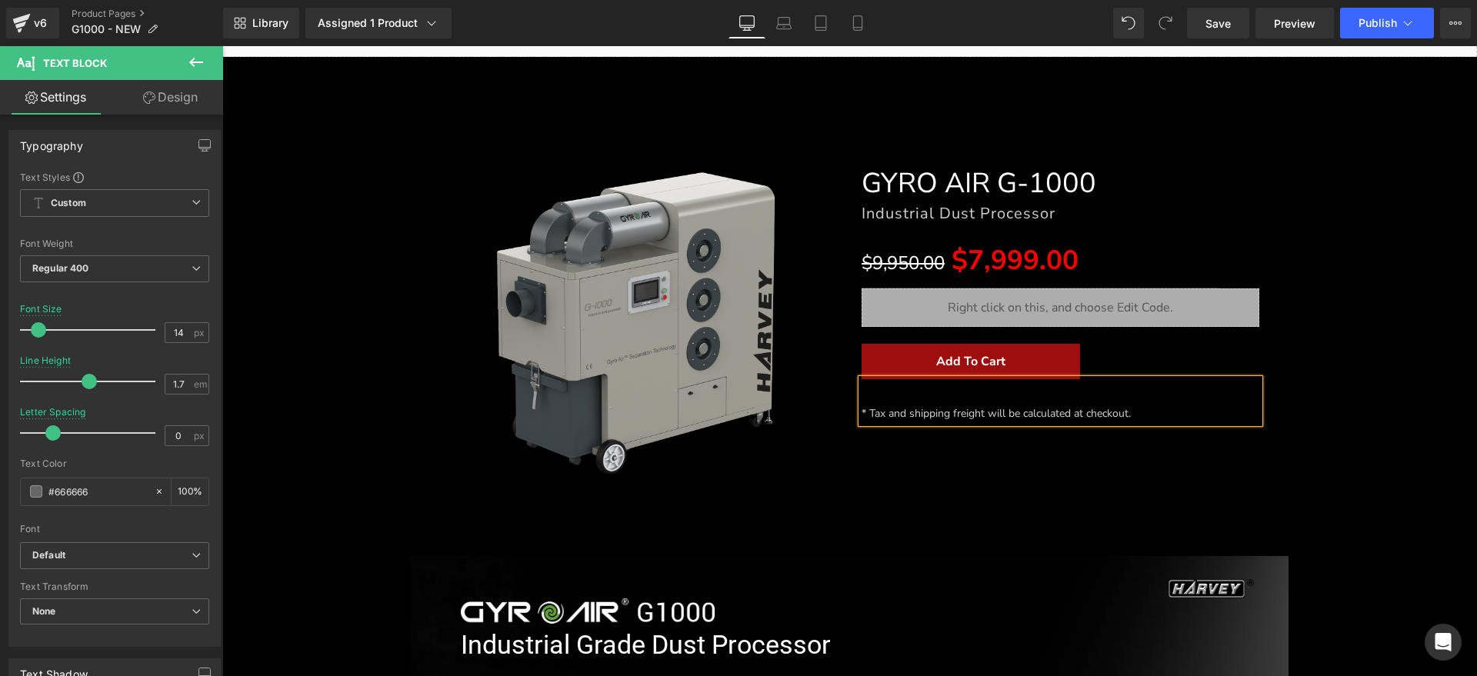
click at [862, 409] on div "* Tax and shipping freight will be calculated at checkout." at bounding box center [1061, 401] width 399 height 45
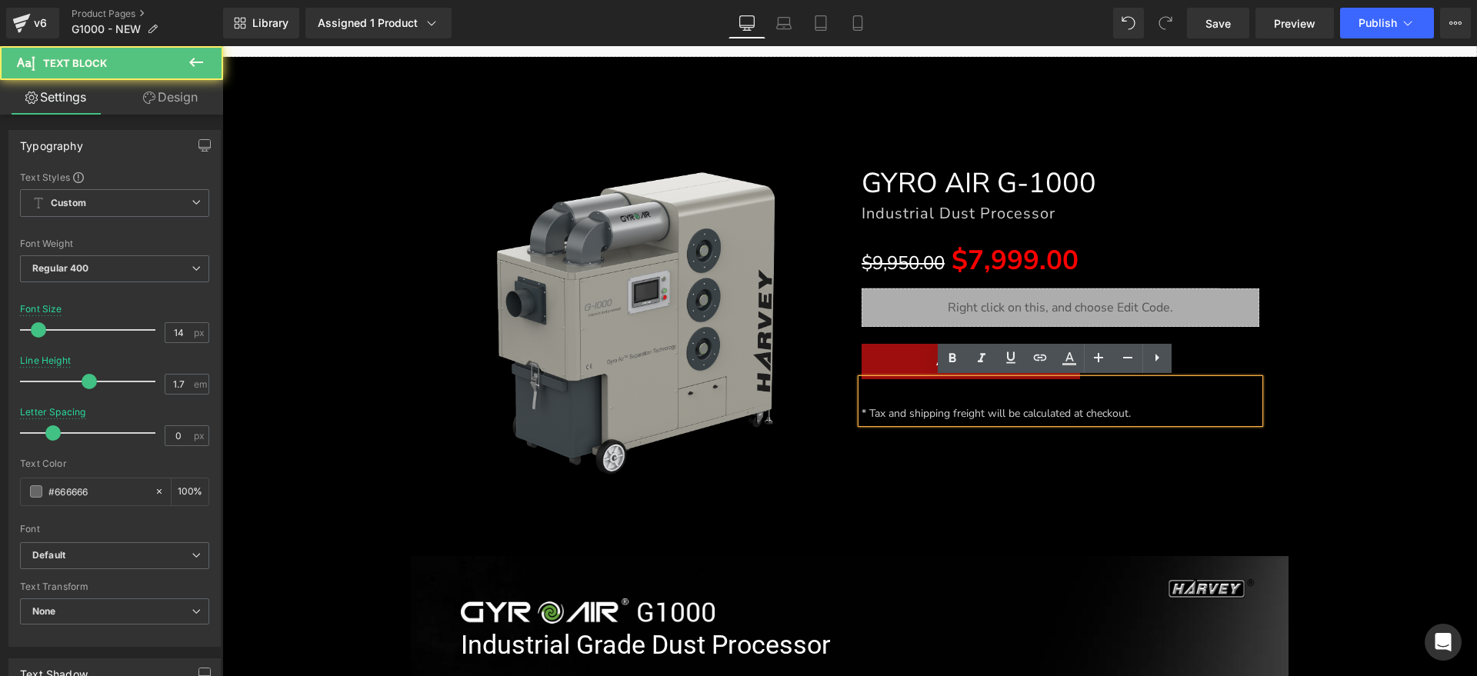
click at [862, 412] on div "* Tax and shipping freight will be calculated at checkout." at bounding box center [1061, 401] width 399 height 45
click at [862, 411] on span "* Tax and shipping freight will be calculated at checkout." at bounding box center [996, 413] width 269 height 15
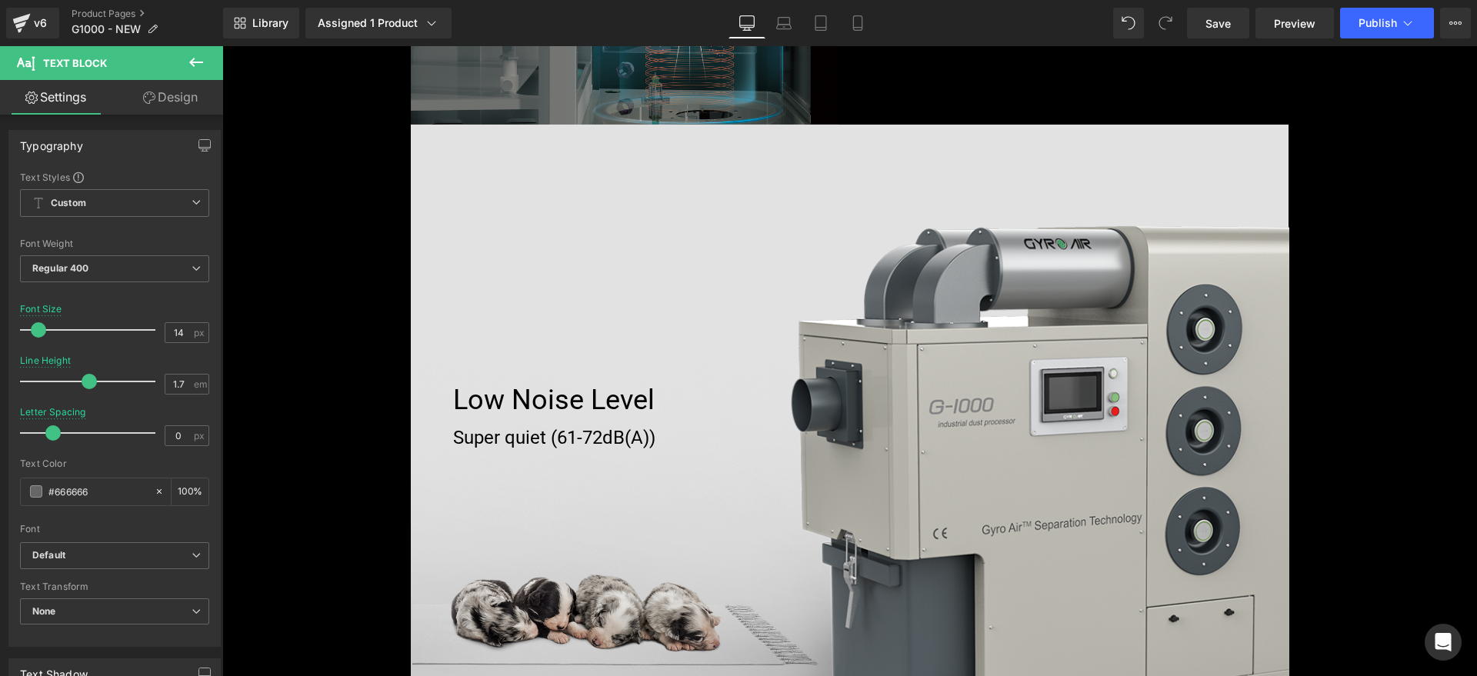
scroll to position [2606, 0]
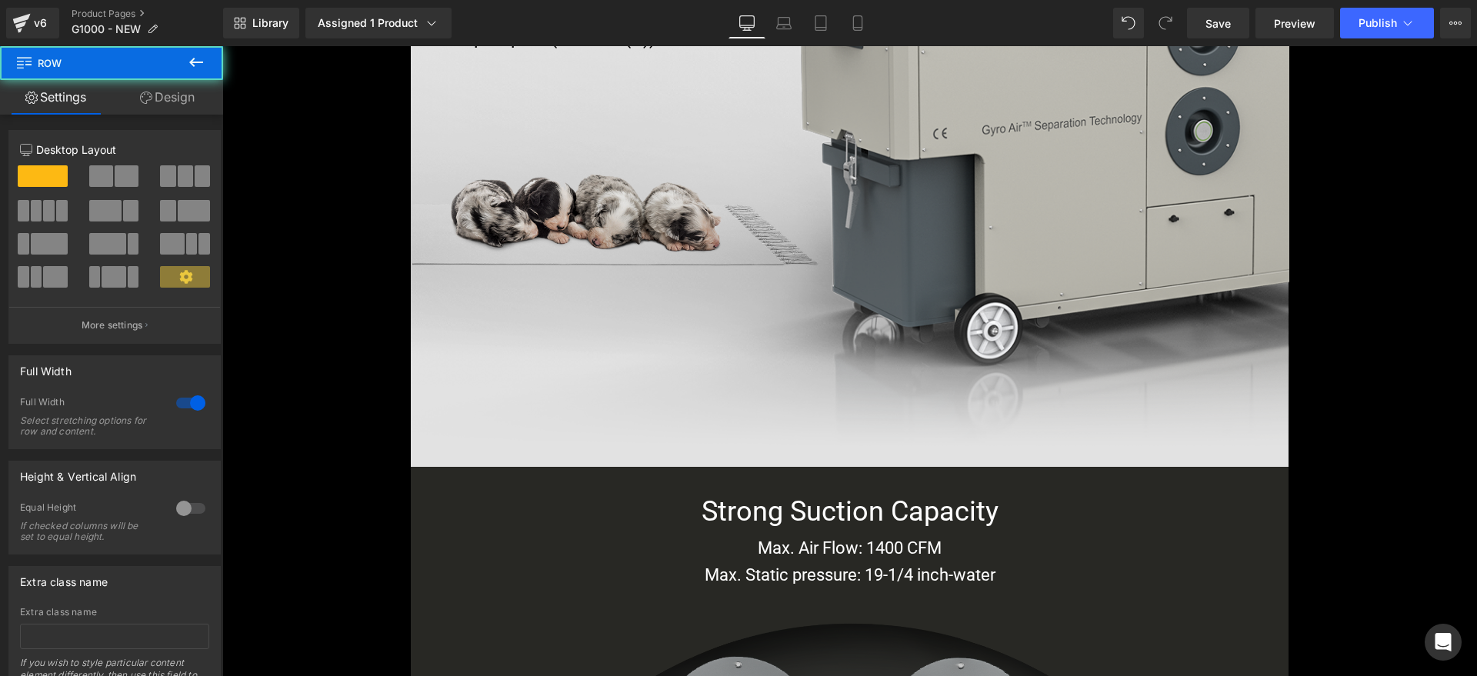
drag, startPoint x: 1465, startPoint y: 156, endPoint x: 1460, endPoint y: 290, distance: 134.0
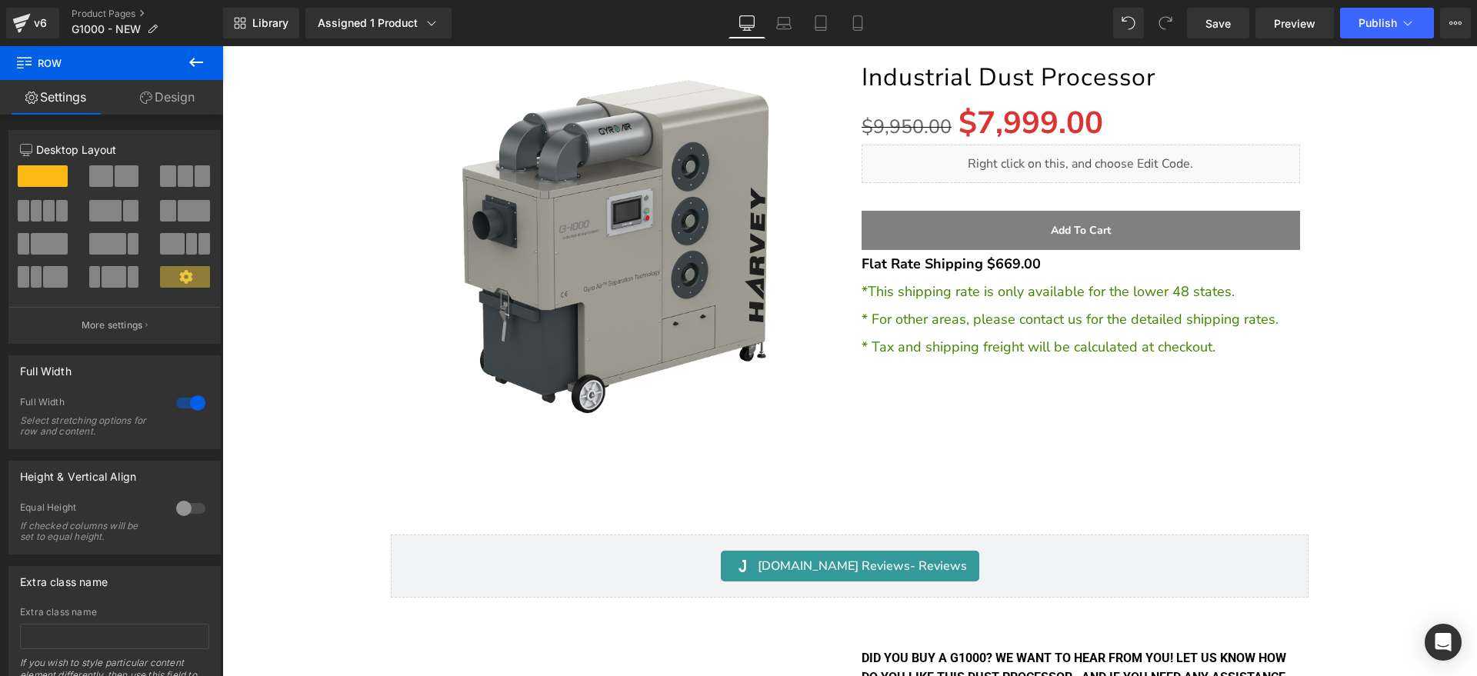
scroll to position [13999, 0]
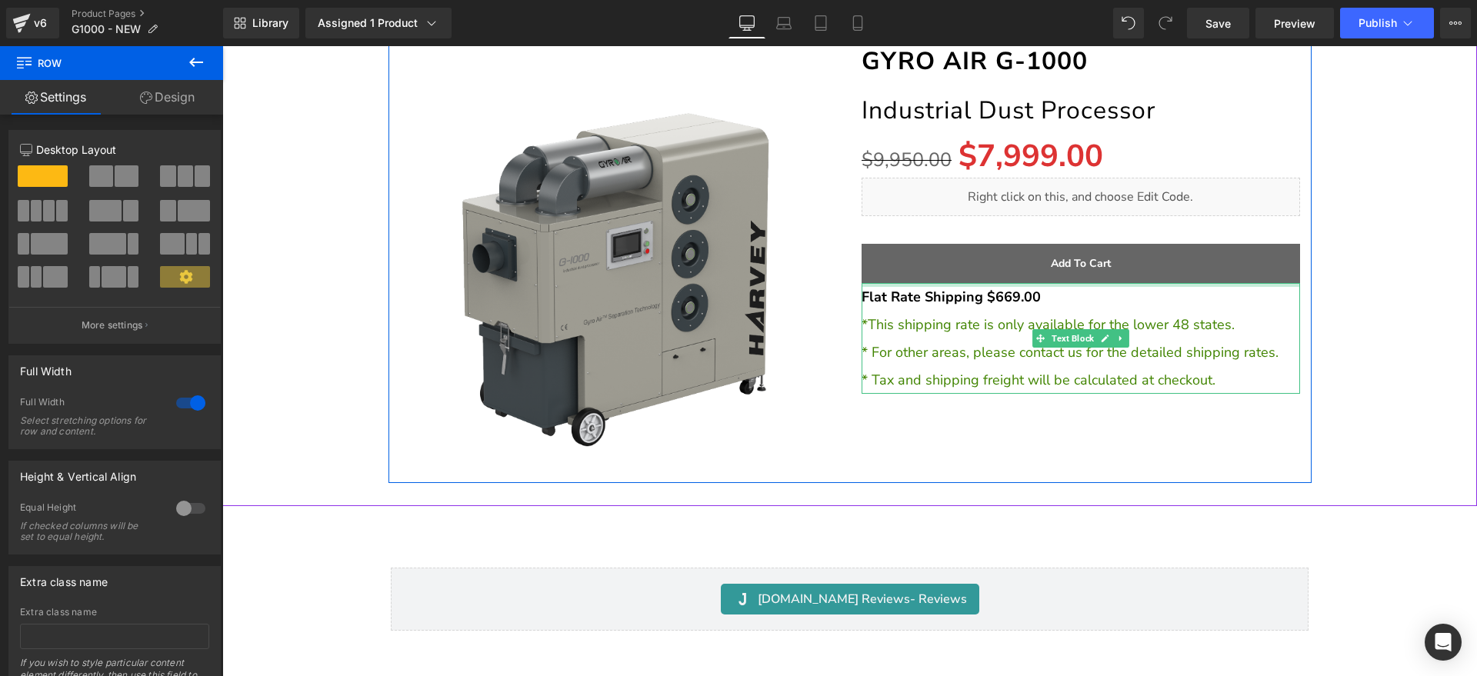
click at [1006, 292] on strong "Flat Rate Shipping $669.00" at bounding box center [951, 297] width 179 height 18
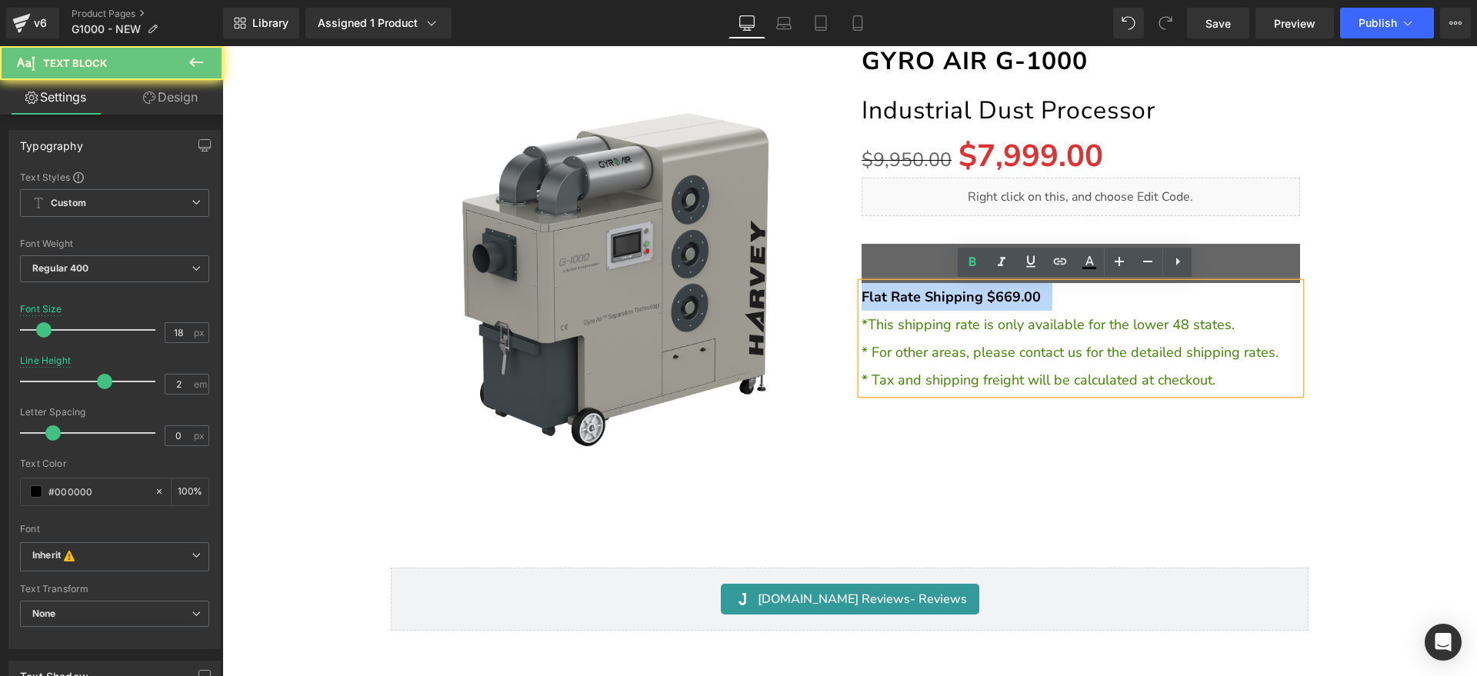
drag, startPoint x: 1054, startPoint y: 292, endPoint x: 813, endPoint y: 292, distance: 240.9
click at [813, 292] on div "Sale Off (P) Image GYRO AIR G-1000 Heading Industrial Dust Processor Heading $9…" at bounding box center [850, 248] width 923 height 469
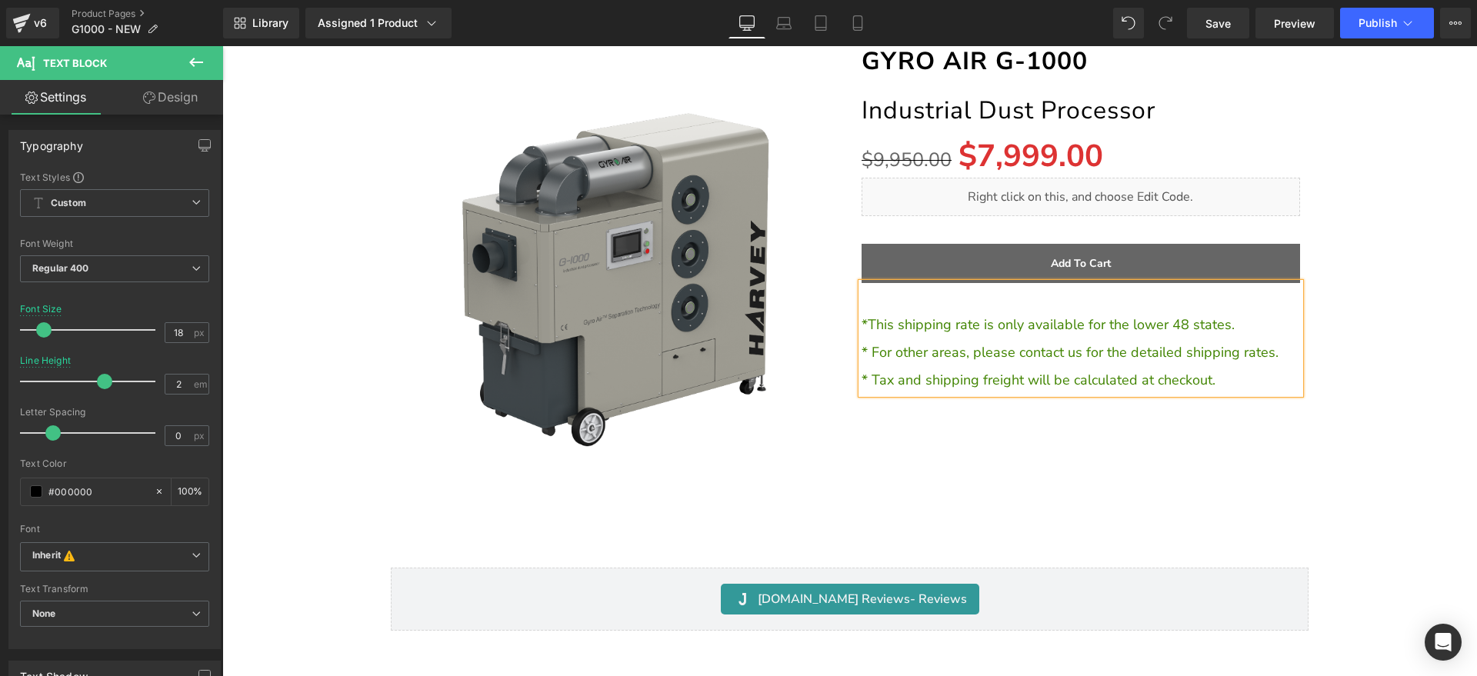
click at [862, 322] on span "* This shipping rate is only available for the lower 48 states." at bounding box center [1048, 324] width 373 height 18
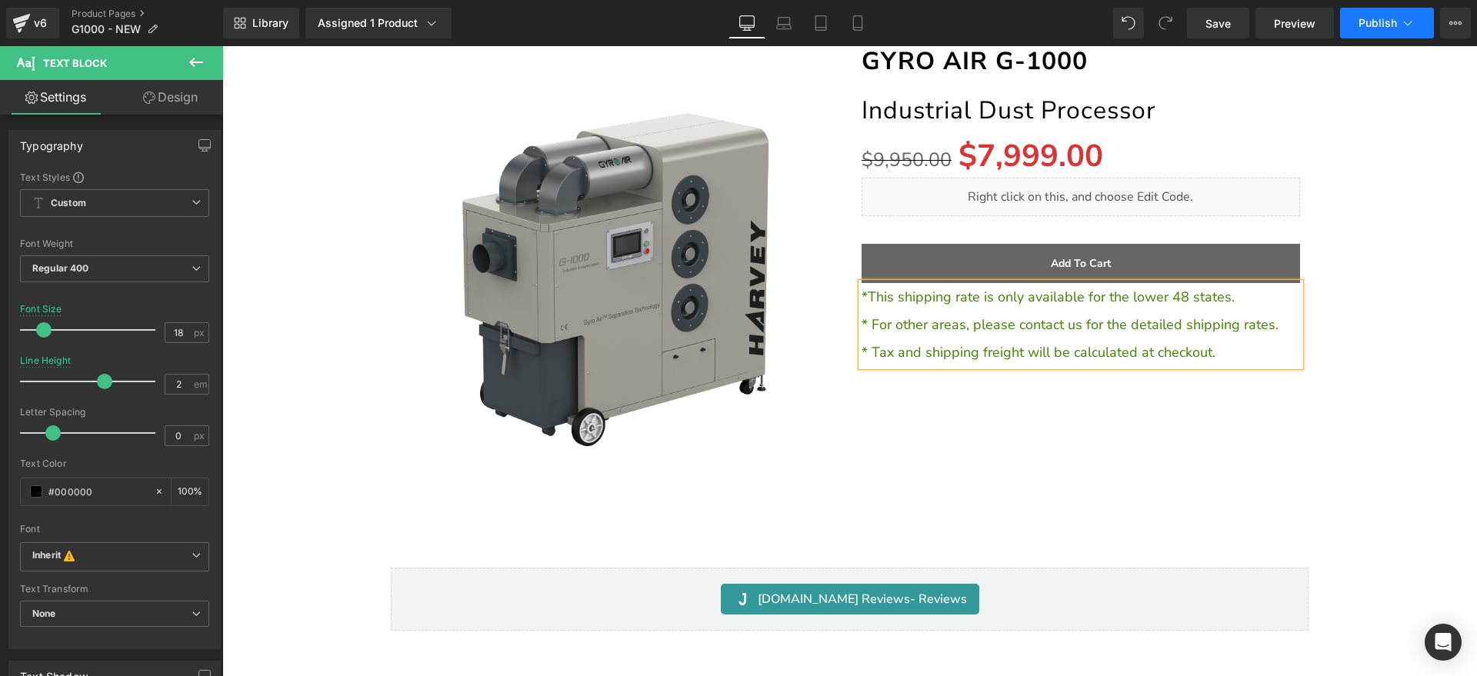
click at [1408, 21] on icon at bounding box center [1407, 22] width 15 height 15
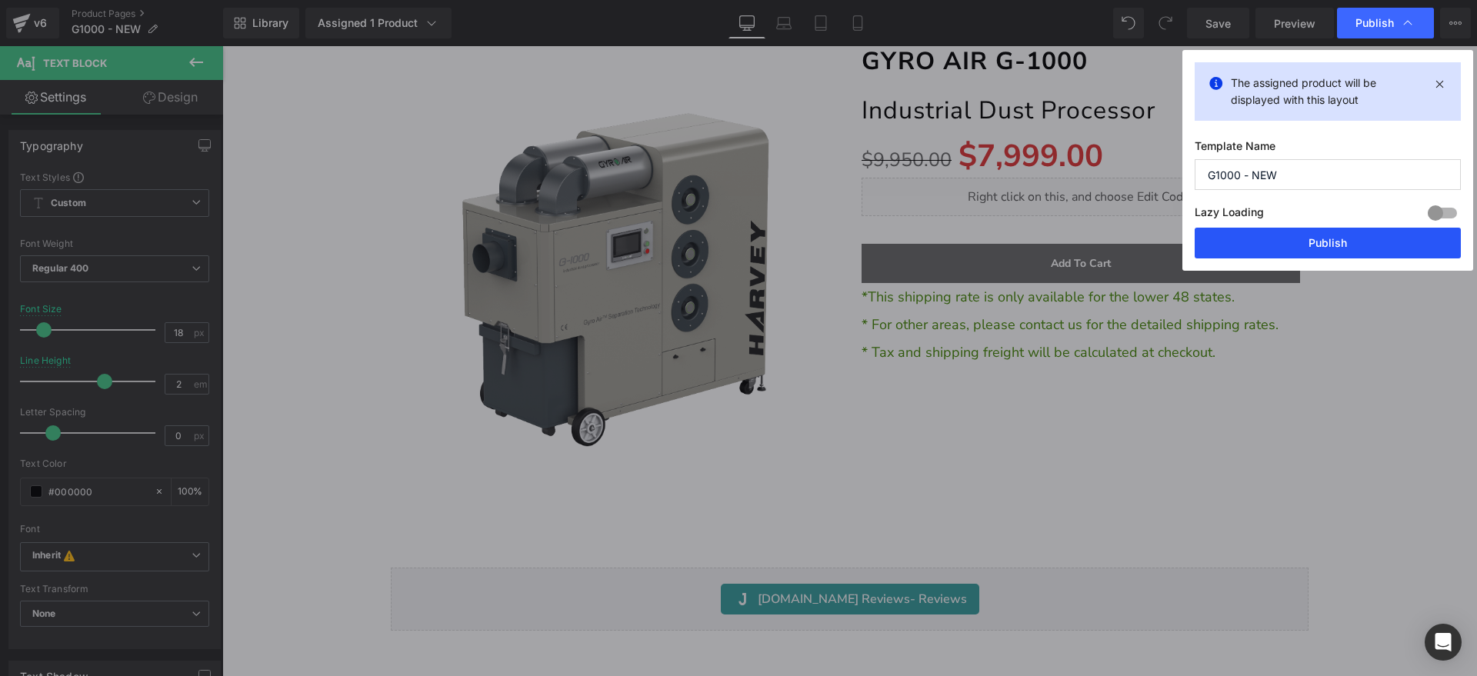
drag, startPoint x: 1118, startPoint y: 201, endPoint x: 1341, endPoint y: 247, distance: 227.9
click at [1341, 247] on button "Publish" at bounding box center [1328, 243] width 266 height 31
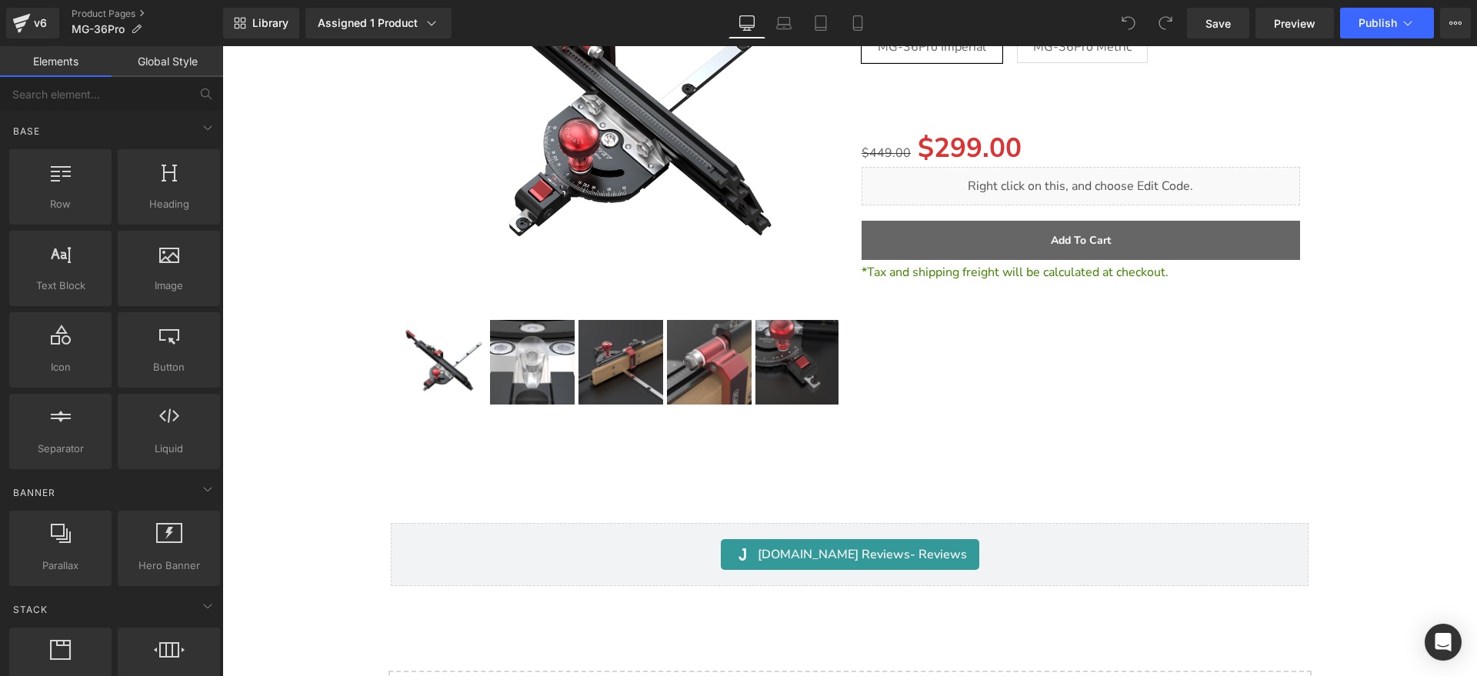
scroll to position [18236, 0]
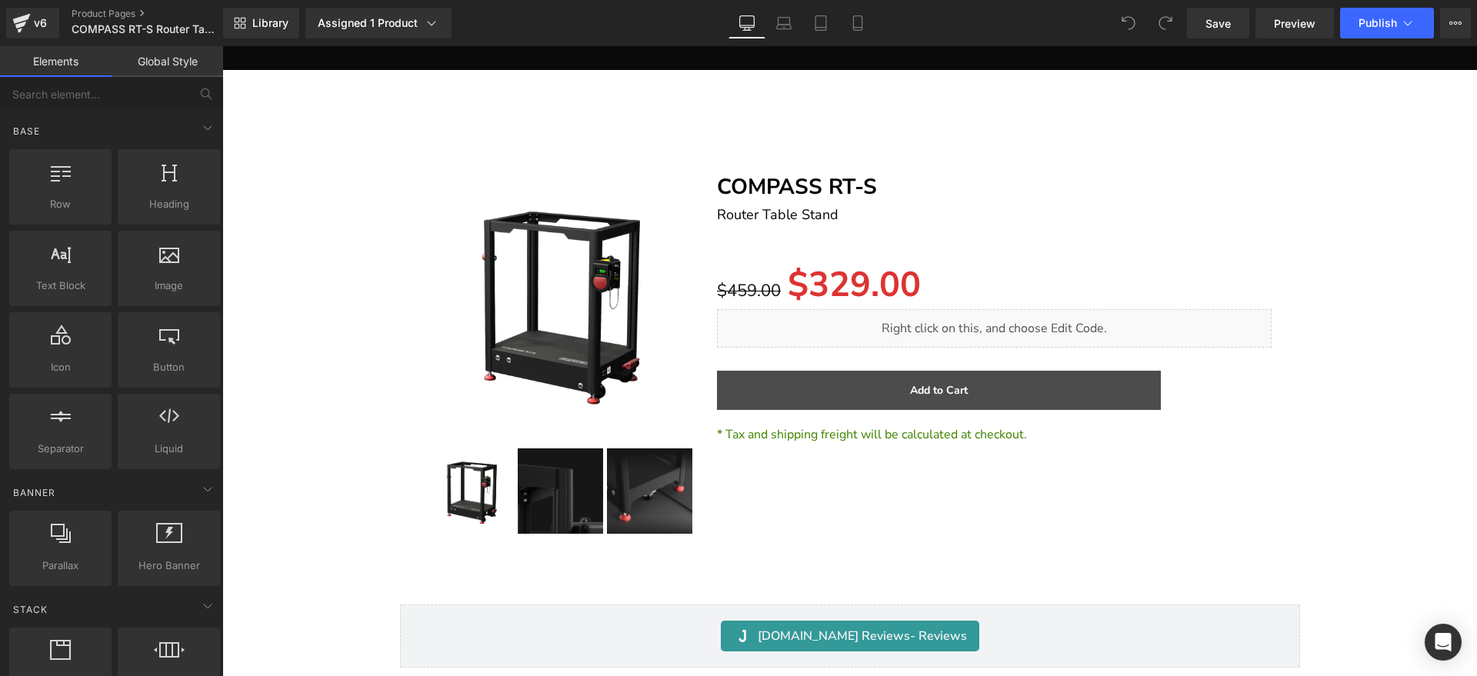
scroll to position [17079, 0]
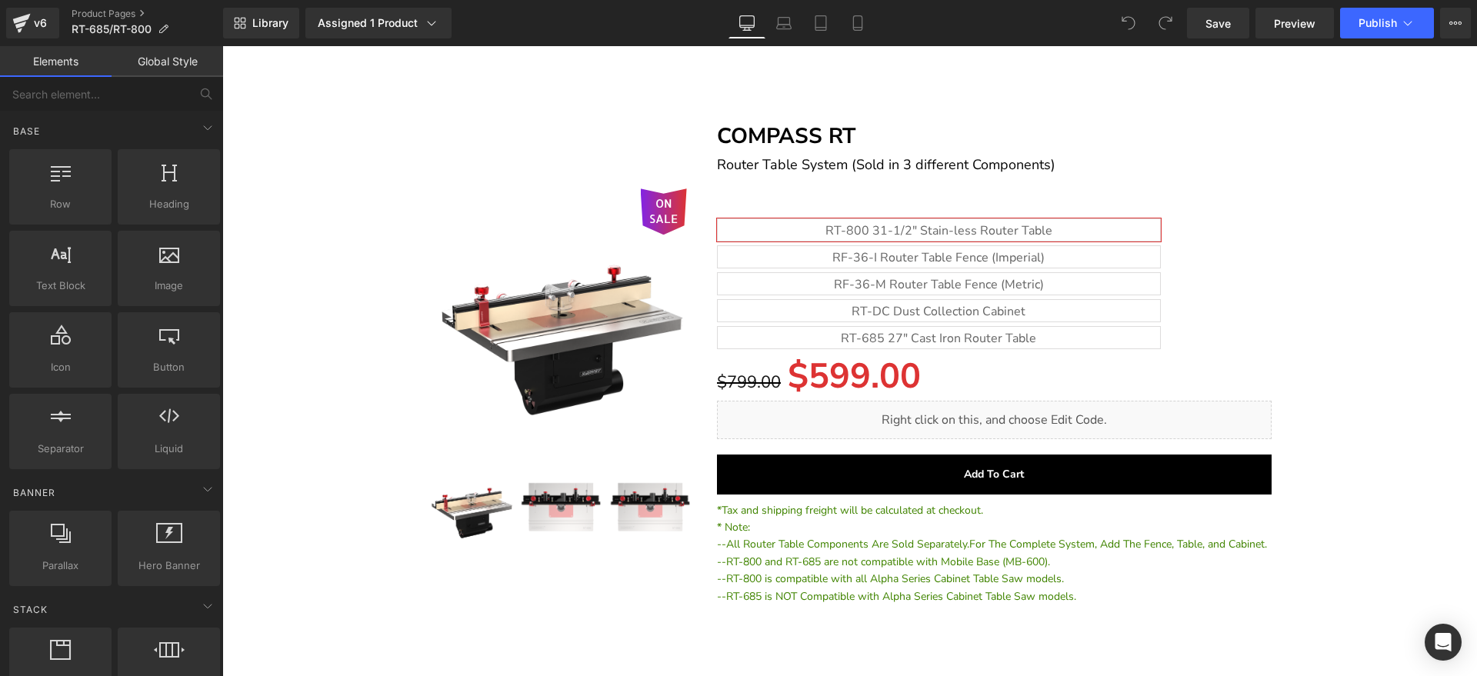
scroll to position [23224, 0]
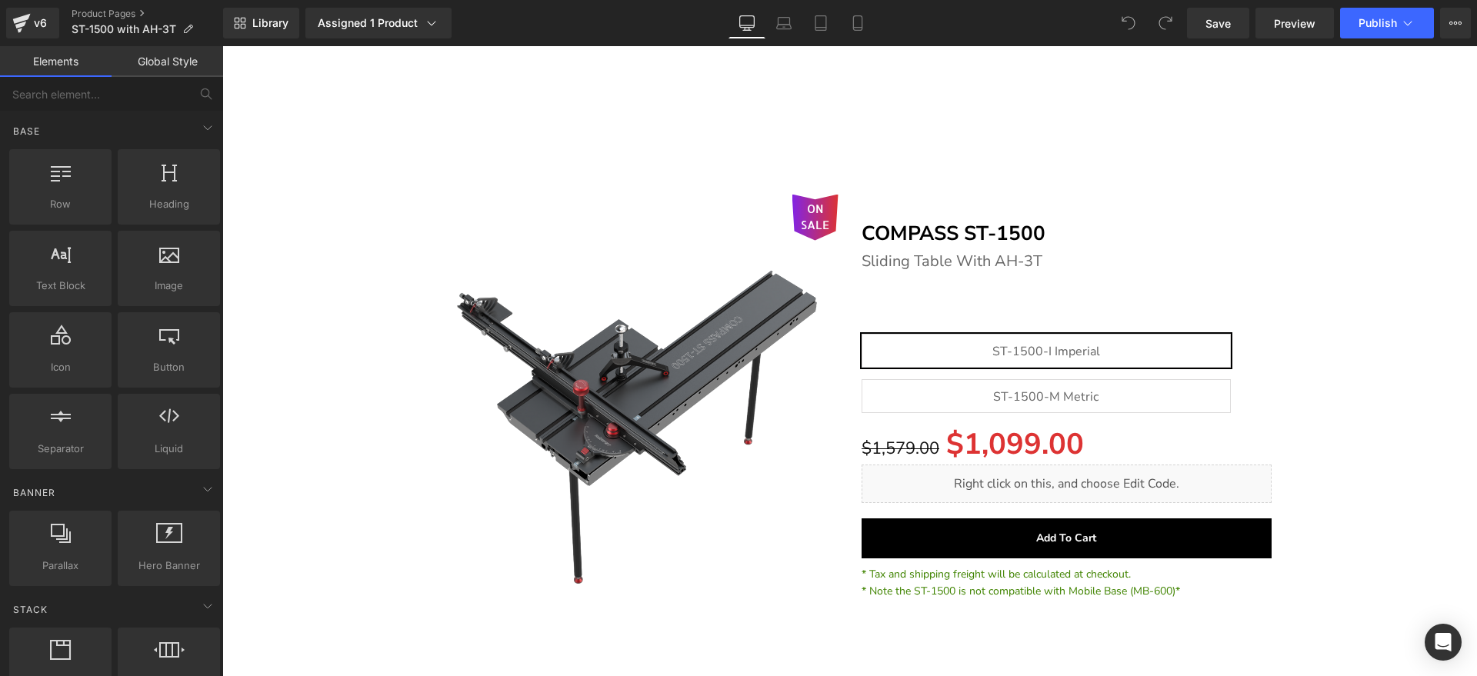
scroll to position [15666, 0]
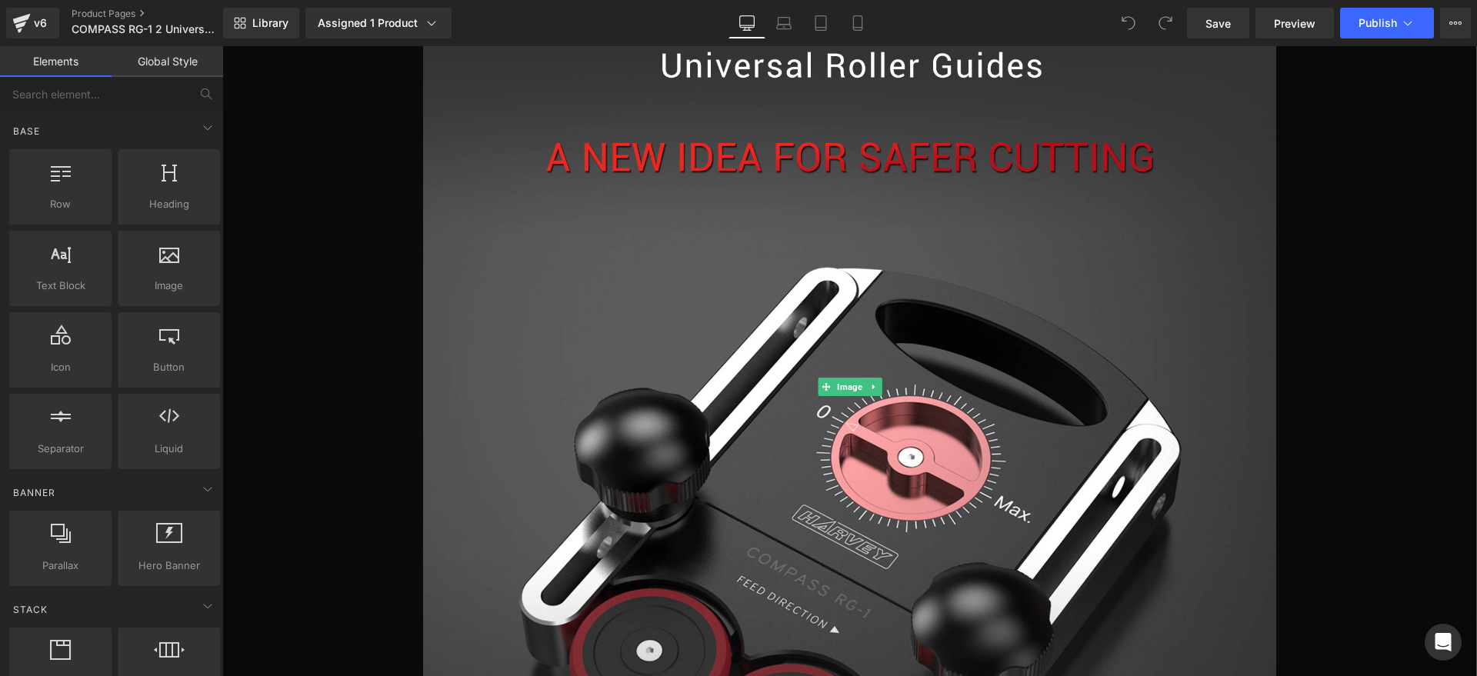
scroll to position [673, 0]
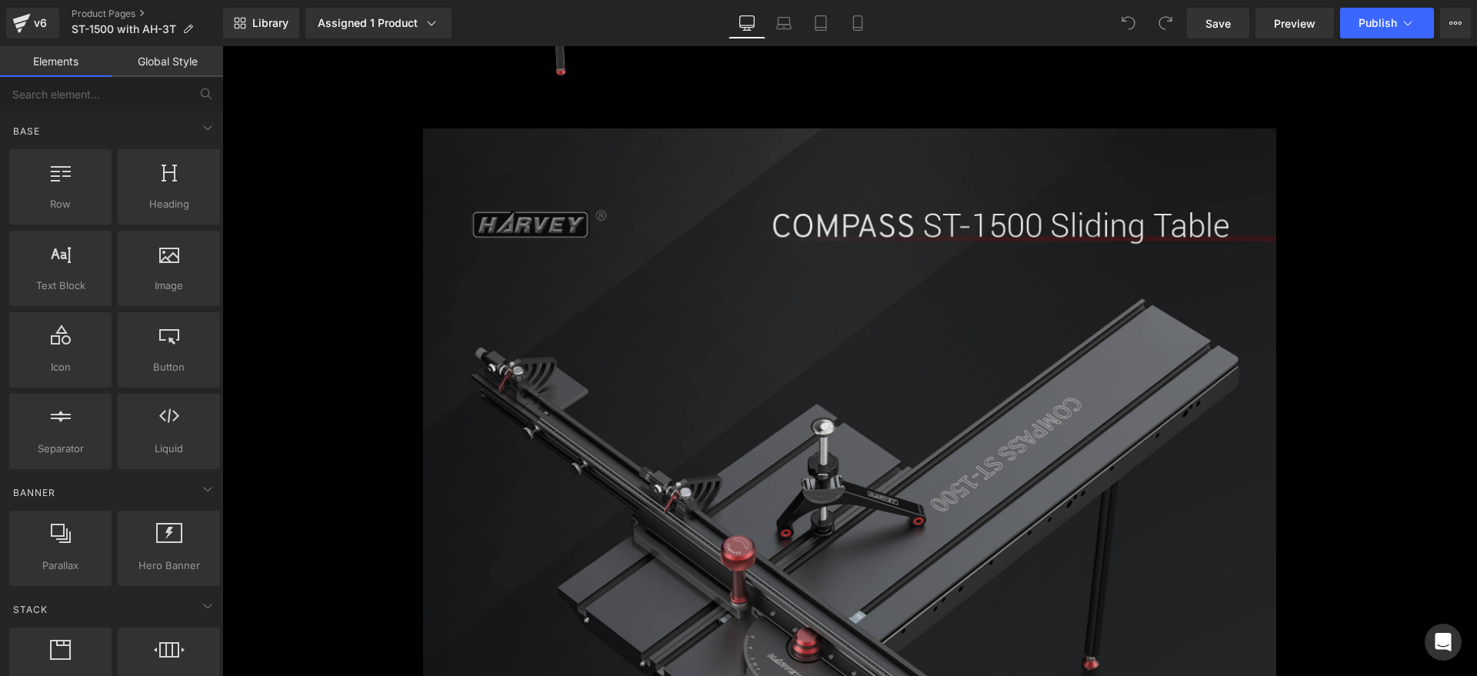
scroll to position [769, 0]
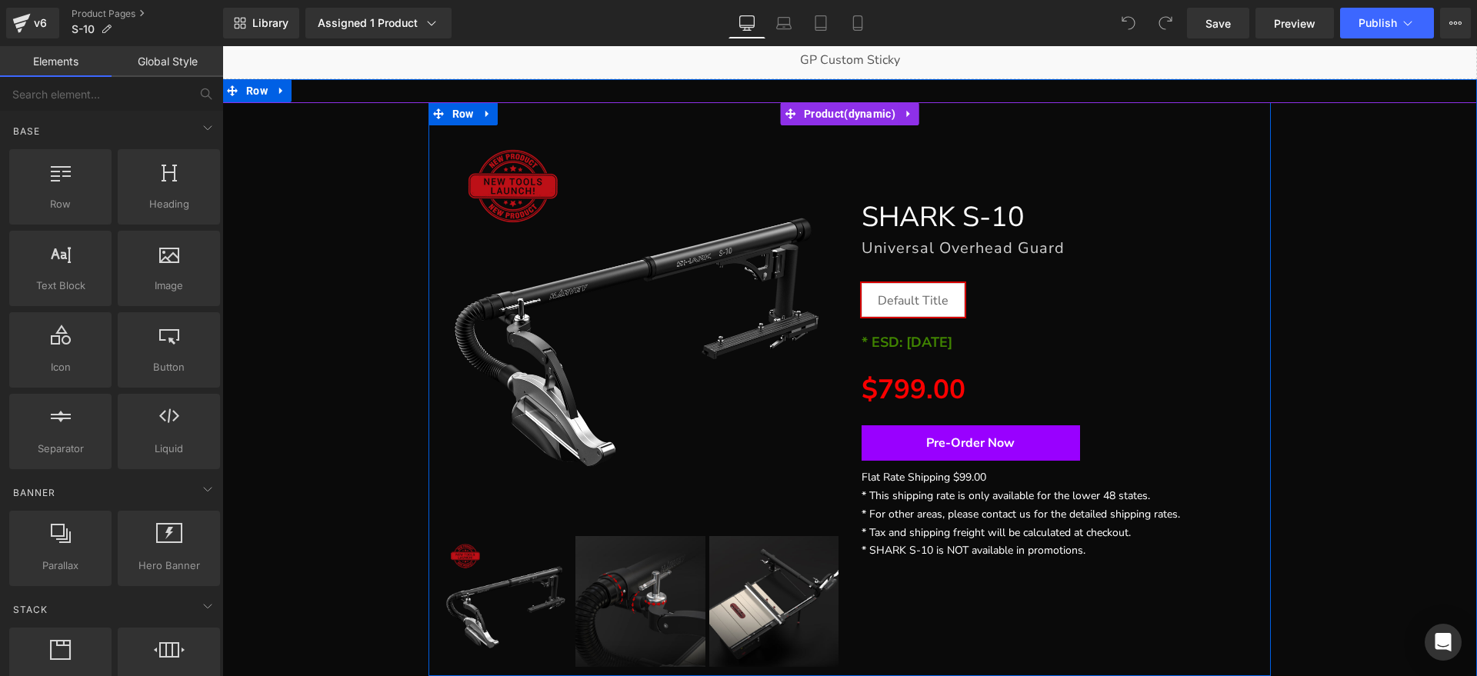
scroll to position [289, 0]
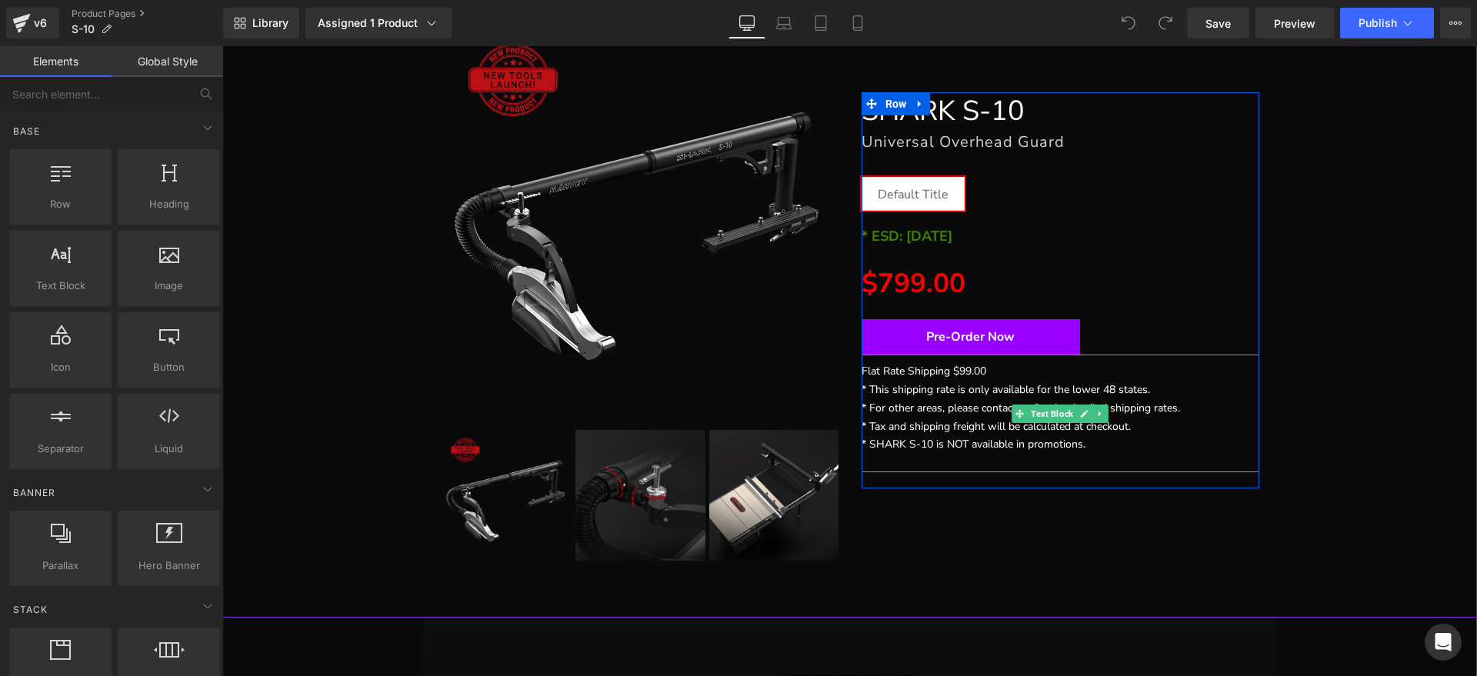
click at [923, 372] on p "Flat Rate Shipping $99.00" at bounding box center [1061, 371] width 399 height 18
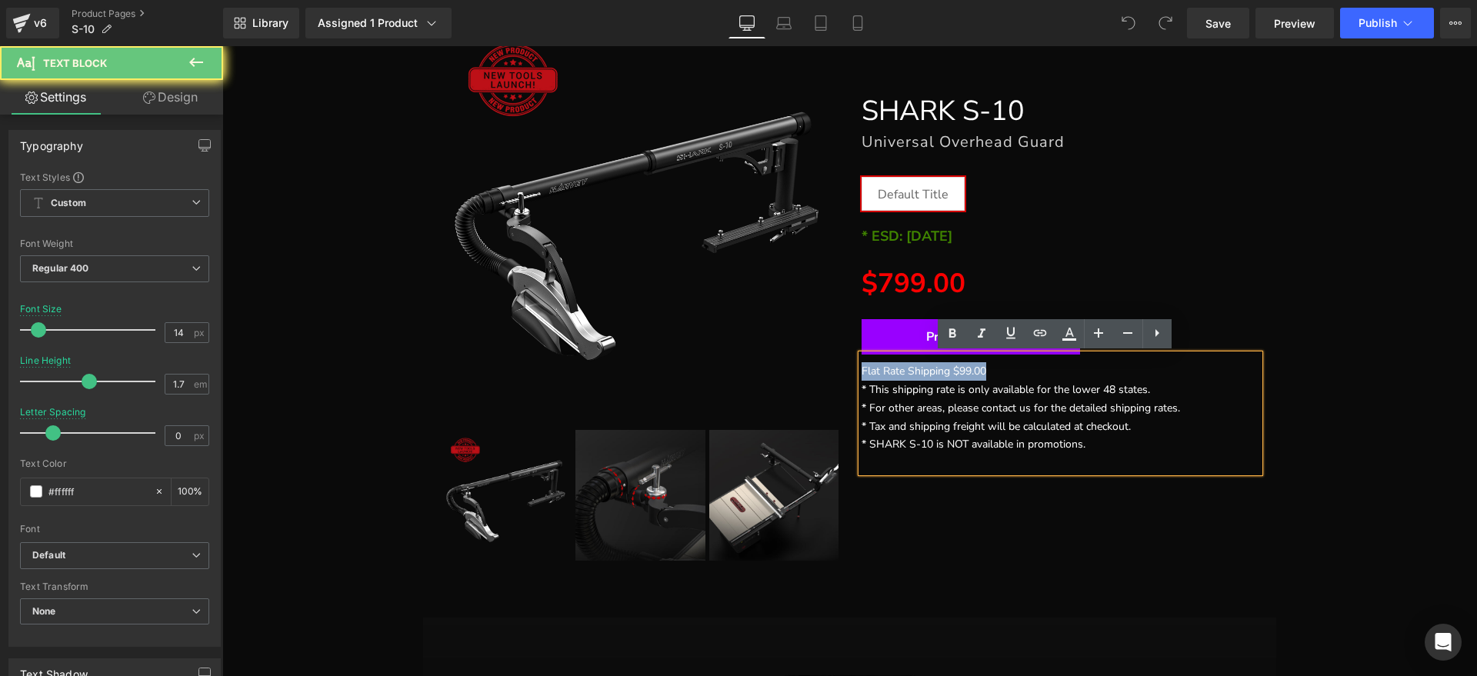
drag, startPoint x: 1022, startPoint y: 372, endPoint x: 769, endPoint y: 372, distance: 253.2
click at [769, 372] on div "FREE SHIPPING (P) Image ‹" at bounding box center [850, 283] width 843 height 574
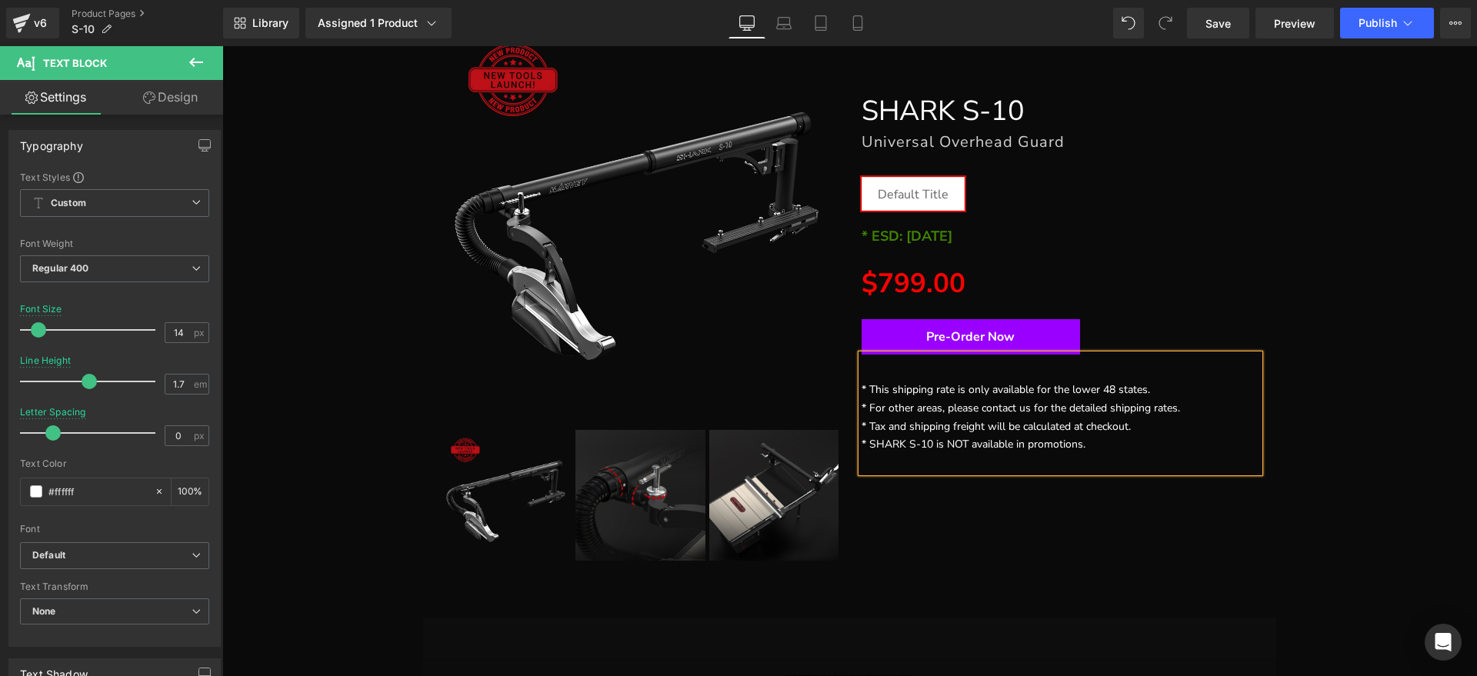
click at [862, 388] on p "* This shipping rate is only available for the lower 48 states." at bounding box center [1061, 390] width 399 height 18
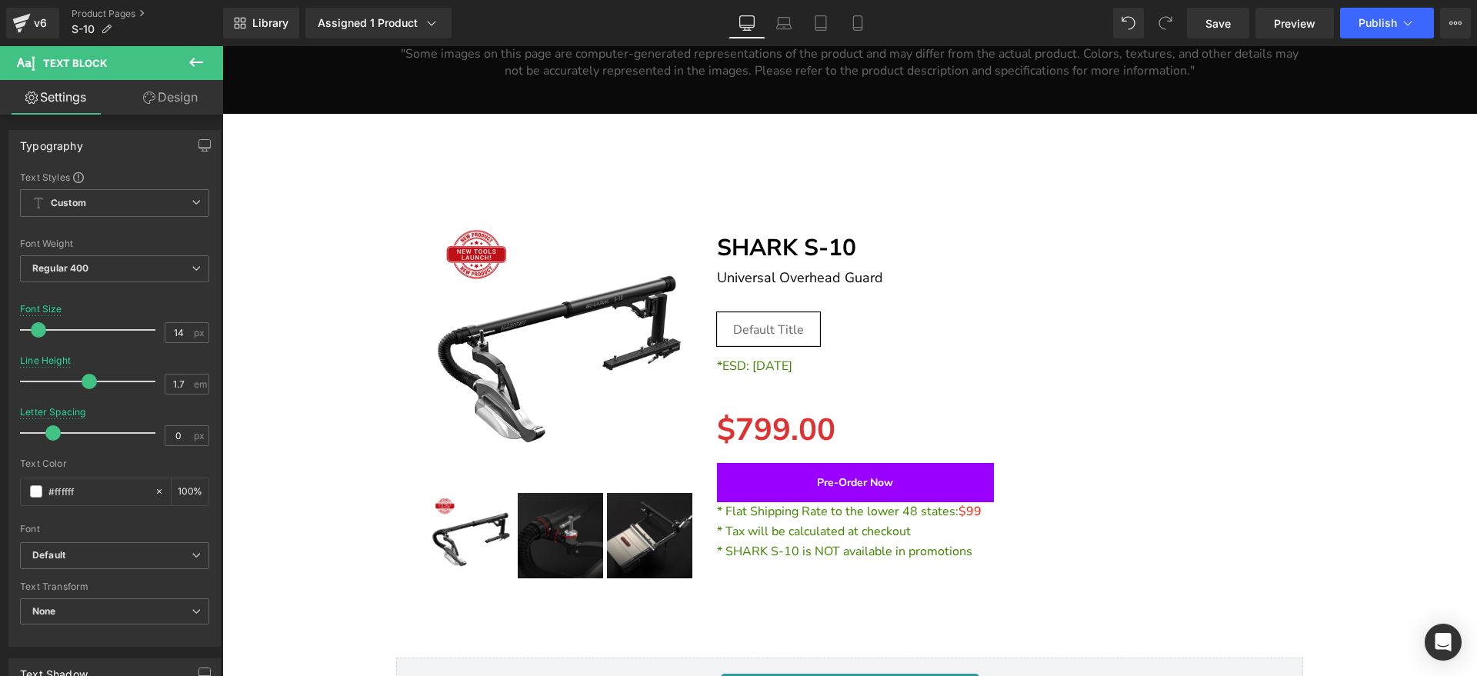
scroll to position [18869, 0]
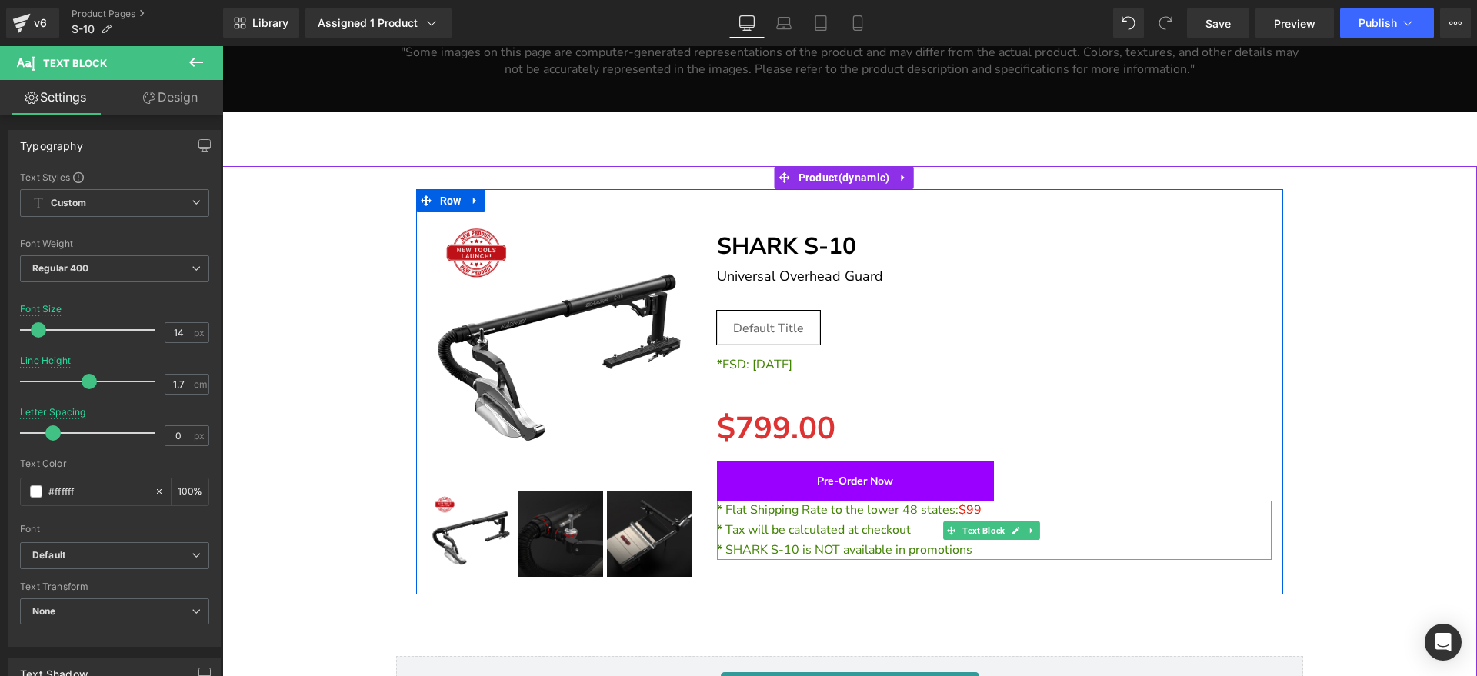
click at [941, 506] on span "* Flat Shipping Rate to the lower 48 states:" at bounding box center [838, 510] width 242 height 17
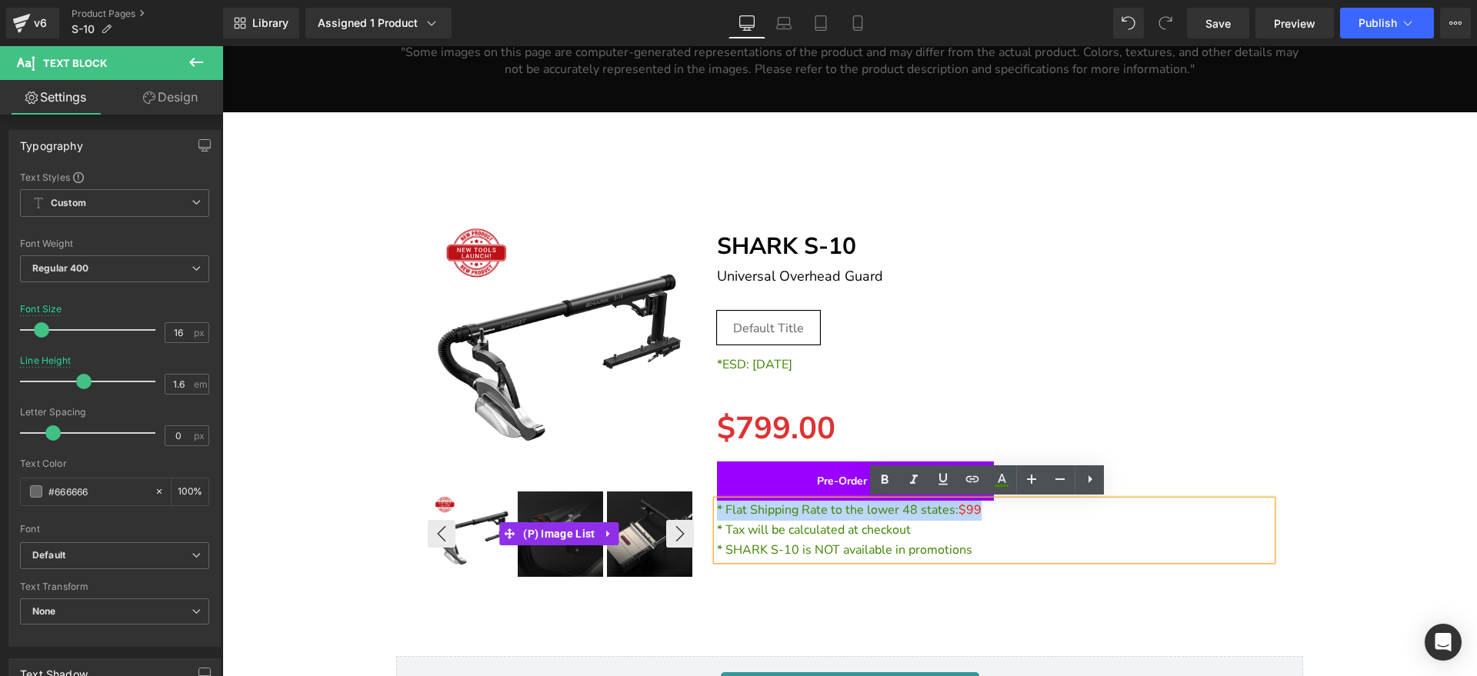
drag, startPoint x: 1002, startPoint y: 510, endPoint x: 669, endPoint y: 510, distance: 333.2
click at [669, 510] on div "Sale Off (P) Image ‹" at bounding box center [850, 392] width 868 height 406
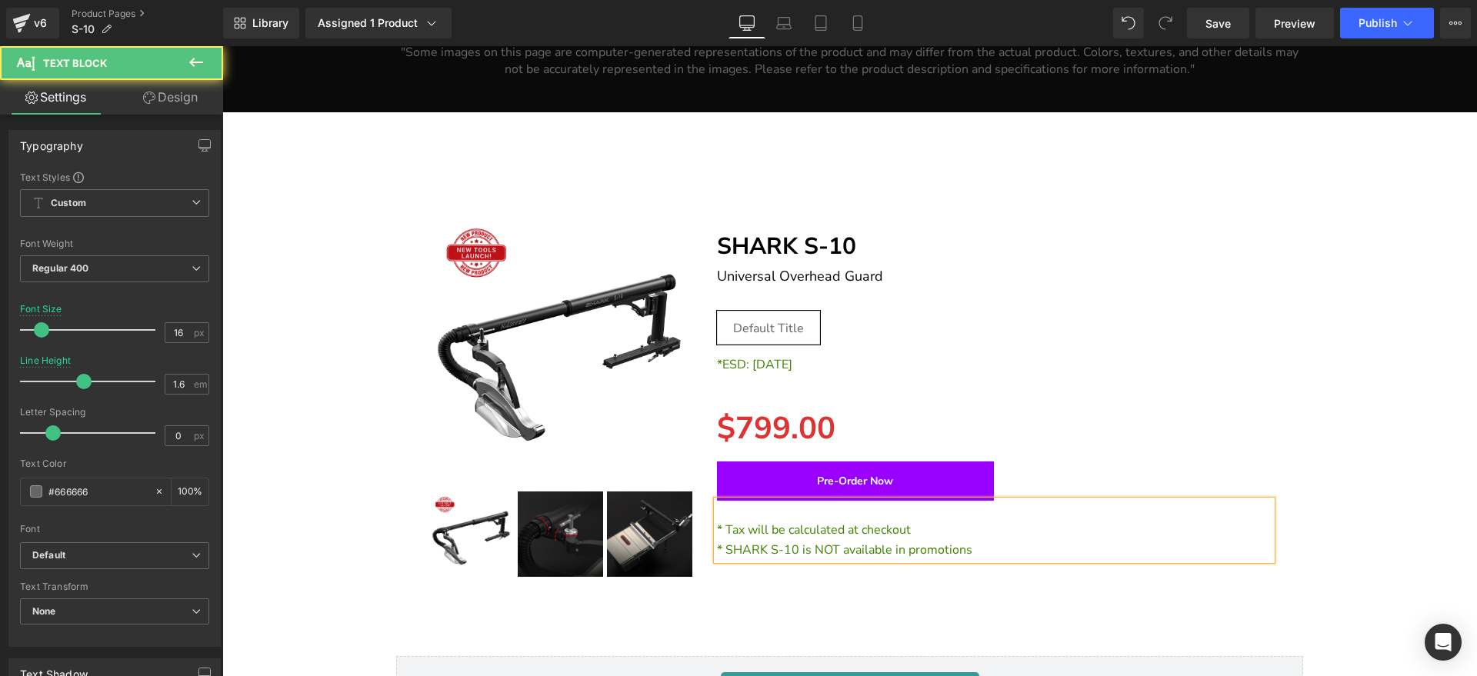
click span "* Tax will be calculated at checkout"
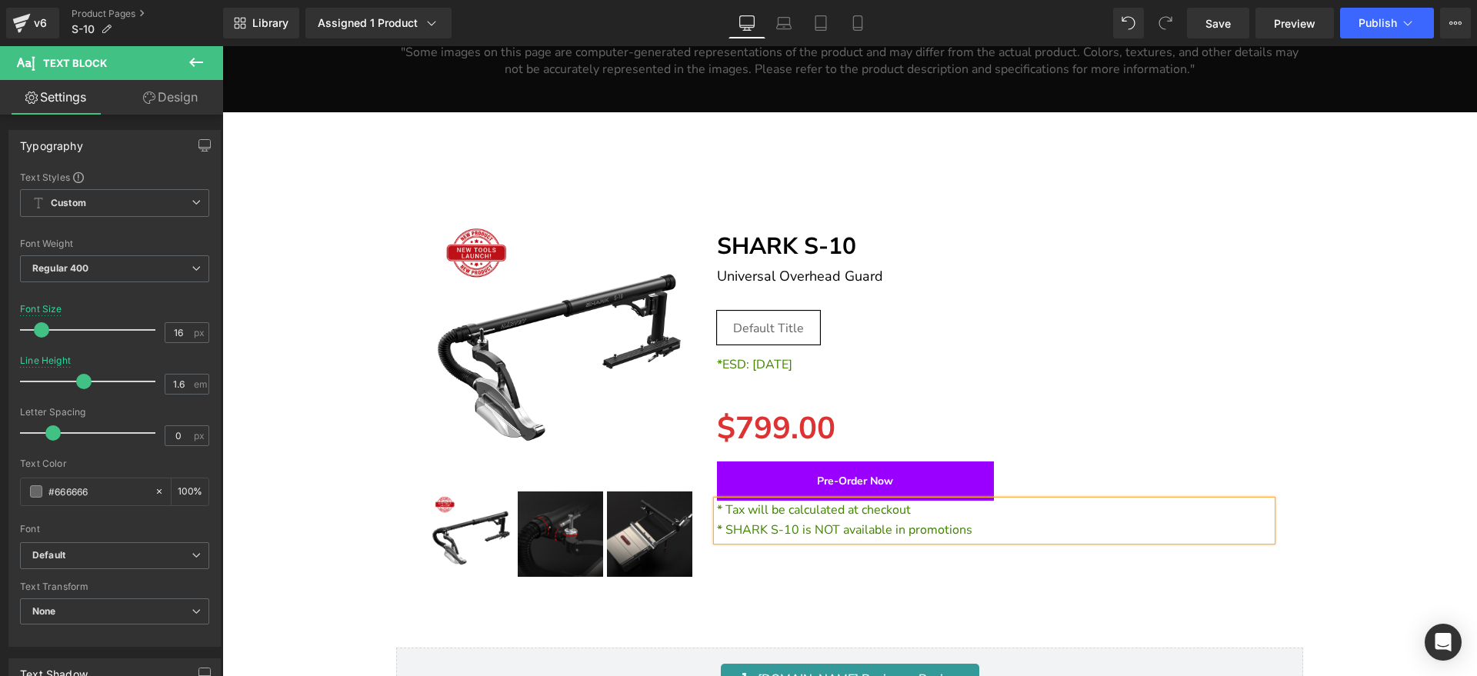
click span "* Tax will be calculated at checkout"
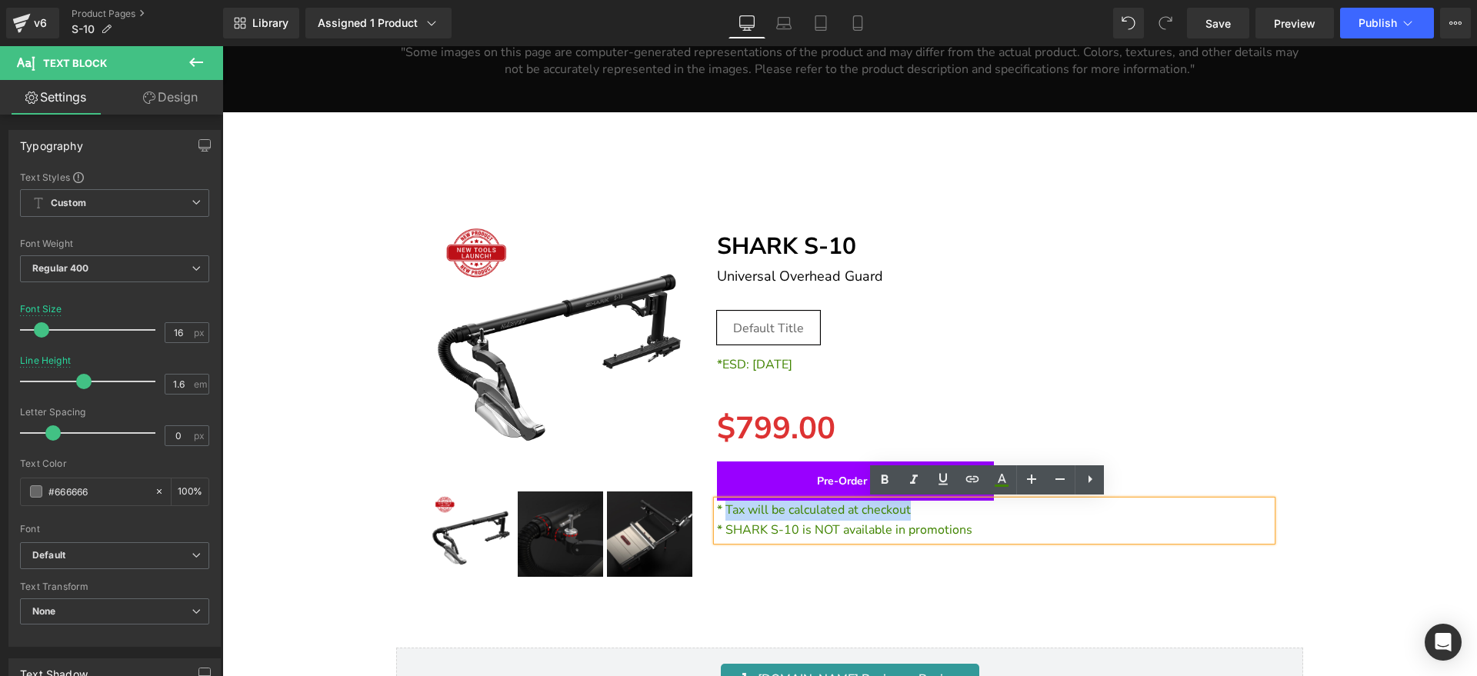
drag, startPoint x: 706, startPoint y: 465, endPoint x: 502, endPoint y: 464, distance: 203.9
click p "* Tax will be calculated at checkout"
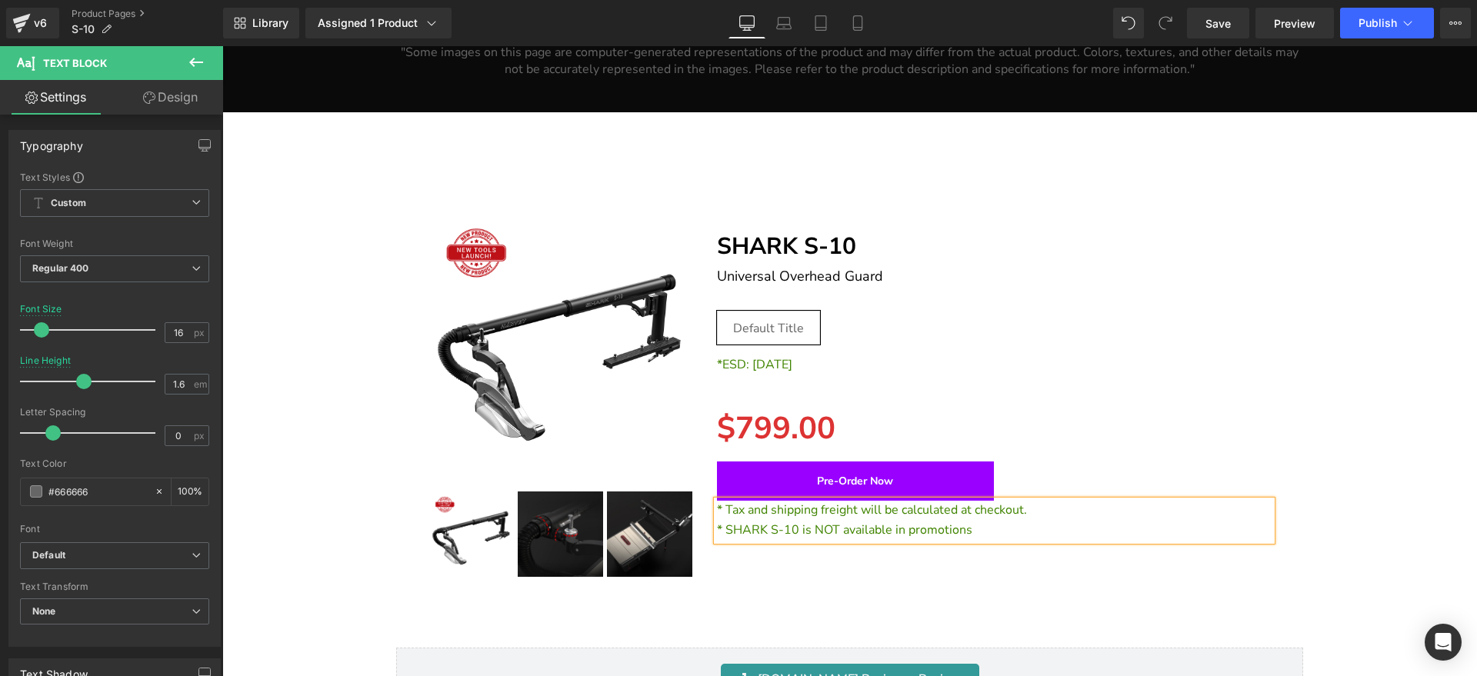
click div "*ESD: Nov. 17 Text Block"
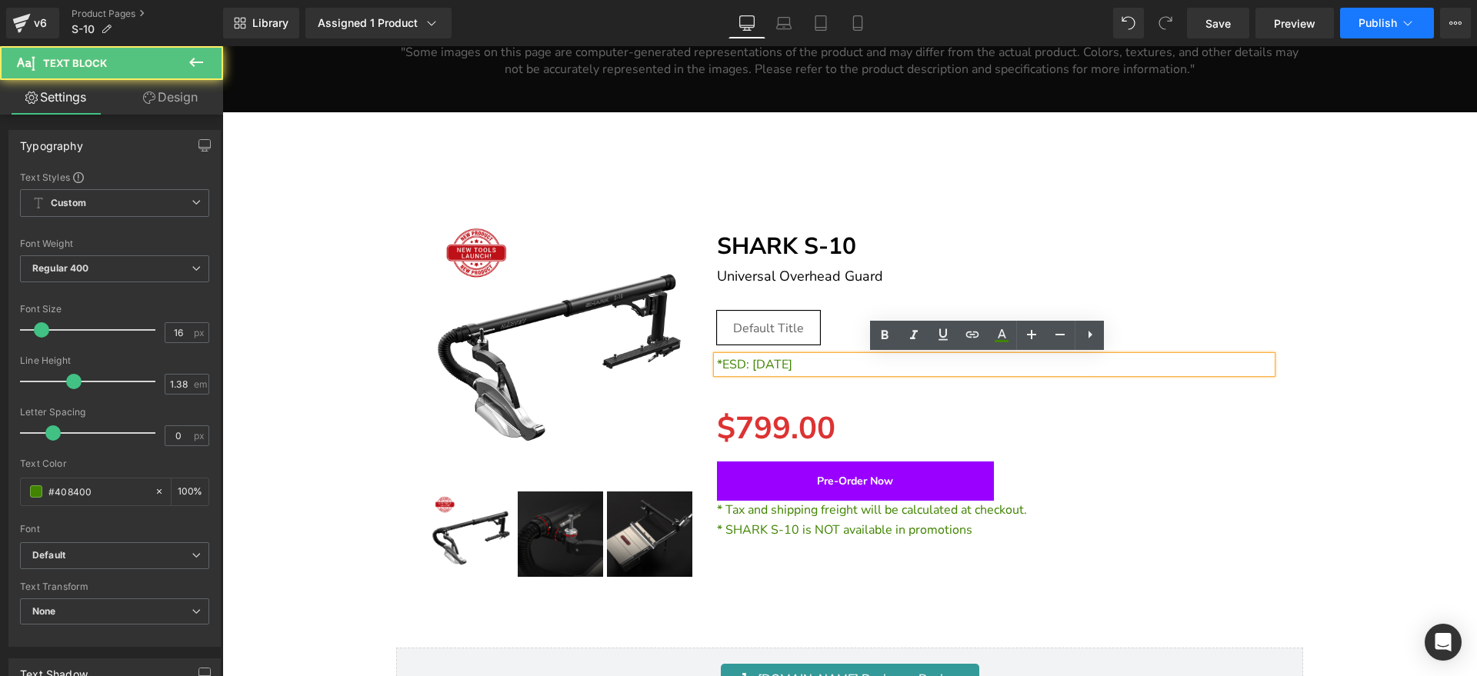
click span "Publish"
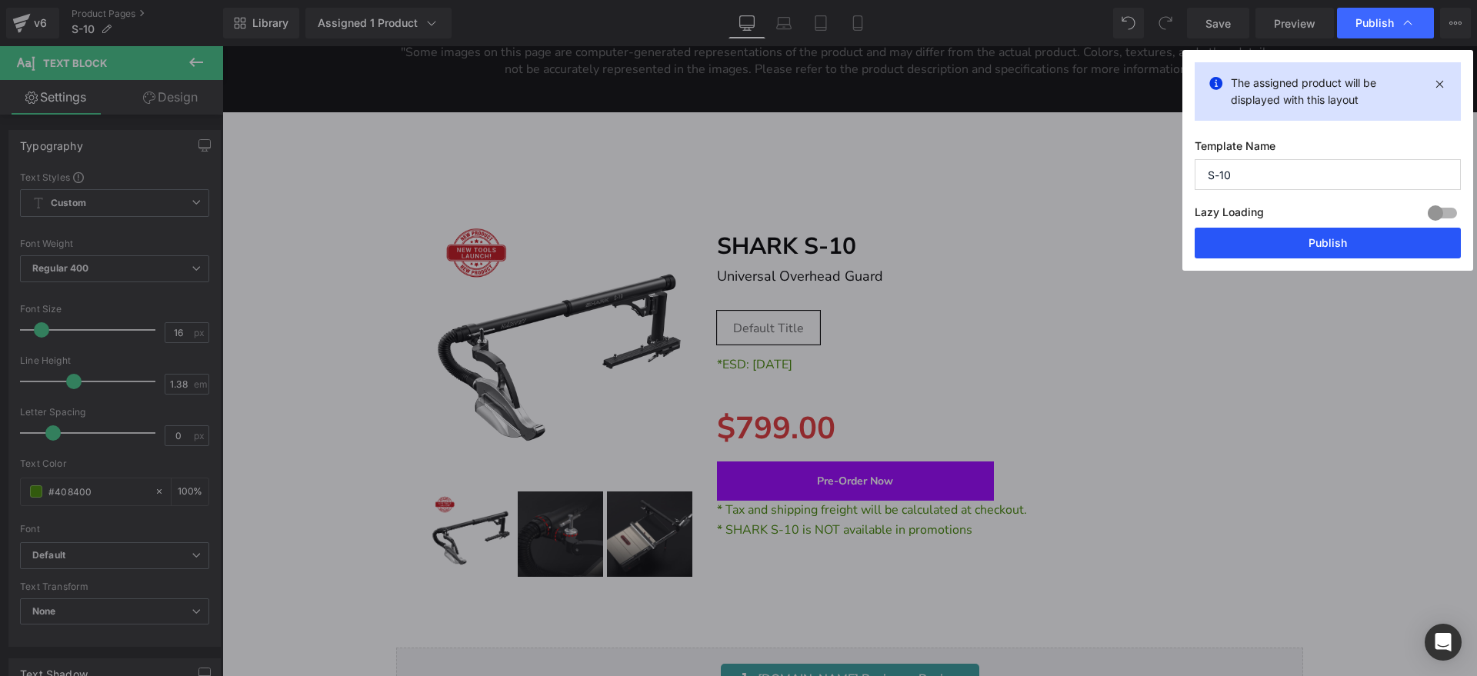
click button "Publish"
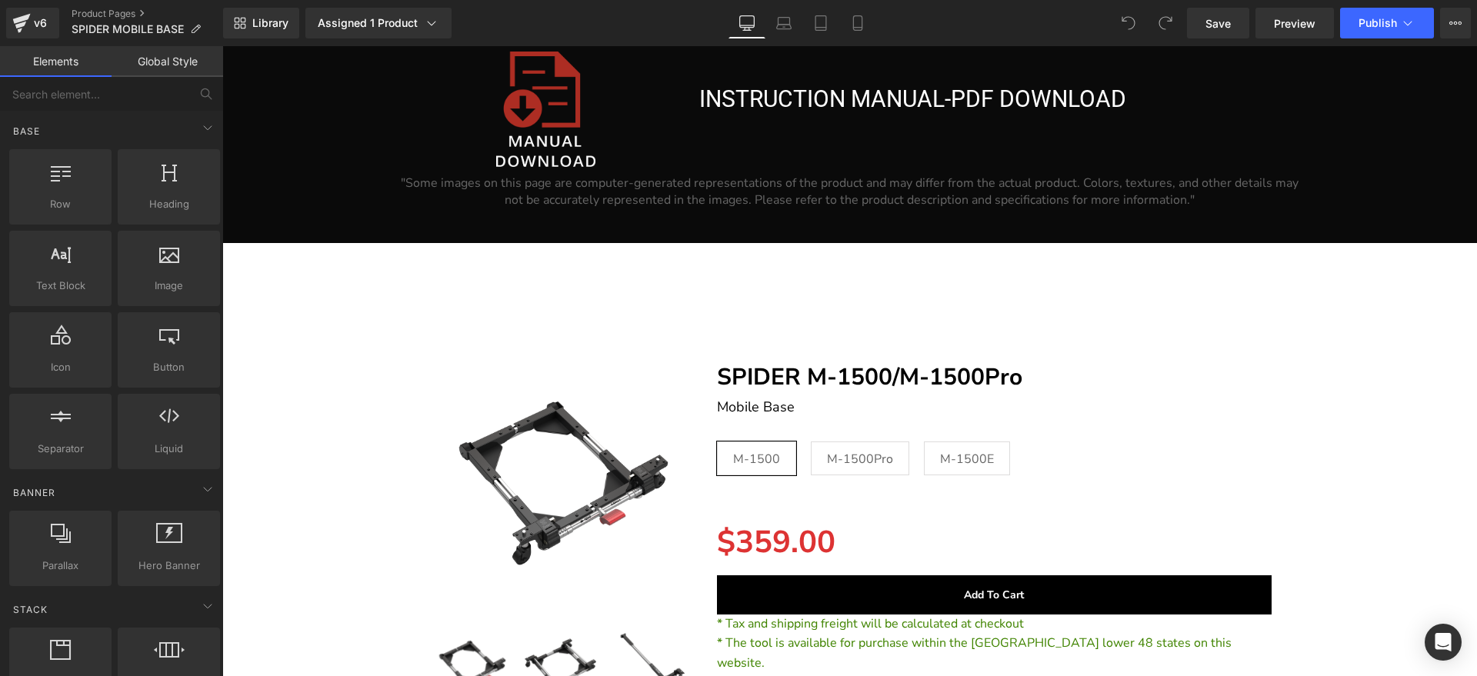
scroll to position [18288, 0]
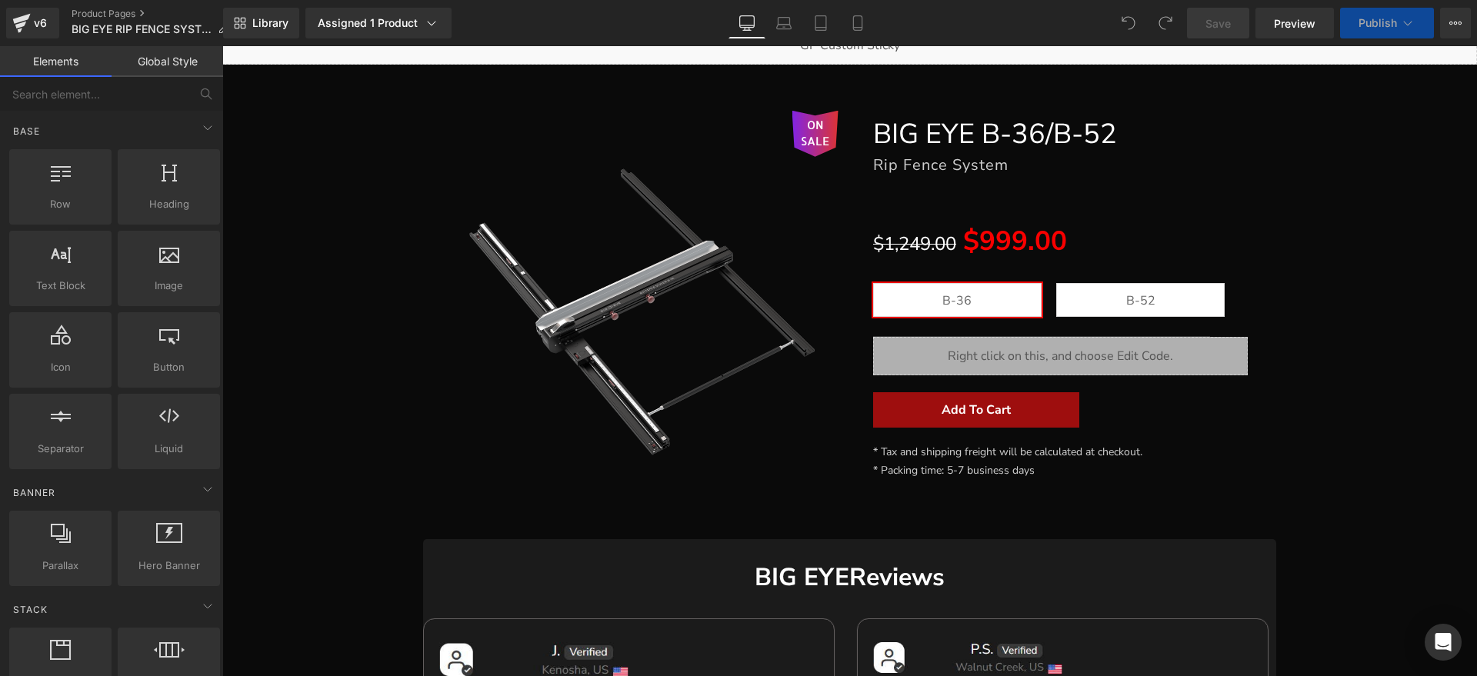
scroll to position [192, 0]
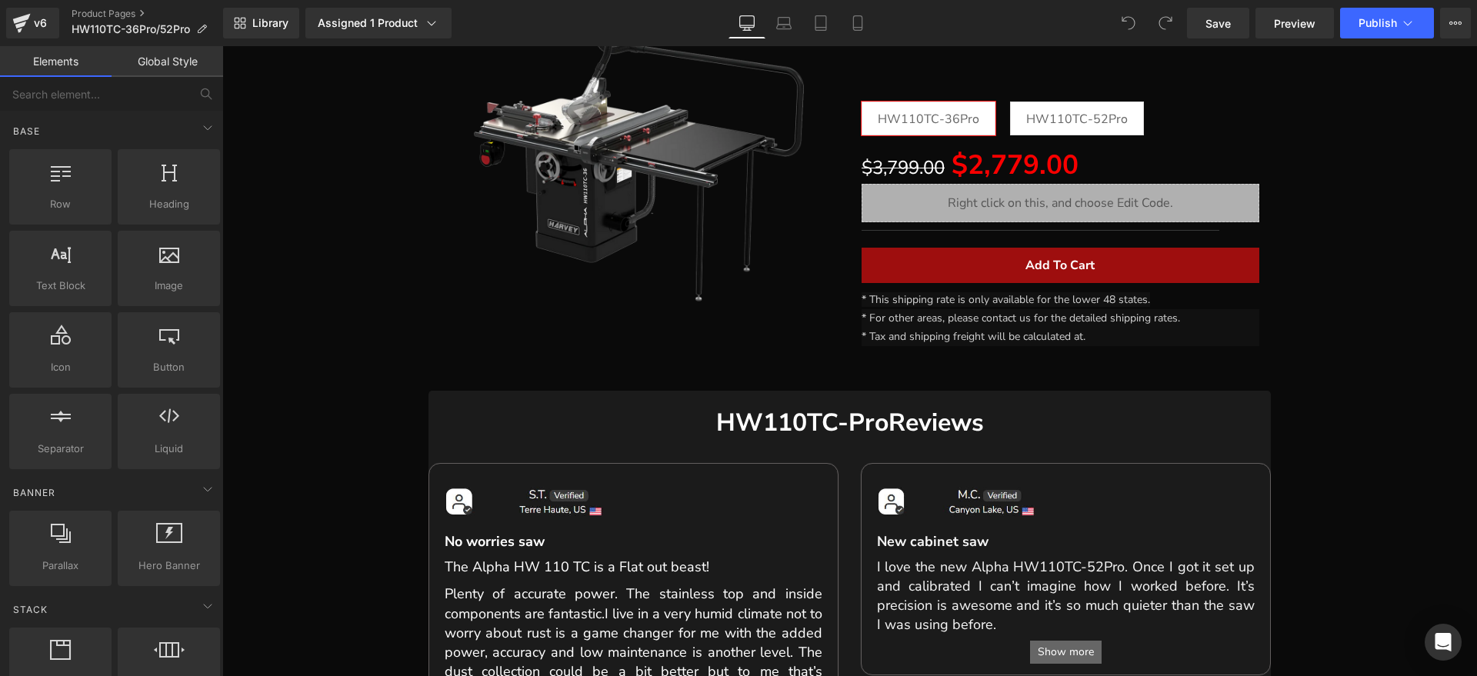
scroll to position [385, 0]
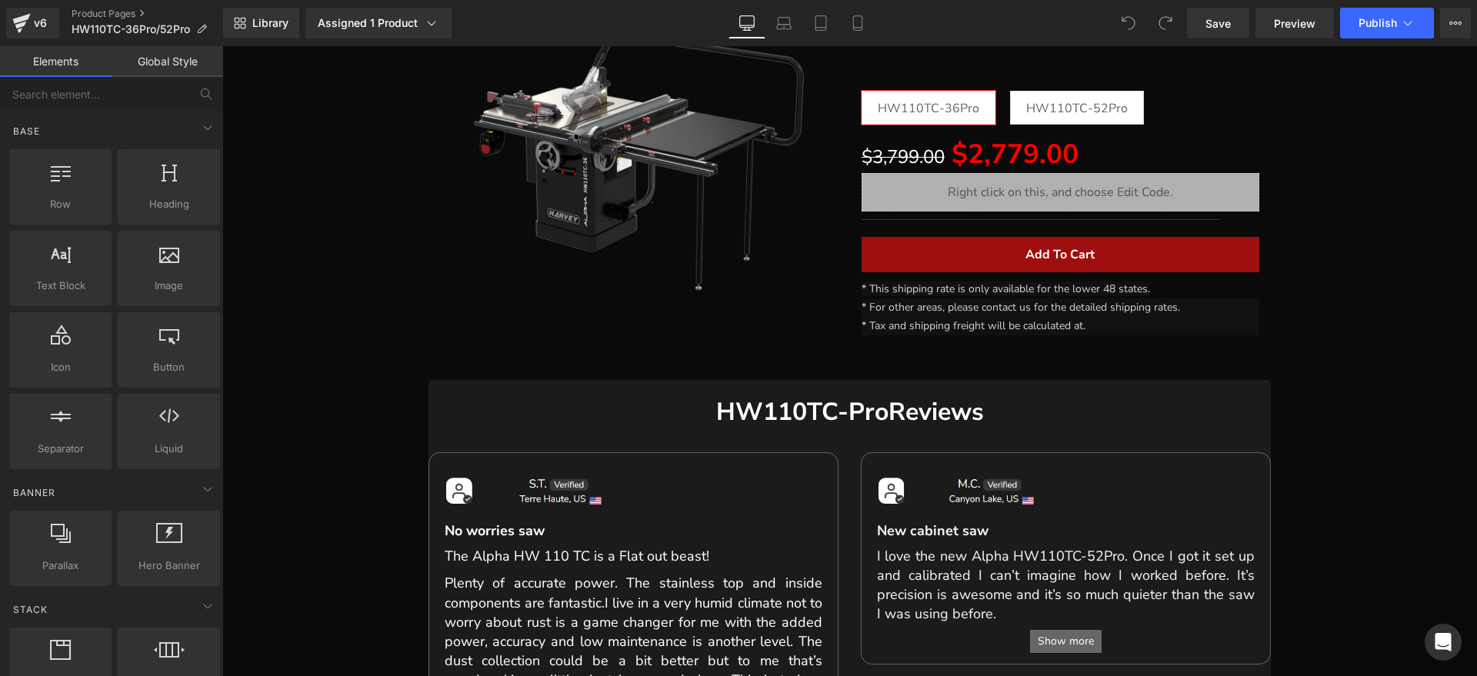
click at [1096, 324] on p "* Tax and shipping freight will be calculated at." at bounding box center [1061, 326] width 399 height 18
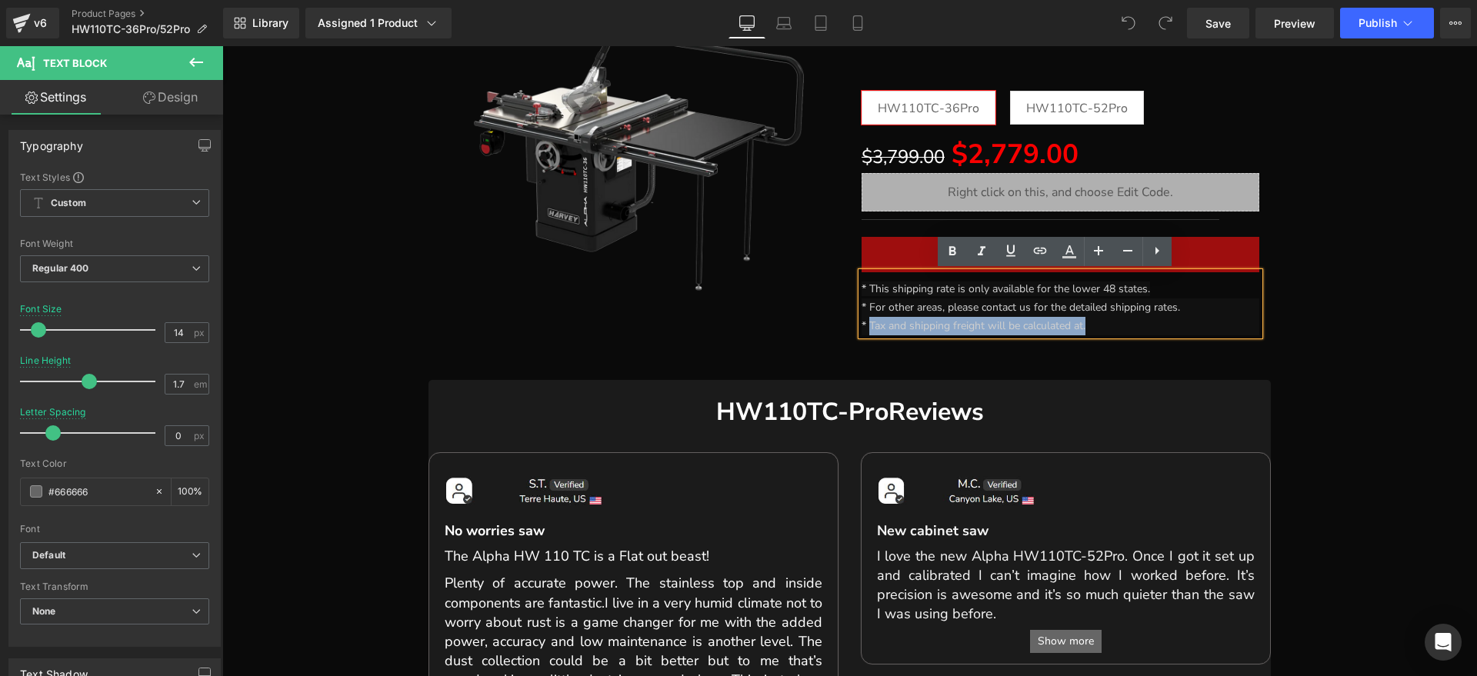
drag, startPoint x: 1107, startPoint y: 324, endPoint x: 864, endPoint y: 324, distance: 243.2
click at [864, 324] on p "* Tax and shipping freight will be calculated at." at bounding box center [1061, 326] width 399 height 18
paste div
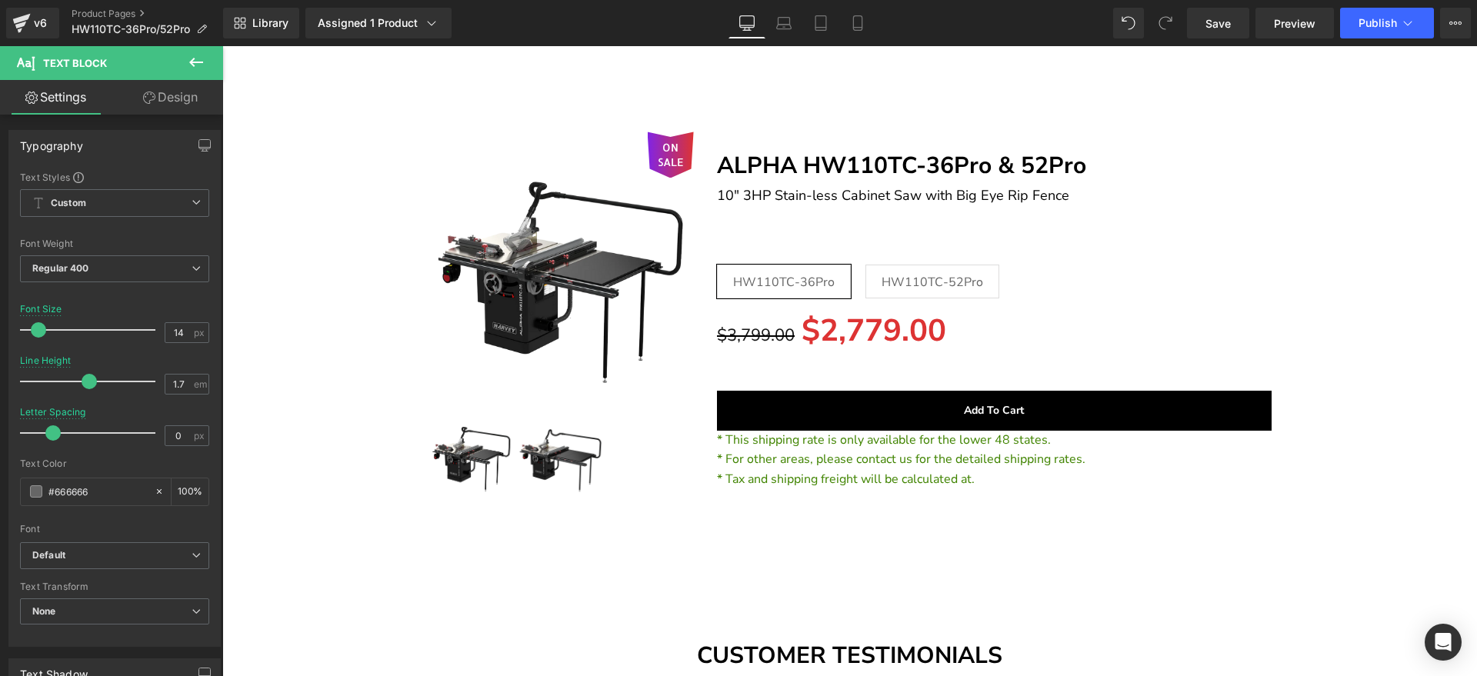
scroll to position [36769, 0]
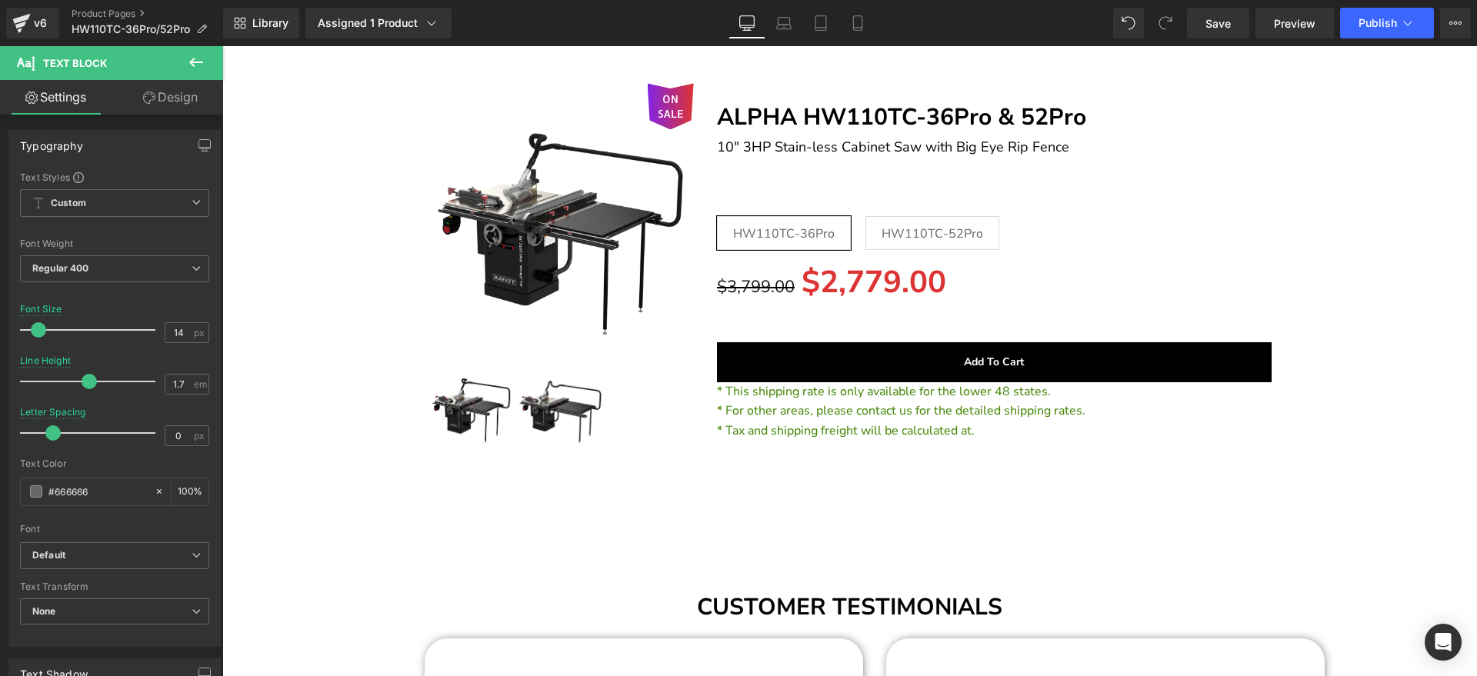
drag, startPoint x: 1471, startPoint y: 64, endPoint x: 1649, endPoint y: 679, distance: 640.0
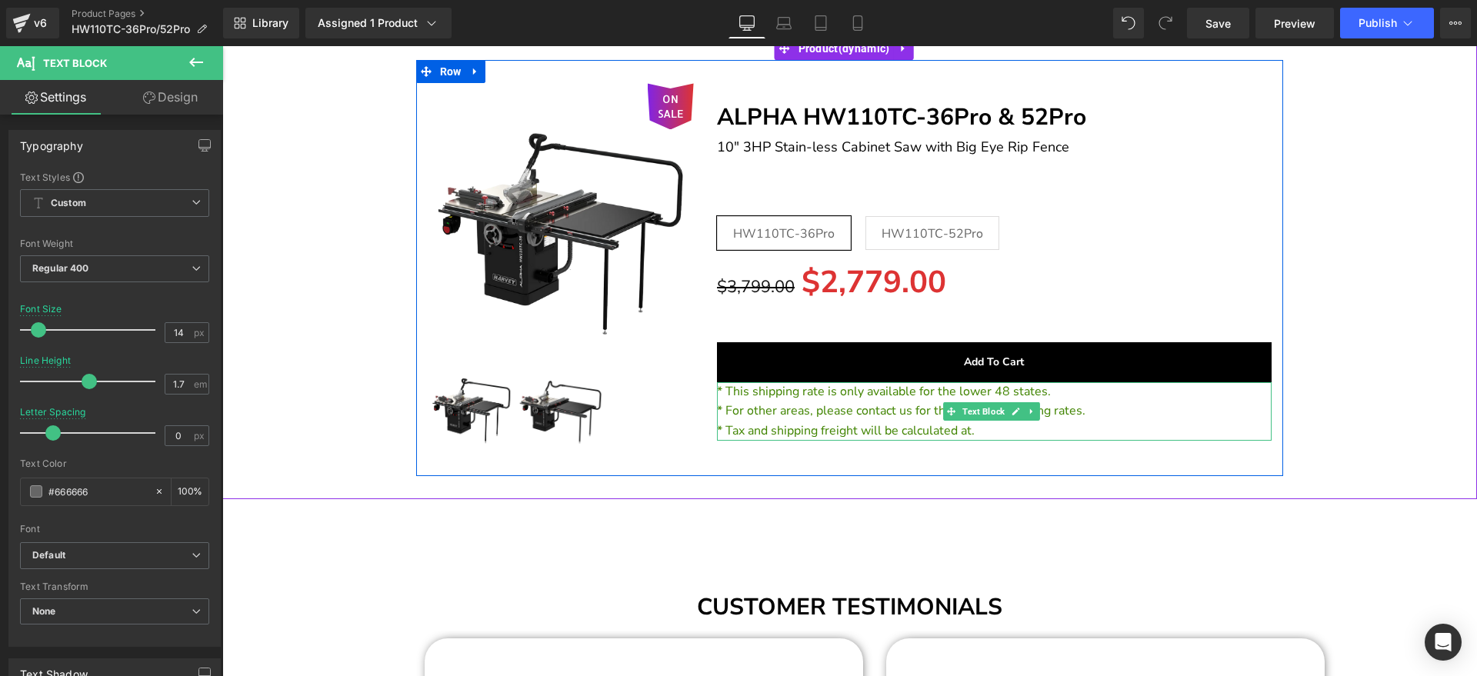
click at [932, 431] on span "* Tax and shipping freight will be calculated at." at bounding box center [846, 430] width 258 height 17
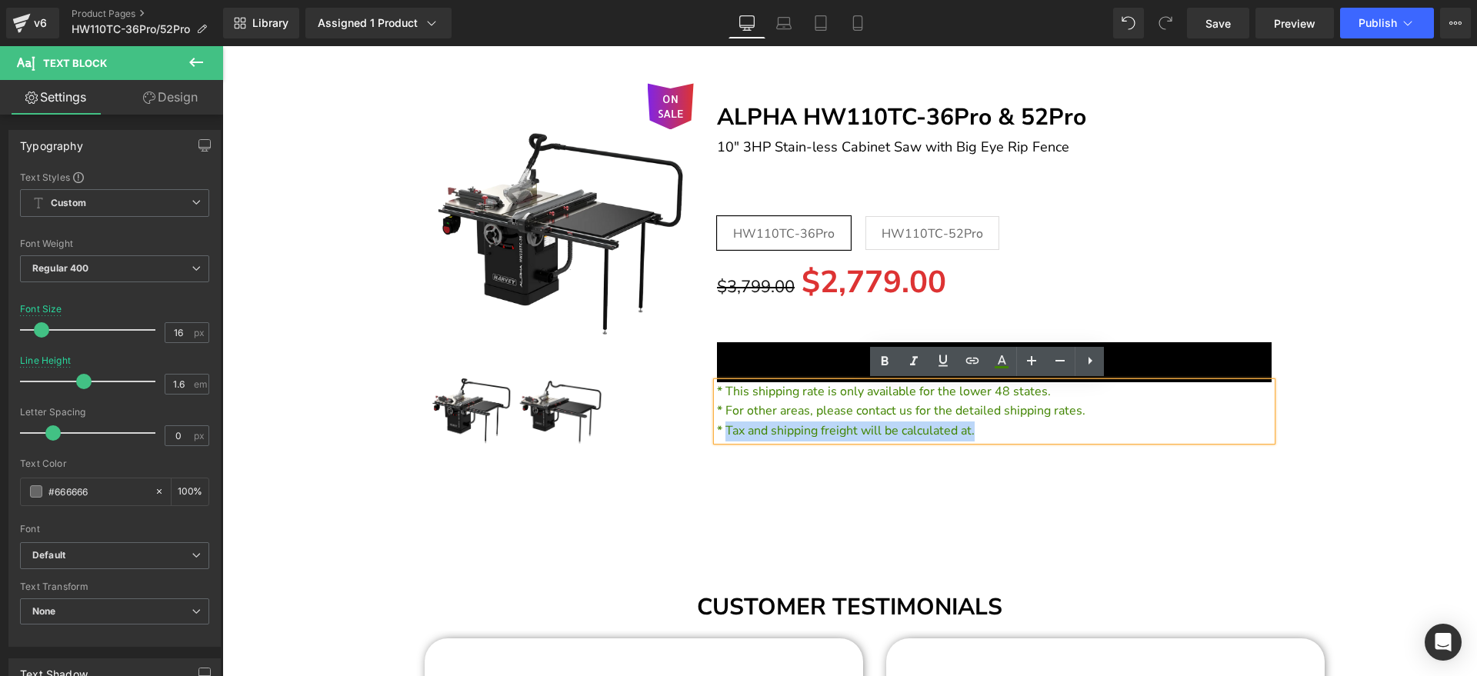
drag, startPoint x: 1004, startPoint y: 432, endPoint x: 723, endPoint y: 434, distance: 280.9
click at [723, 434] on p "* Tax and shipping freight will be calculated at." at bounding box center [995, 432] width 556 height 20
paste div
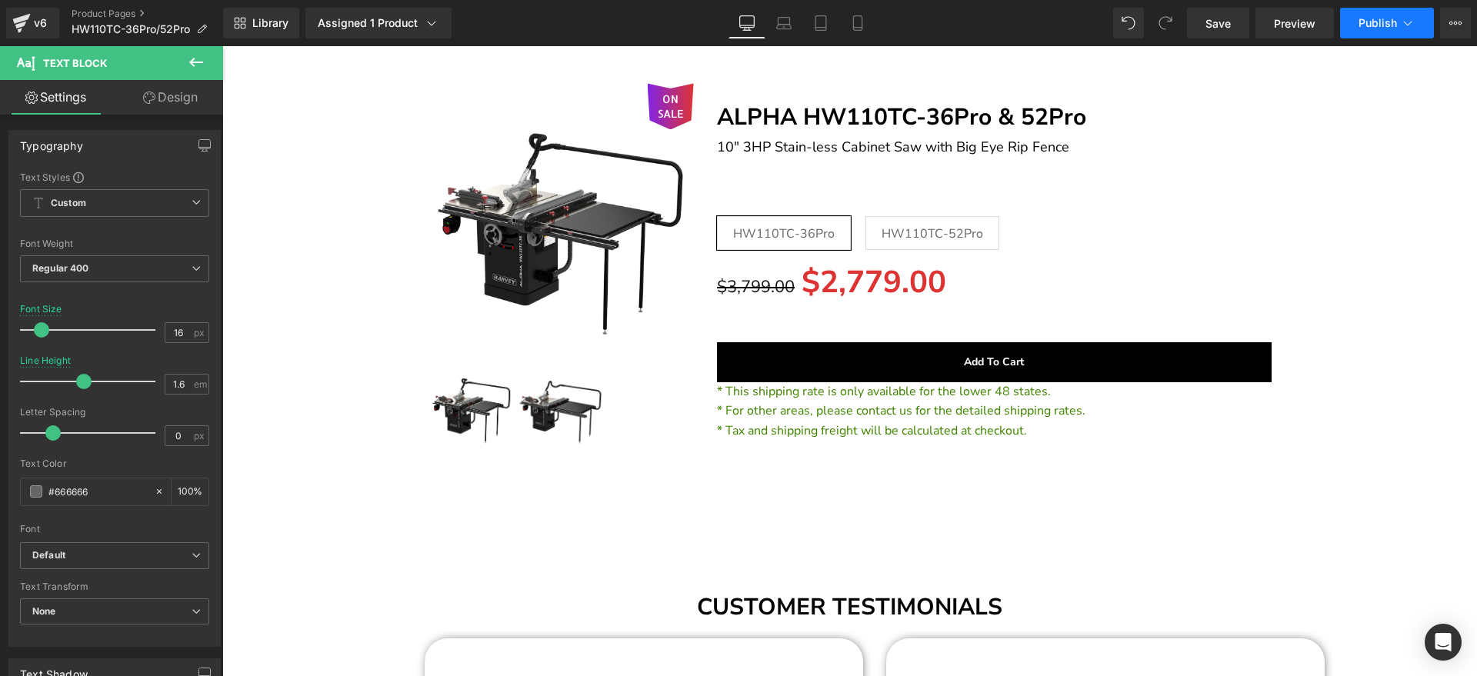
click at [1377, 21] on span "Publish" at bounding box center [1378, 23] width 38 height 12
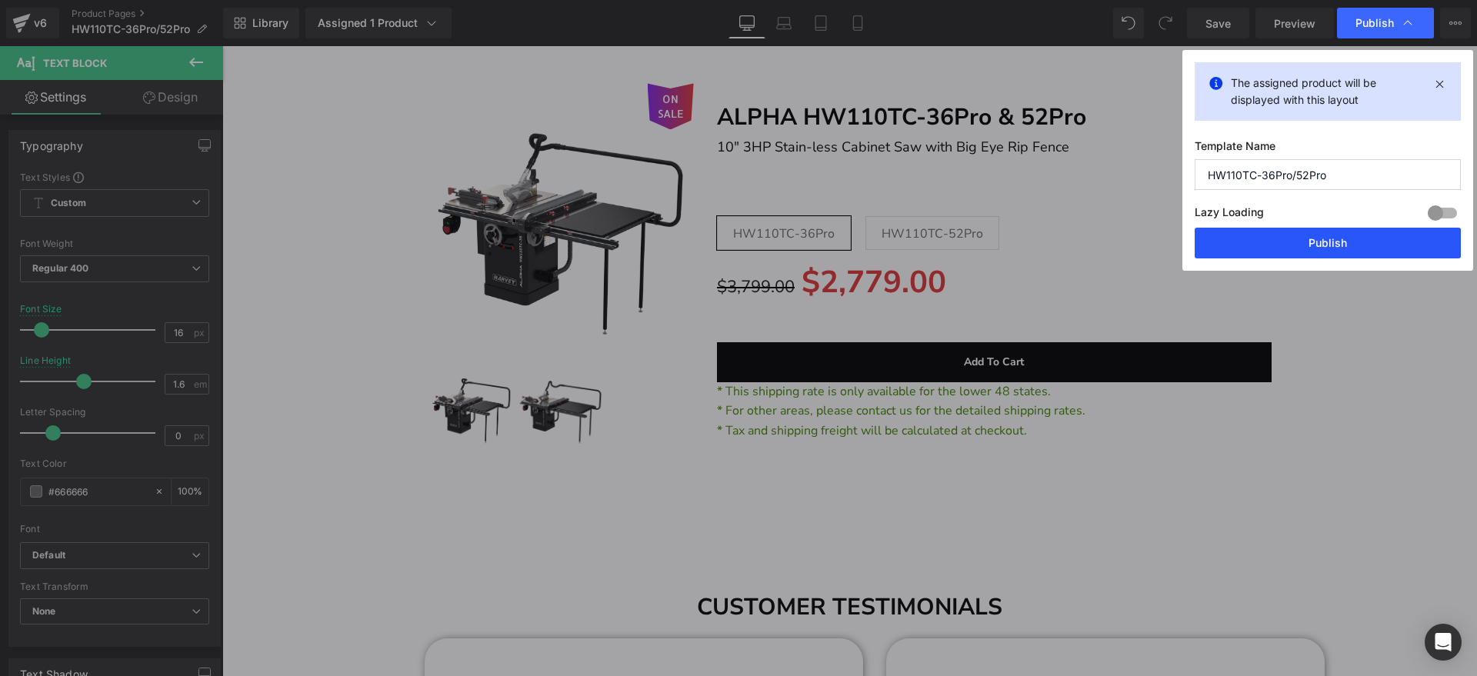
click at [1324, 242] on button "Publish" at bounding box center [1328, 243] width 266 height 31
